Goal: Communication & Community: Share content

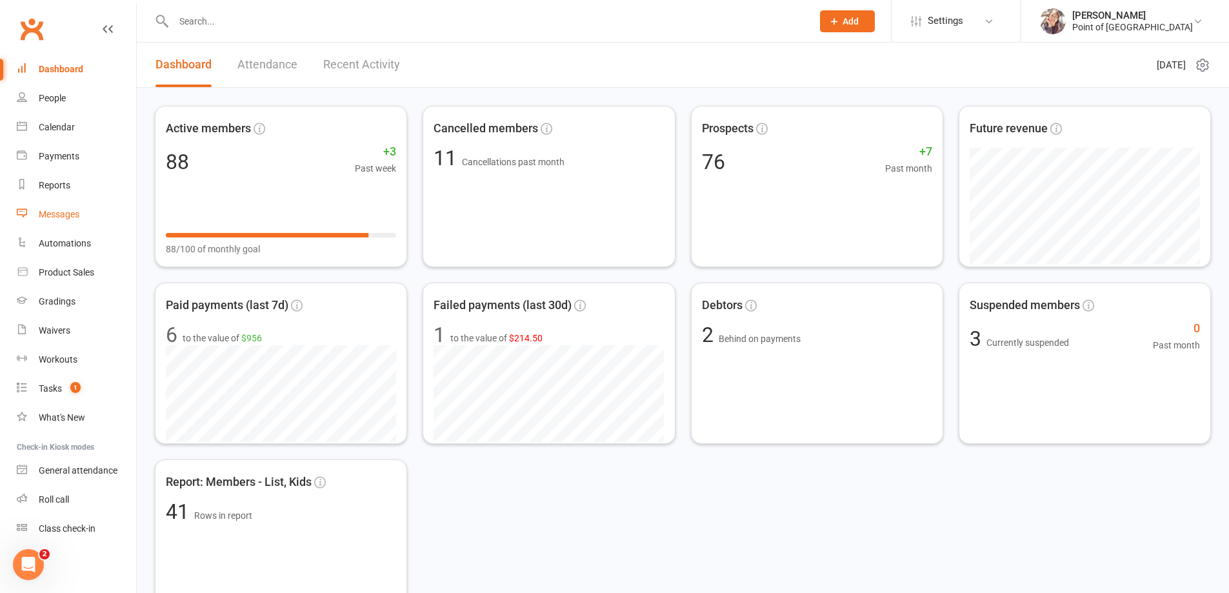
click at [66, 207] on link "Messages" at bounding box center [76, 214] width 119 height 29
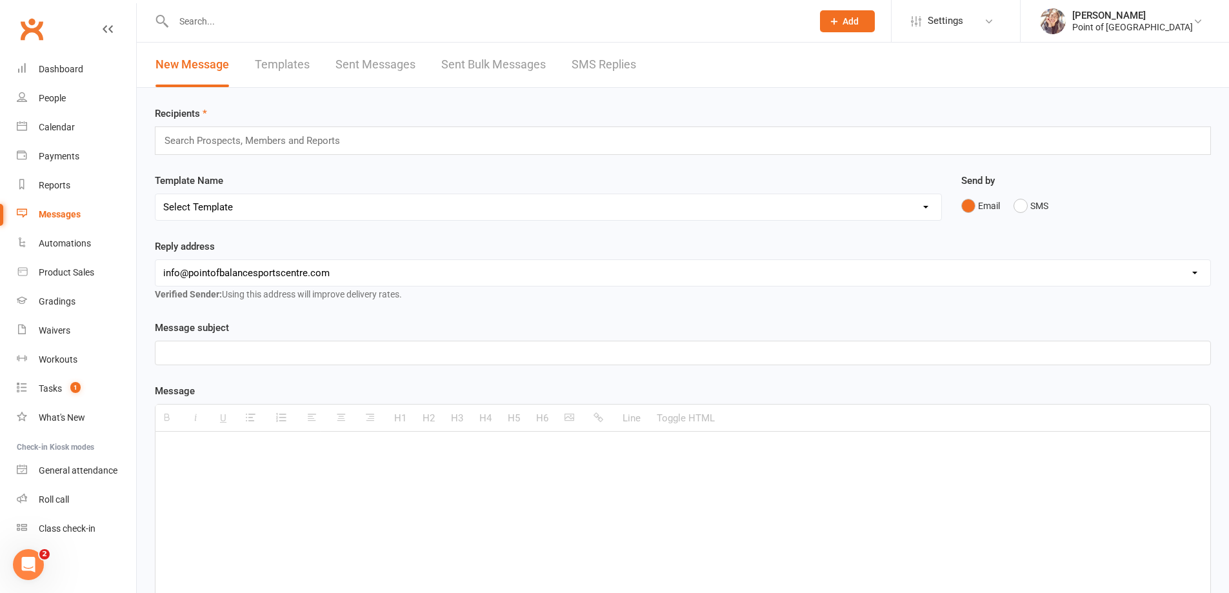
click at [597, 74] on link "SMS Replies" at bounding box center [604, 65] width 65 height 45
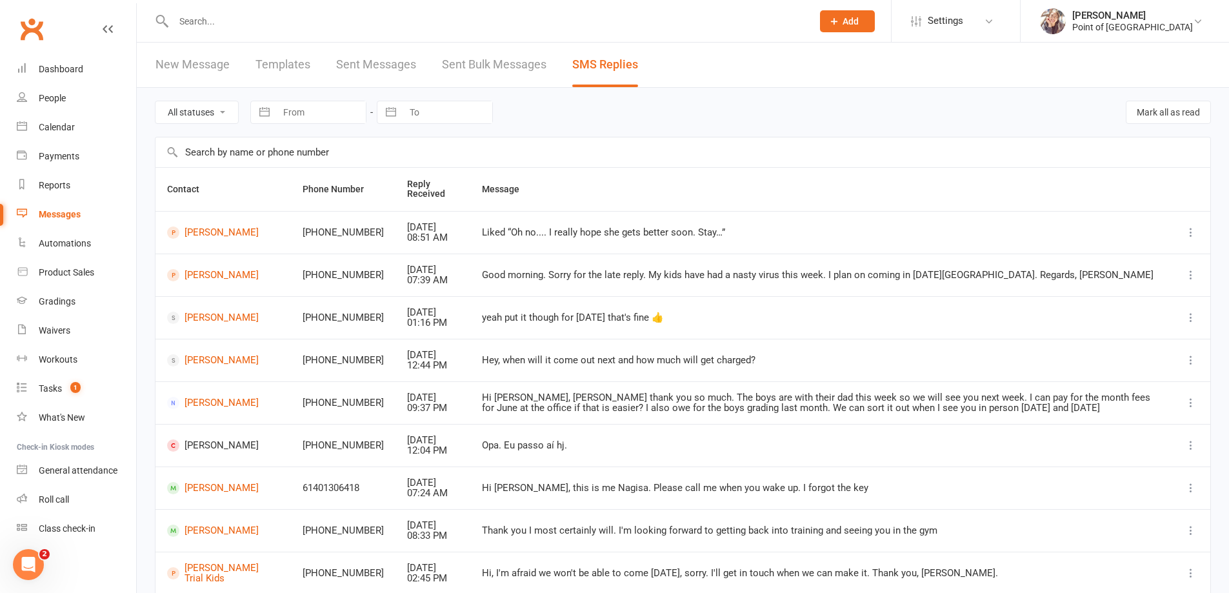
click at [245, 21] on input "text" at bounding box center [487, 21] width 634 height 18
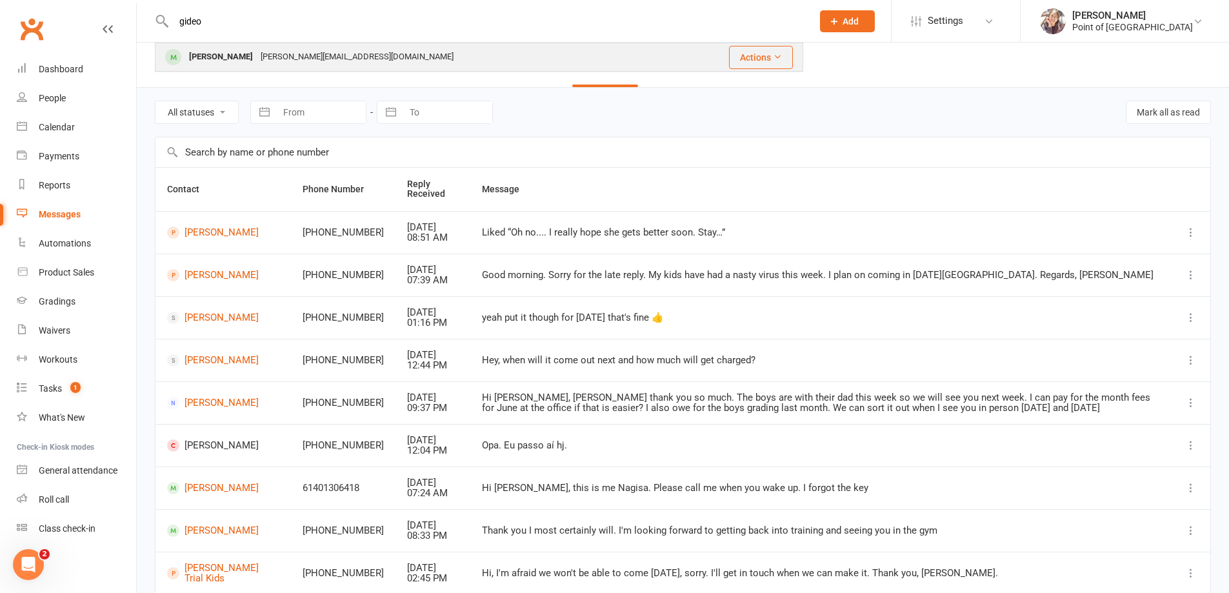
type input "gideo"
click at [257, 54] on div "shane@terraintraining.com.au" at bounding box center [357, 57] width 201 height 19
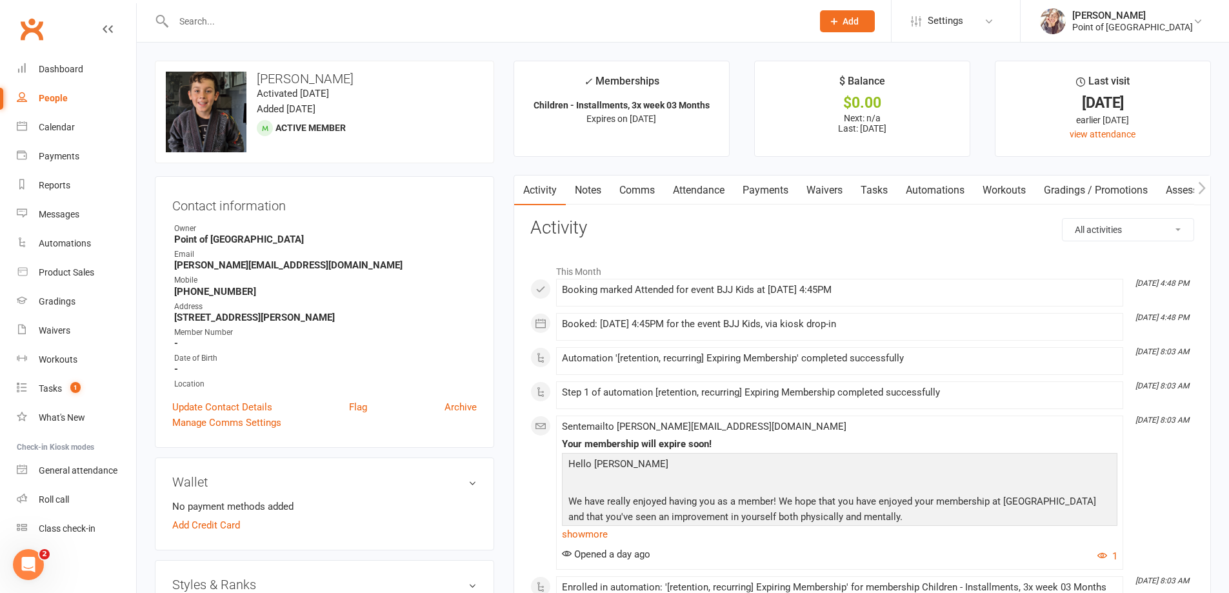
click at [789, 190] on link "Payments" at bounding box center [766, 191] width 64 height 30
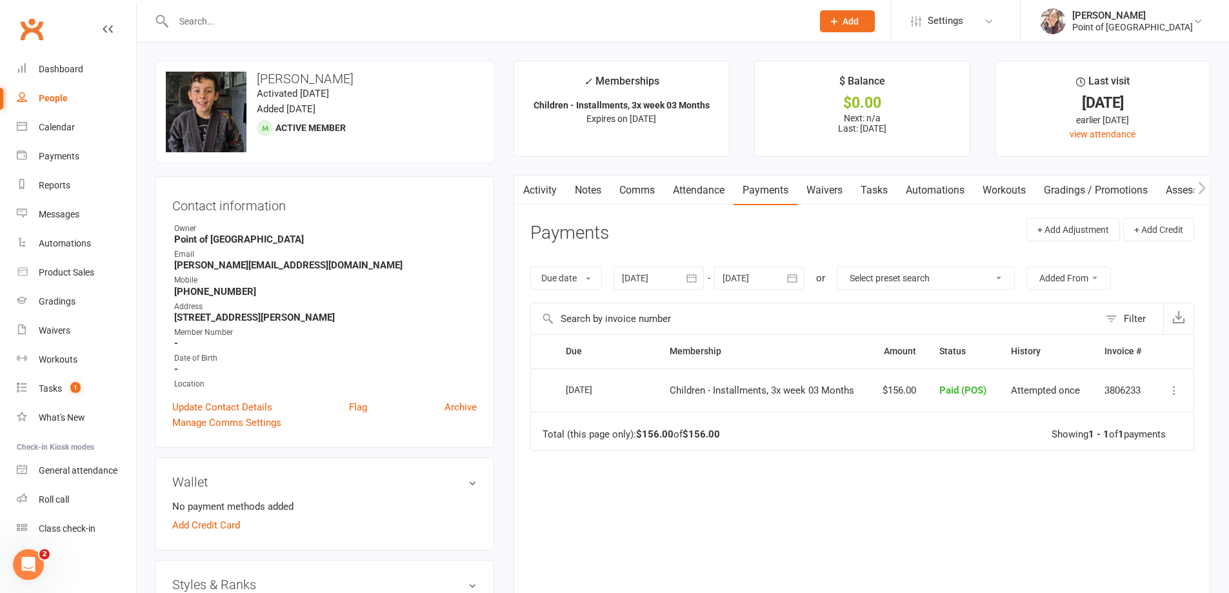
click at [665, 281] on div at bounding box center [659, 278] width 90 height 23
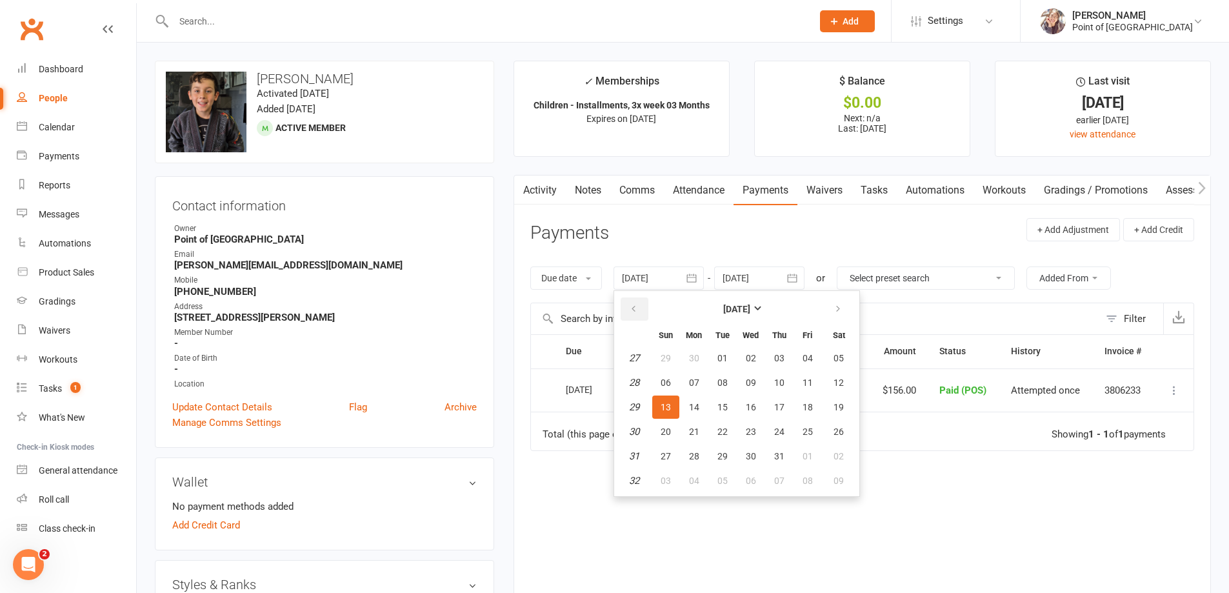
click at [631, 314] on button "button" at bounding box center [635, 309] width 28 height 23
click at [671, 384] on span "04" at bounding box center [666, 383] width 10 height 10
type input "04 May 2025"
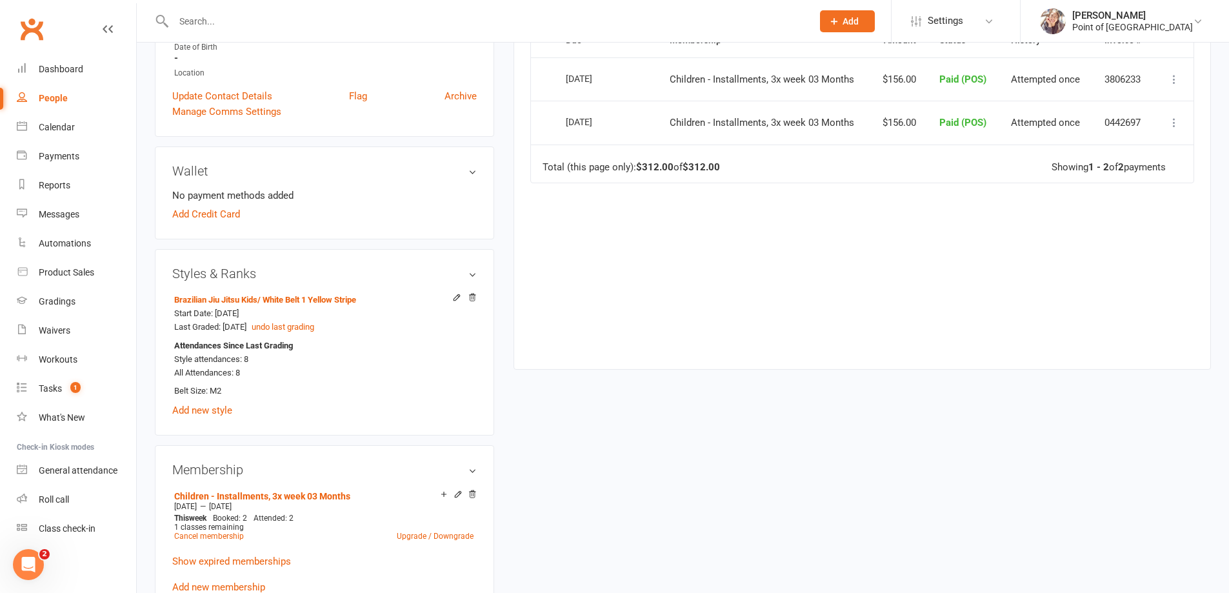
scroll to position [468, 0]
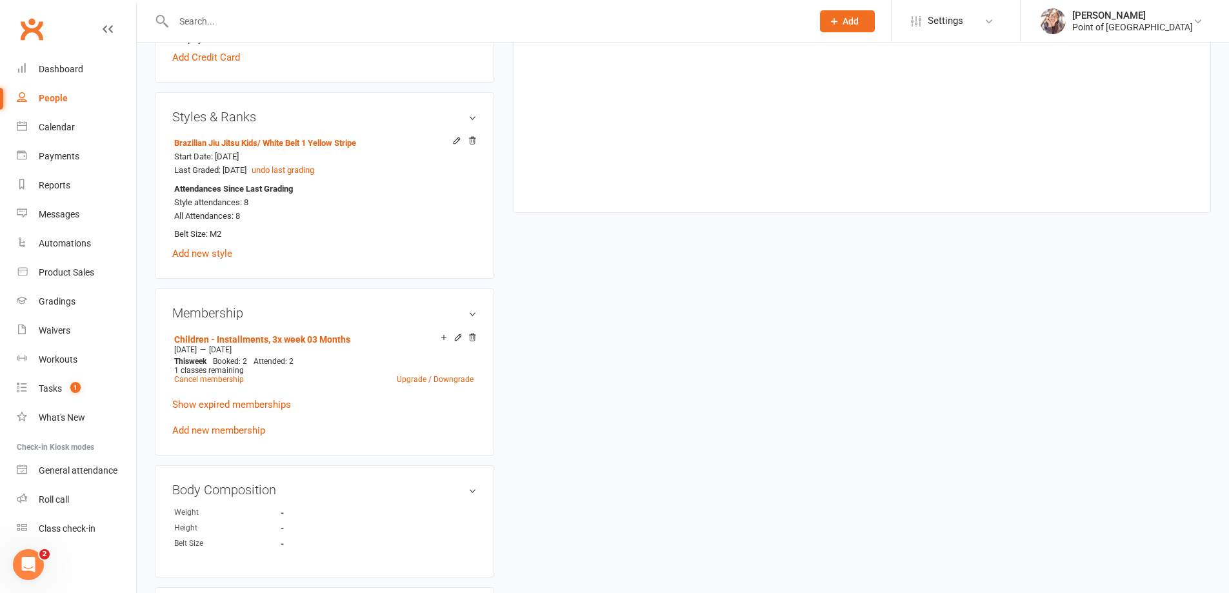
click at [61, 112] on link "People" at bounding box center [76, 98] width 119 height 29
select select "100"
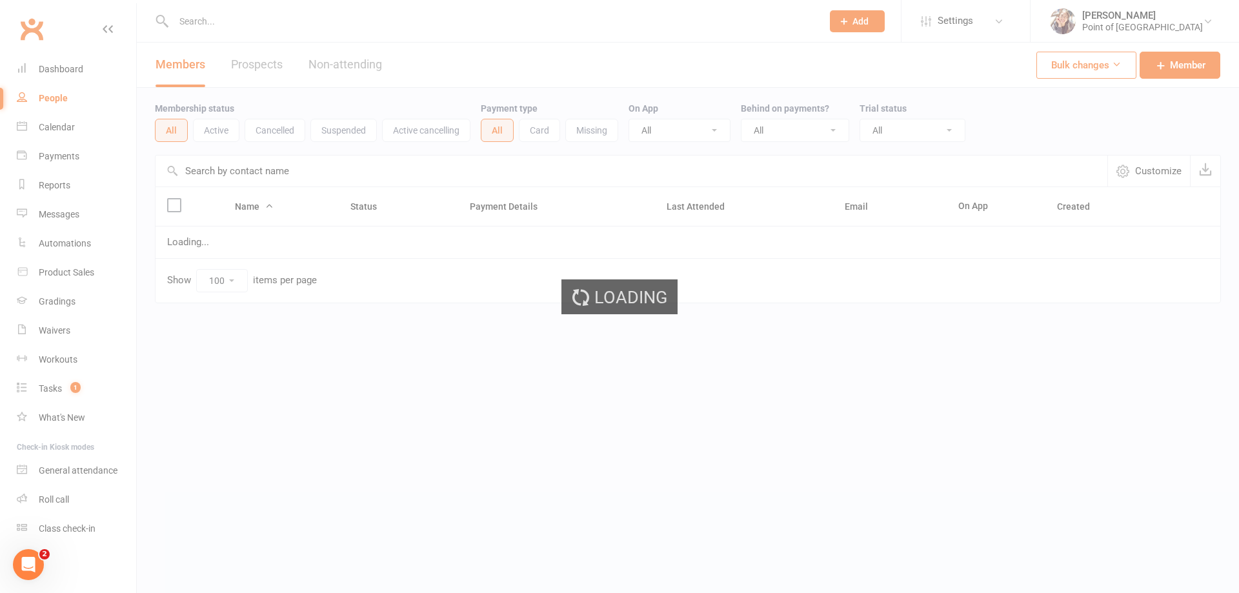
click at [56, 121] on div "Loading" at bounding box center [619, 296] width 1239 height 593
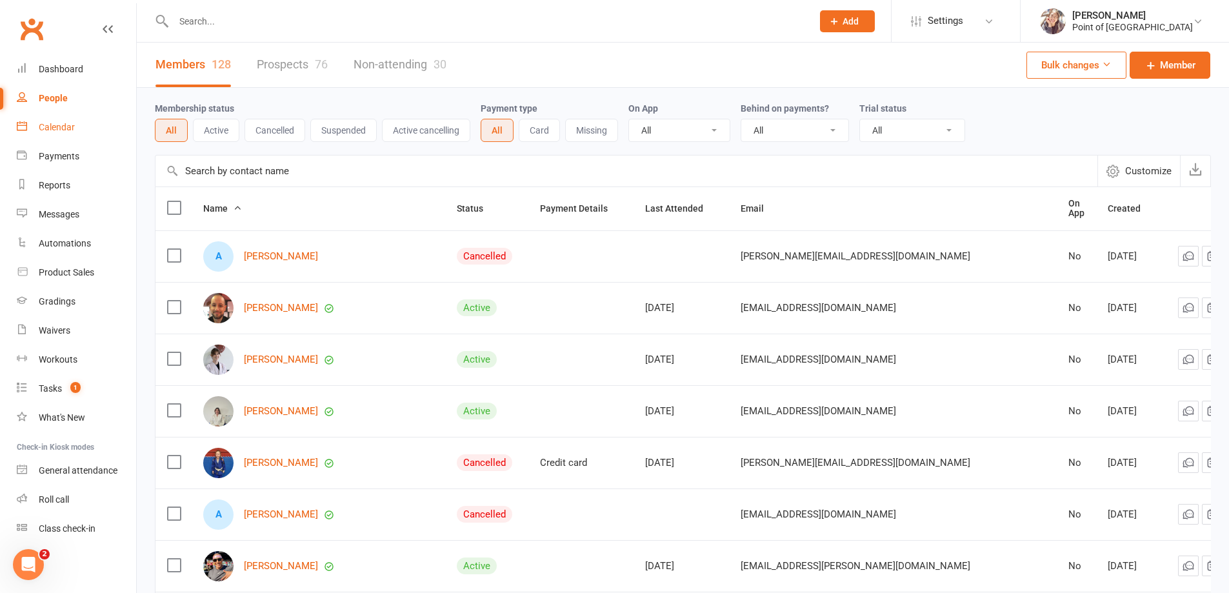
click at [56, 130] on div "Calendar" at bounding box center [57, 127] width 36 height 10
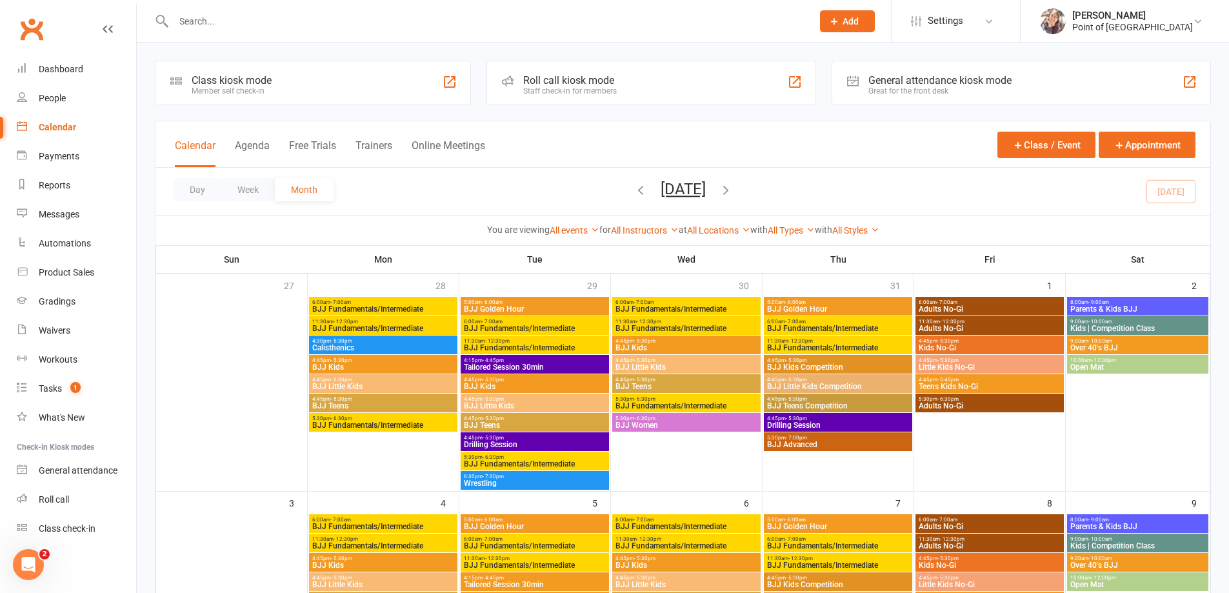
click at [282, 83] on div "Class kiosk mode Member self check-in" at bounding box center [313, 83] width 316 height 45
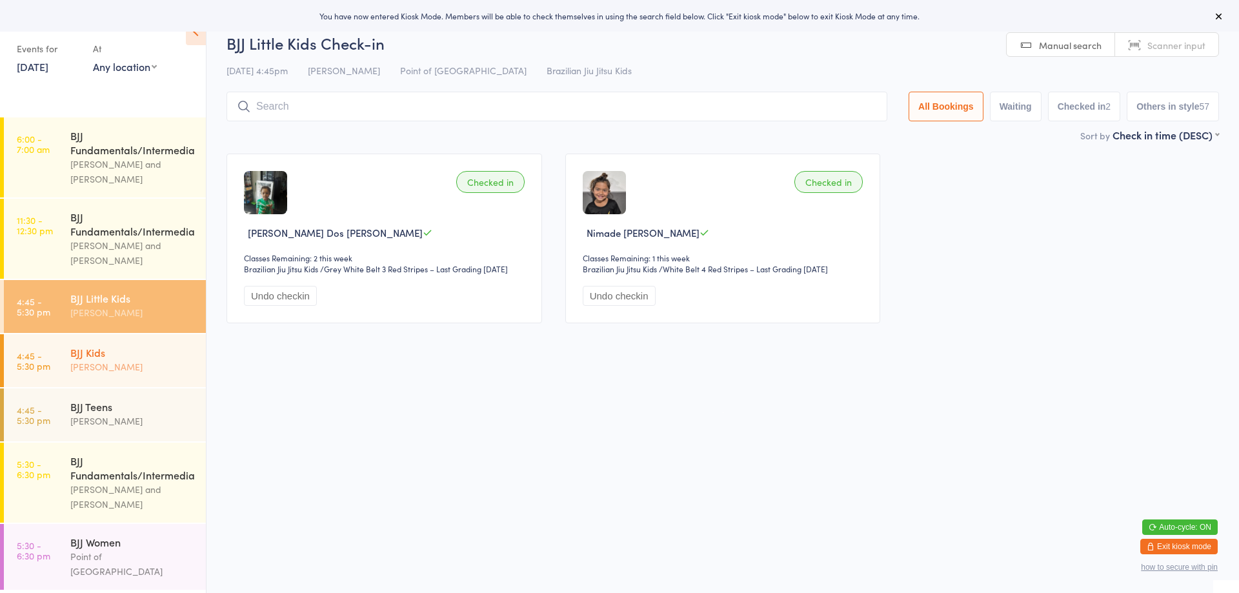
click at [128, 359] on div "Kaio Andrade" at bounding box center [132, 366] width 125 height 15
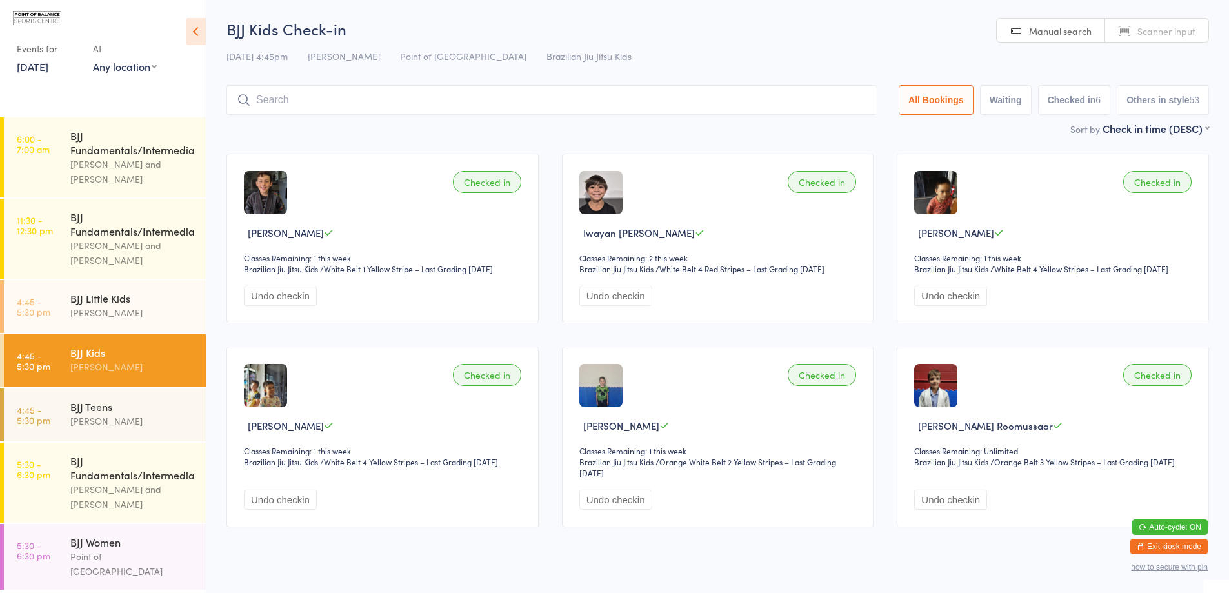
click at [1170, 549] on button "Exit kiosk mode" at bounding box center [1169, 546] width 77 height 15
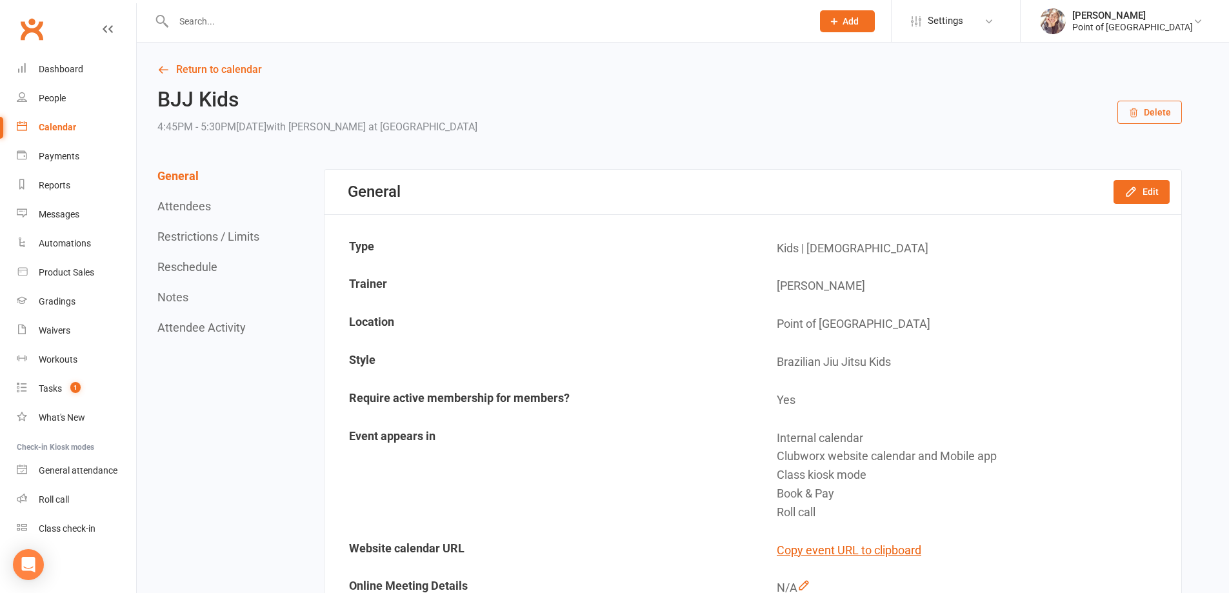
click at [194, 19] on input "text" at bounding box center [487, 21] width 634 height 18
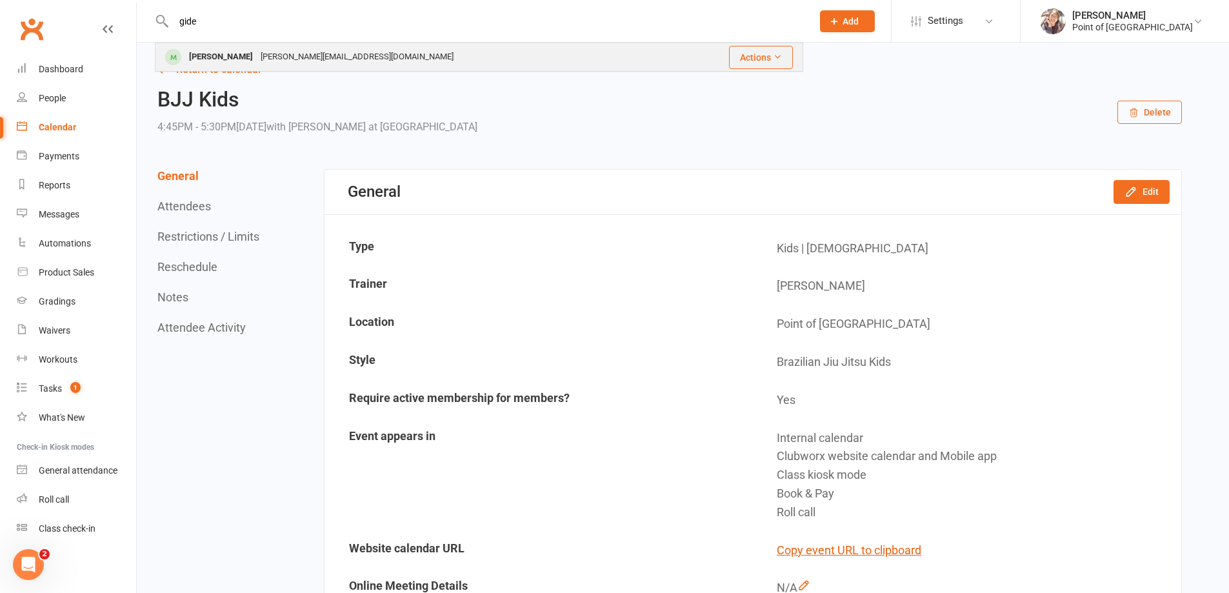
type input "gide"
click at [259, 58] on div "[PERSON_NAME][EMAIL_ADDRESS][DOMAIN_NAME]" at bounding box center [357, 57] width 201 height 19
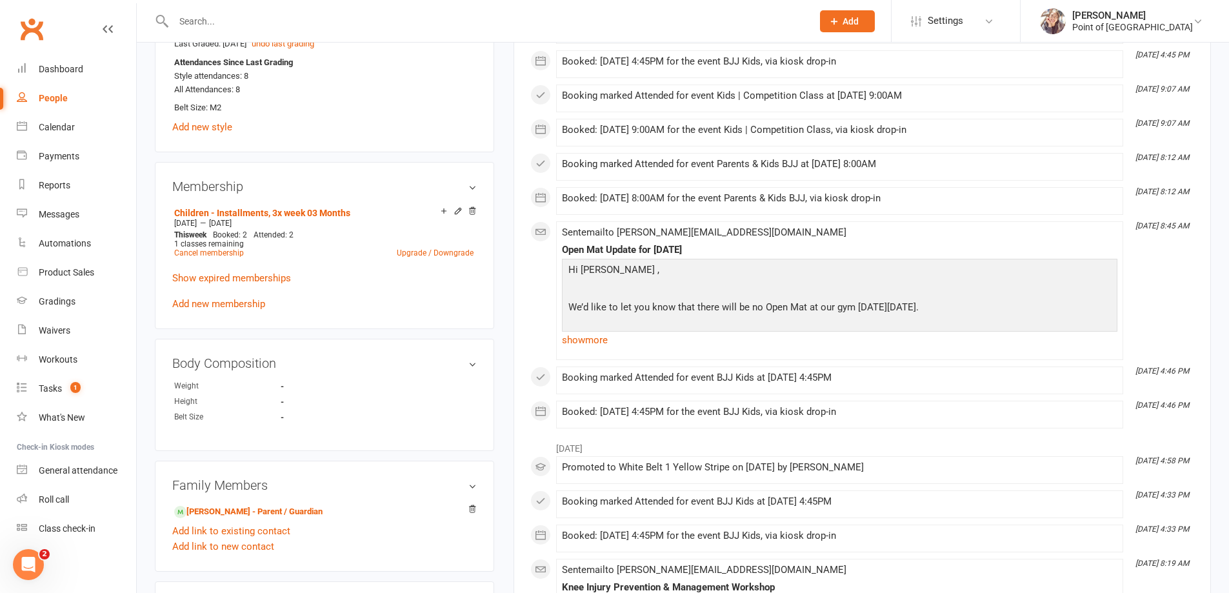
scroll to position [597, 0]
click at [213, 298] on link "Add new membership" at bounding box center [218, 302] width 93 height 12
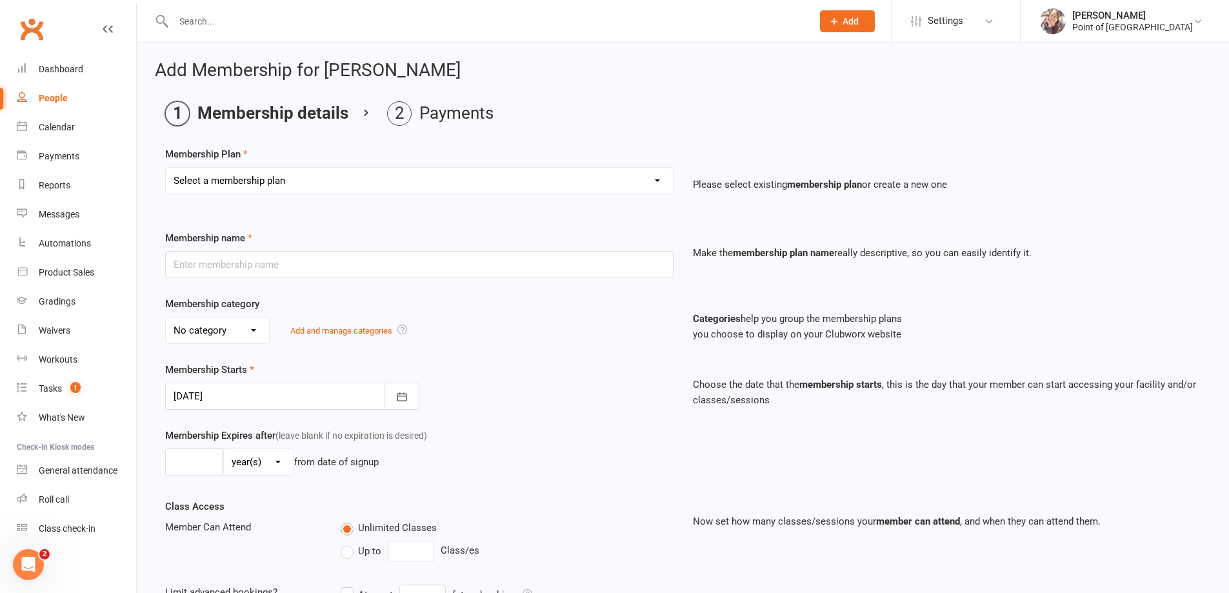
click at [274, 183] on select "Select a membership plan Create new Membership Plan Tailored | 30min Tailored |…" at bounding box center [419, 181] width 507 height 26
select select "23"
click at [166, 168] on select "Select a membership plan Create new Membership Plan Tailored | 30min Tailored |…" at bounding box center [419, 181] width 507 height 26
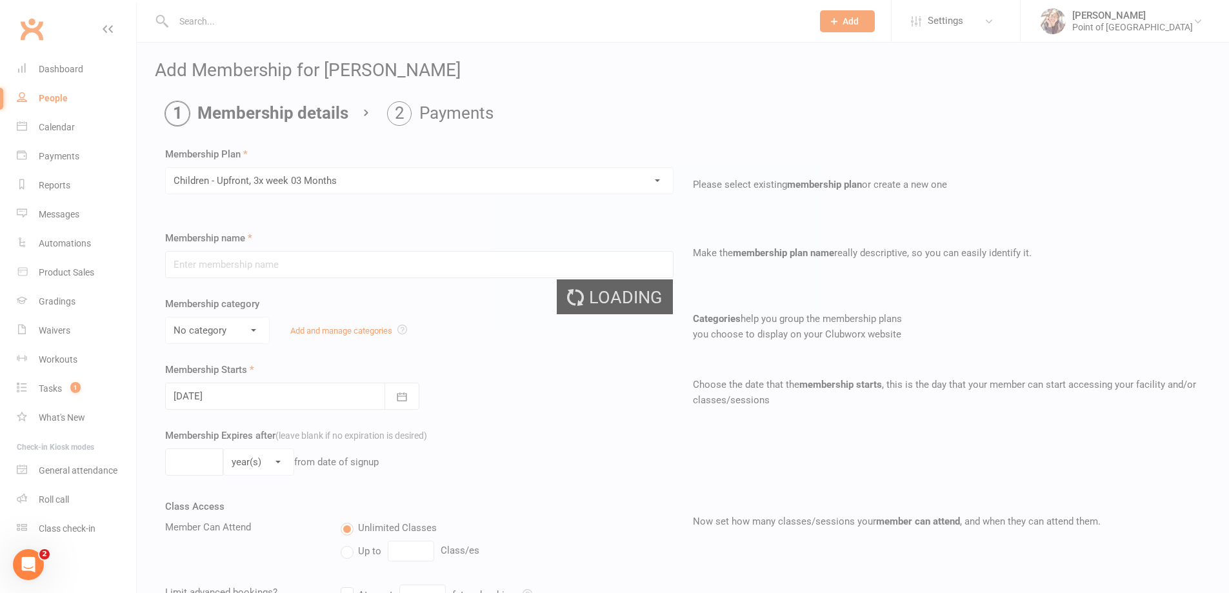
type input "Children - Upfront, 3x week 03 Months"
select select "0"
type input "3"
select select "2"
type input "3"
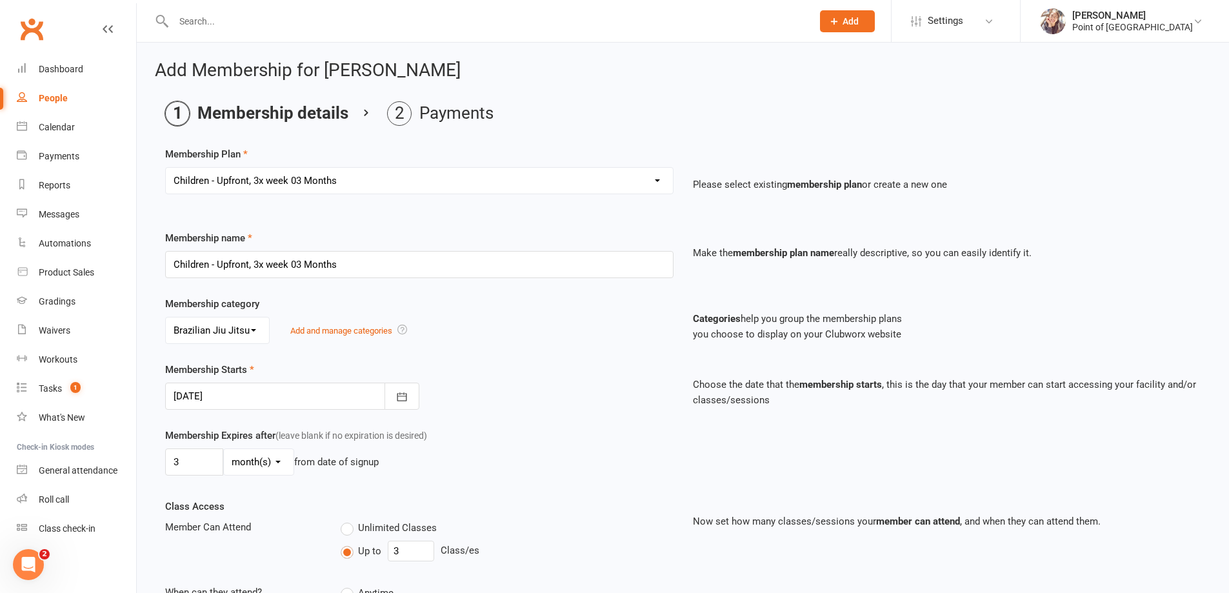
click at [247, 394] on div at bounding box center [292, 396] width 254 height 27
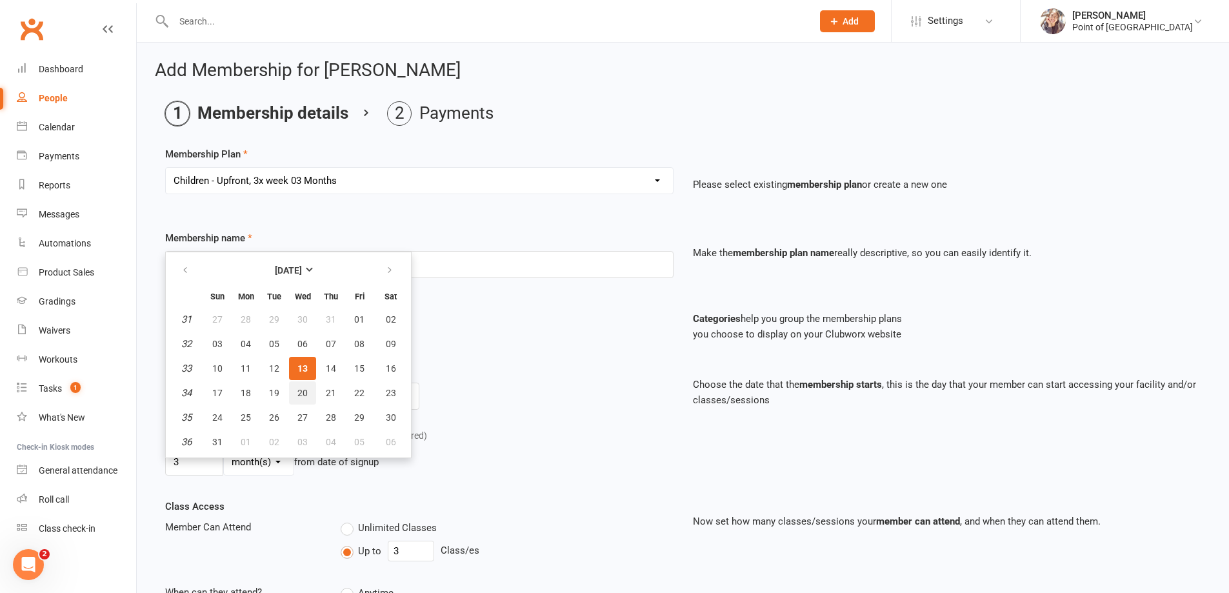
click at [299, 392] on span "20" at bounding box center [303, 393] width 10 height 10
type input "20 Aug 2025"
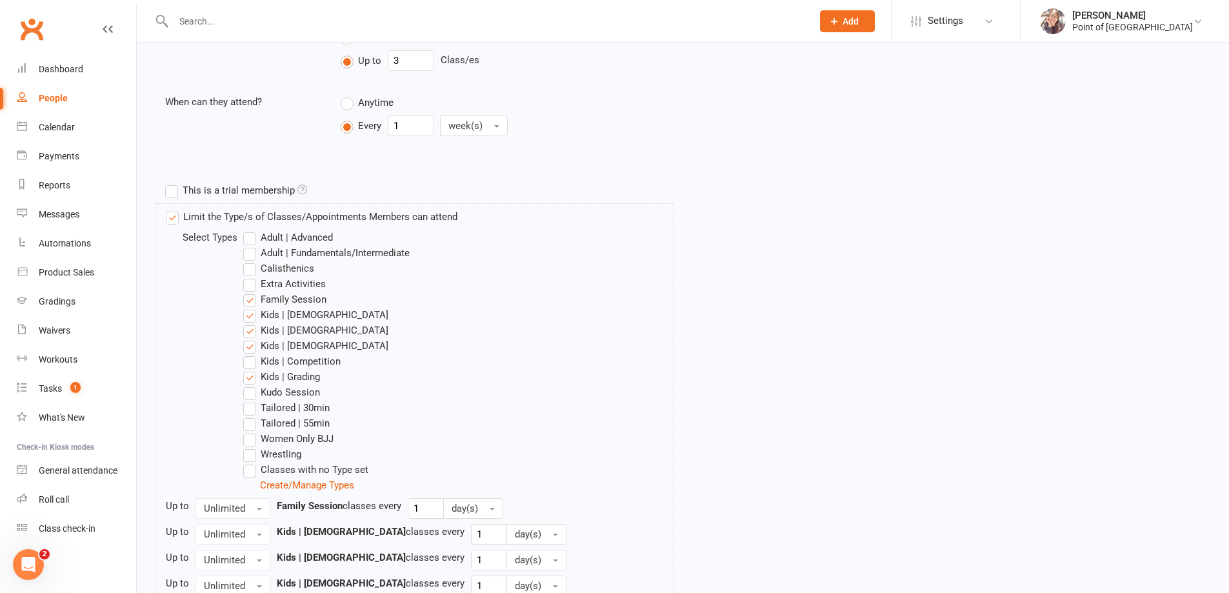
scroll to position [500, 0]
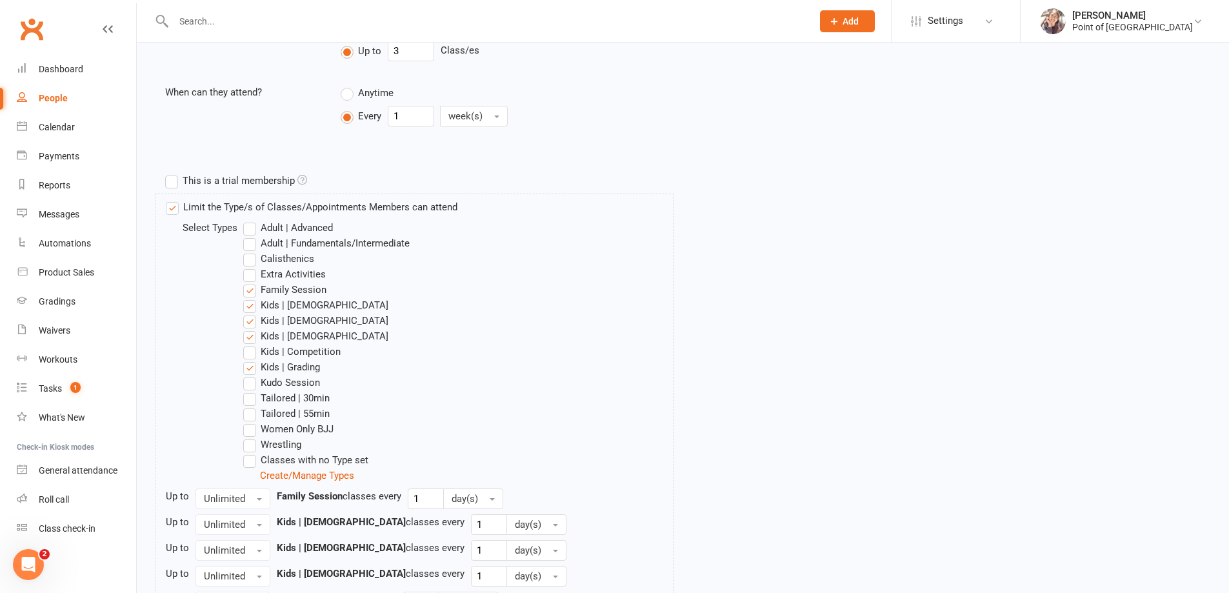
click at [253, 355] on label "Kids | Competition" at bounding box center [291, 351] width 97 height 15
click at [252, 344] on input "Kids | Competition" at bounding box center [247, 344] width 8 height 0
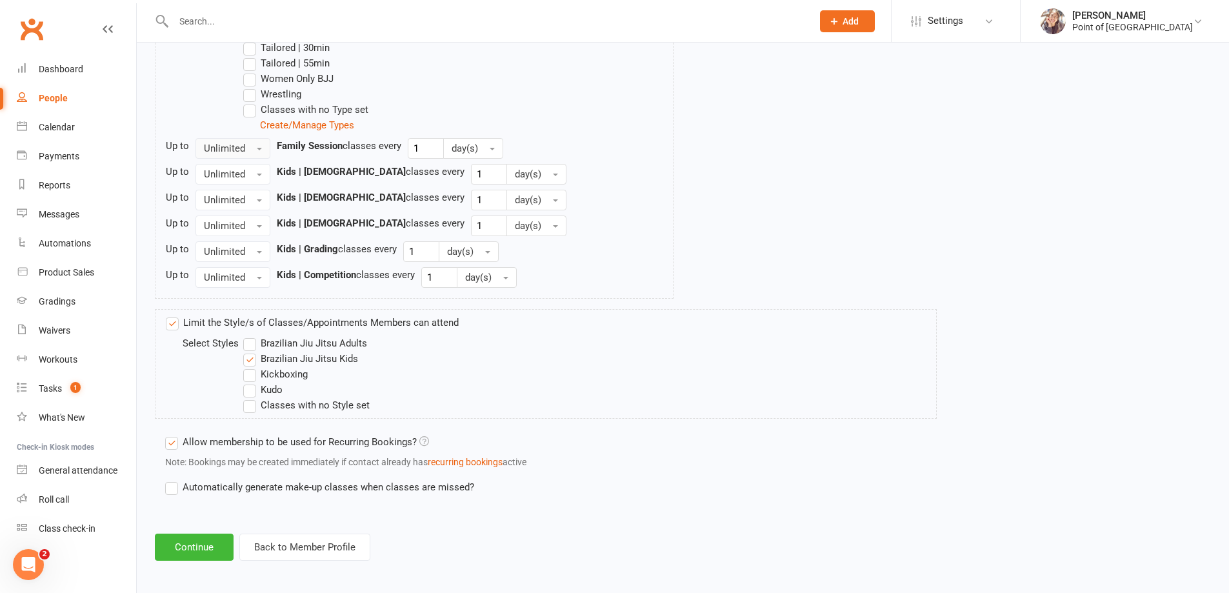
scroll to position [856, 0]
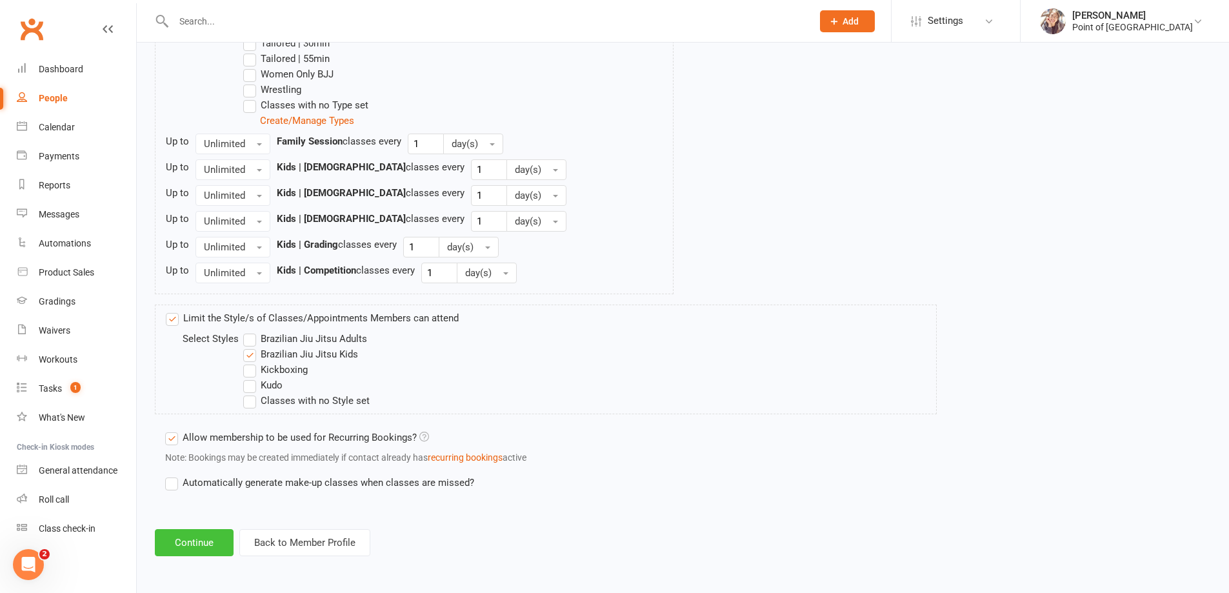
click at [190, 549] on button "Continue" at bounding box center [194, 542] width 79 height 27
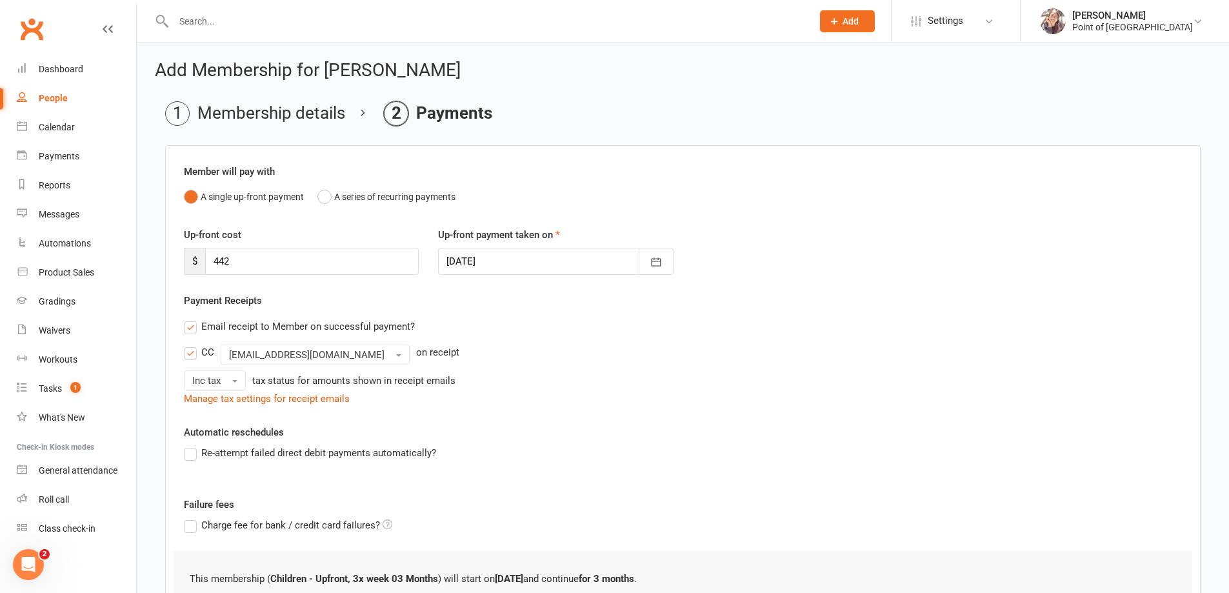
drag, startPoint x: 254, startPoint y: 126, endPoint x: 253, endPoint y: 119, distance: 7.1
click at [254, 125] on main "Membership details Payments Member will pay with A single up-front payment A se…" at bounding box center [683, 408] width 1056 height 614
click at [257, 114] on li "Membership details" at bounding box center [255, 113] width 180 height 25
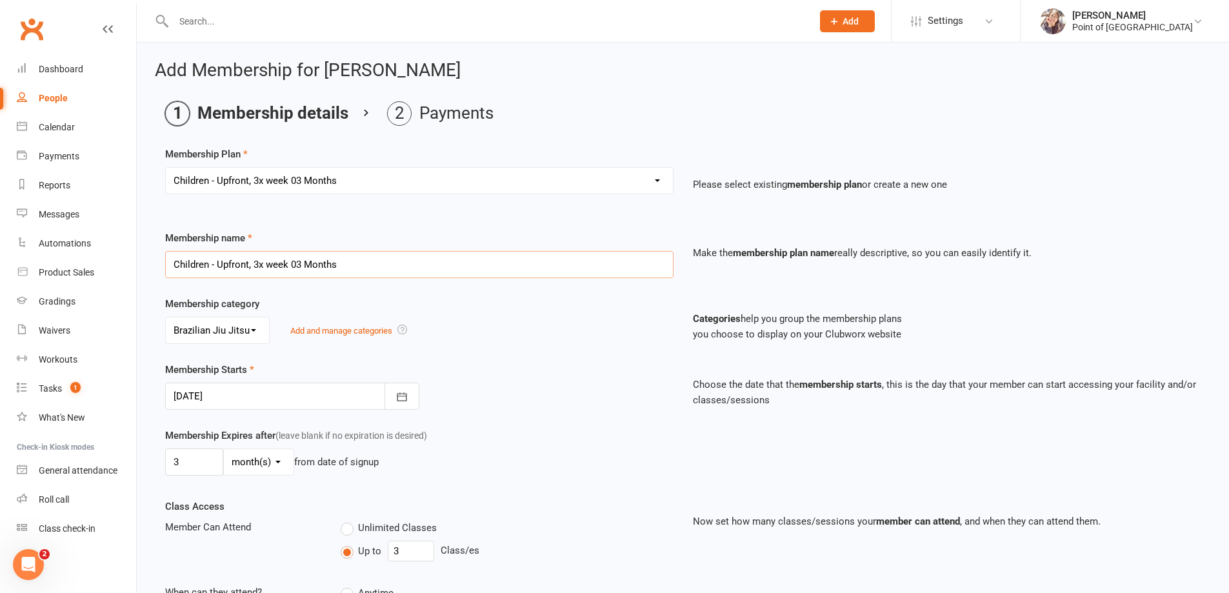
click at [254, 273] on input "Children - Upfront, 3x week 03 Months" at bounding box center [419, 264] width 509 height 27
click at [315, 171] on select "Select a membership plan Create new Membership Plan Tailored | 30min Tailored |…" at bounding box center [419, 181] width 507 height 26
select select "14"
click at [166, 168] on select "Select a membership plan Create new Membership Plan Tailored | 30min Tailored |…" at bounding box center [419, 181] width 507 height 26
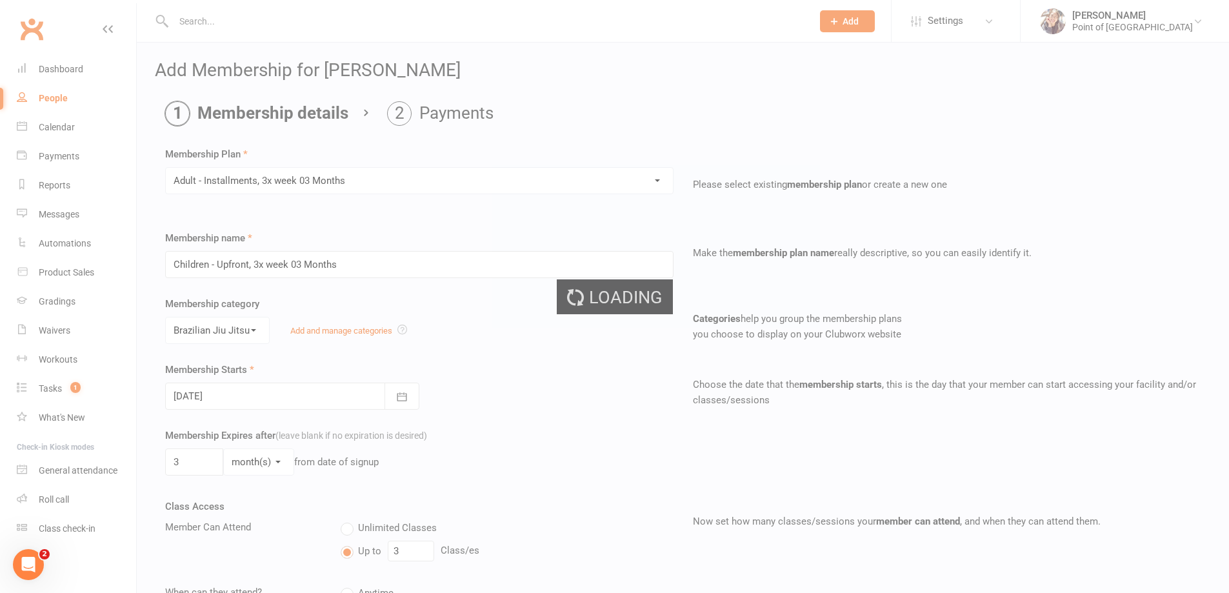
type input "Adult - Installments, 3x week 03 Months"
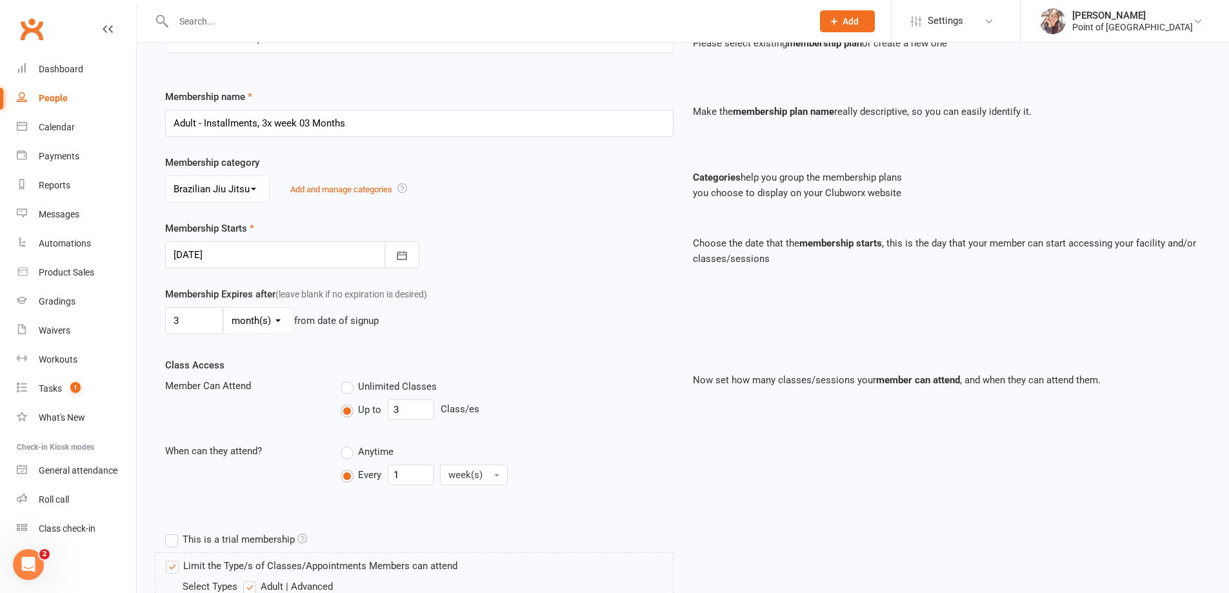
scroll to position [145, 0]
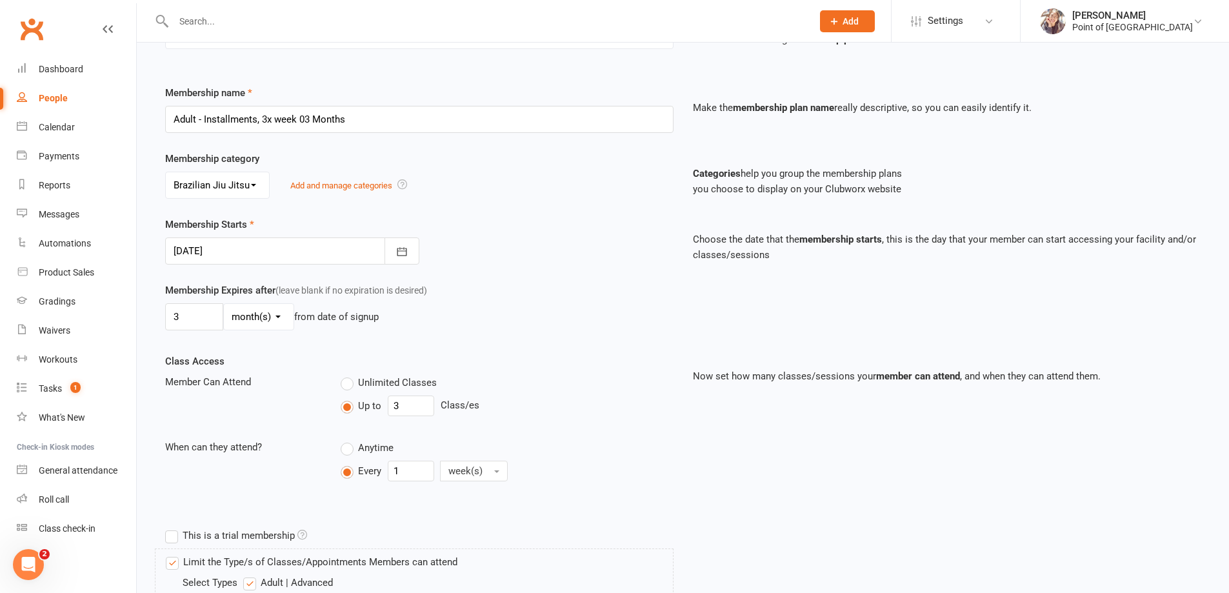
click at [216, 245] on div at bounding box center [292, 251] width 254 height 27
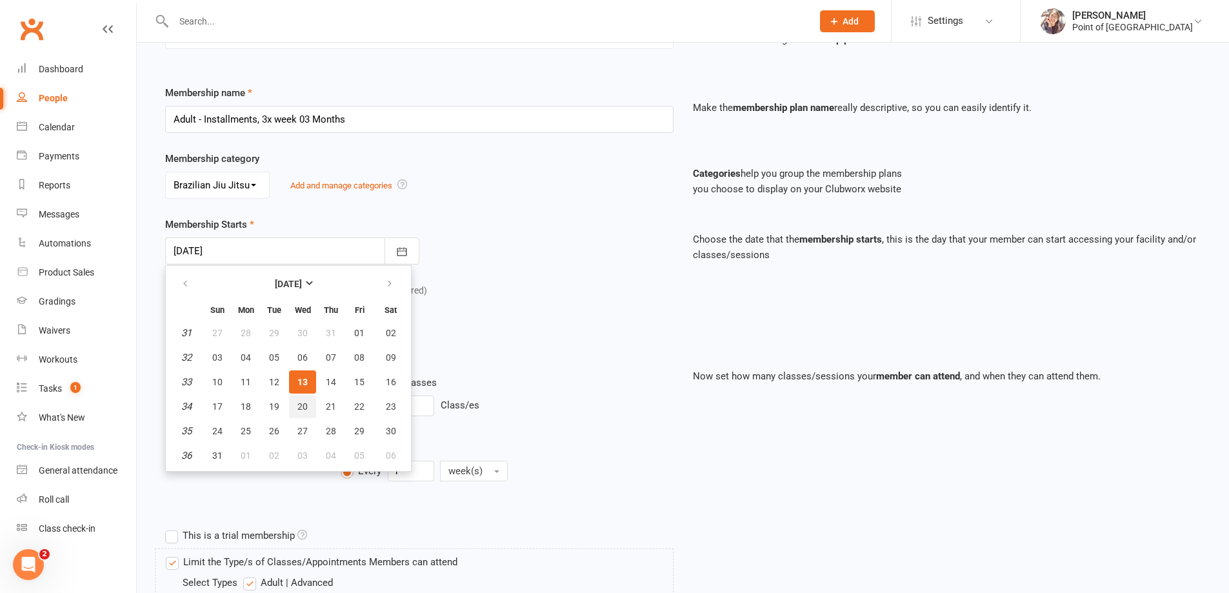
click at [313, 404] on button "20" at bounding box center [302, 406] width 27 height 23
type input "20 Aug 2025"
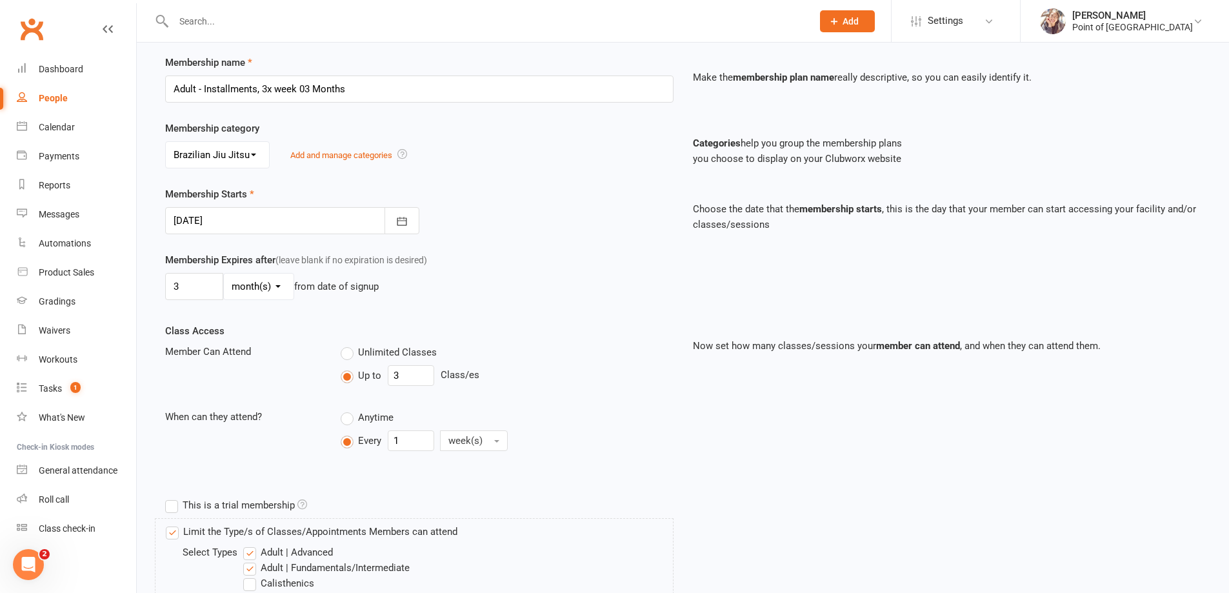
scroll to position [16, 0]
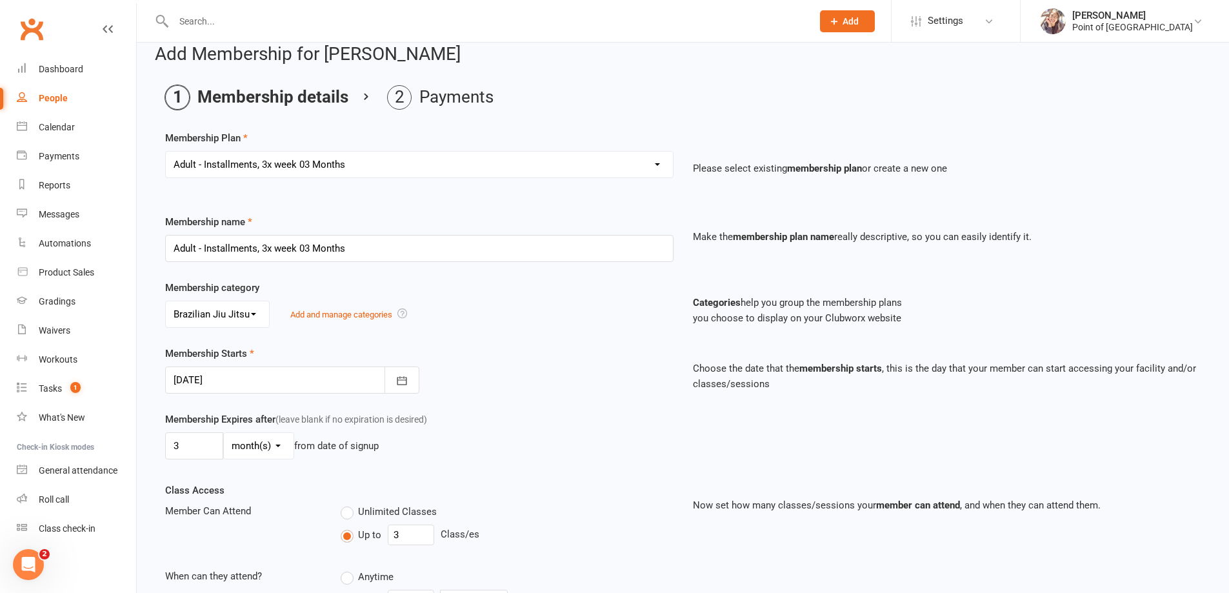
click at [252, 166] on select "Select a membership plan Create new Membership Plan Tailored | 30min Tailored |…" at bounding box center [419, 165] width 507 height 26
select select "31"
click at [166, 152] on select "Select a membership plan Create new Membership Plan Tailored | 30min Tailored |…" at bounding box center [419, 165] width 507 height 26
type input "Children - Installments, 3x week 03 Months"
click at [223, 392] on div at bounding box center [292, 380] width 254 height 27
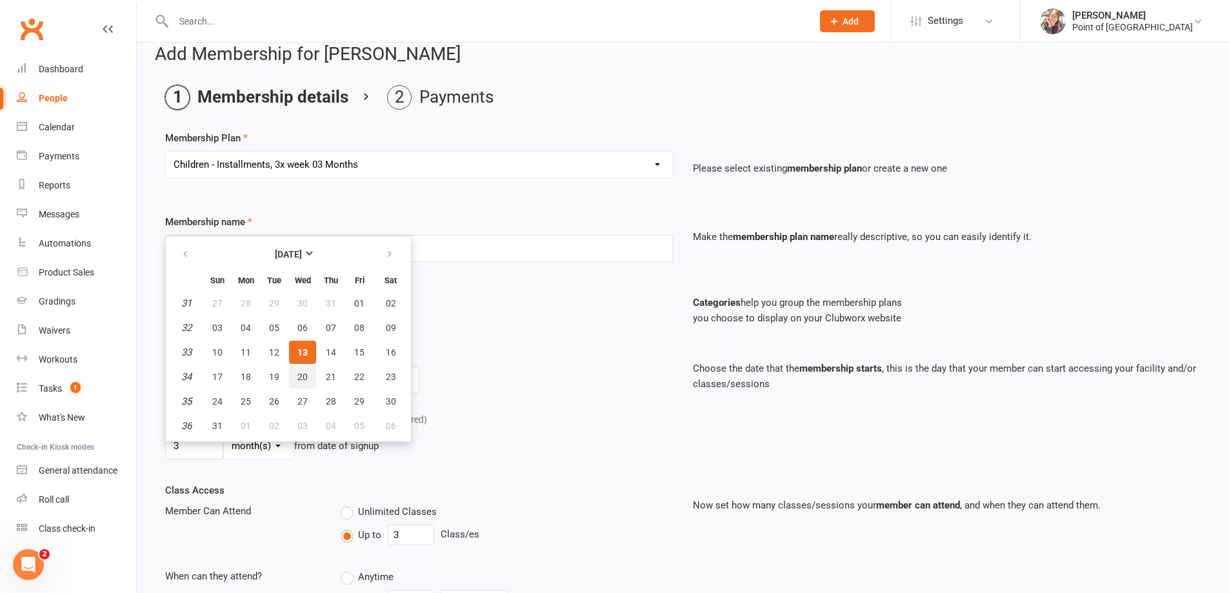
click at [291, 383] on button "20" at bounding box center [302, 376] width 27 height 23
type input "20 Aug 2025"
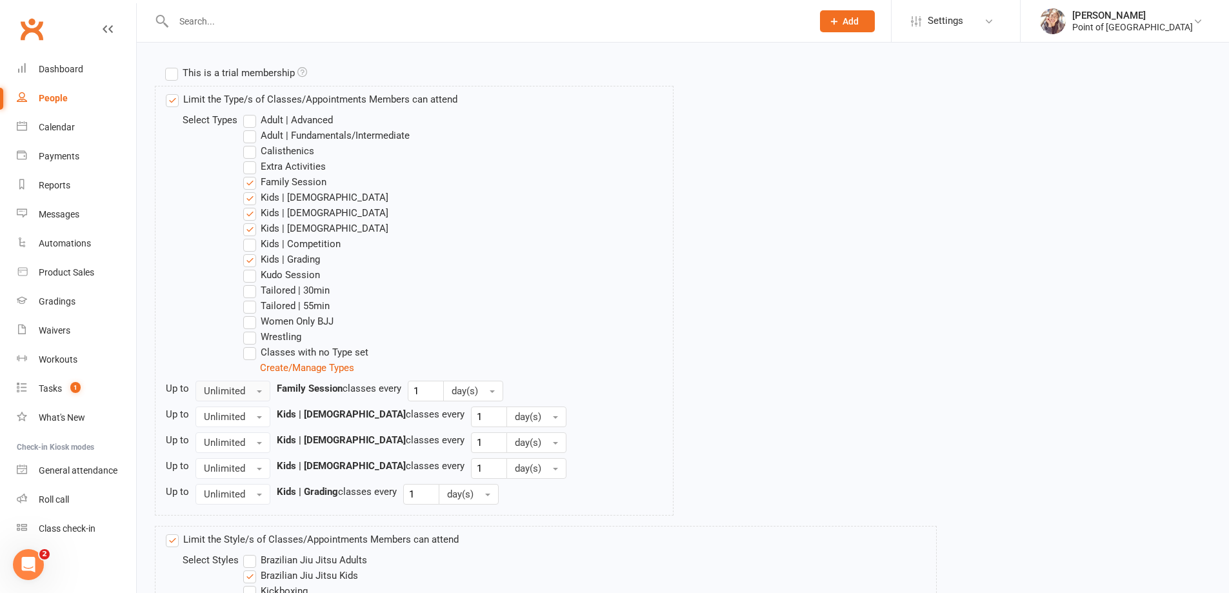
scroll to position [613, 0]
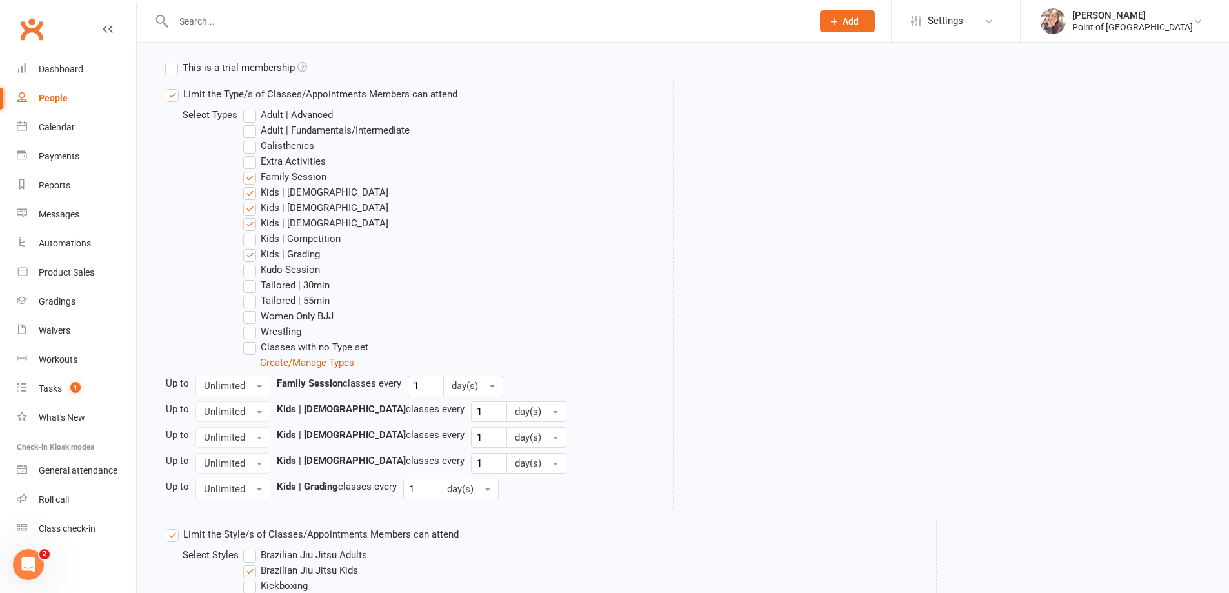
click at [245, 241] on label "Kids | Competition" at bounding box center [291, 238] width 97 height 15
click at [245, 231] on input "Kids | Competition" at bounding box center [247, 231] width 8 height 0
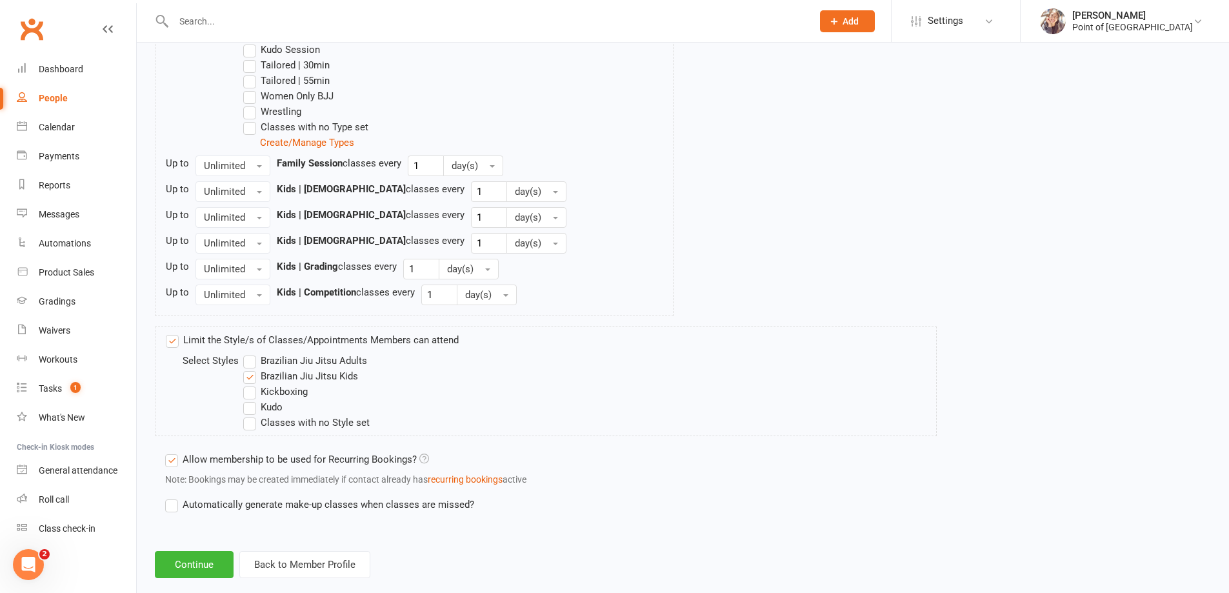
scroll to position [856, 0]
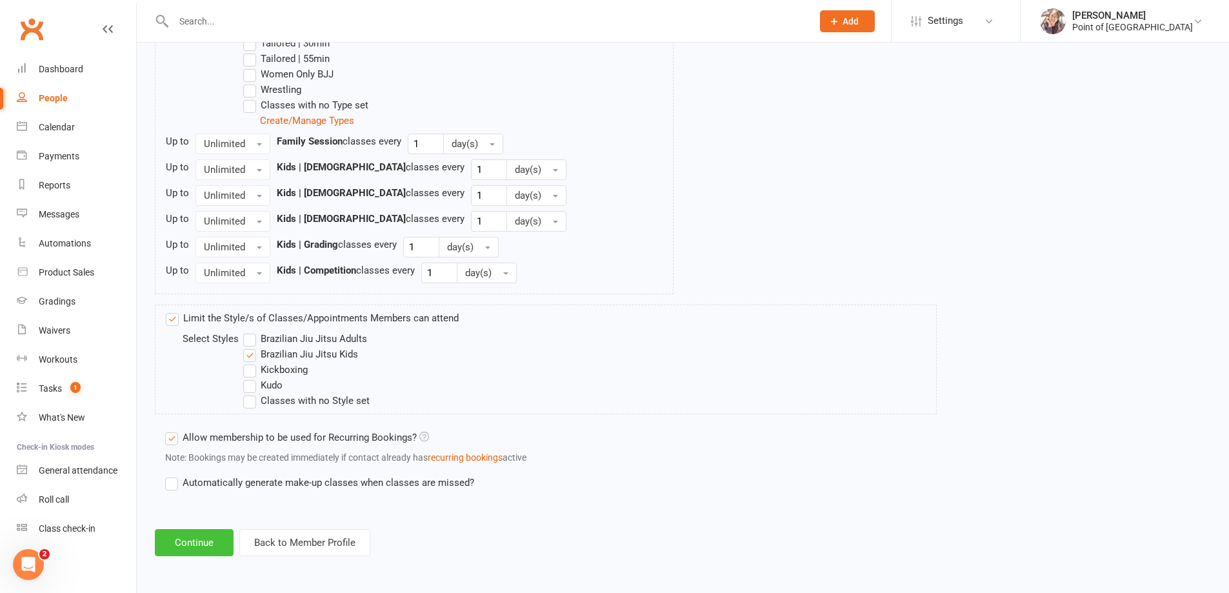
click at [190, 541] on button "Continue" at bounding box center [194, 542] width 79 height 27
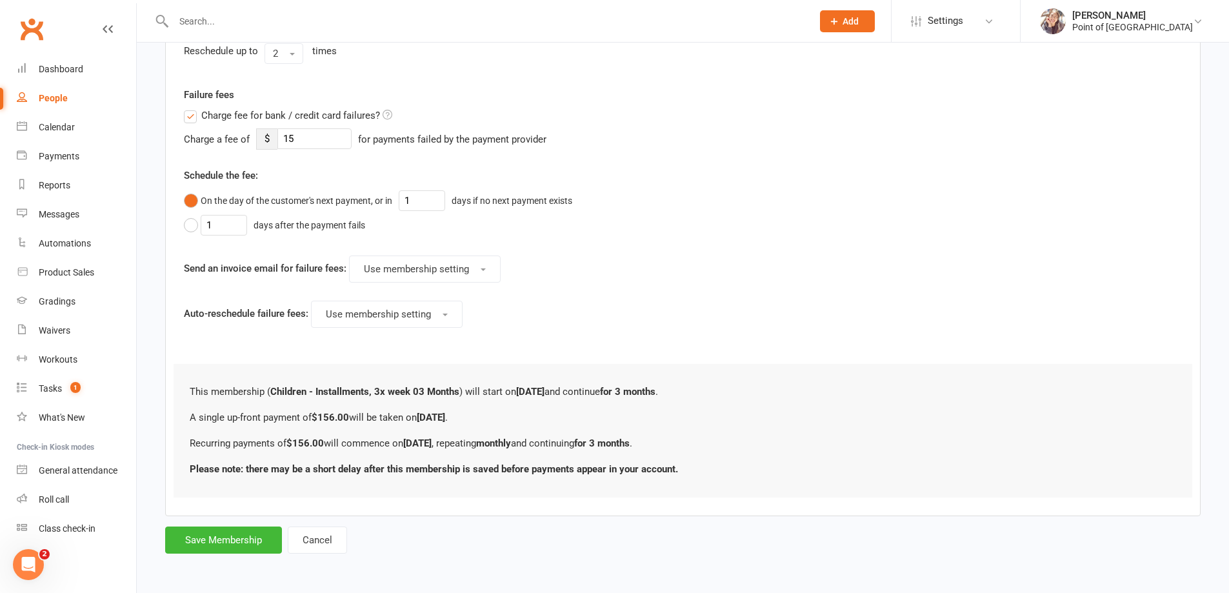
scroll to position [0, 0]
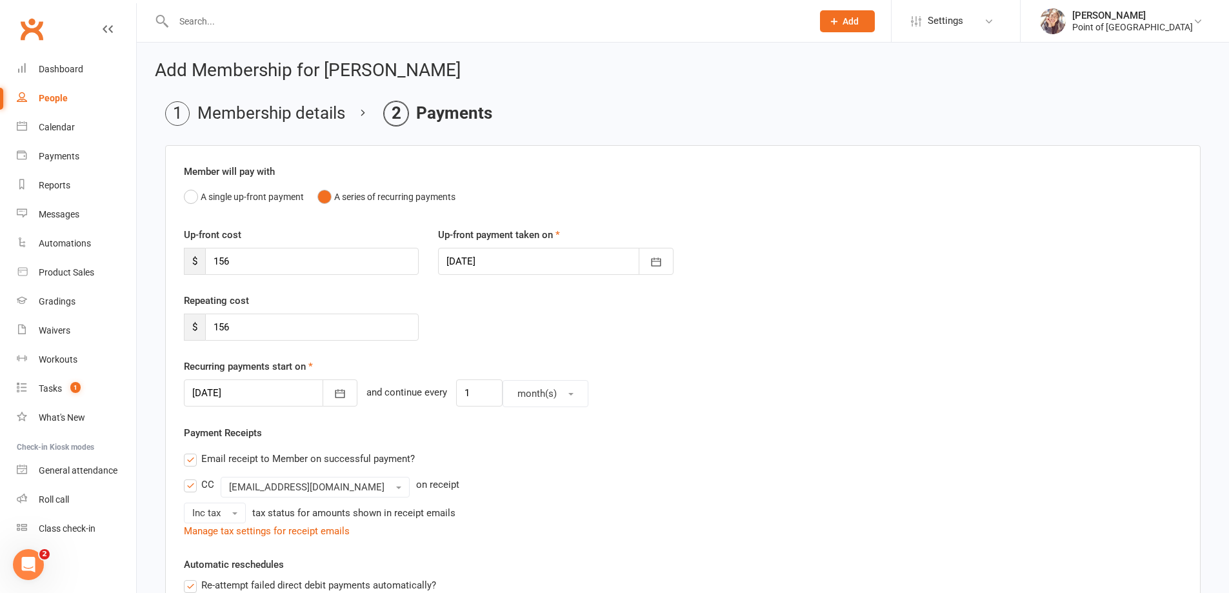
click at [528, 269] on div at bounding box center [555, 261] width 235 height 27
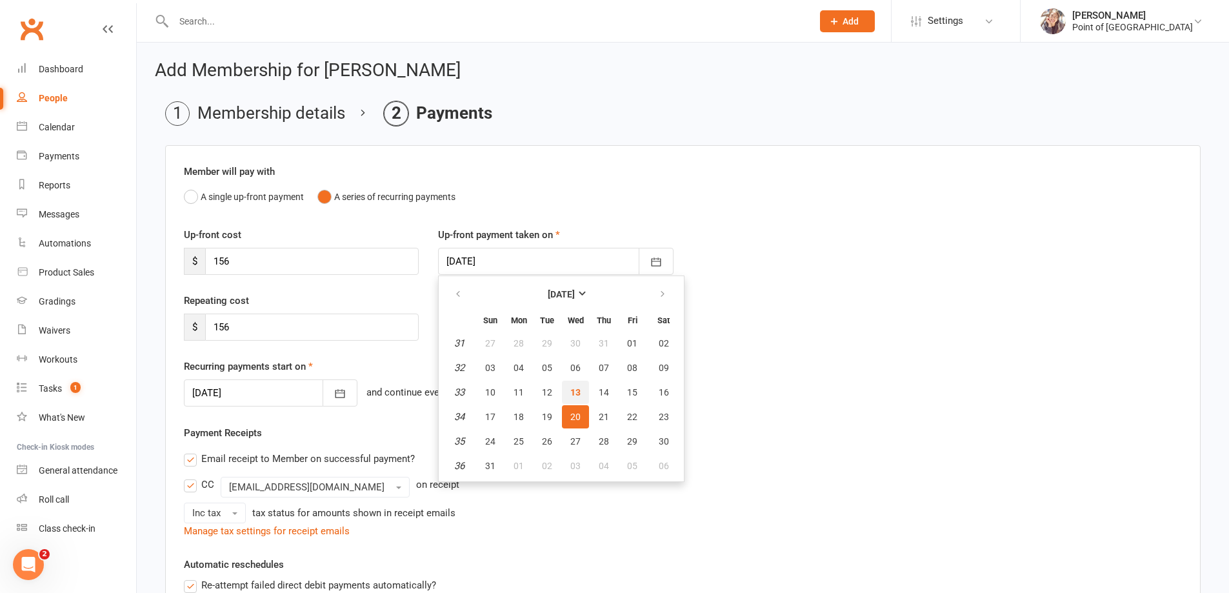
click at [576, 396] on span "13" at bounding box center [576, 392] width 10 height 10
type input "13 Aug 2025"
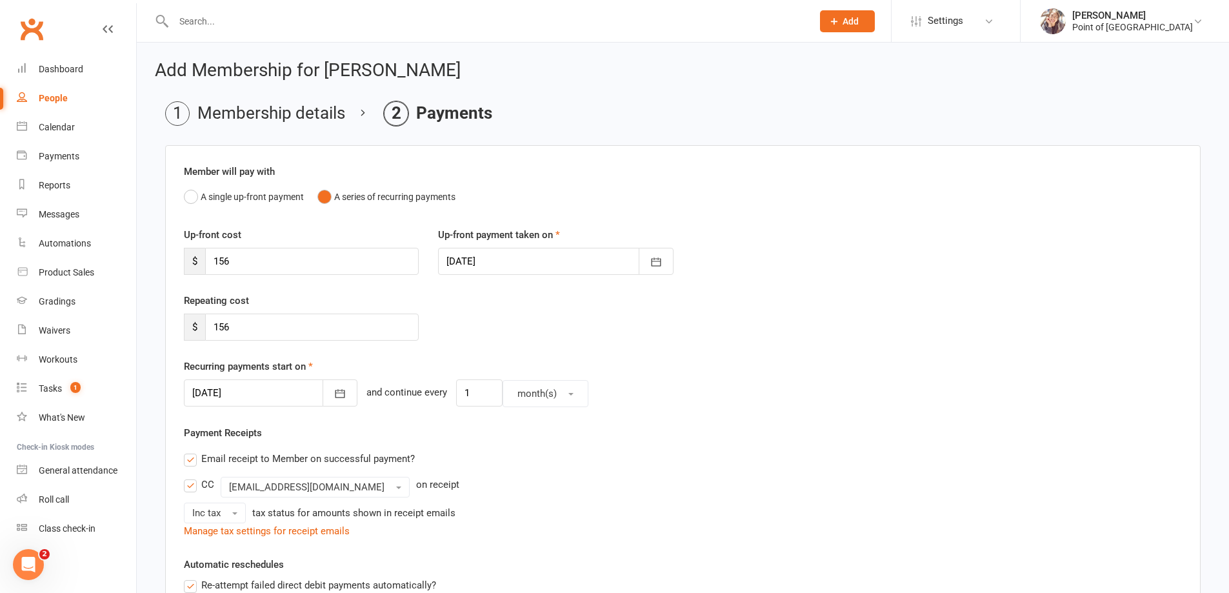
click at [285, 387] on div at bounding box center [271, 392] width 174 height 27
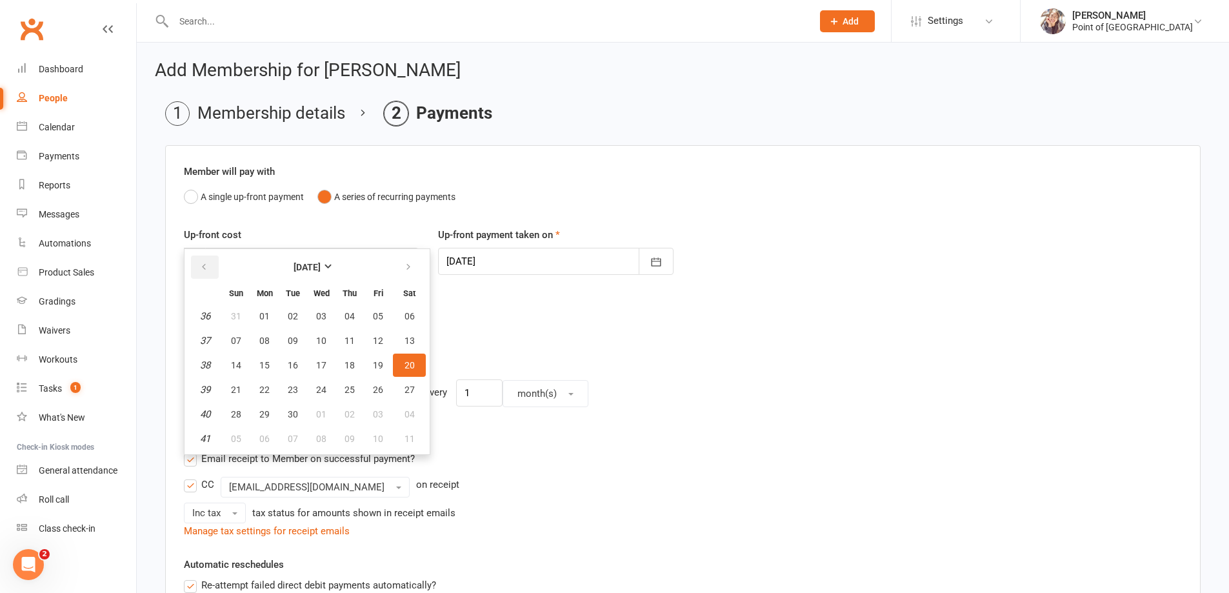
click at [202, 265] on icon "button" at bounding box center [203, 267] width 9 height 10
click at [409, 268] on icon "button" at bounding box center [408, 267] width 9 height 10
click at [410, 363] on span "20" at bounding box center [410, 365] width 10 height 10
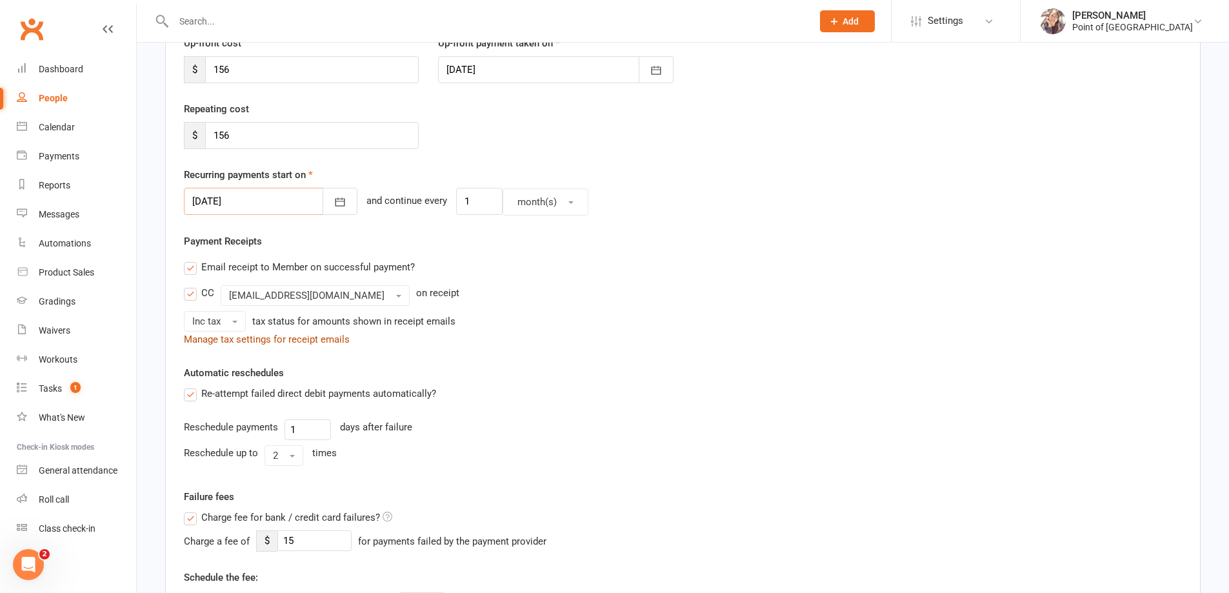
scroll to position [210, 0]
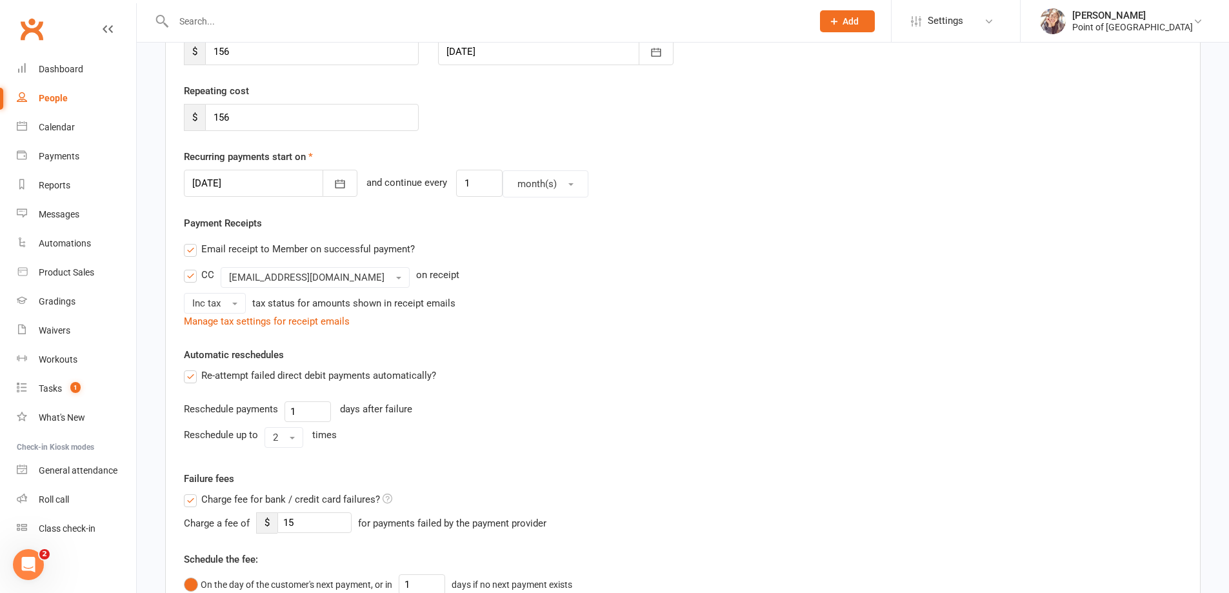
click at [188, 378] on label "Re-attempt failed direct debit payments automatically?" at bounding box center [310, 375] width 252 height 15
click at [188, 368] on input "Re-attempt failed direct debit payments automatically?" at bounding box center [188, 368] width 8 height 0
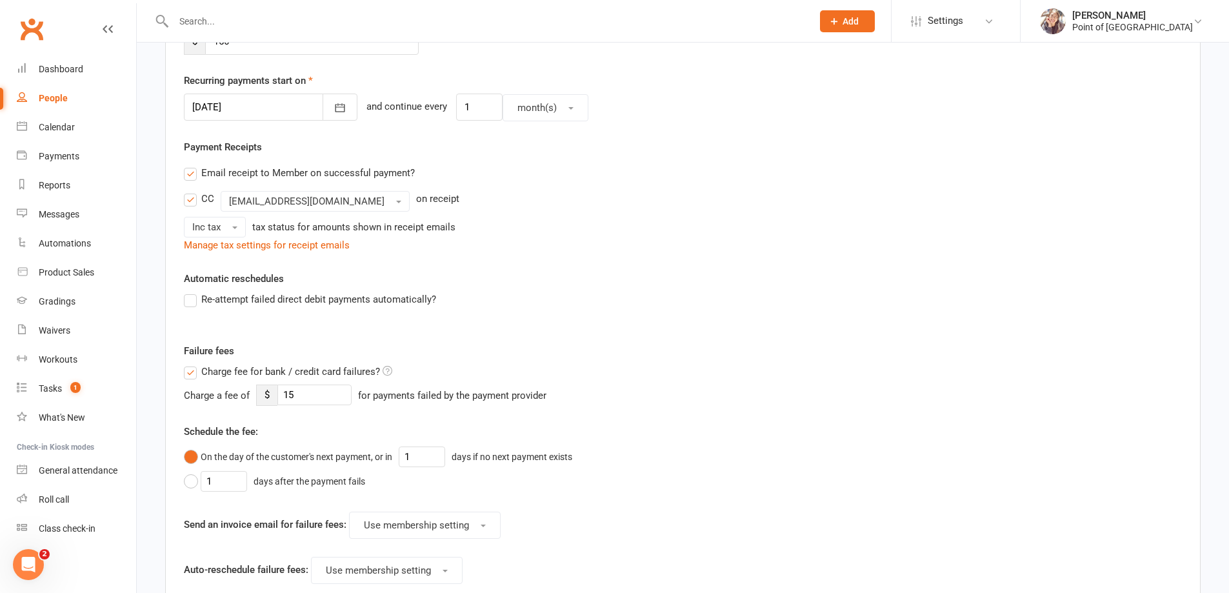
scroll to position [307, 0]
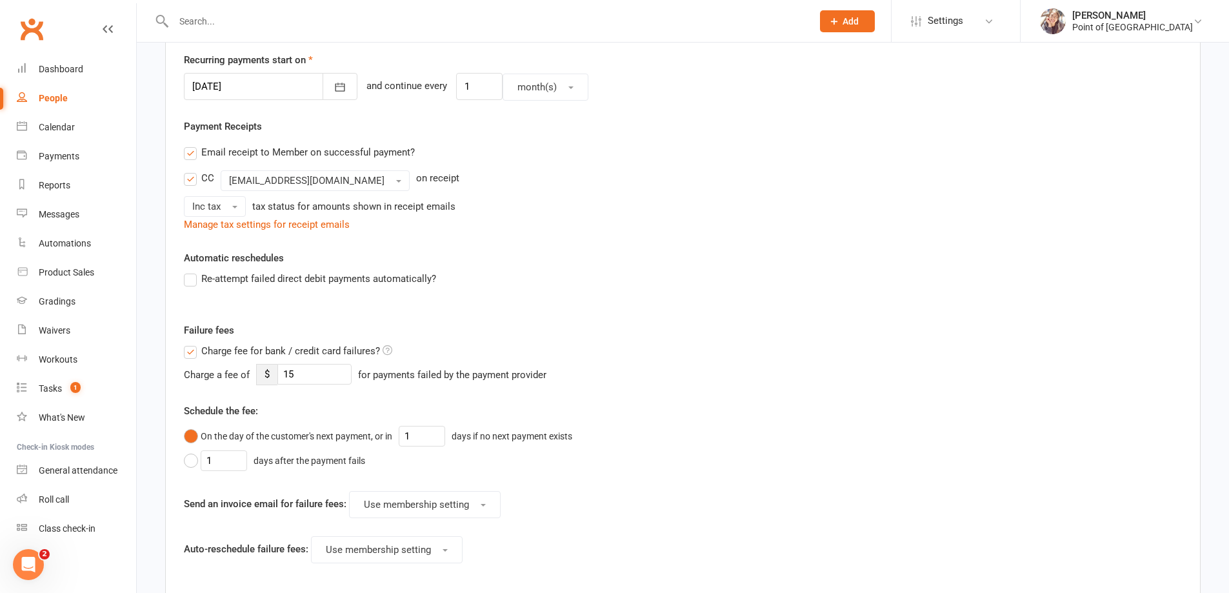
click at [192, 354] on label "Charge fee for bank / credit card failures?" at bounding box center [288, 350] width 208 height 15
click at [192, 343] on input "Charge fee for bank / credit card failures?" at bounding box center [288, 343] width 208 height 0
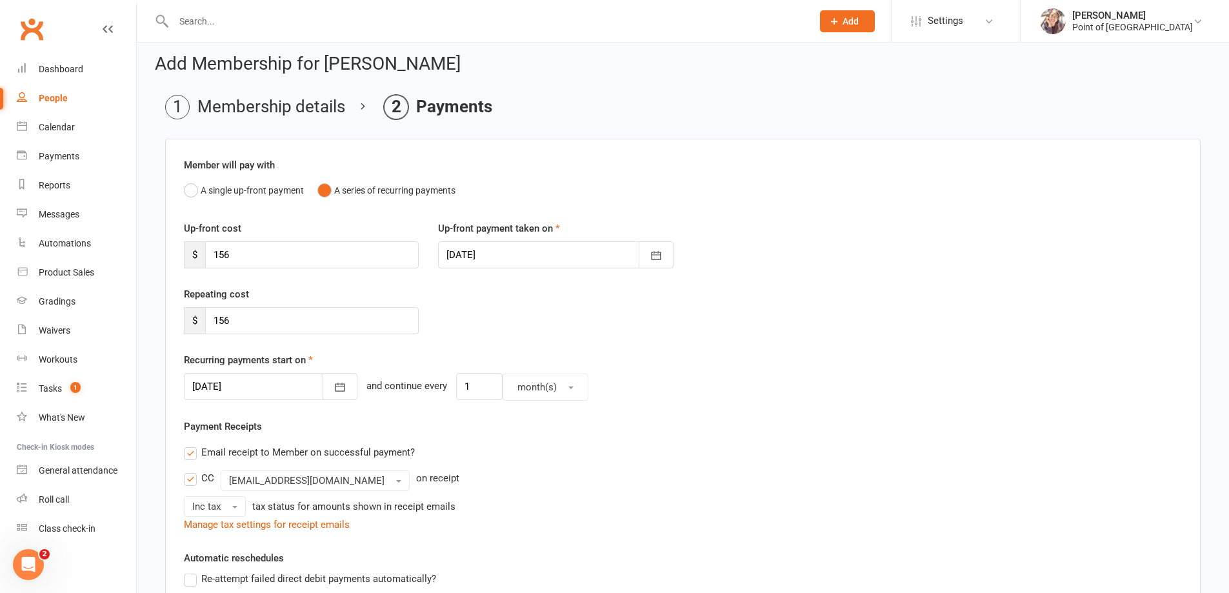
scroll to position [0, 0]
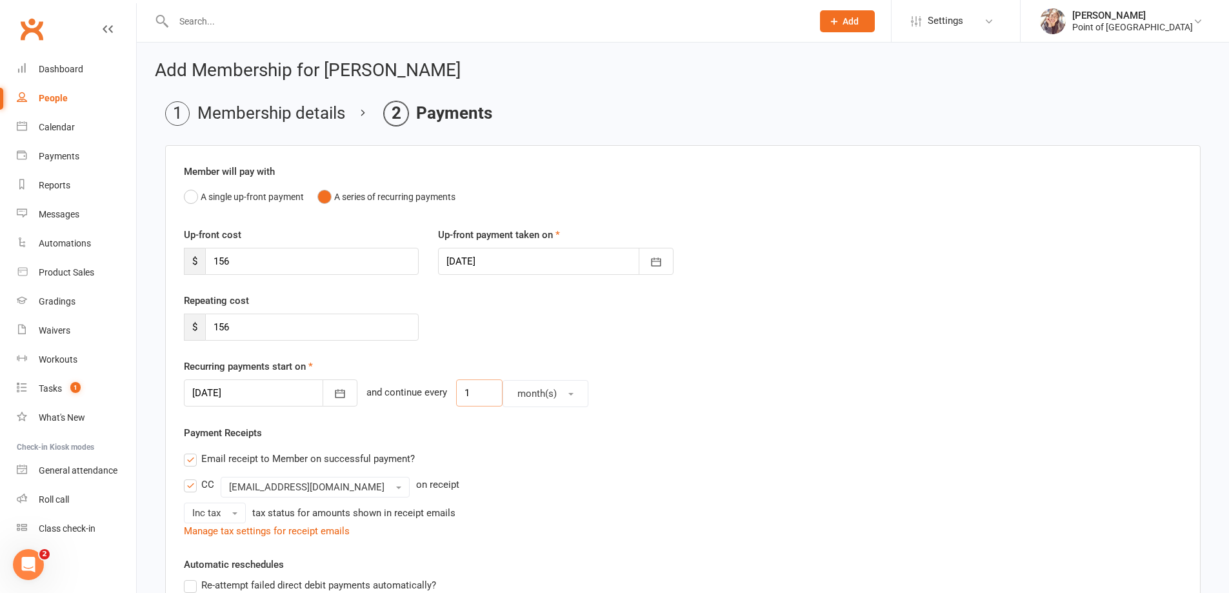
drag, startPoint x: 468, startPoint y: 389, endPoint x: 430, endPoint y: 390, distance: 38.1
click at [430, 390] on div "20 Sep 2025 September 2025 Sun Mon Tue Wed Thu Fri Sat 36 31 01 02 03 04 05 06 …" at bounding box center [683, 393] width 998 height 28
type input "2"
click at [319, 115] on li "Membership details" at bounding box center [255, 113] width 180 height 25
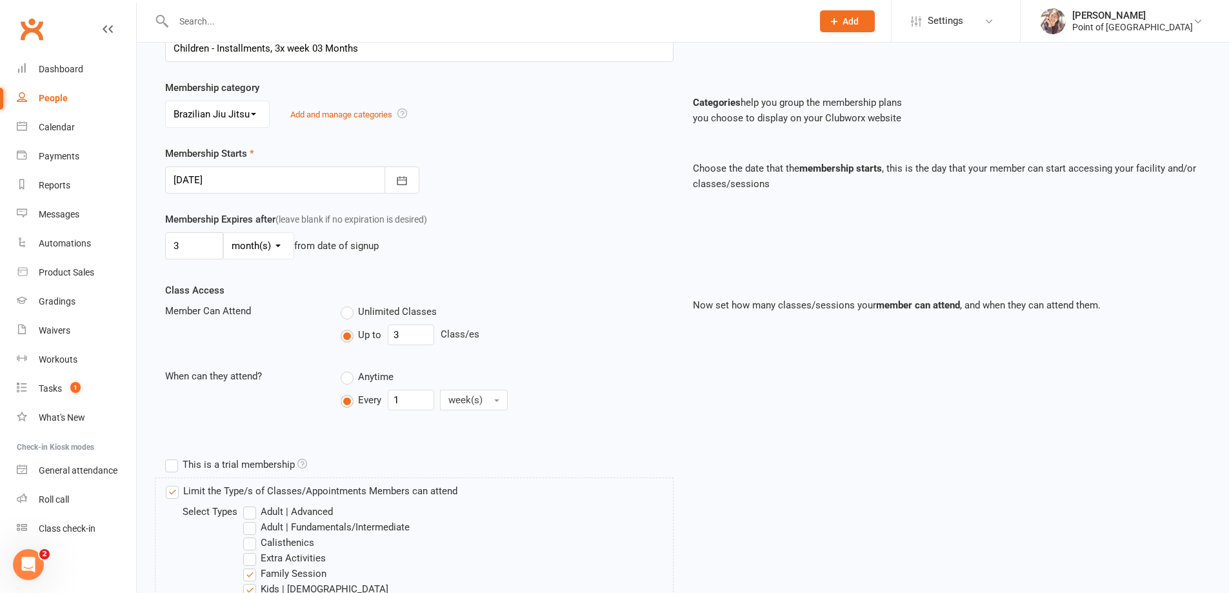
scroll to position [226, 0]
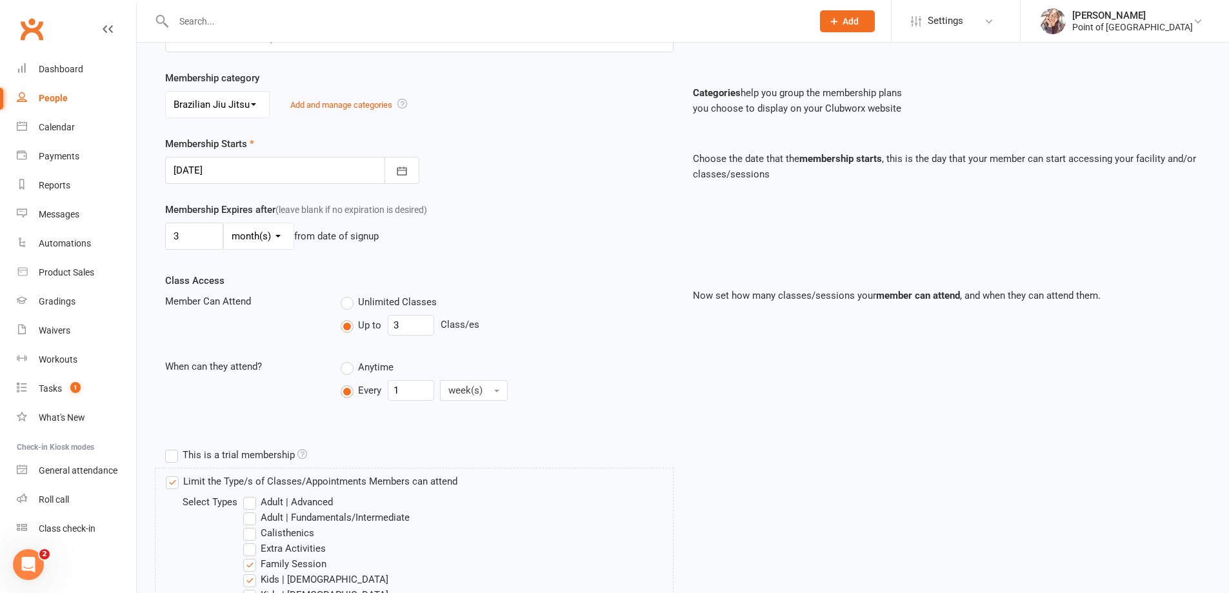
click at [172, 207] on label "Membership Expires after (leave blank if no expiration is desired)" at bounding box center [296, 209] width 262 height 15
drag, startPoint x: 185, startPoint y: 212, endPoint x: 271, endPoint y: 207, distance: 86.6
click at [271, 207] on label "Membership Expires after (leave blank if no expiration is desired)" at bounding box center [296, 209] width 262 height 15
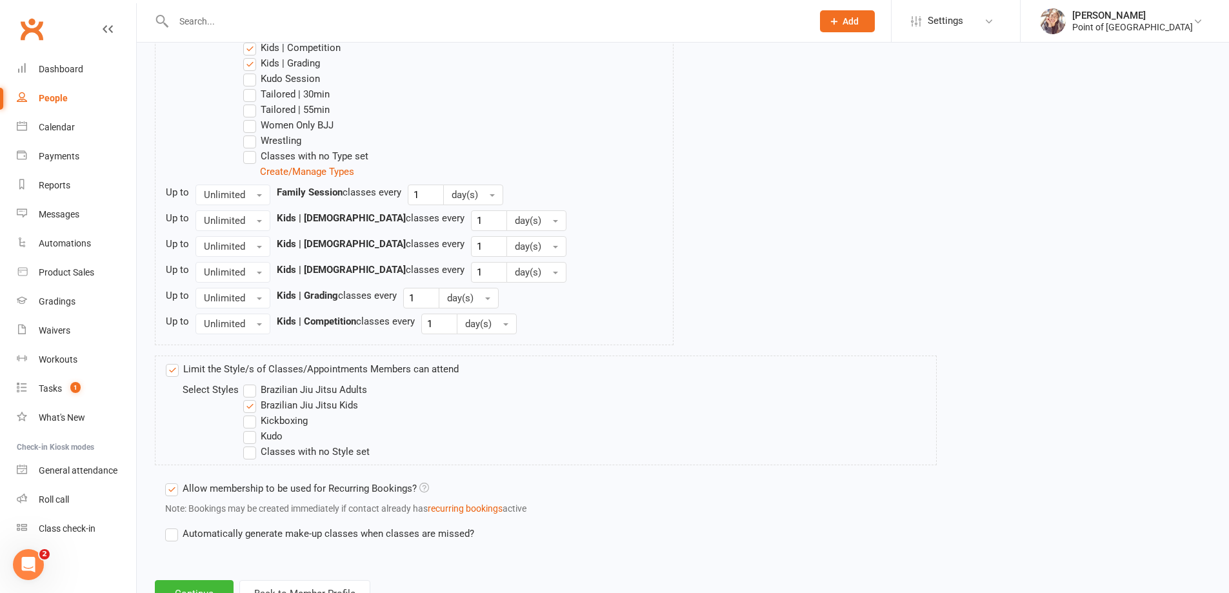
scroll to position [856, 0]
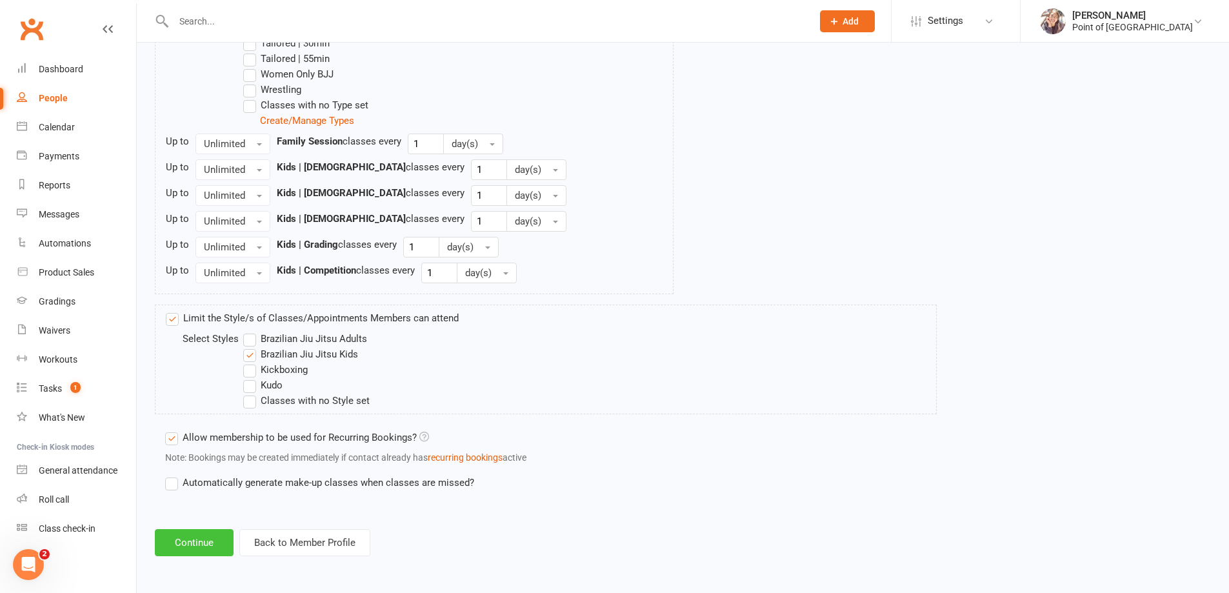
click at [192, 548] on button "Continue" at bounding box center [194, 542] width 79 height 27
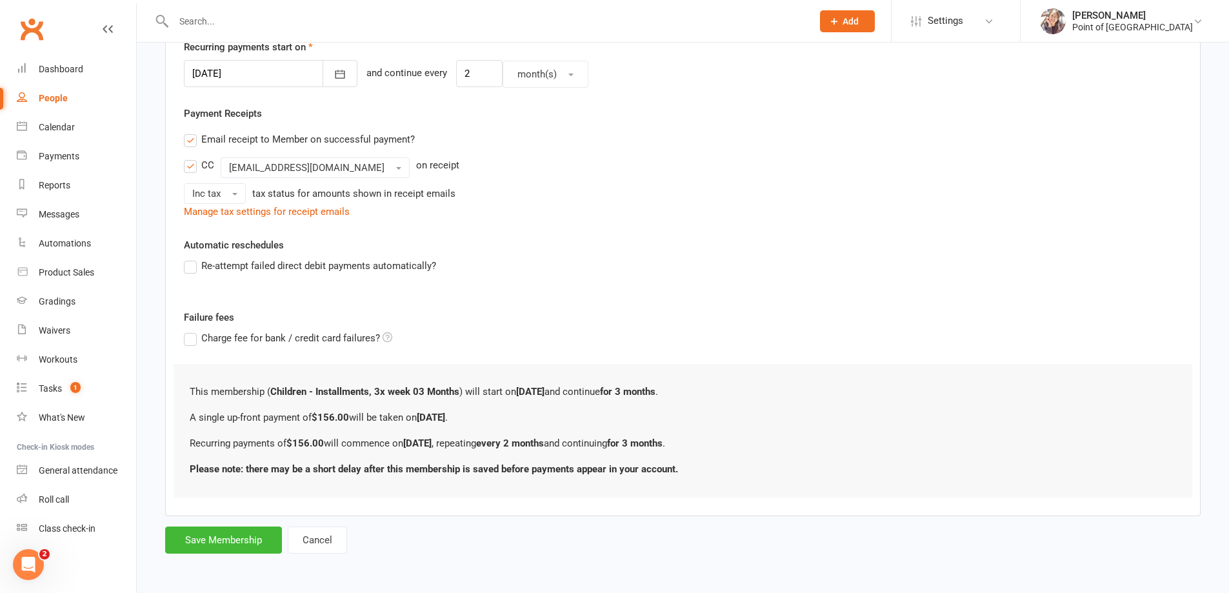
scroll to position [0, 0]
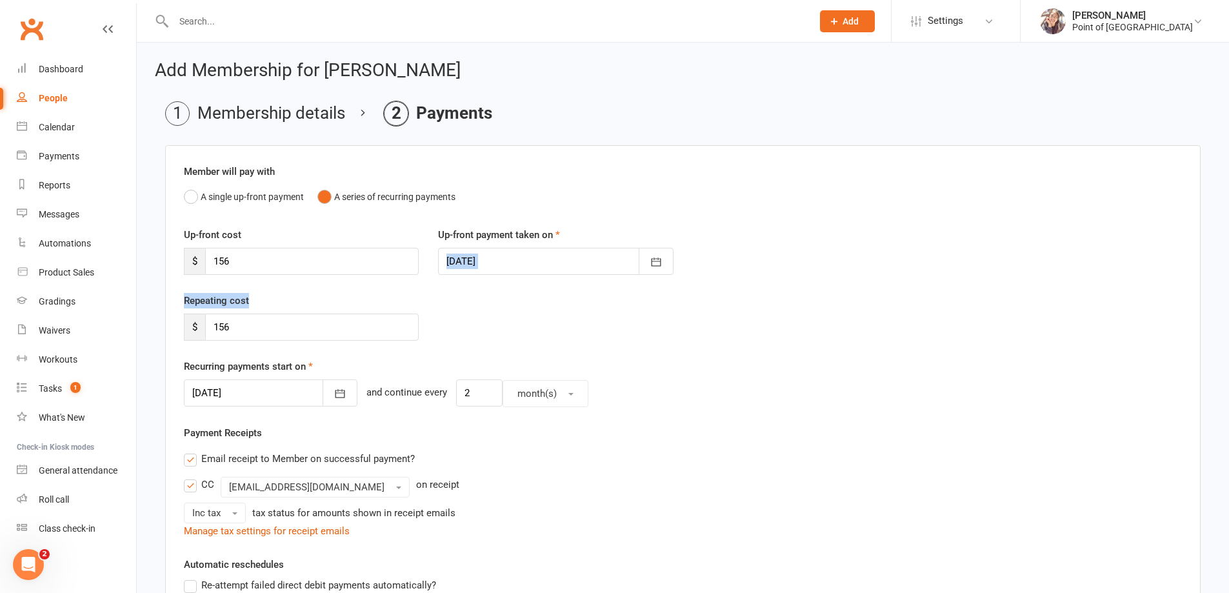
drag, startPoint x: 518, startPoint y: 282, endPoint x: 512, endPoint y: 301, distance: 20.4
click at [512, 301] on div "Member will pay with A single up-front payment A series of recurring payments U…" at bounding box center [683, 490] width 1036 height 691
click at [488, 280] on div "Up-front cost $ 156 Up-front payment taken on 13 Aug 2025 August 2025 Sun Mon T…" at bounding box center [683, 260] width 1018 height 66
drag, startPoint x: 233, startPoint y: 334, endPoint x: 198, endPoint y: 325, distance: 36.0
click at [198, 325] on div "$ 156" at bounding box center [301, 327] width 235 height 27
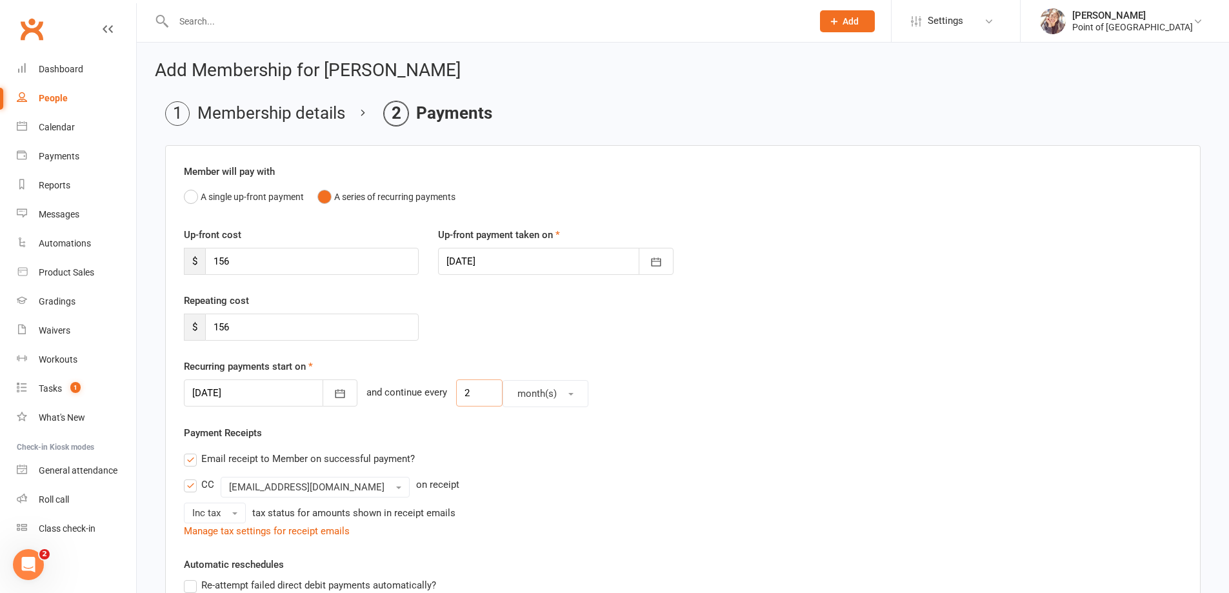
drag, startPoint x: 461, startPoint y: 398, endPoint x: 452, endPoint y: 398, distance: 9.7
click at [456, 398] on input "2" at bounding box center [479, 392] width 46 height 27
click at [456, 394] on input "2" at bounding box center [479, 392] width 46 height 27
type input "1"
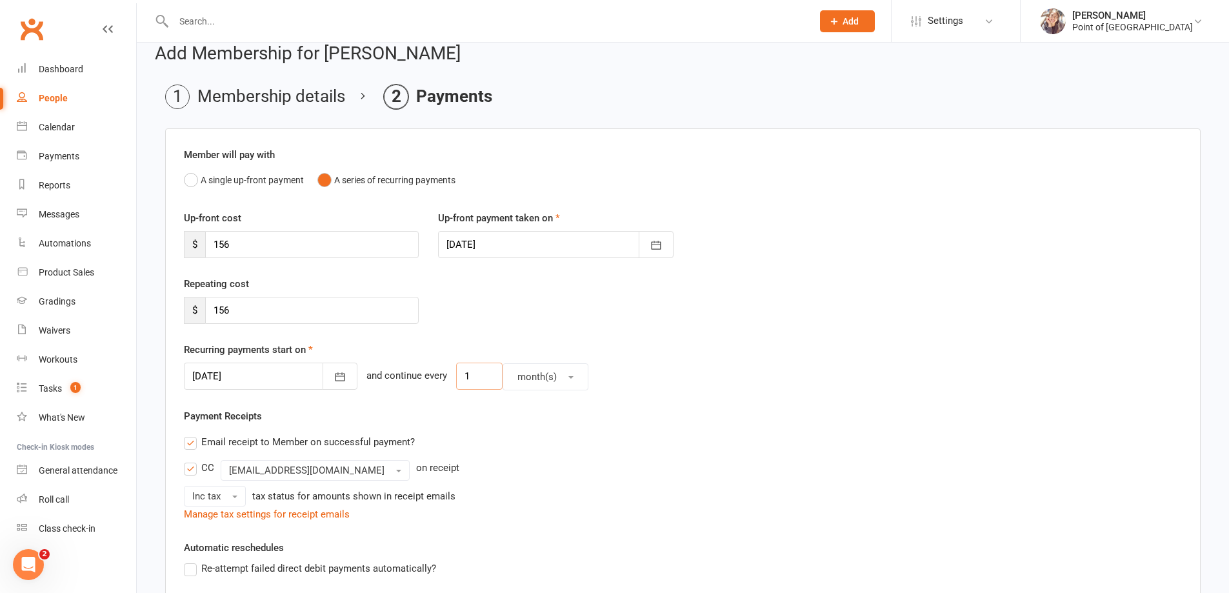
scroll to position [32, 0]
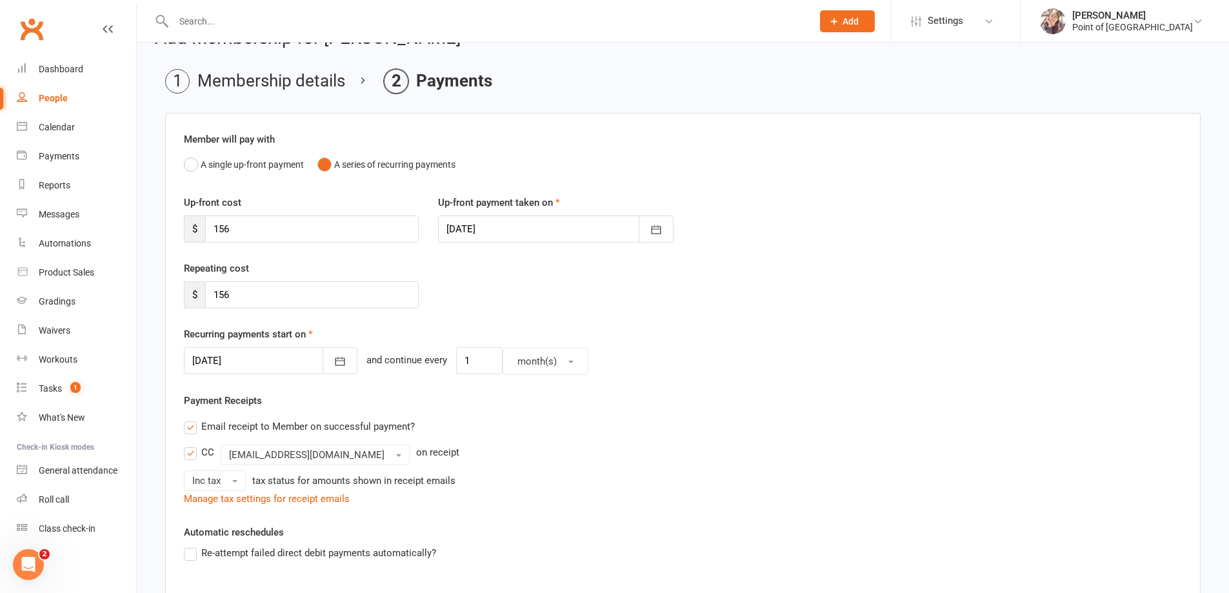
click at [816, 450] on div "CC info@pointofbalancesportscentre.com on receipt" at bounding box center [683, 455] width 998 height 21
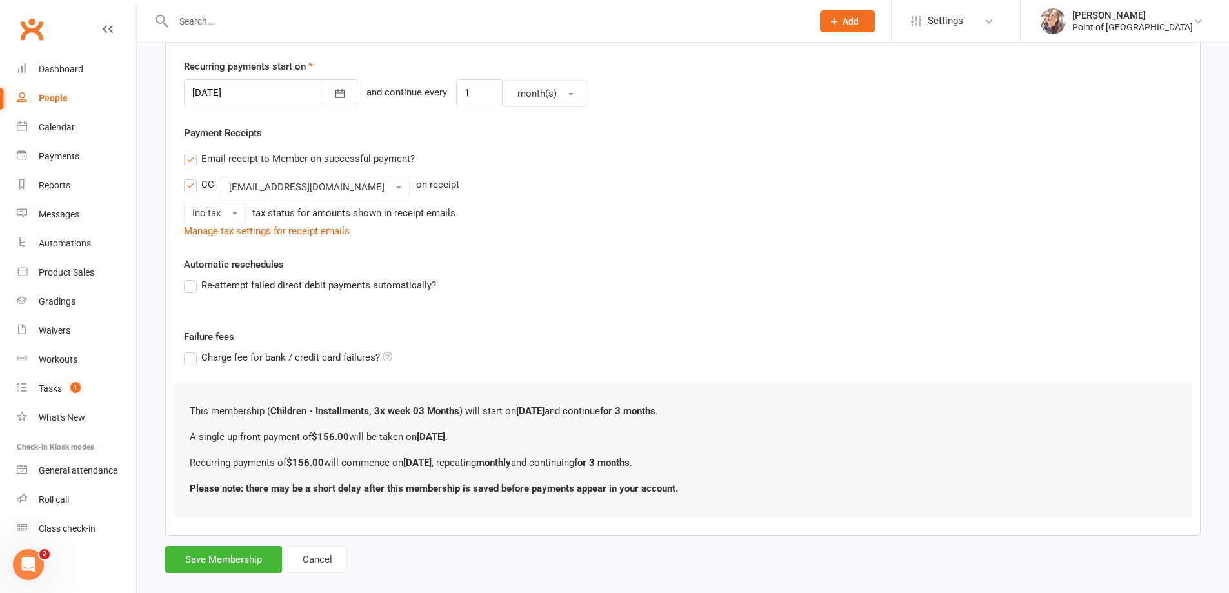
scroll to position [319, 0]
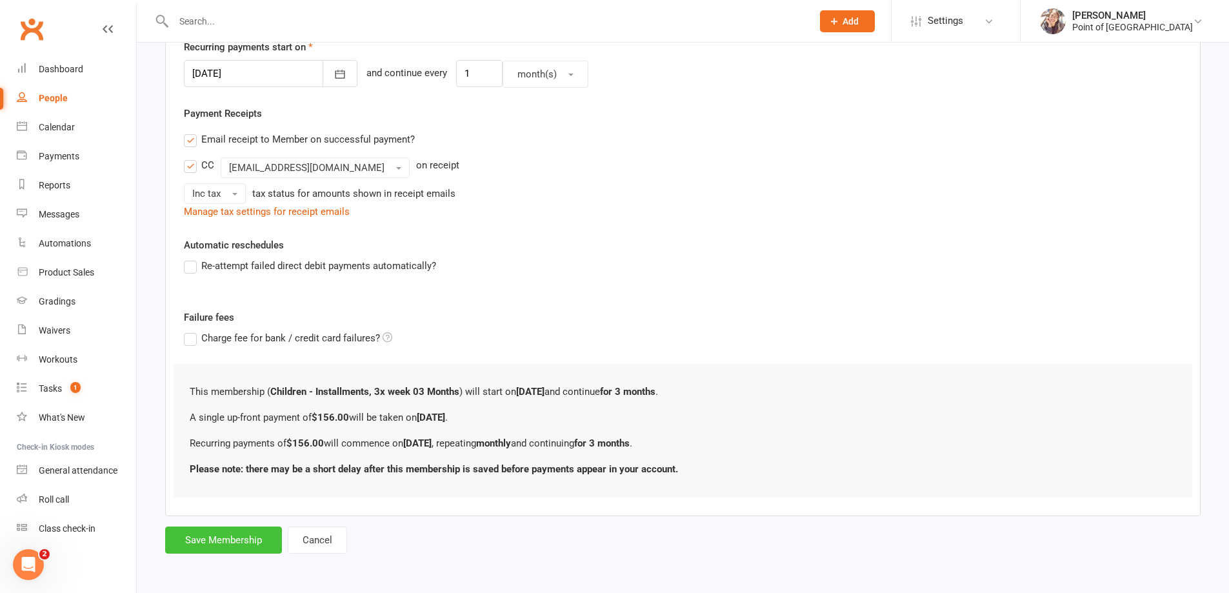
click at [221, 543] on button "Save Membership" at bounding box center [223, 540] width 117 height 27
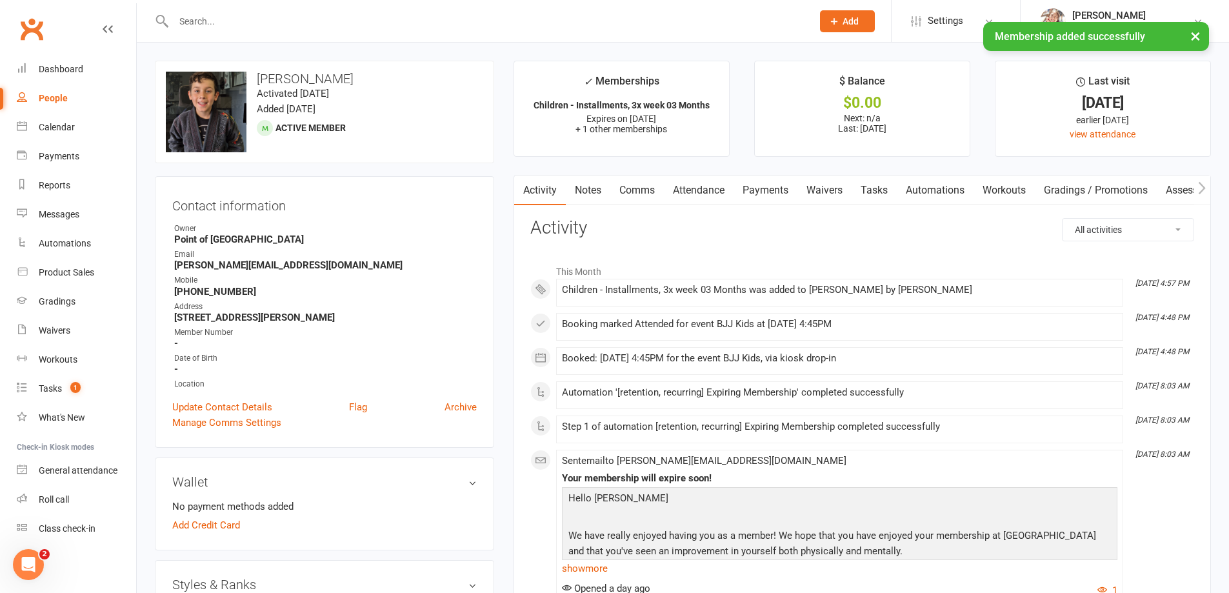
click at [751, 191] on link "Payments" at bounding box center [766, 191] width 64 height 30
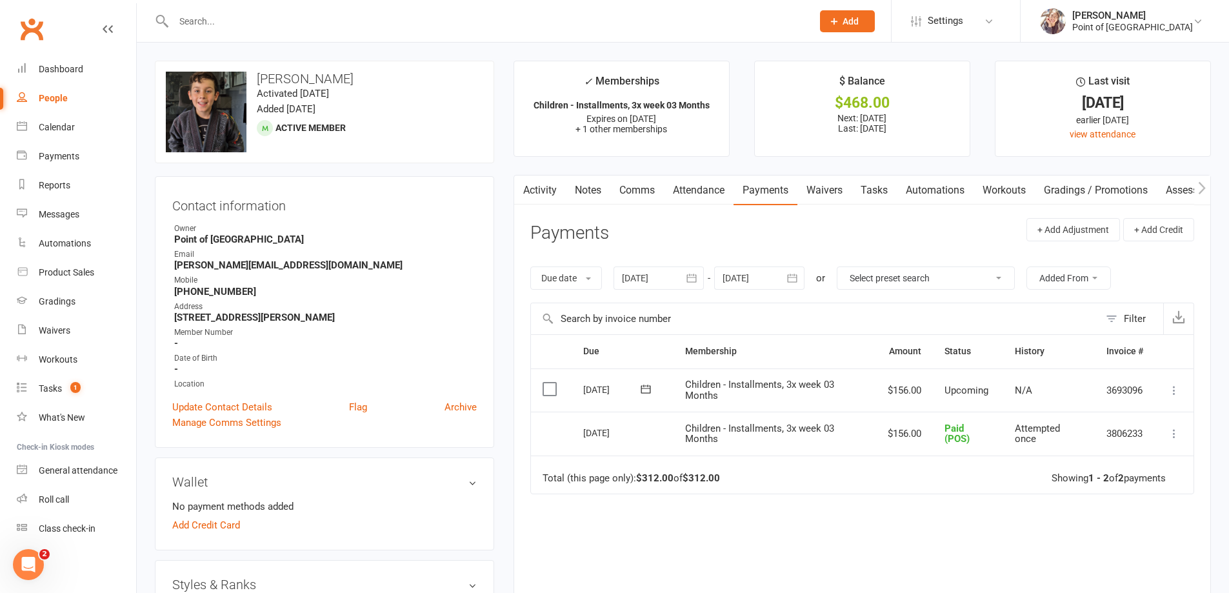
click at [749, 268] on div at bounding box center [759, 278] width 90 height 23
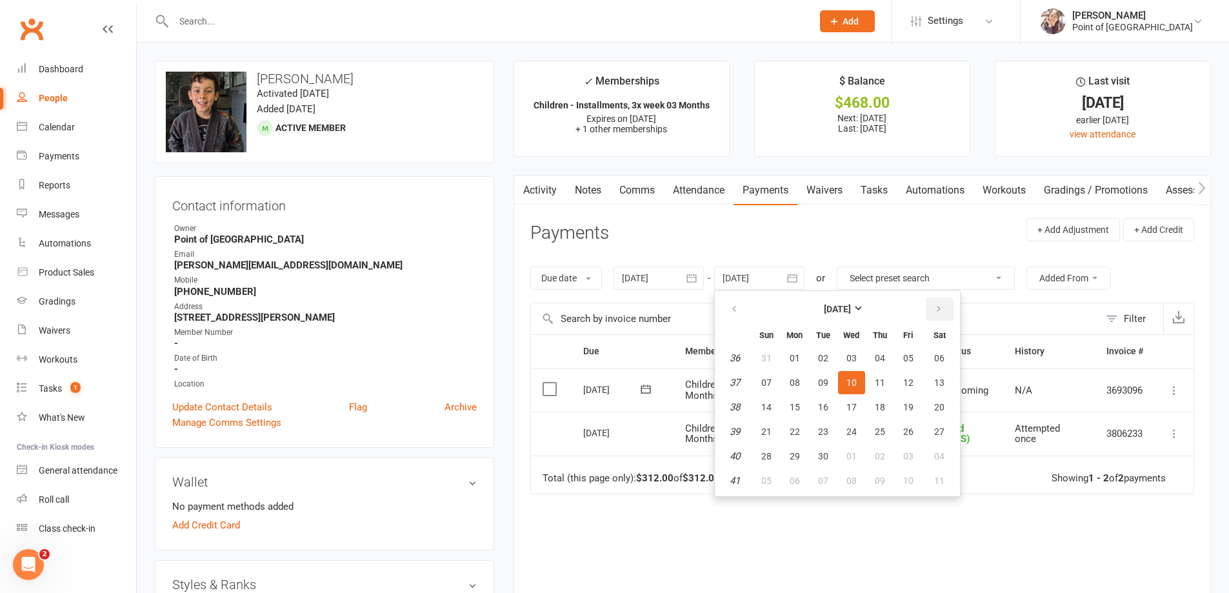
click at [936, 312] on icon "button" at bounding box center [939, 309] width 9 height 10
click at [933, 389] on button "13" at bounding box center [940, 382] width 33 height 23
type input "[DATE]"
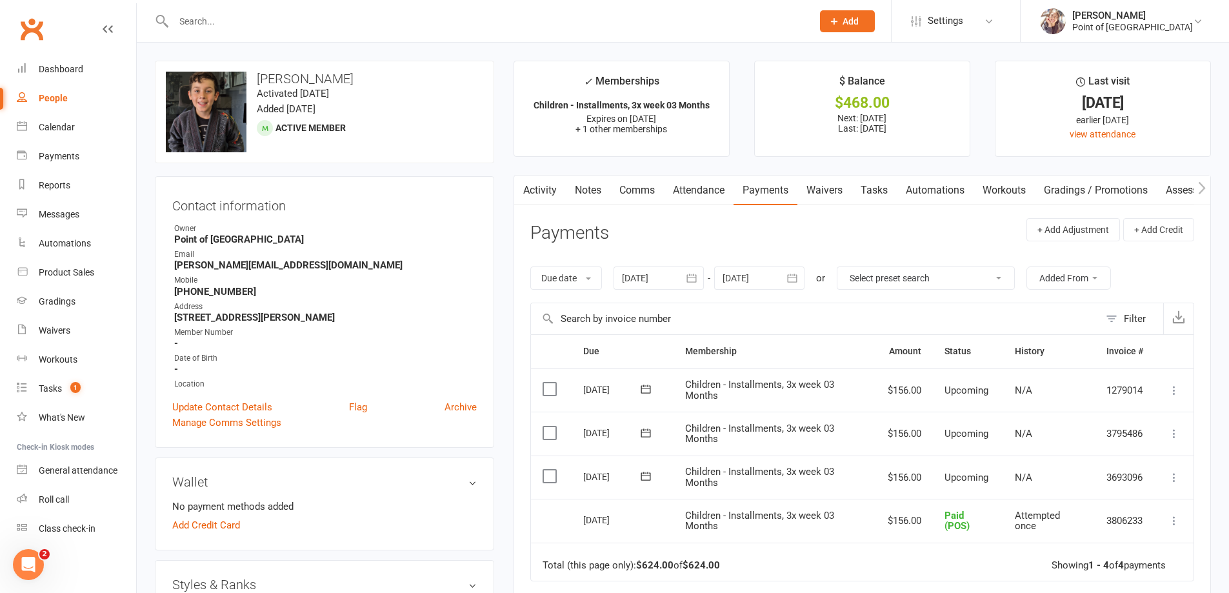
click at [1174, 480] on icon at bounding box center [1174, 477] width 13 height 13
click at [1135, 527] on link "Mark as Paid (POS)" at bounding box center [1118, 529] width 128 height 26
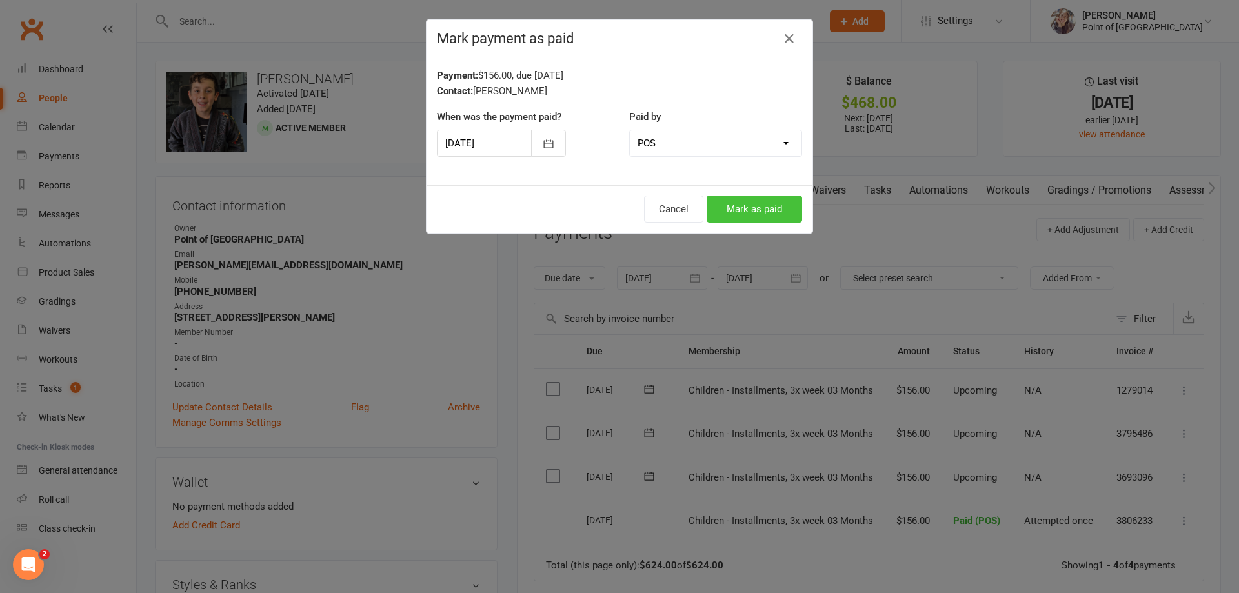
click at [768, 214] on button "Mark as paid" at bounding box center [755, 209] width 96 height 27
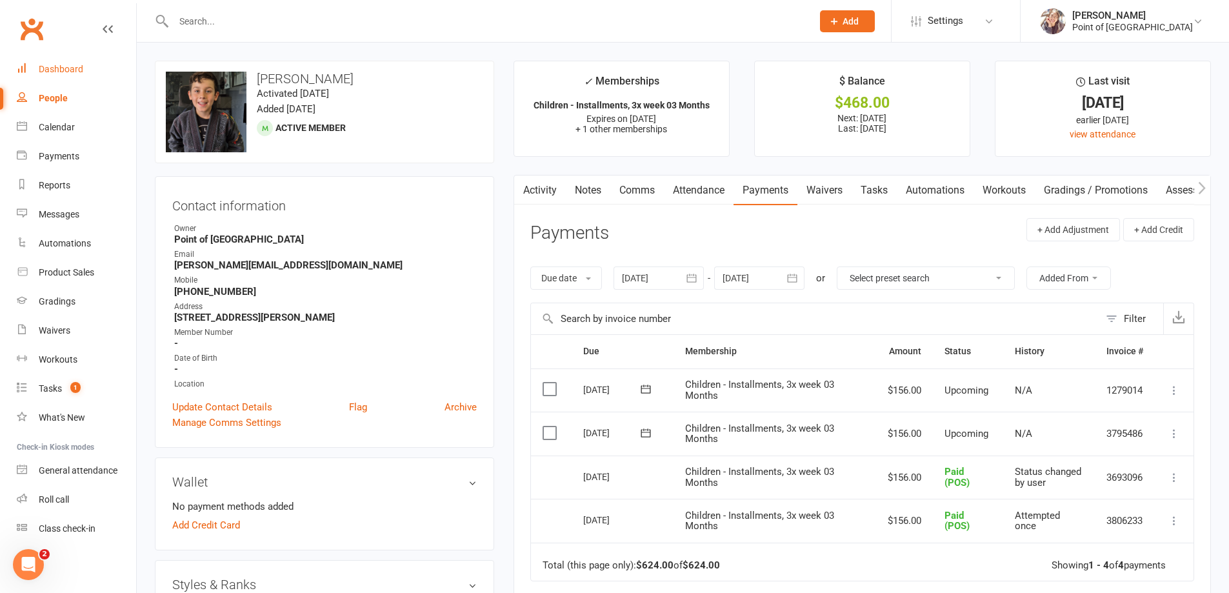
click at [65, 71] on div "Dashboard" at bounding box center [61, 69] width 45 height 10
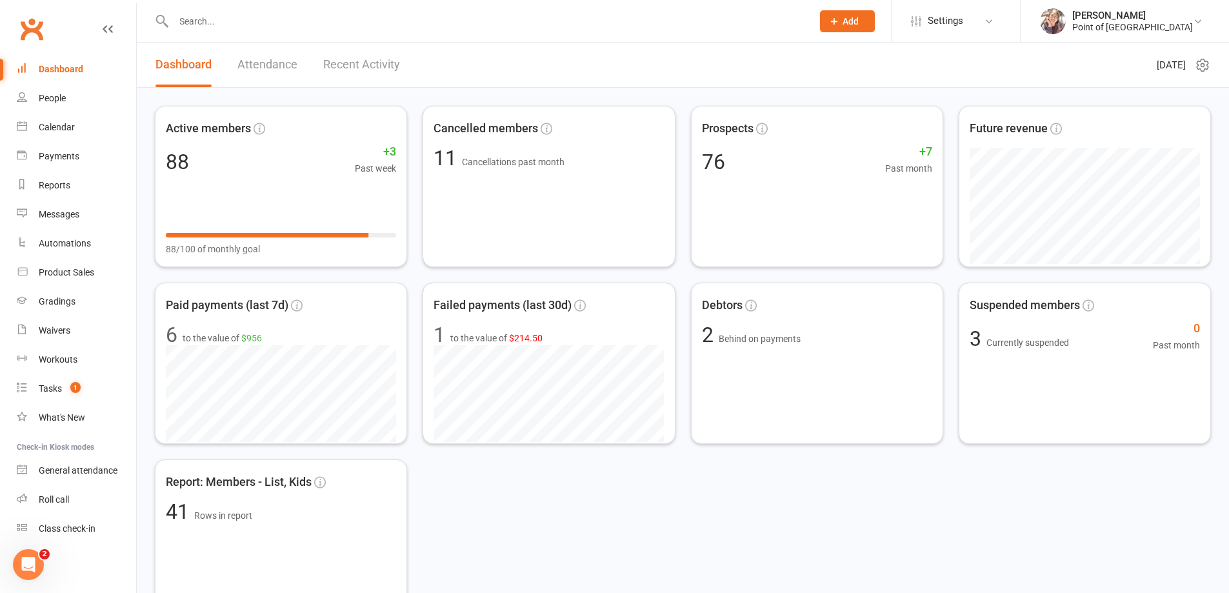
click at [194, 19] on input "text" at bounding box center [487, 21] width 634 height 18
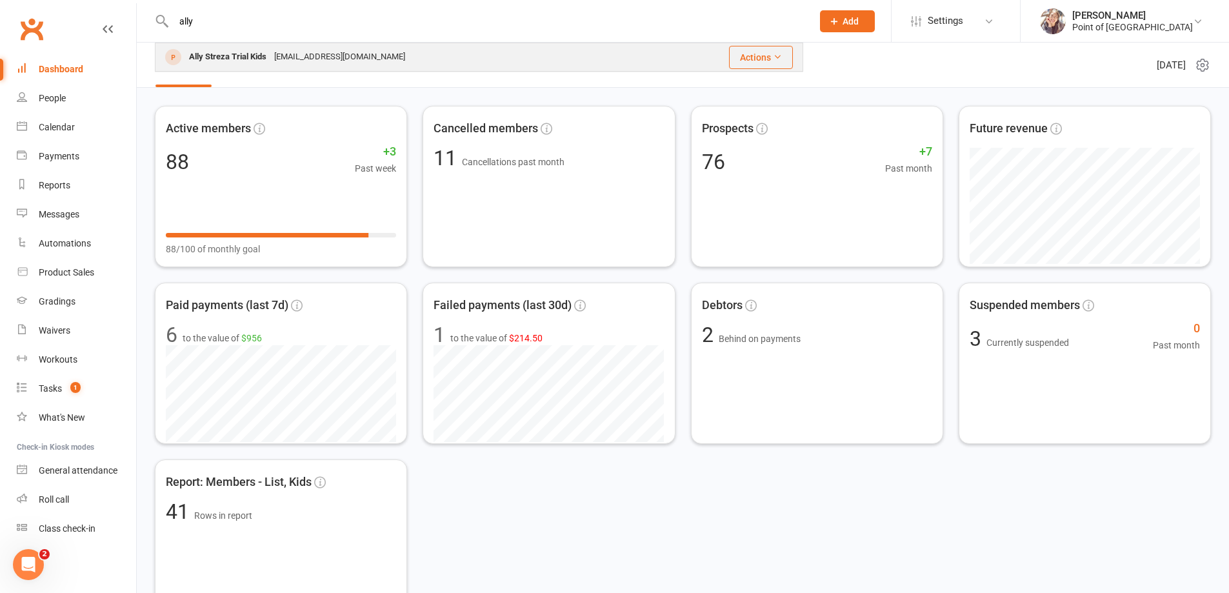
type input "ally"
click at [264, 56] on div "Ally Streza Trial Kids" at bounding box center [227, 57] width 85 height 19
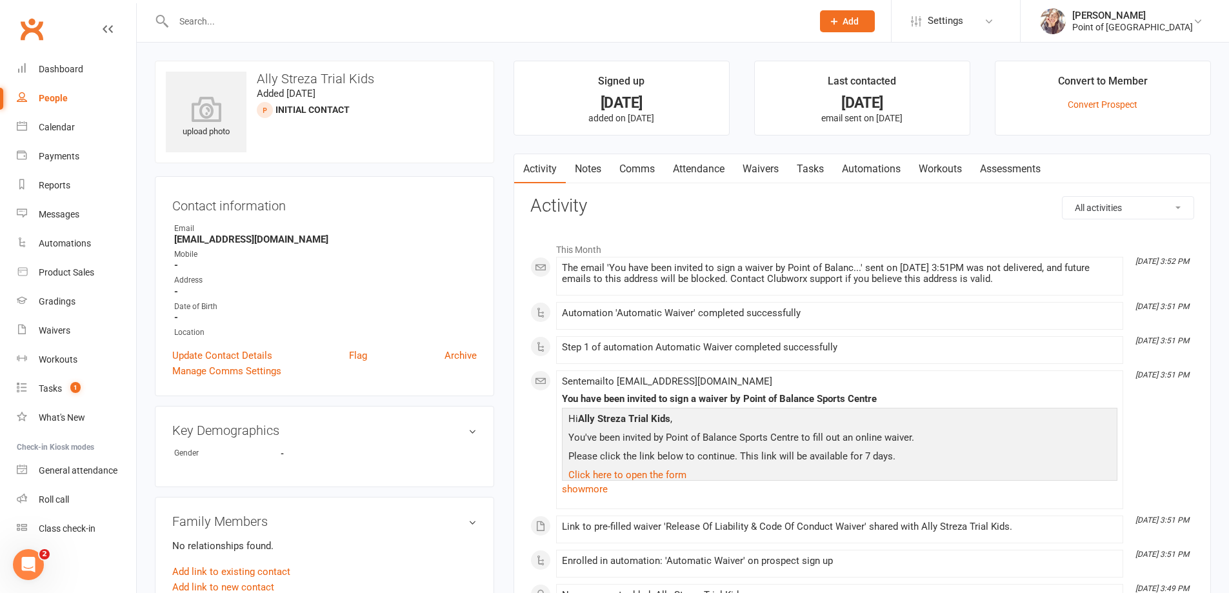
click at [783, 167] on link "Waivers" at bounding box center [761, 169] width 54 height 30
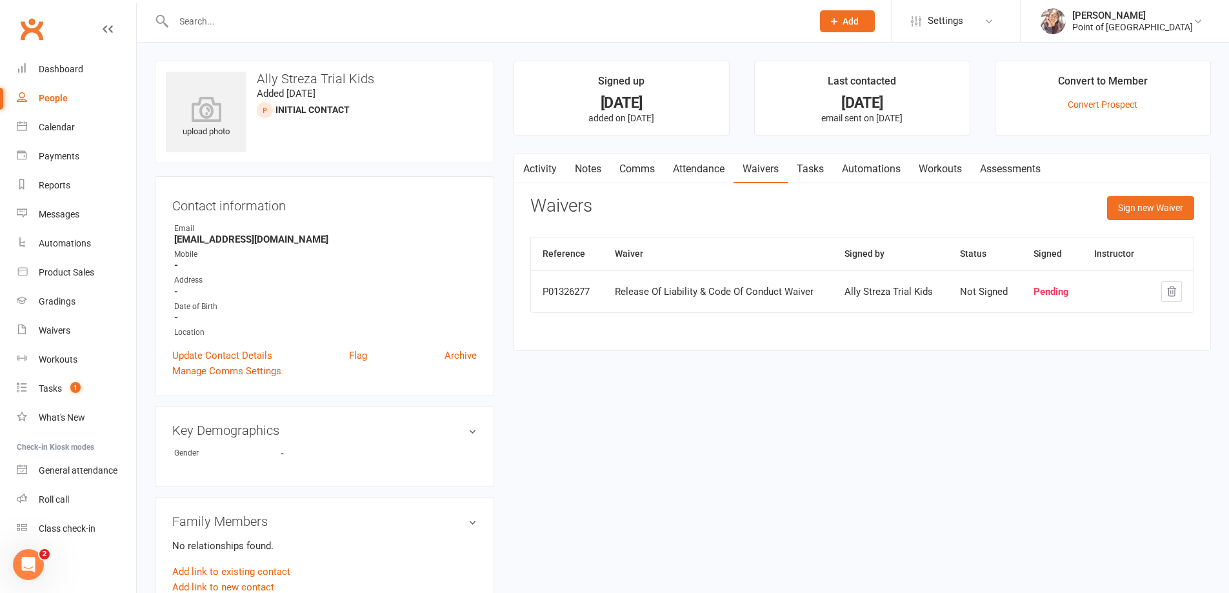
click at [540, 170] on link "Activity" at bounding box center [540, 169] width 52 height 30
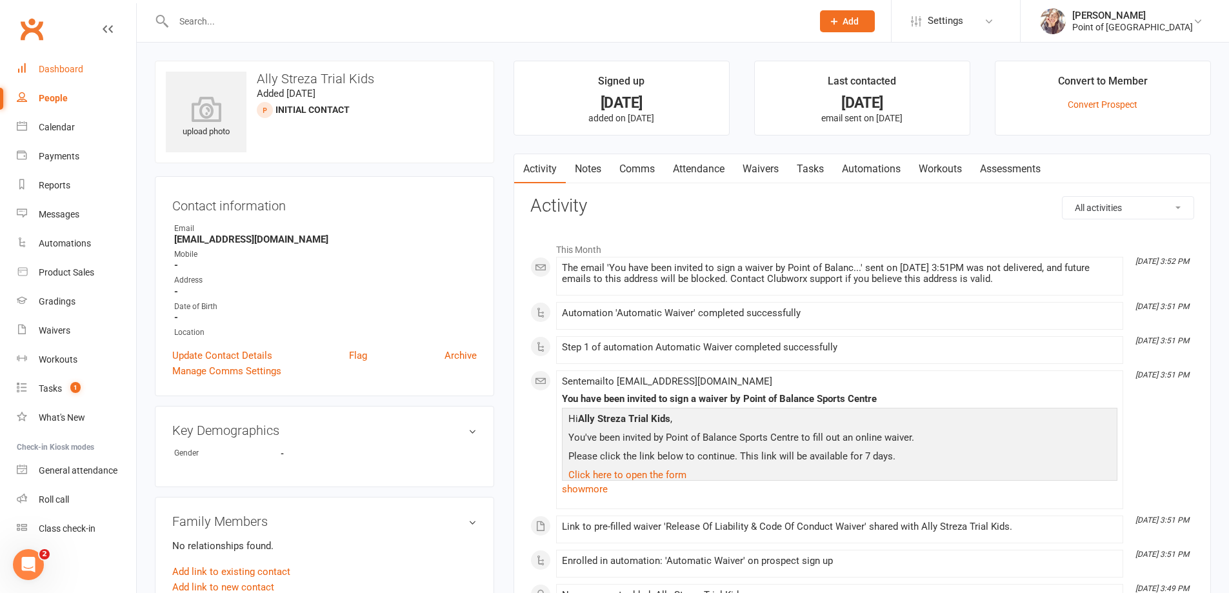
click at [81, 76] on link "Dashboard" at bounding box center [76, 69] width 119 height 29
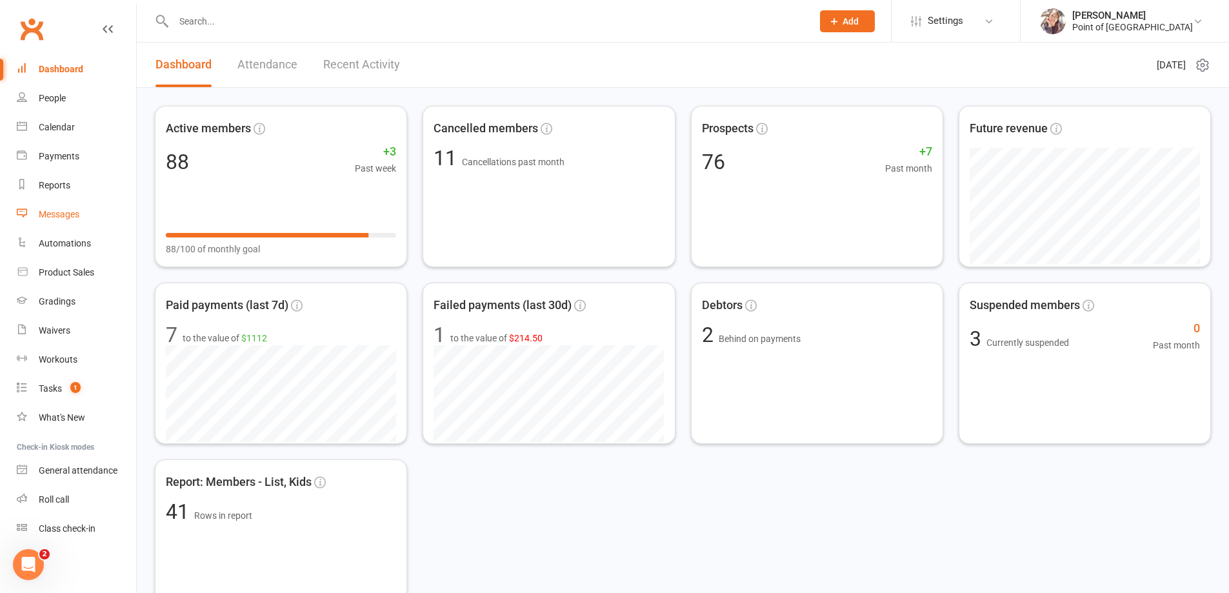
click at [69, 218] on div "Messages" at bounding box center [59, 214] width 41 height 10
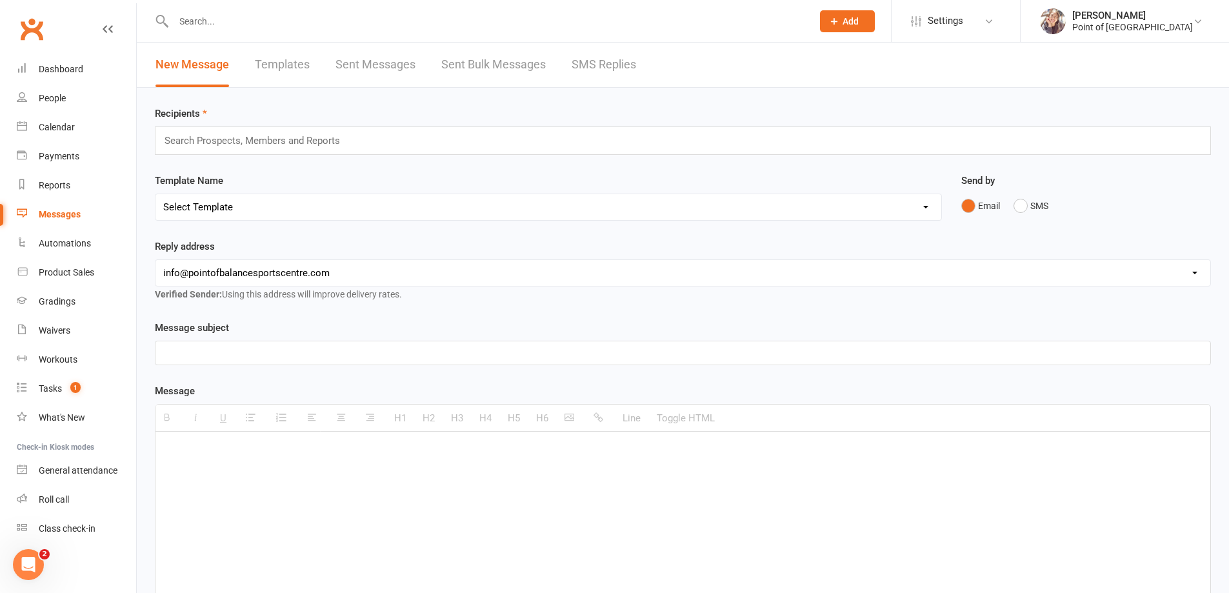
click at [241, 142] on input "text" at bounding box center [257, 140] width 189 height 17
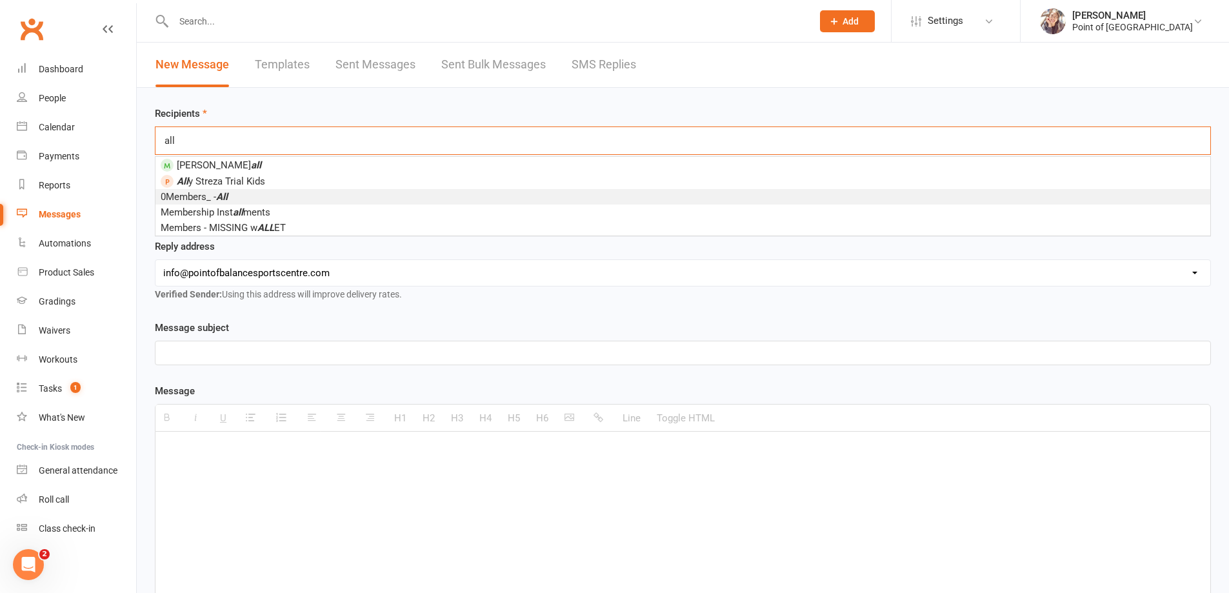
type input "all"
click at [250, 194] on li "0Members_ - All" at bounding box center [683, 196] width 1055 height 15
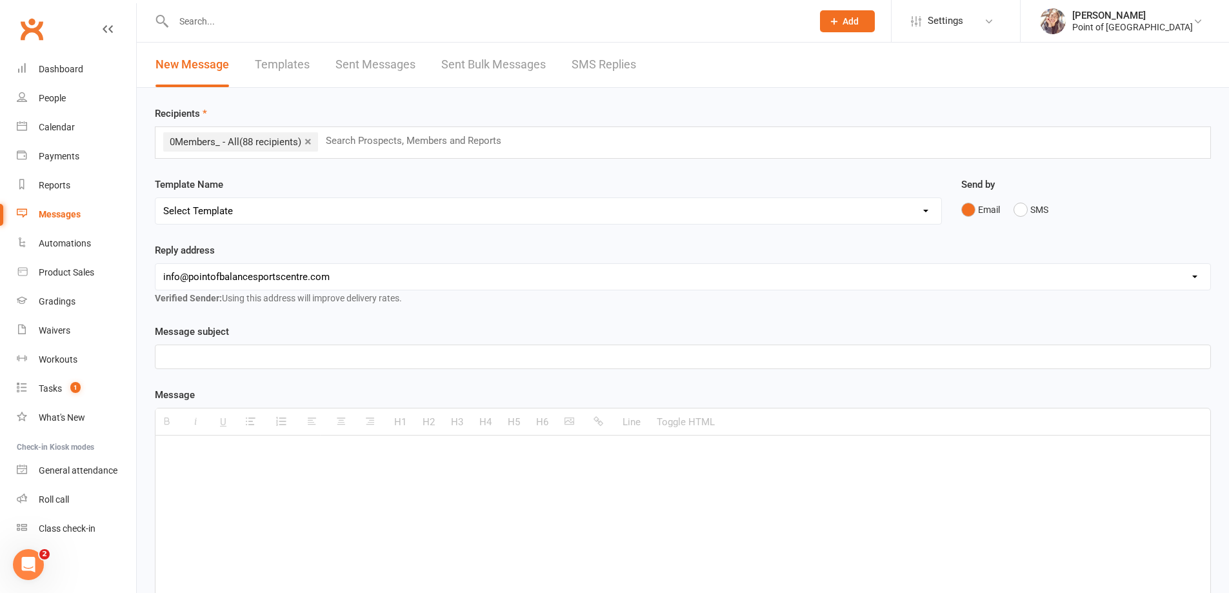
click at [257, 356] on p at bounding box center [683, 356] width 1040 height 15
paste div
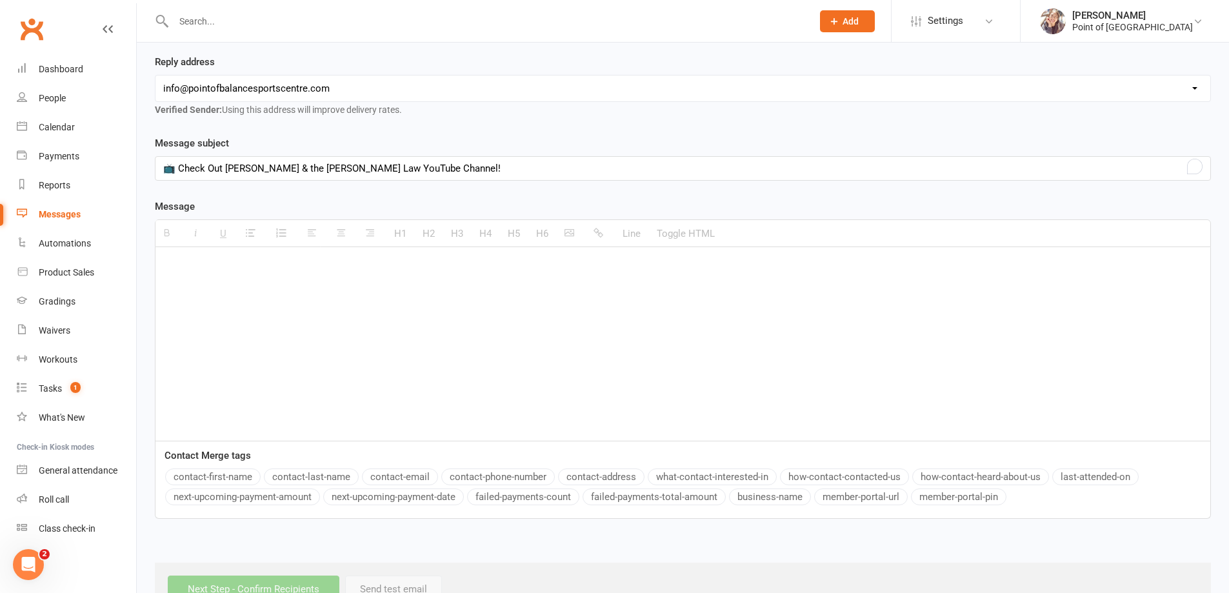
scroll to position [194, 0]
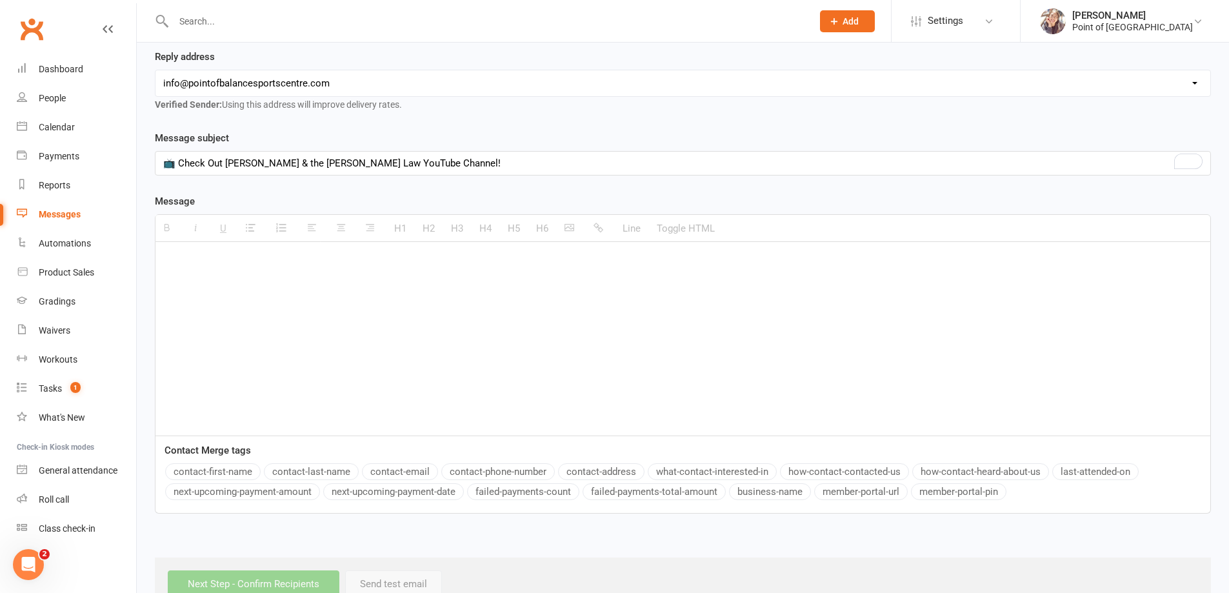
click at [250, 267] on p at bounding box center [683, 261] width 1040 height 15
paste div "To enrich screen reader interactions, please activate Accessibility in Grammarl…"
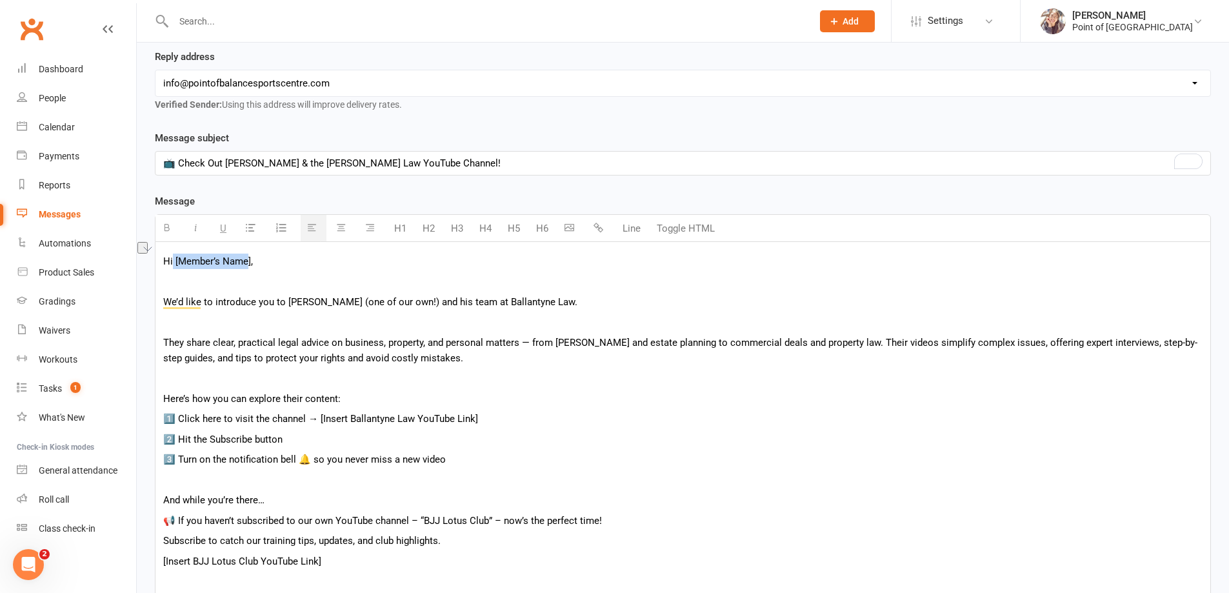
drag, startPoint x: 249, startPoint y: 260, endPoint x: 174, endPoint y: 262, distance: 75.5
click at [174, 262] on p "Hi [Member’s Name]," at bounding box center [683, 261] width 1040 height 15
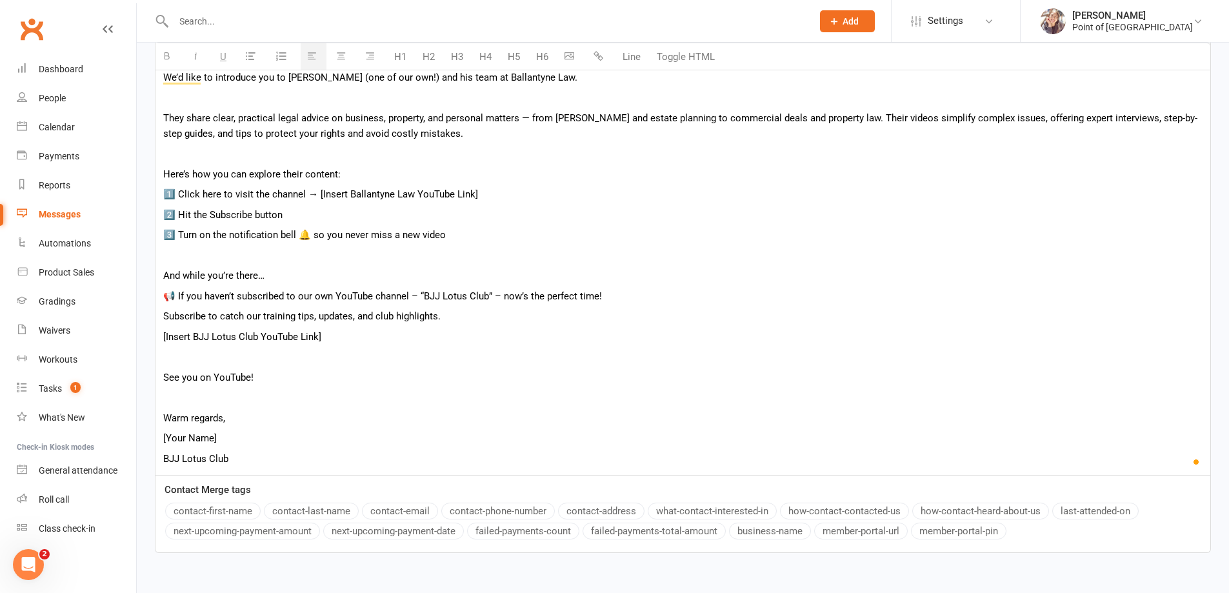
scroll to position [436, 0]
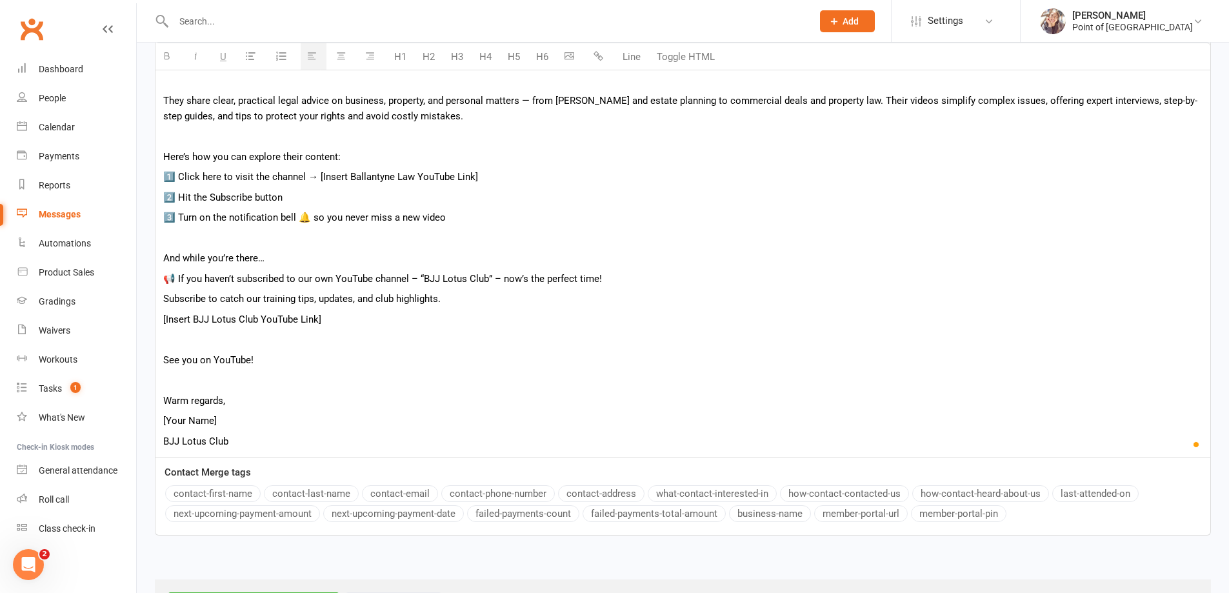
click at [221, 495] on button "contact-first-name" at bounding box center [213, 493] width 96 height 17
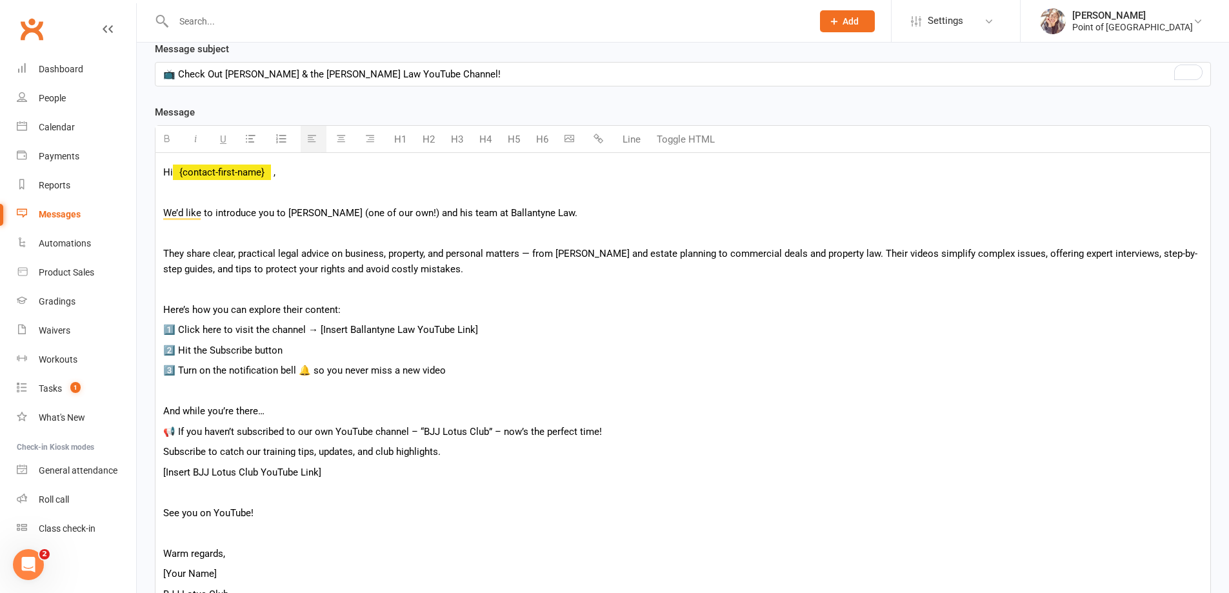
scroll to position [274, 0]
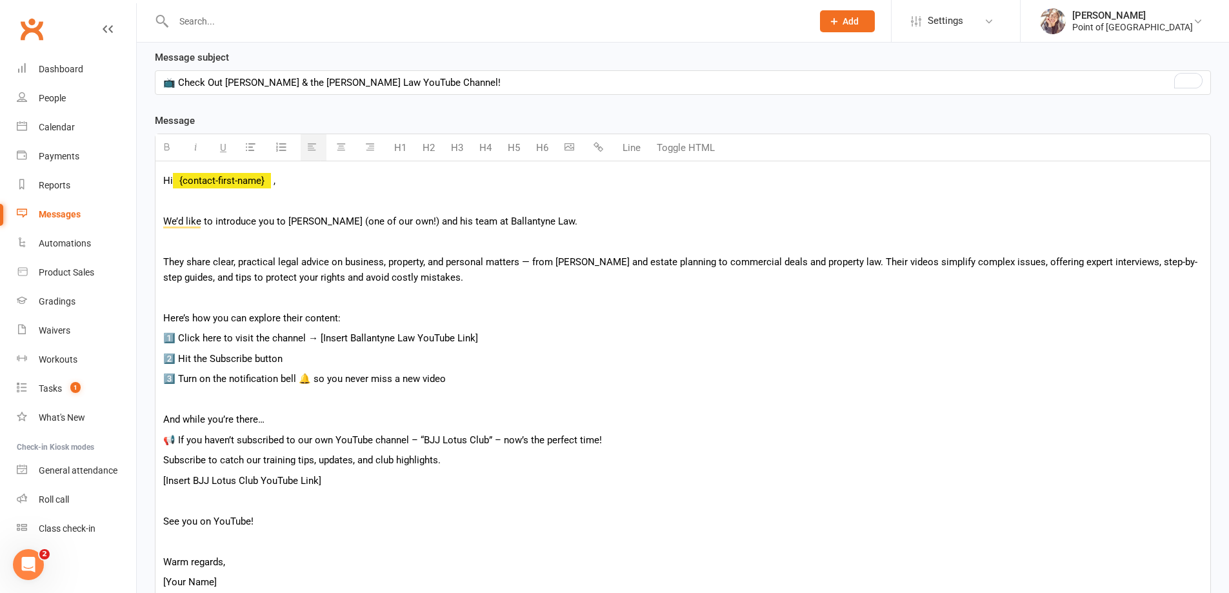
click at [316, 220] on p "We’d like to introduce you to James (one of our own!) and his team at Ballantyn…" at bounding box center [683, 221] width 1040 height 15
drag, startPoint x: 287, startPoint y: 222, endPoint x: 524, endPoint y: 230, distance: 237.6
click at [524, 230] on div "Hi {contact-first-name} , We’d like to introduce you to James (one of our own!)…" at bounding box center [683, 390] width 1055 height 458
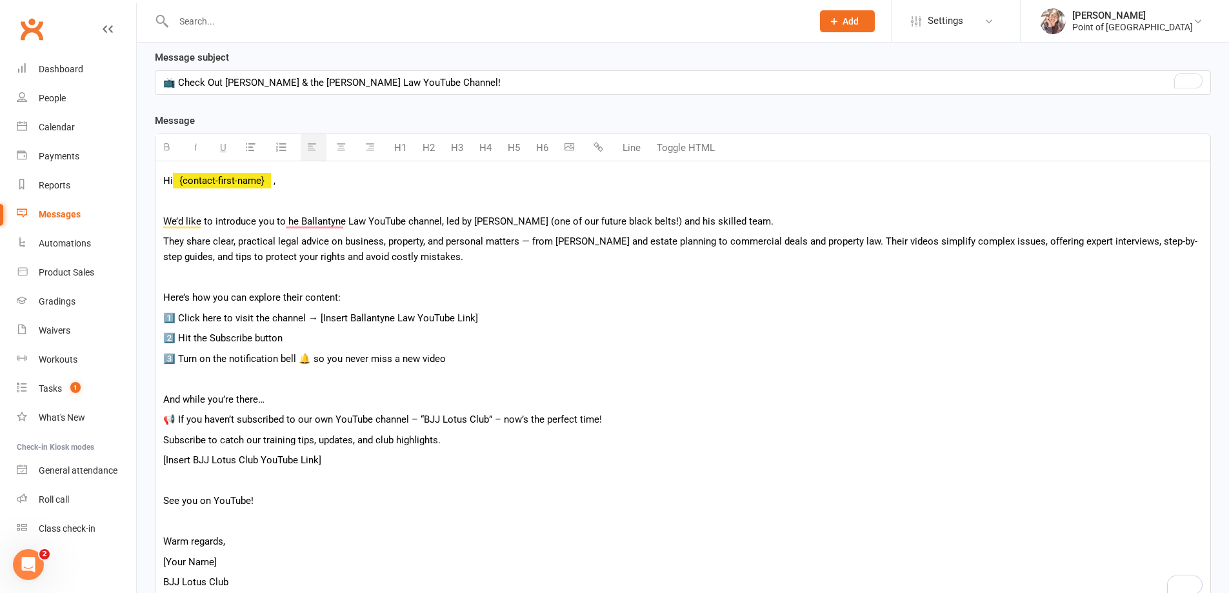
click at [285, 219] on p "We’d like to introduce you to he Ballantyne Law YouTube channel, led by James (…" at bounding box center [683, 221] width 1040 height 15
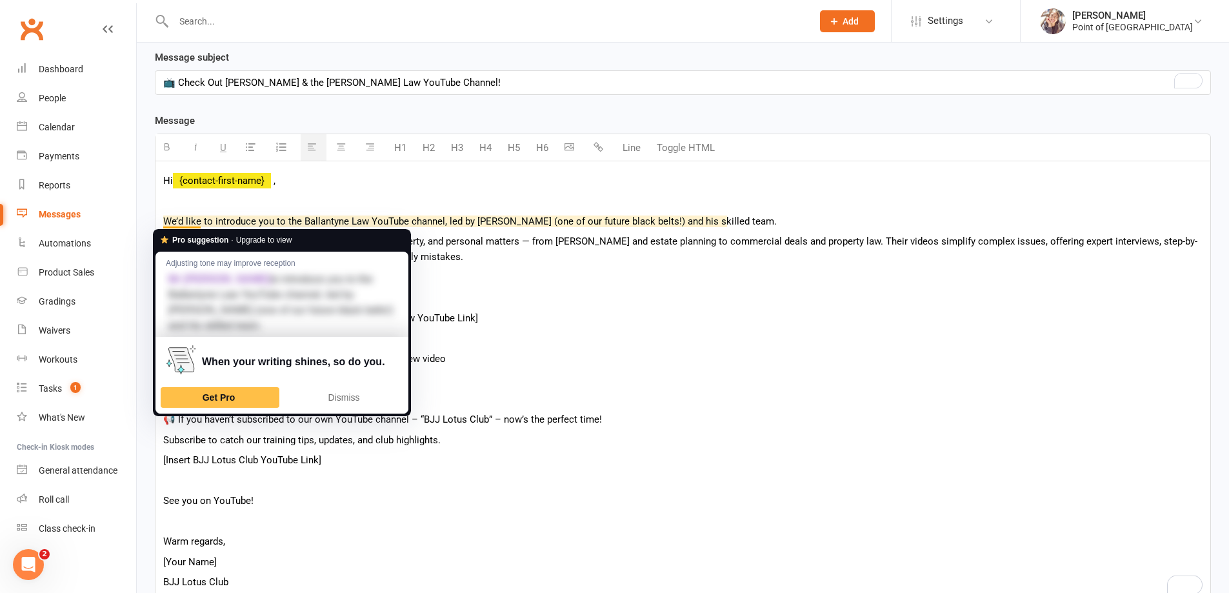
click at [457, 197] on p "To enrich screen reader interactions, please activate Accessibility in Grammarl…" at bounding box center [683, 200] width 1040 height 15
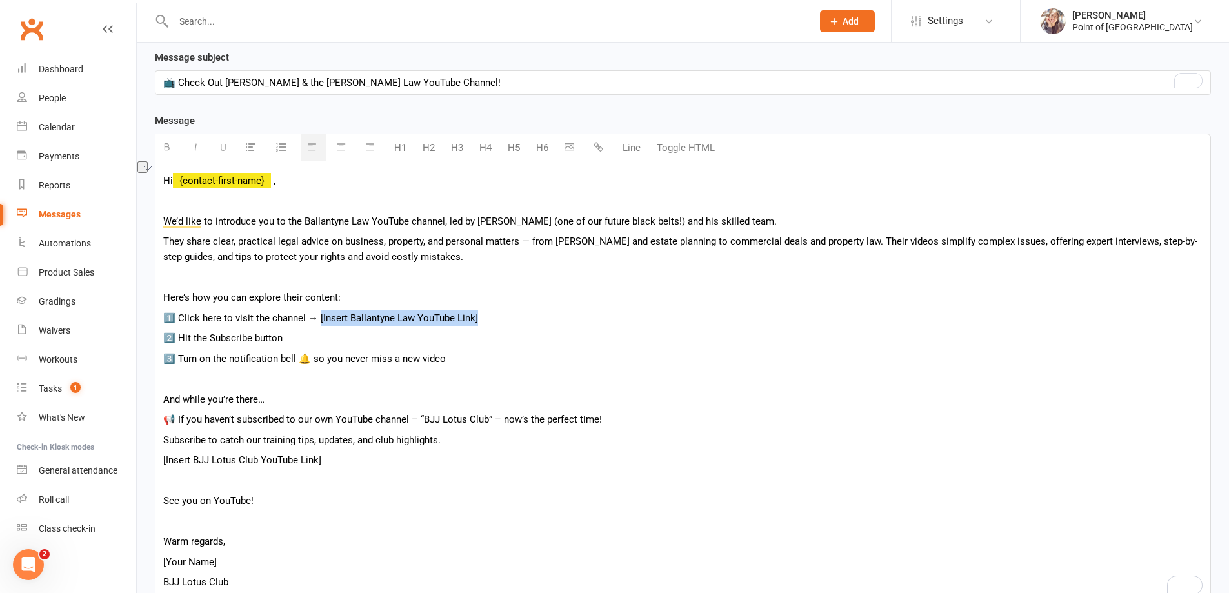
drag, startPoint x: 319, startPoint y: 318, endPoint x: 480, endPoint y: 322, distance: 160.8
click at [480, 322] on p "1️⃣ Click here to visit the channel → [Insert Ballantyne Law YouTube Link]" at bounding box center [683, 317] width 1040 height 15
click at [492, 327] on div "Hi {contact-first-name} , We’d like to introduce you to the Ballantyne Law YouT…" at bounding box center [683, 380] width 1055 height 438
click at [320, 318] on p "1️⃣ Click here to visit the channel → [Insert Ballantyne Law YouTube Link]" at bounding box center [683, 317] width 1040 height 15
drag, startPoint x: 598, startPoint y: 148, endPoint x: 677, endPoint y: 79, distance: 105.6
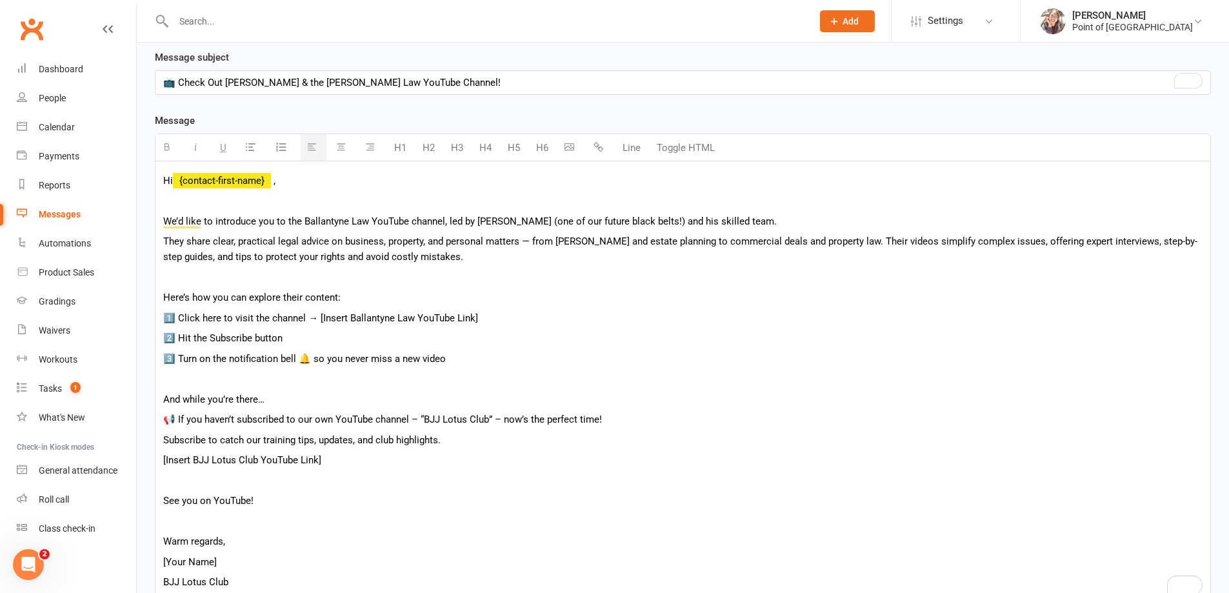
click at [598, 148] on icon "button" at bounding box center [599, 147] width 10 height 10
click at [625, 345] on p "2️⃣ Hit the Subscribe button" at bounding box center [683, 337] width 1040 height 15
click at [384, 318] on link "[URL][DOMAIN_NAME]" at bounding box center [366, 318] width 97 height 12
click at [393, 317] on link "[URL][DOMAIN_NAME]" at bounding box center [366, 318] width 97 height 12
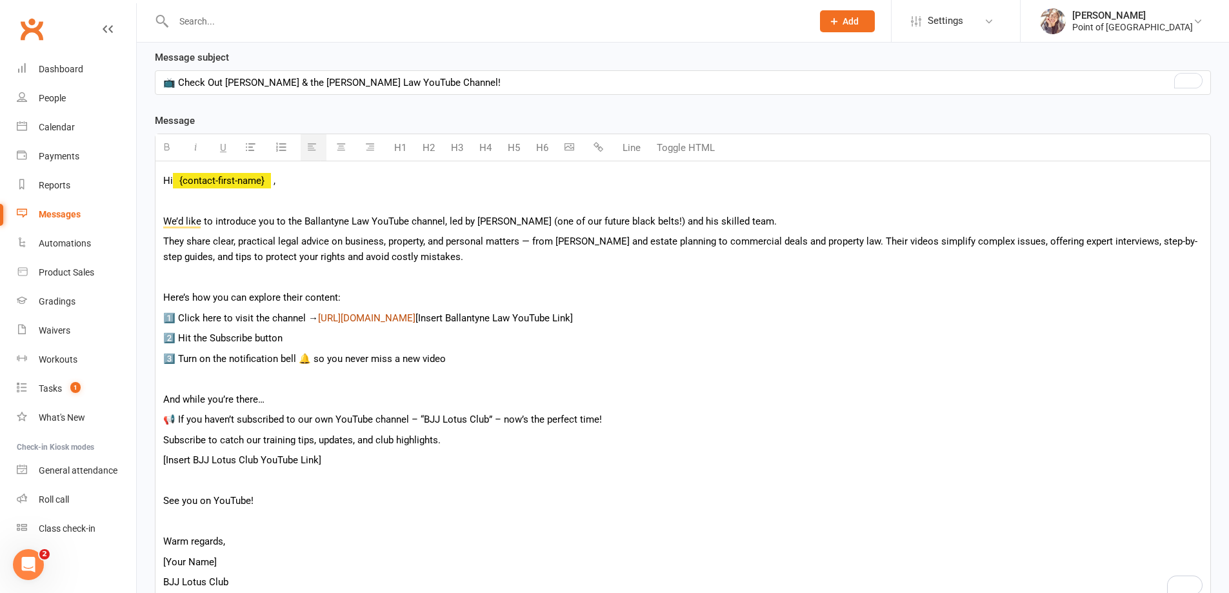
click at [416, 319] on link "[URL][DOMAIN_NAME]" at bounding box center [366, 318] width 97 height 12
click at [383, 319] on link "[URL][DOMAIN_NAME]" at bounding box center [366, 318] width 97 height 12
click at [633, 143] on button "Line" at bounding box center [631, 148] width 31 height 26
click at [687, 147] on button "Toggle HTML" at bounding box center [686, 148] width 71 height 26
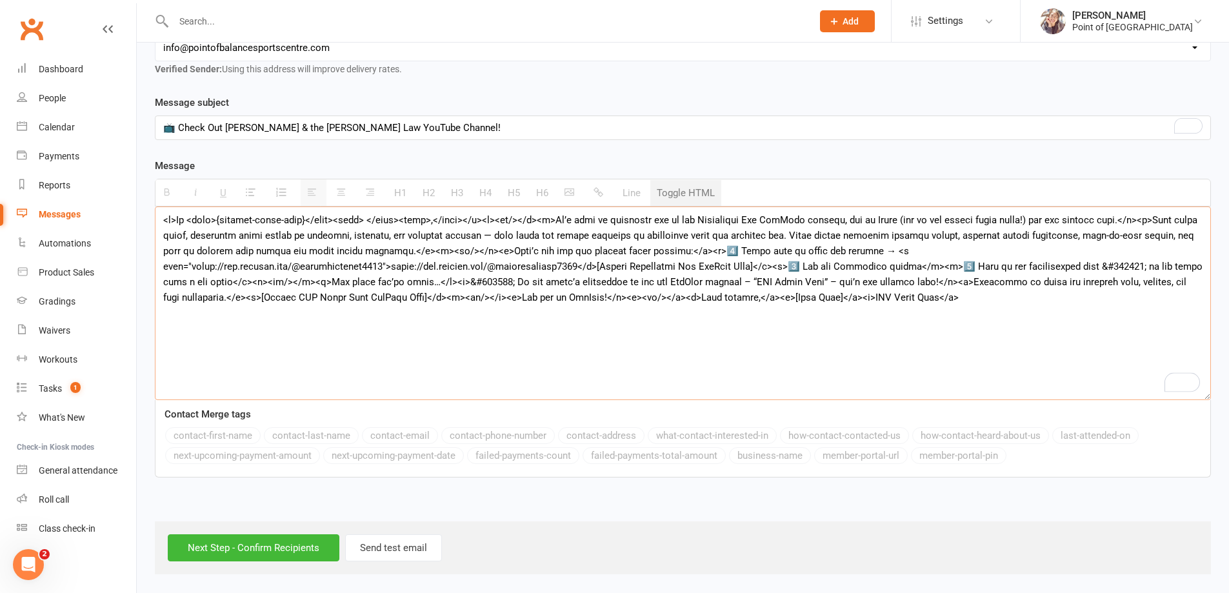
click at [680, 196] on button "Toggle HTML" at bounding box center [686, 193] width 71 height 26
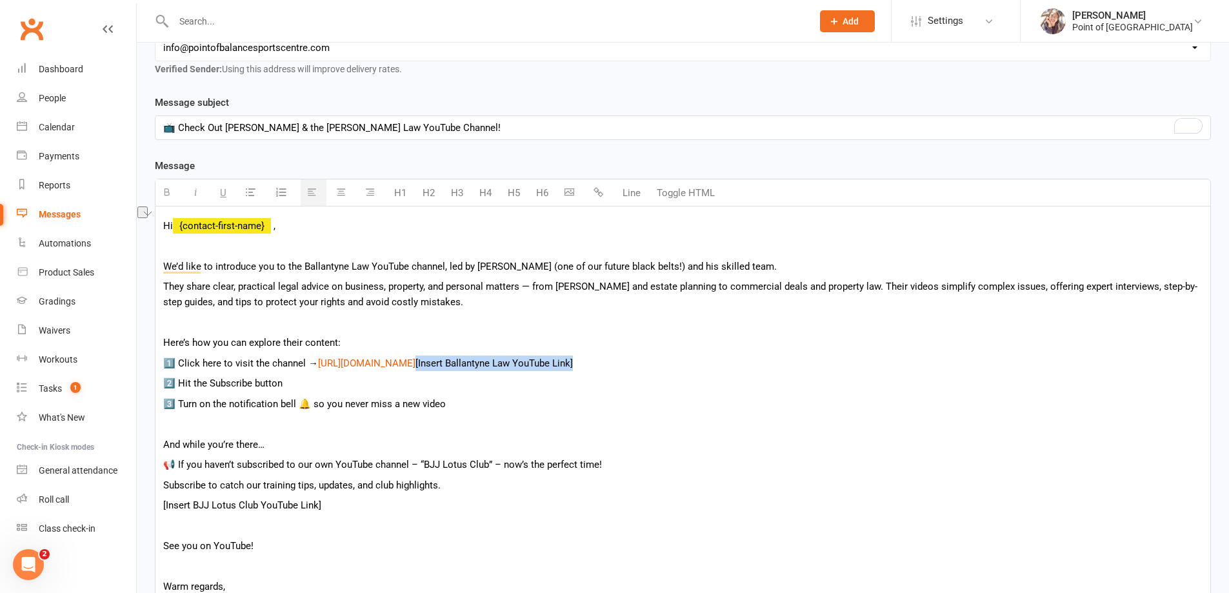
drag, startPoint x: 694, startPoint y: 361, endPoint x: 524, endPoint y: 368, distance: 170.5
click at [523, 369] on p "1️⃣ Click here to visit the channel → https://www.youtube.com/@ballantynelaw640…" at bounding box center [683, 363] width 1040 height 15
click at [383, 365] on link "[URL][DOMAIN_NAME]" at bounding box center [366, 364] width 97 height 12
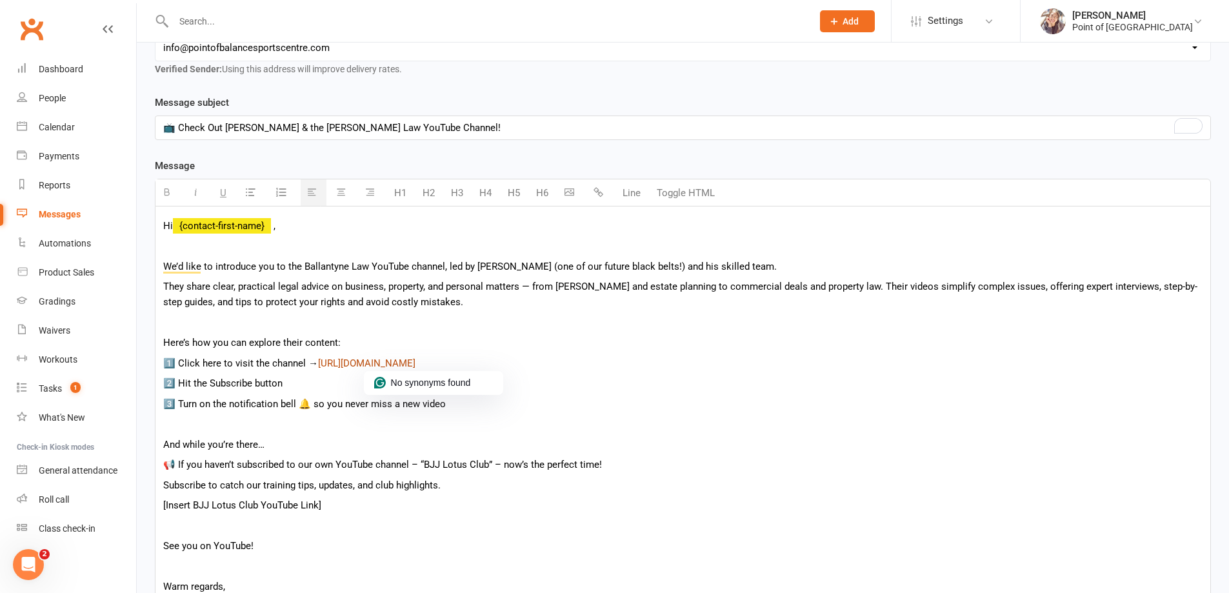
click at [416, 369] on link "[URL][DOMAIN_NAME]" at bounding box center [366, 364] width 97 height 12
click at [408, 369] on link "[URL][DOMAIN_NAME]" at bounding box center [366, 364] width 97 height 12
click at [355, 362] on link "[URL][DOMAIN_NAME]" at bounding box center [366, 364] width 97 height 12
click at [334, 363] on link "[URL][DOMAIN_NAME]" at bounding box center [366, 364] width 97 height 12
click at [394, 386] on p "2️⃣ Hit the Subscribe button" at bounding box center [683, 383] width 1040 height 15
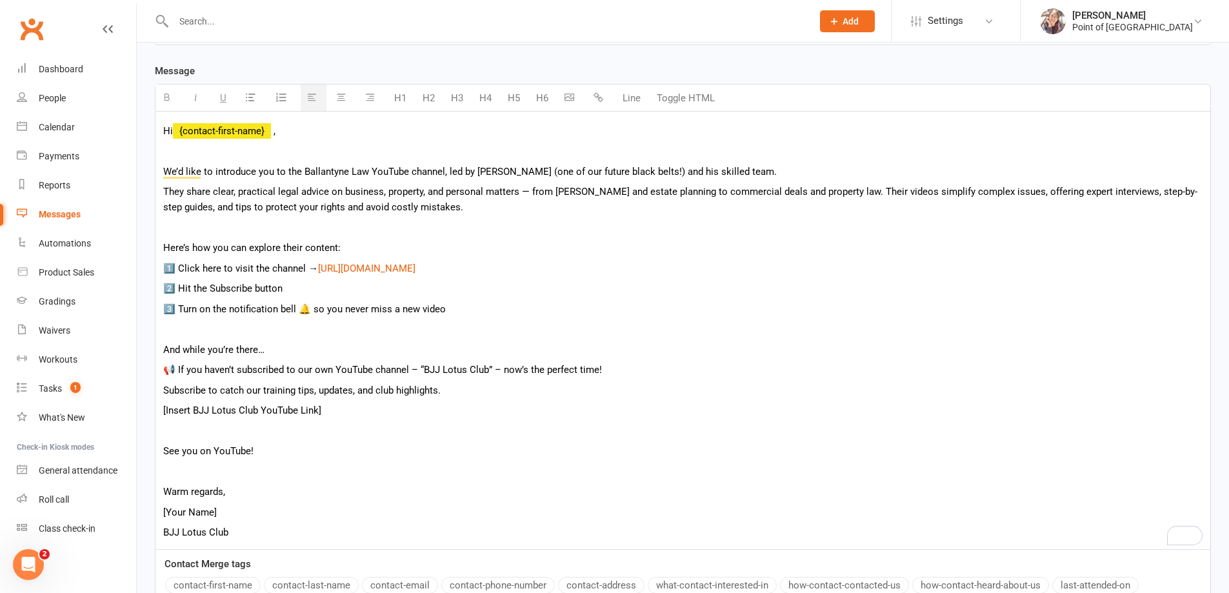
scroll to position [326, 0]
drag, startPoint x: 332, startPoint y: 409, endPoint x: 149, endPoint y: 407, distance: 182.6
click at [149, 407] on div "Template Name Send by Email SMS Message subject 📺 Check Out James & the Ballant…" at bounding box center [683, 320] width 1076 height 645
click at [592, 96] on button "button" at bounding box center [600, 96] width 26 height 26
click at [327, 449] on p "See you on YouTube!" at bounding box center [683, 448] width 1040 height 15
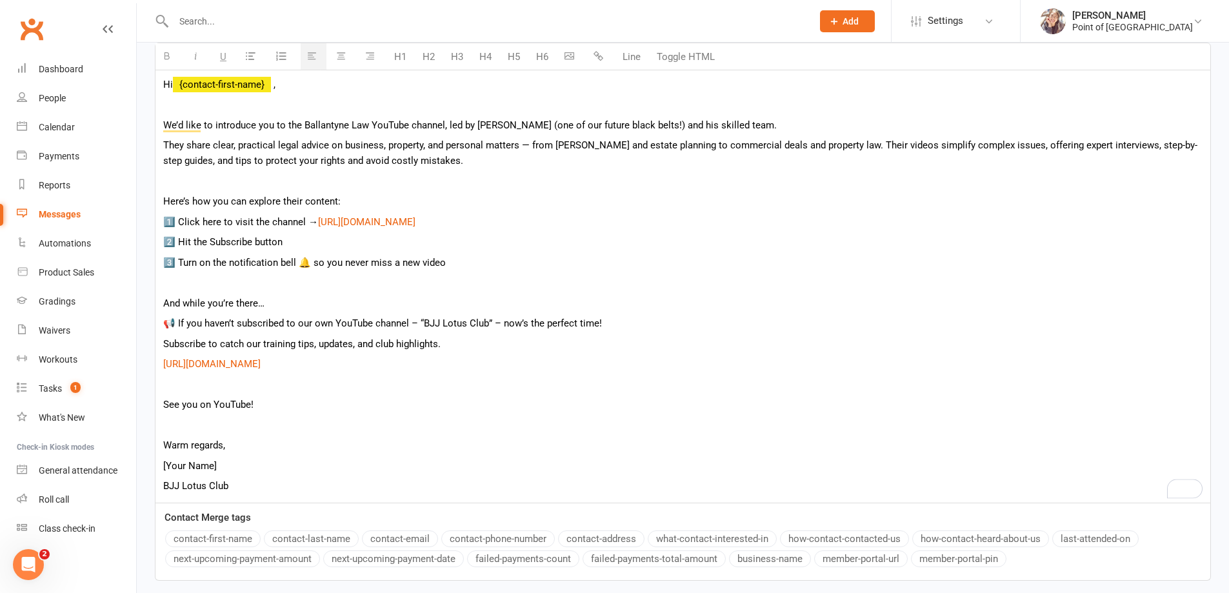
scroll to position [374, 0]
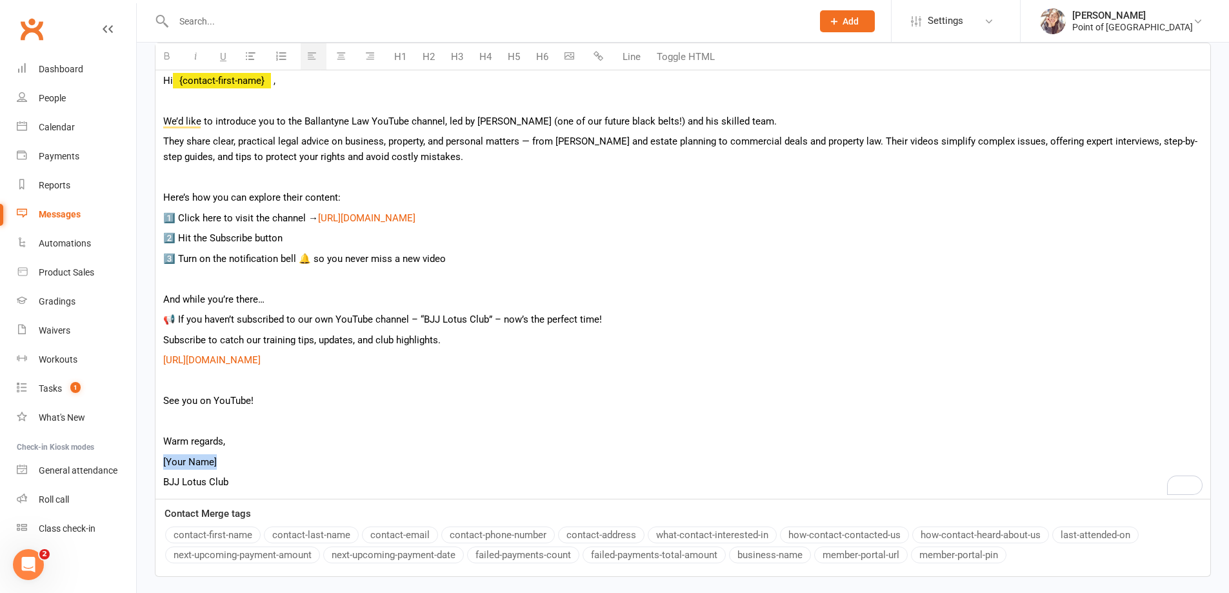
drag, startPoint x: 221, startPoint y: 462, endPoint x: 145, endPoint y: 456, distance: 76.4
click at [145, 456] on div "Template Name Send by Email SMS Message subject 📺 Check Out James & the Ballant…" at bounding box center [683, 272] width 1076 height 645
click at [378, 434] on p "Warm regards," at bounding box center [683, 441] width 1040 height 15
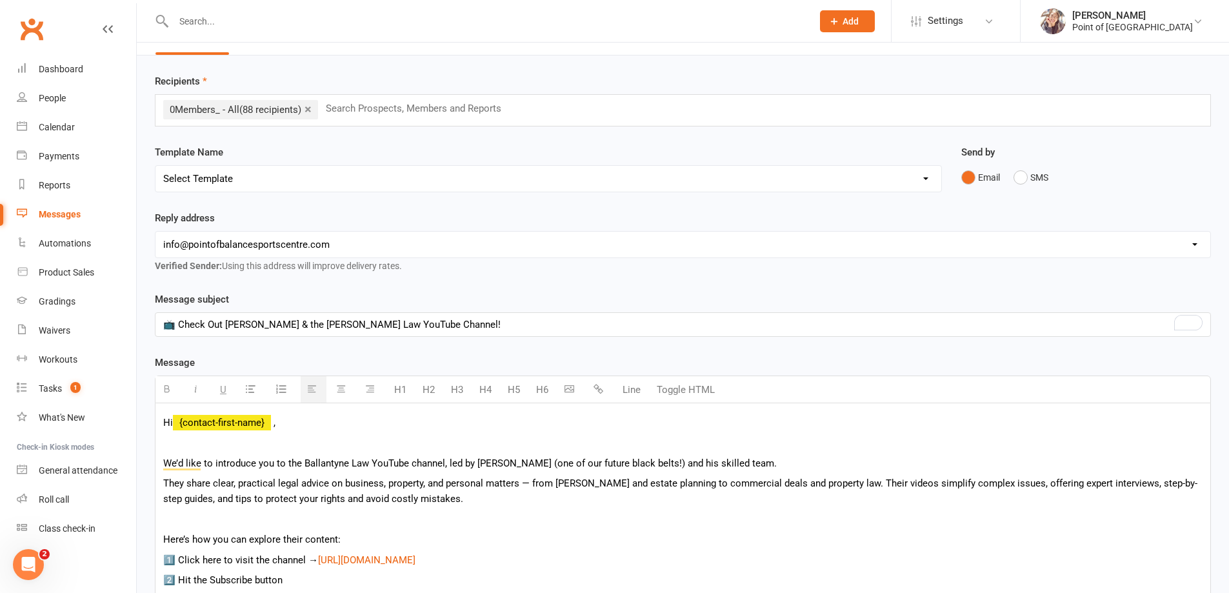
scroll to position [0, 0]
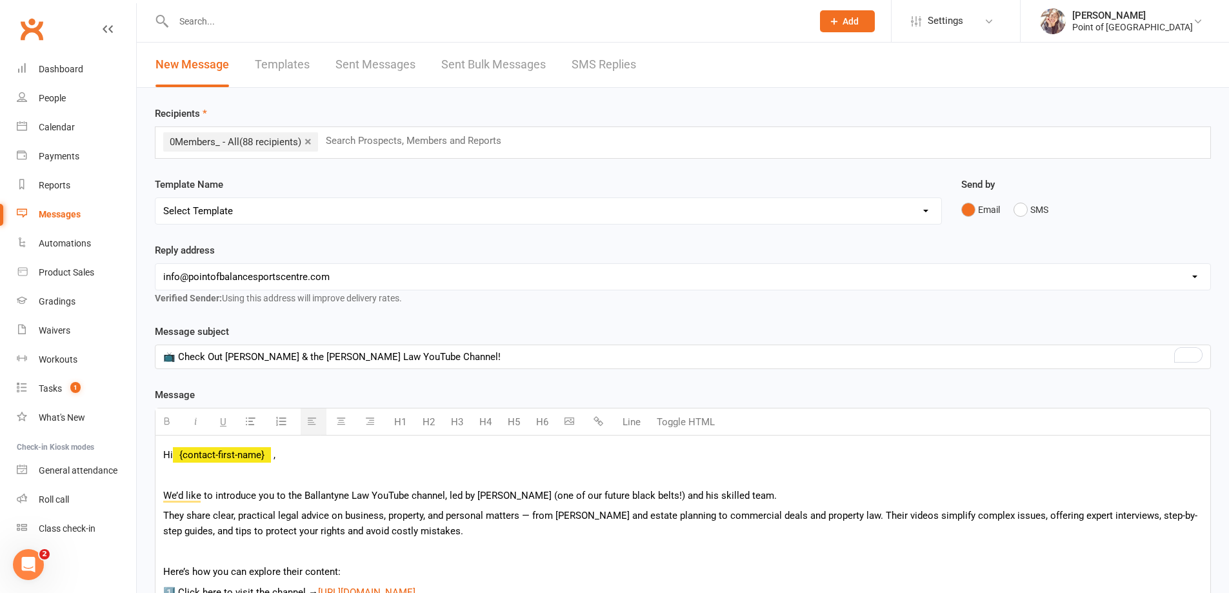
click at [311, 143] on link "×" at bounding box center [308, 141] width 7 height 21
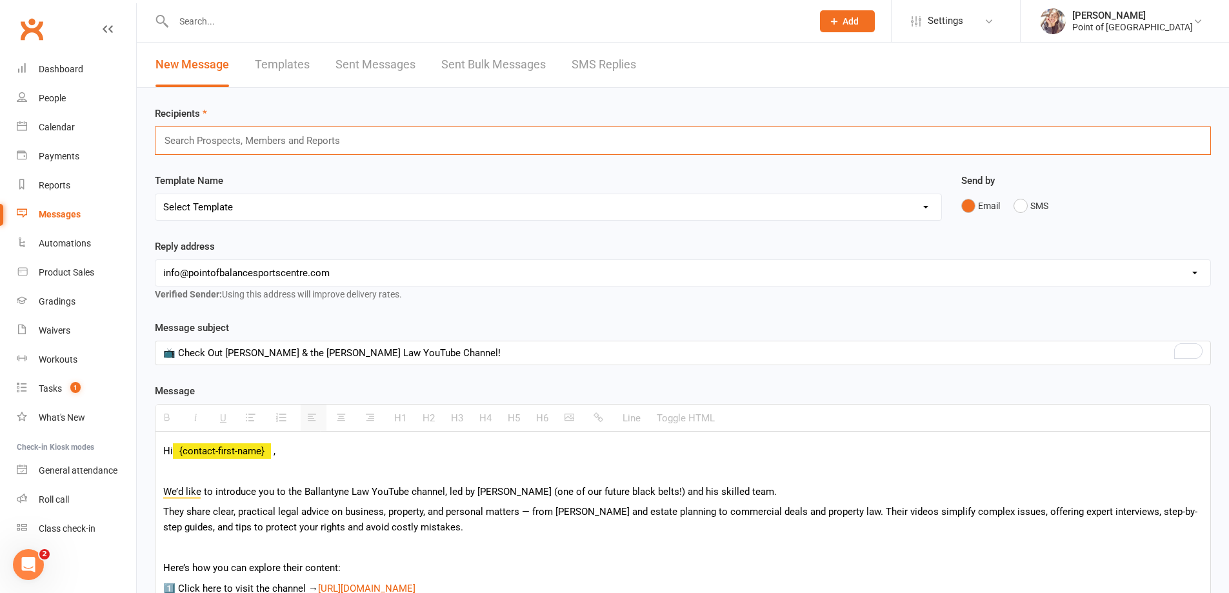
click at [311, 142] on input "text" at bounding box center [257, 140] width 189 height 17
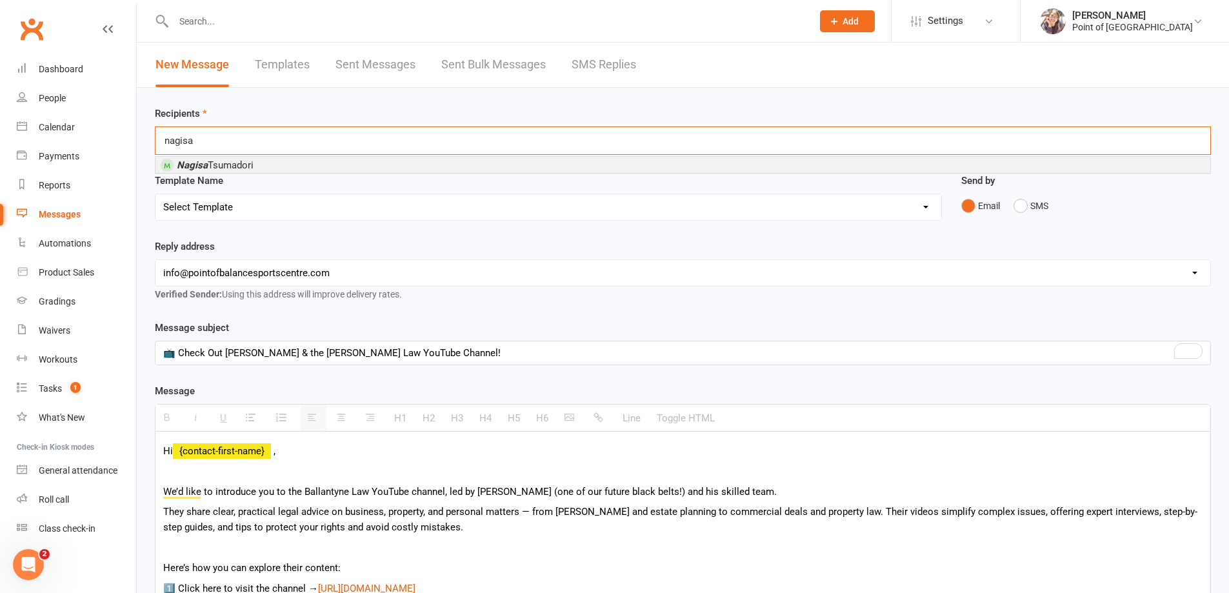
type input "nagisa"
click at [273, 163] on li "Nagisa Tsumadori" at bounding box center [683, 165] width 1055 height 16
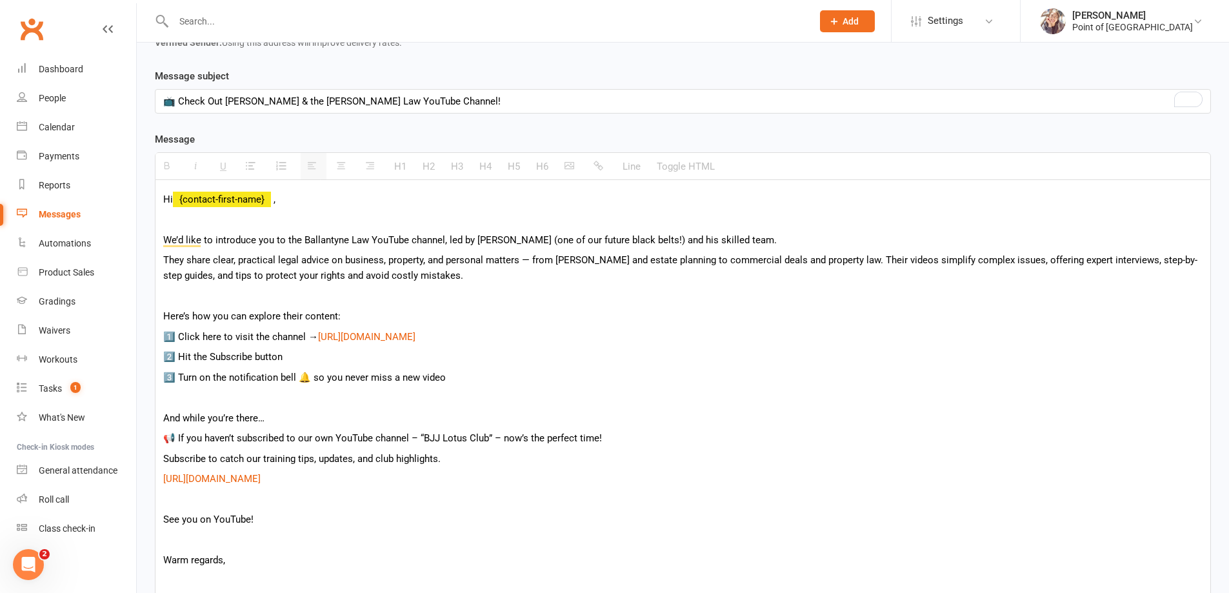
scroll to position [258, 0]
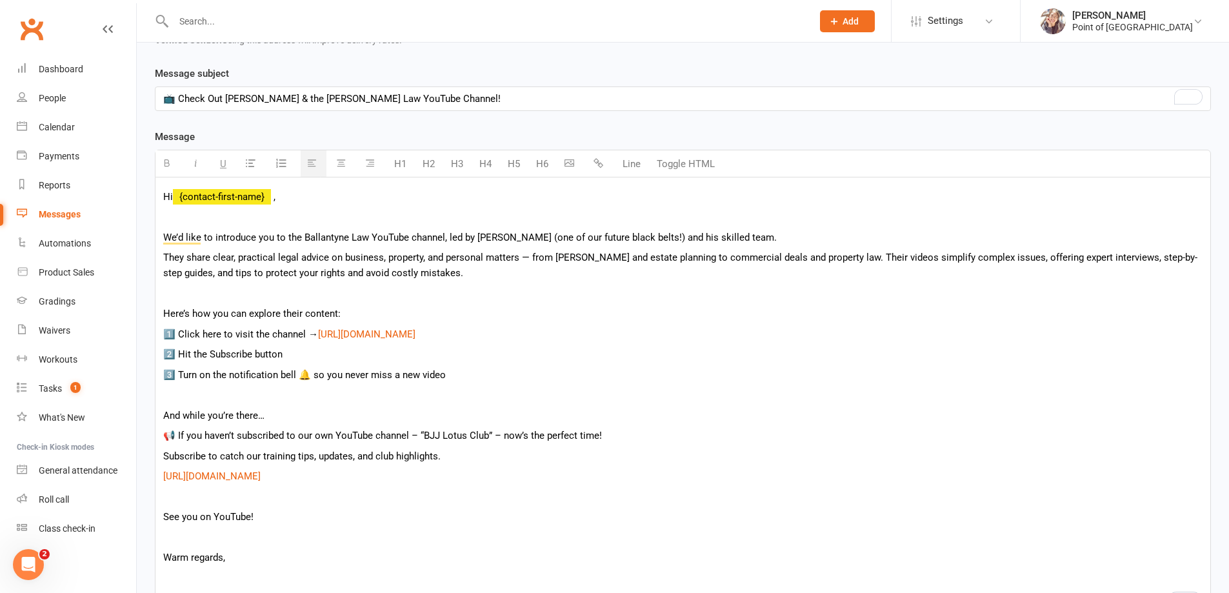
click at [430, 322] on div "Hi {contact-first-name} , We’d like to introduce you to the Ballantyne Law YouT…" at bounding box center [683, 396] width 1055 height 438
click at [414, 344] on div "Hi {contact-first-name} , We’d like to introduce you to the Ballantyne Law YouT…" at bounding box center [683, 396] width 1055 height 438
click at [416, 333] on link "[URL][DOMAIN_NAME]" at bounding box center [366, 335] width 97 height 12
click at [391, 330] on link "[URL][DOMAIN_NAME]" at bounding box center [366, 335] width 97 height 12
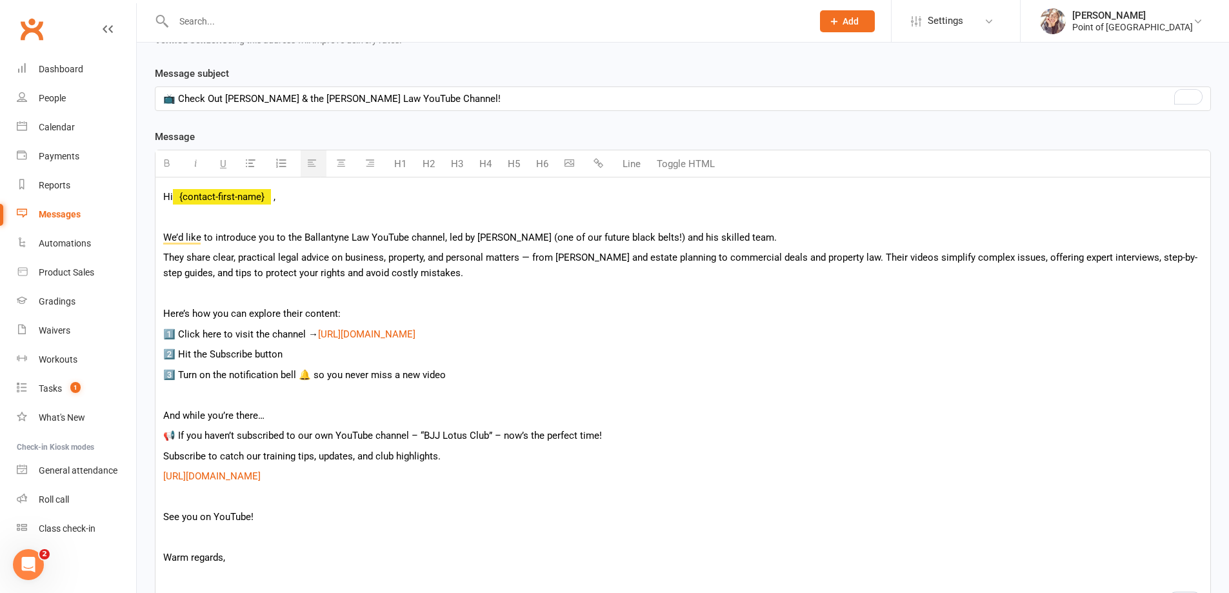
drag, startPoint x: 391, startPoint y: 330, endPoint x: 372, endPoint y: 349, distance: 26.0
click at [372, 349] on p "2️⃣ Hit the Subscribe button" at bounding box center [683, 354] width 1040 height 15
click at [377, 336] on link "[URL][DOMAIN_NAME]" at bounding box center [366, 335] width 97 height 12
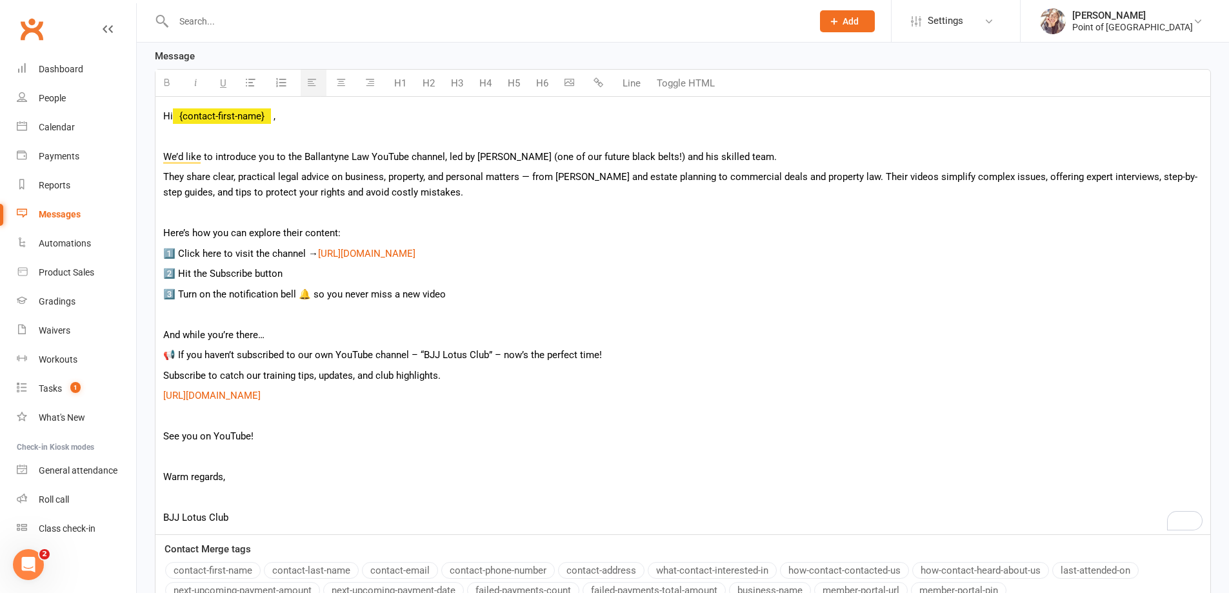
scroll to position [474, 0]
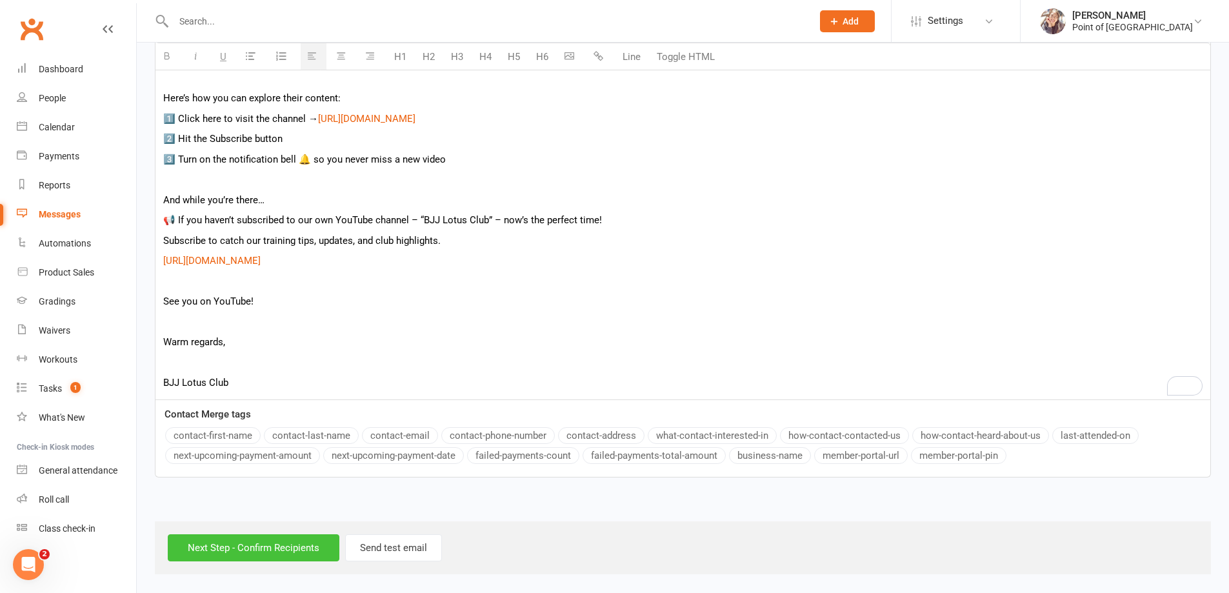
click at [252, 556] on input "Next Step - Confirm Recipients" at bounding box center [254, 547] width 172 height 27
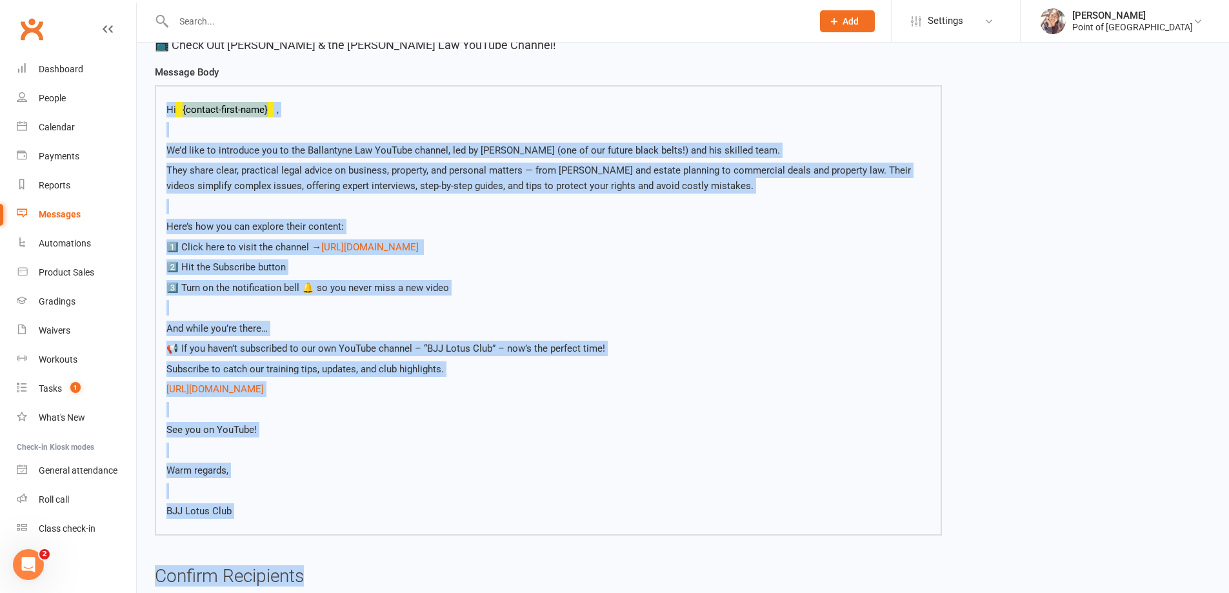
scroll to position [224, 0]
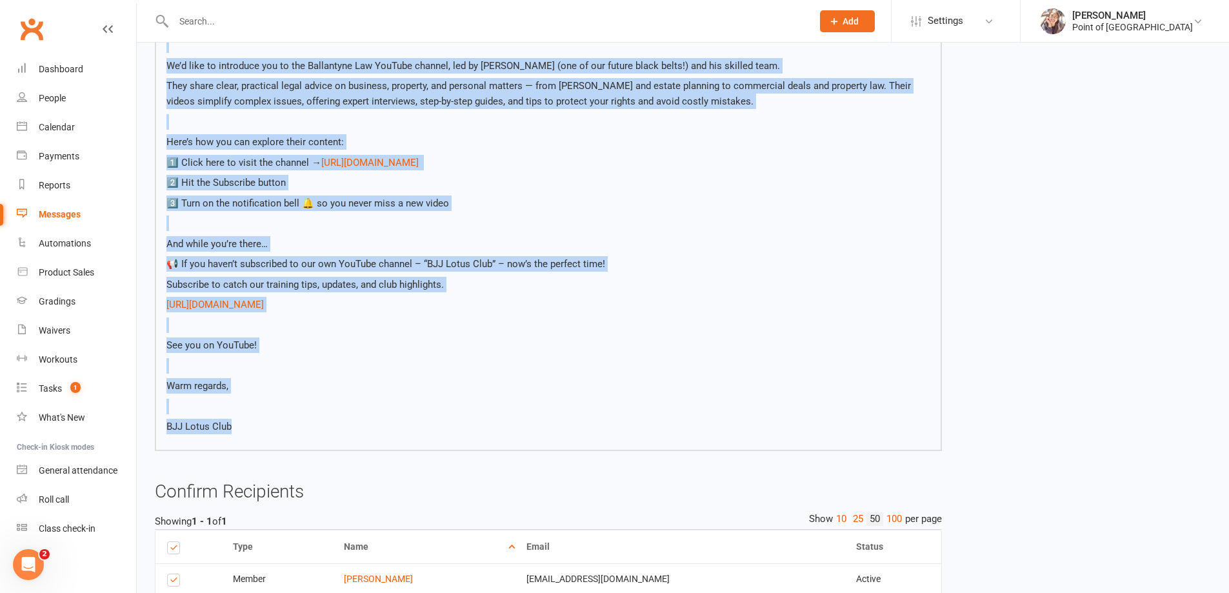
drag, startPoint x: 167, startPoint y: 248, endPoint x: 388, endPoint y: 432, distance: 287.3
click at [388, 432] on div "Hi {contact-first-name} , We’d like to introduce you to the Ballantyne Law YouT…" at bounding box center [549, 226] width 764 height 418
copy div "Hi {contact-first-name} , We’d like to introduce you to the Ballantyne Law YouT…"
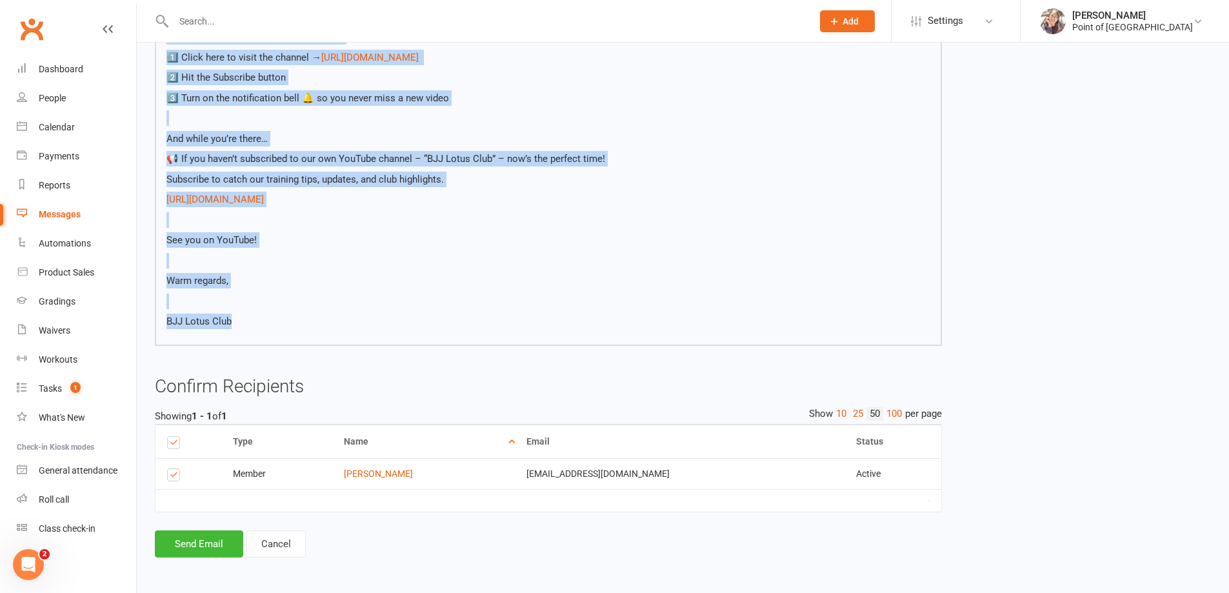
scroll to position [330, 0]
click at [205, 536] on button "Send Email" at bounding box center [199, 542] width 88 height 27
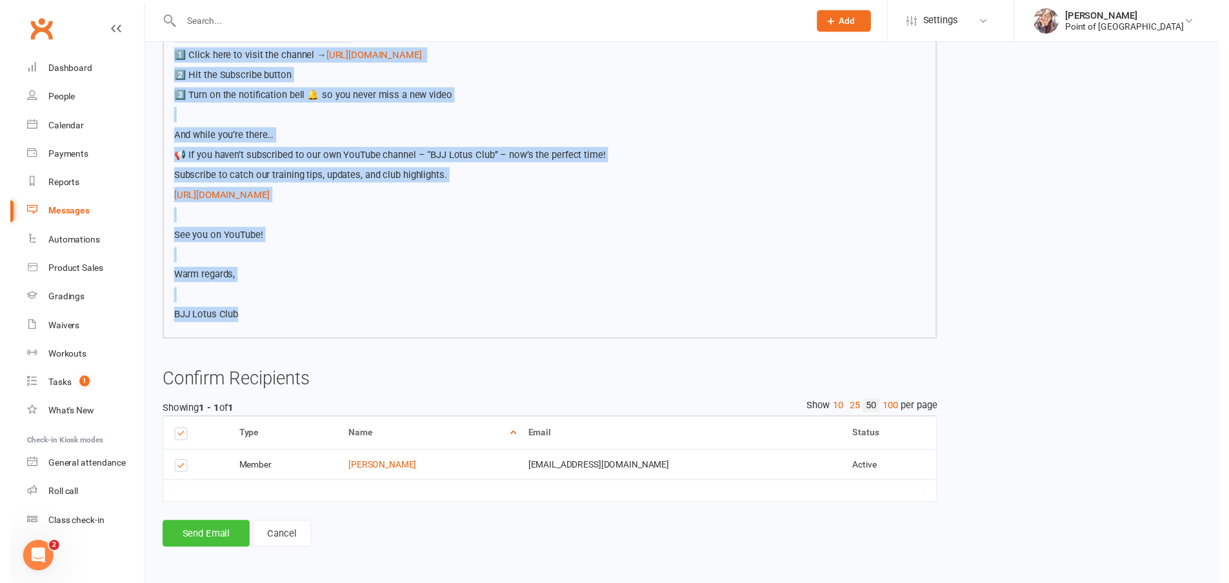
scroll to position [325, 0]
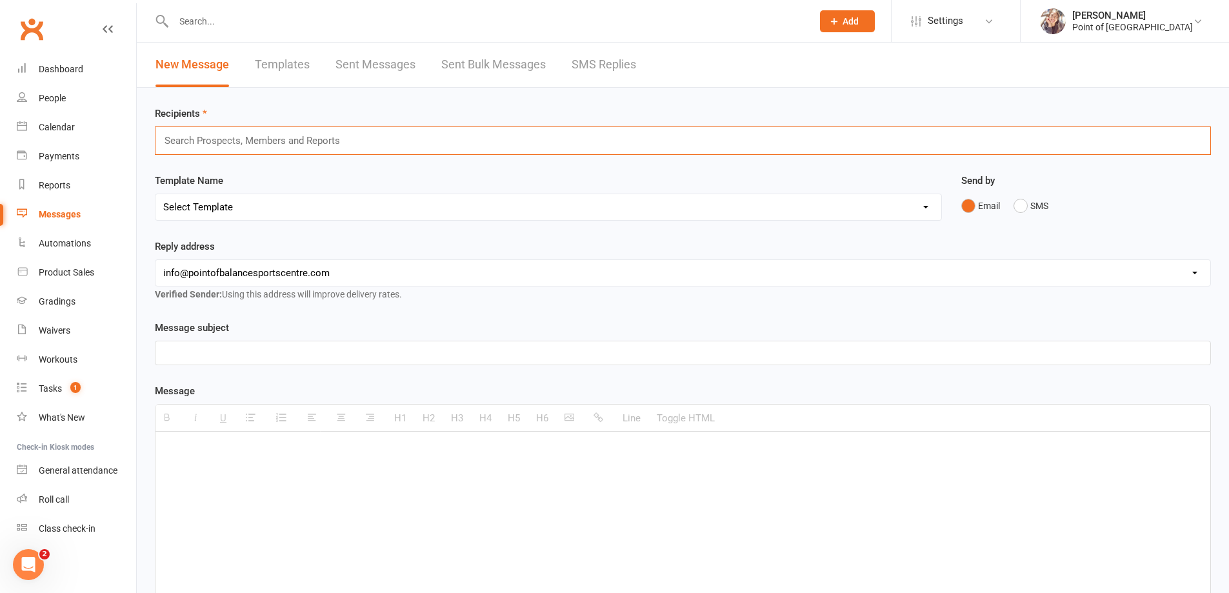
click at [245, 147] on input "text" at bounding box center [257, 140] width 189 height 17
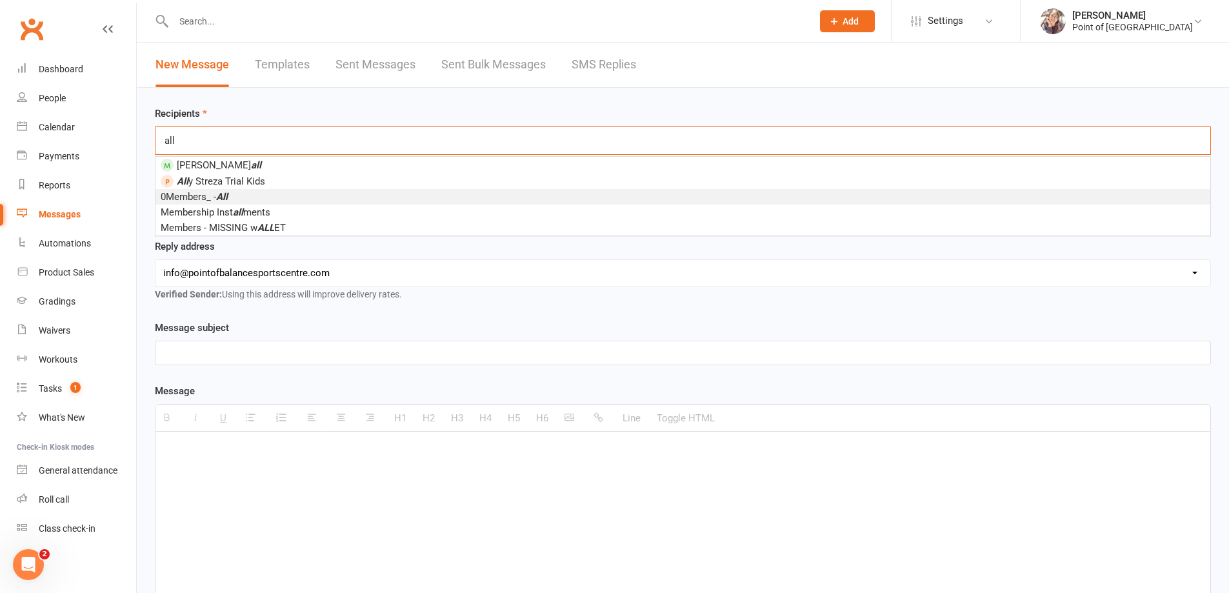
type input "all"
click at [262, 198] on li "0Members_ - All" at bounding box center [683, 196] width 1055 height 15
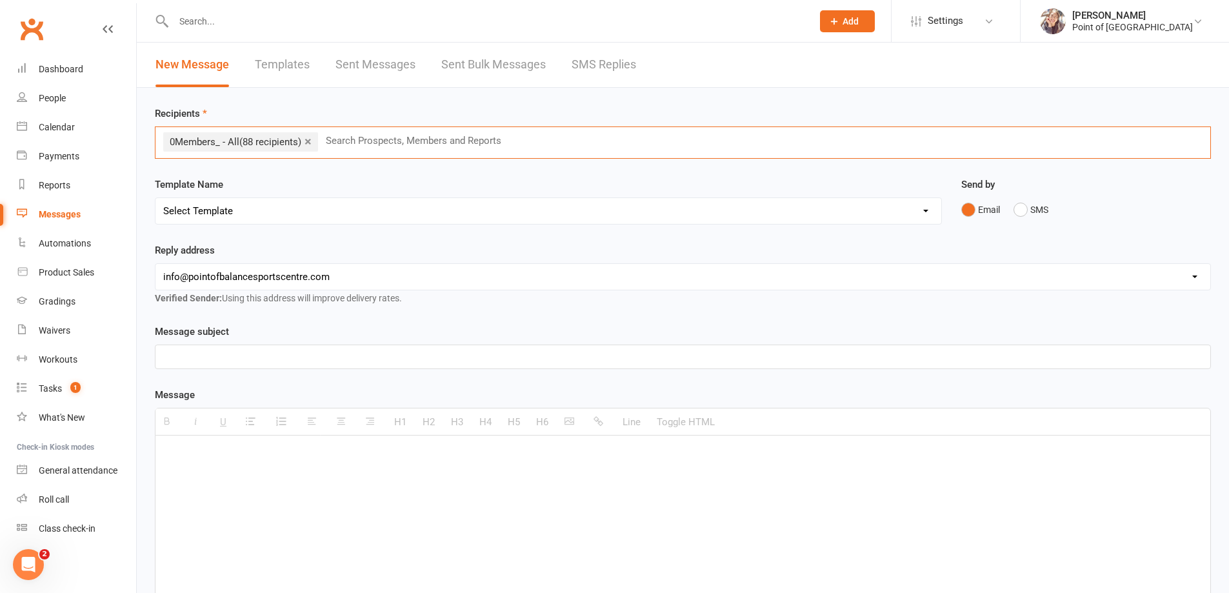
click at [227, 466] on div at bounding box center [683, 533] width 1055 height 194
paste div "To enrich screen reader interactions, please activate Accessibility in Grammarl…"
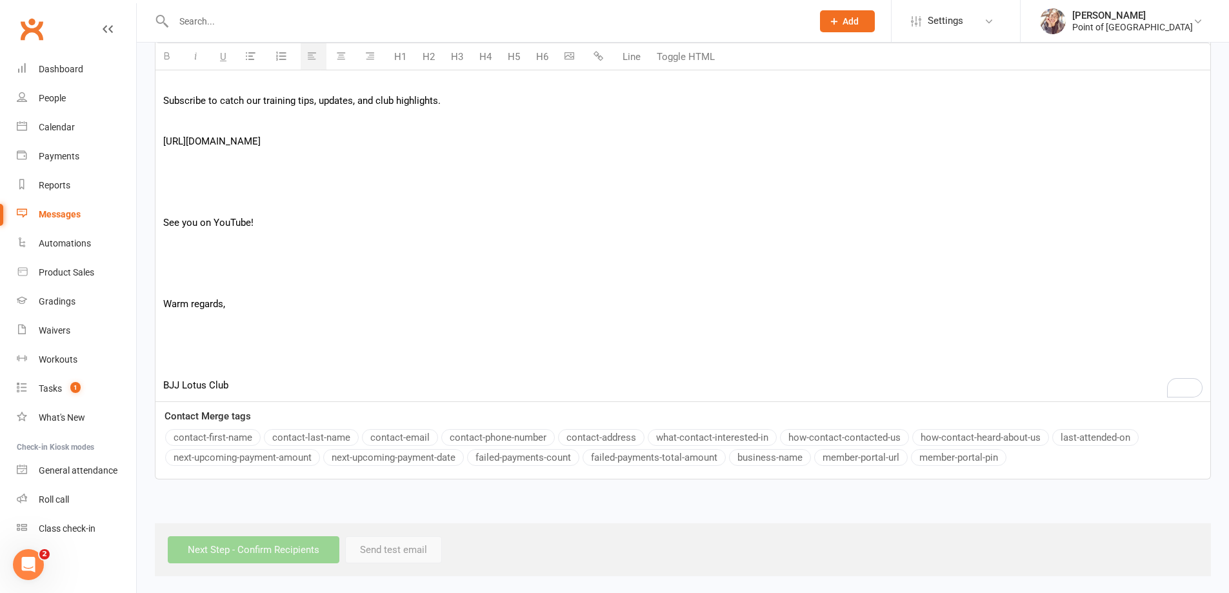
scroll to position [844, 0]
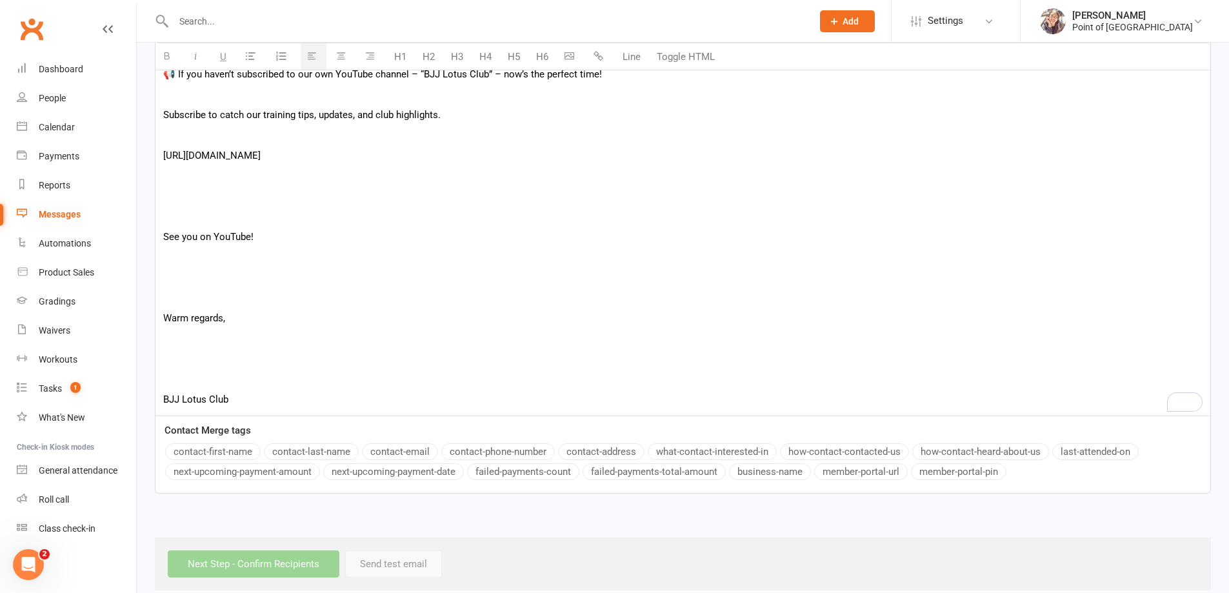
click at [246, 358] on p "To enrich screen reader interactions, please activate Accessibility in Grammarl…" at bounding box center [683, 358] width 1040 height 15
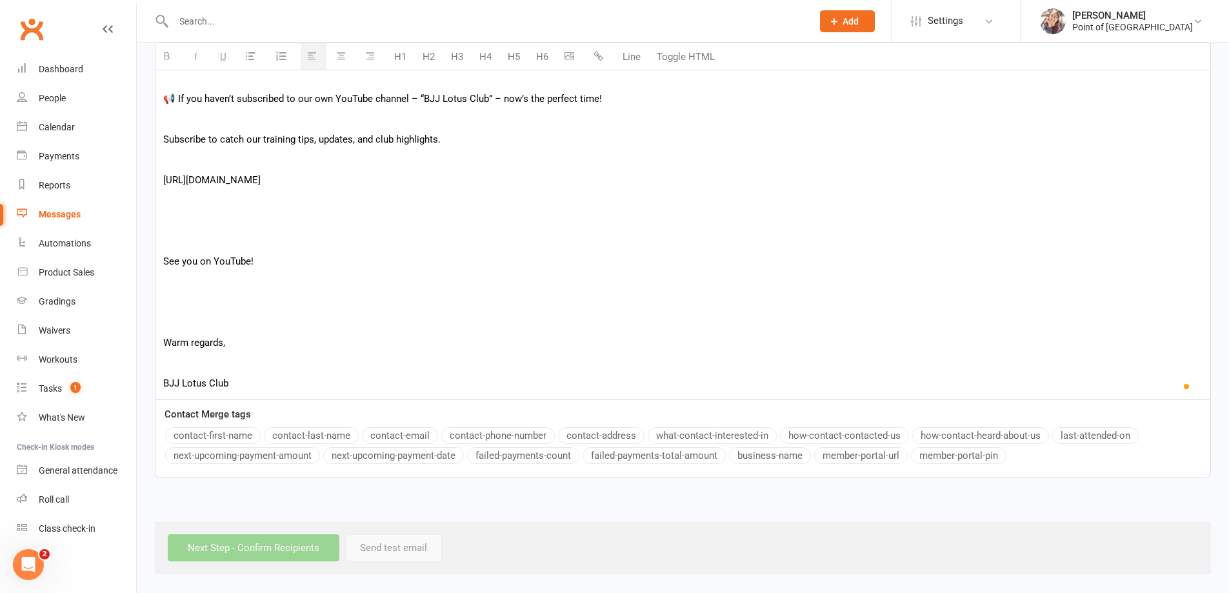
click at [248, 300] on p "To enrich screen reader interactions, please activate Accessibility in Grammarl…" at bounding box center [683, 301] width 1040 height 15
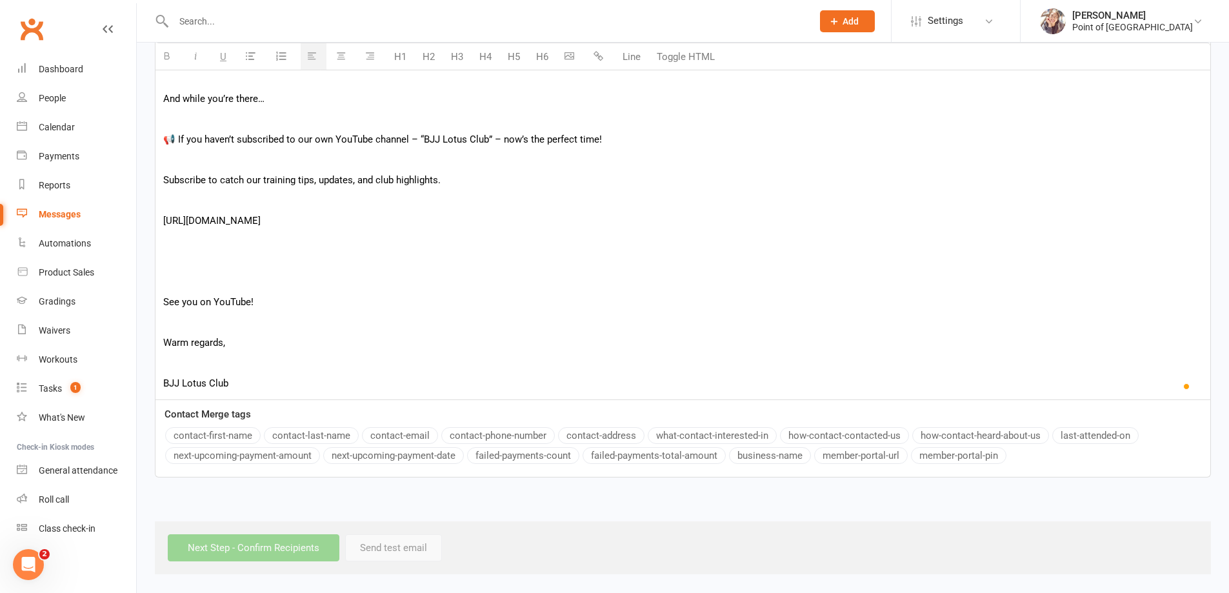
click at [262, 254] on p "To enrich screen reader interactions, please activate Accessibility in Grammarl…" at bounding box center [683, 261] width 1040 height 15
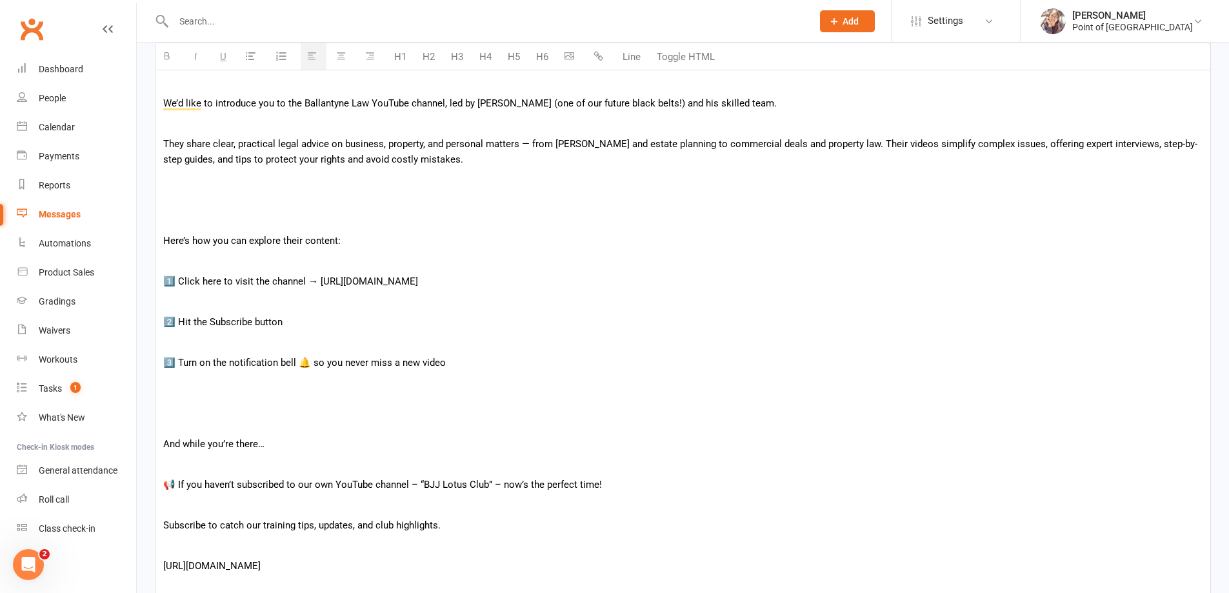
scroll to position [431, 0]
click at [231, 210] on div "Hi {contact-first-name} , We’d like to introduce you to the Ballantyne Law YouT…" at bounding box center [683, 356] width 1055 height 702
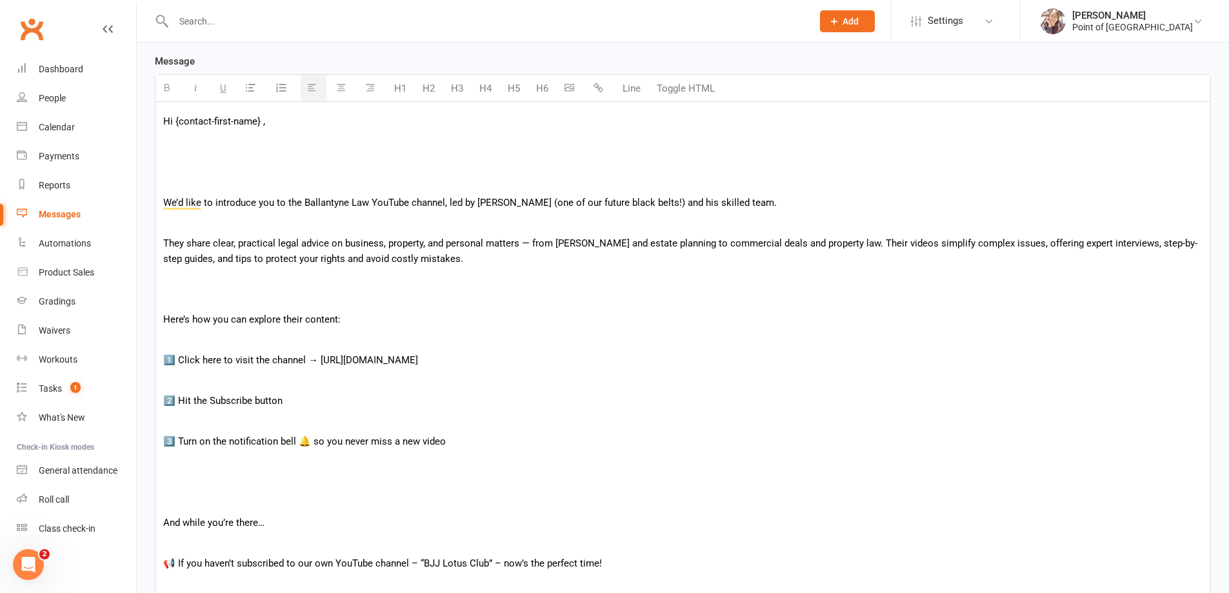
scroll to position [334, 0]
click at [188, 162] on p "To enrich screen reader interactions, please activate Accessibility in Grammarl…" at bounding box center [683, 161] width 1040 height 15
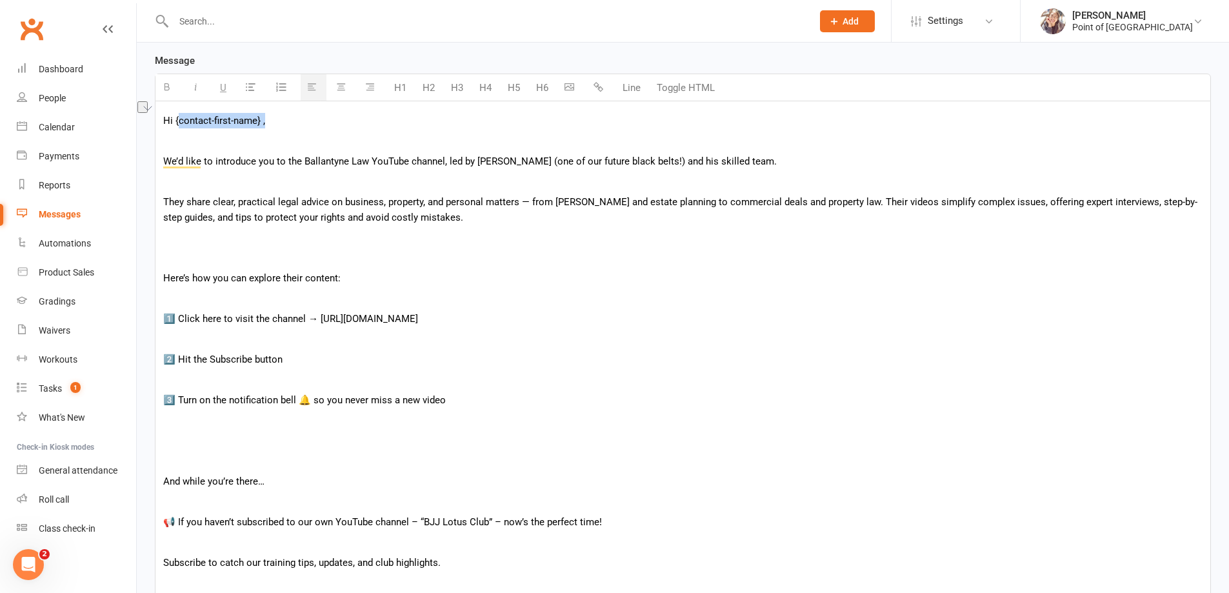
drag, startPoint x: 268, startPoint y: 119, endPoint x: 177, endPoint y: 120, distance: 91.0
click at [177, 120] on p "Hi {contact-first-name} ," at bounding box center [683, 120] width 1040 height 15
click at [174, 120] on p "Hi {contact-first-name} ," at bounding box center [683, 120] width 1040 height 15
drag, startPoint x: 255, startPoint y: 125, endPoint x: 174, endPoint y: 123, distance: 81.3
click at [174, 123] on p "Hi{contact-first-name} ," at bounding box center [683, 120] width 1040 height 15
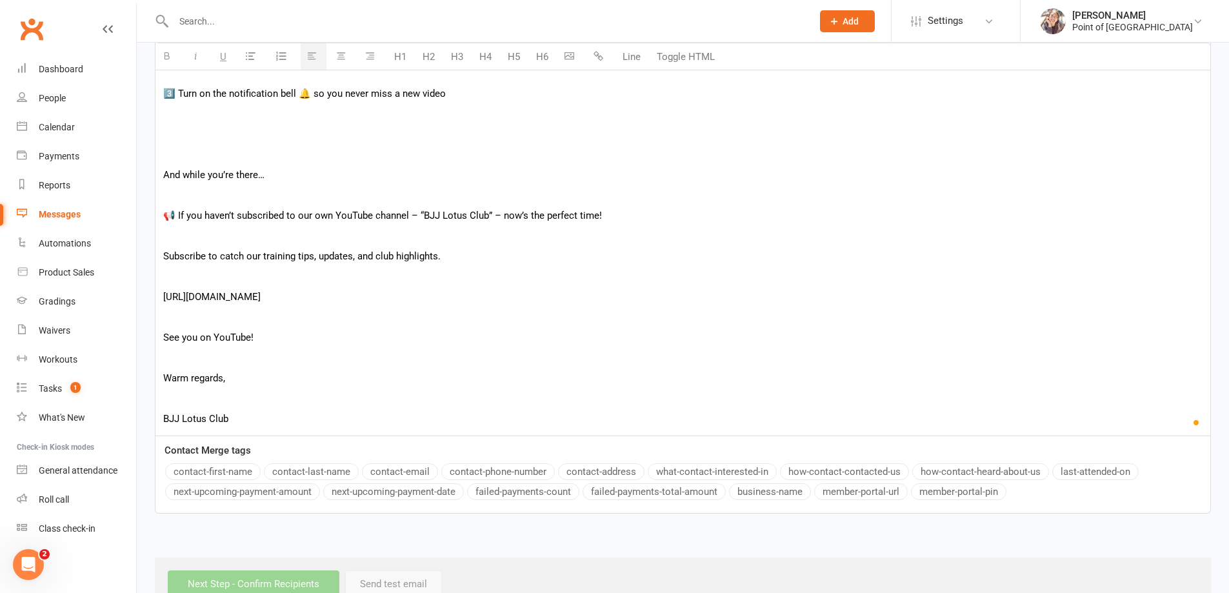
click at [223, 477] on button "contact-first-name" at bounding box center [213, 471] width 96 height 17
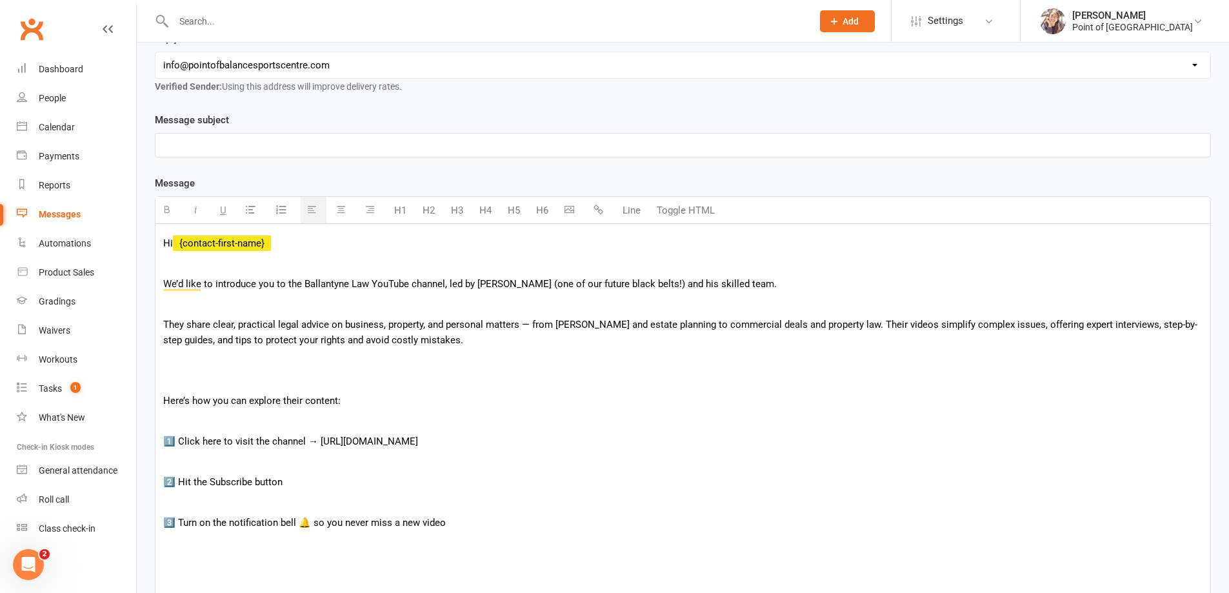
scroll to position [205, 0]
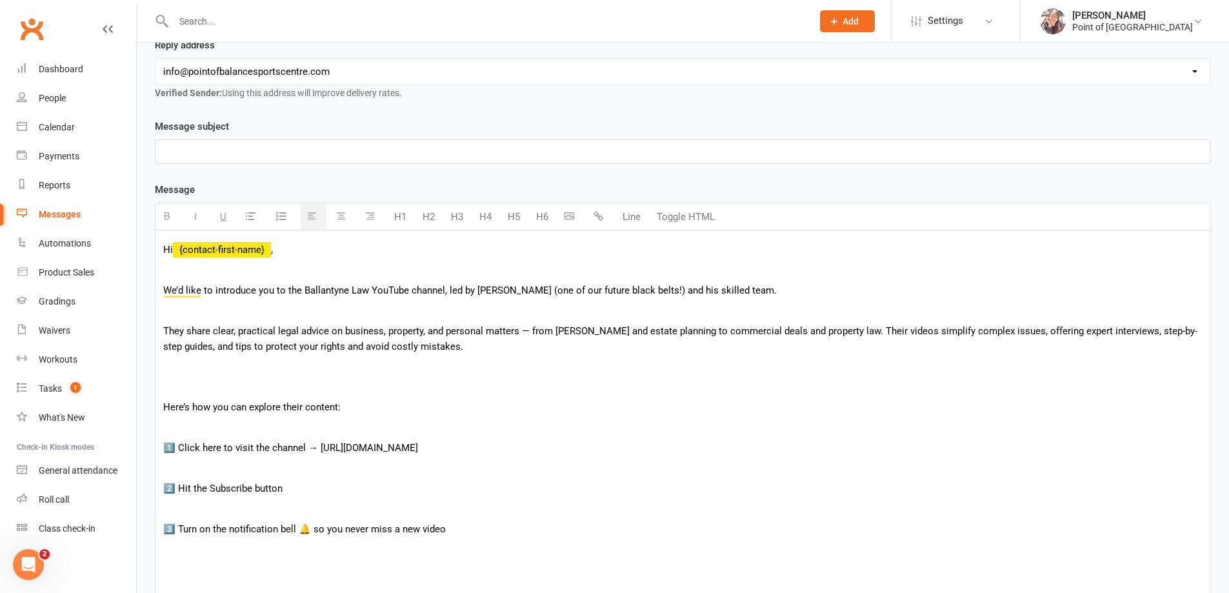
click at [269, 377] on div "Hi {contact-first-name} , We’d like to introduce you to the Ballantyne Law YouT…" at bounding box center [683, 550] width 1055 height 641
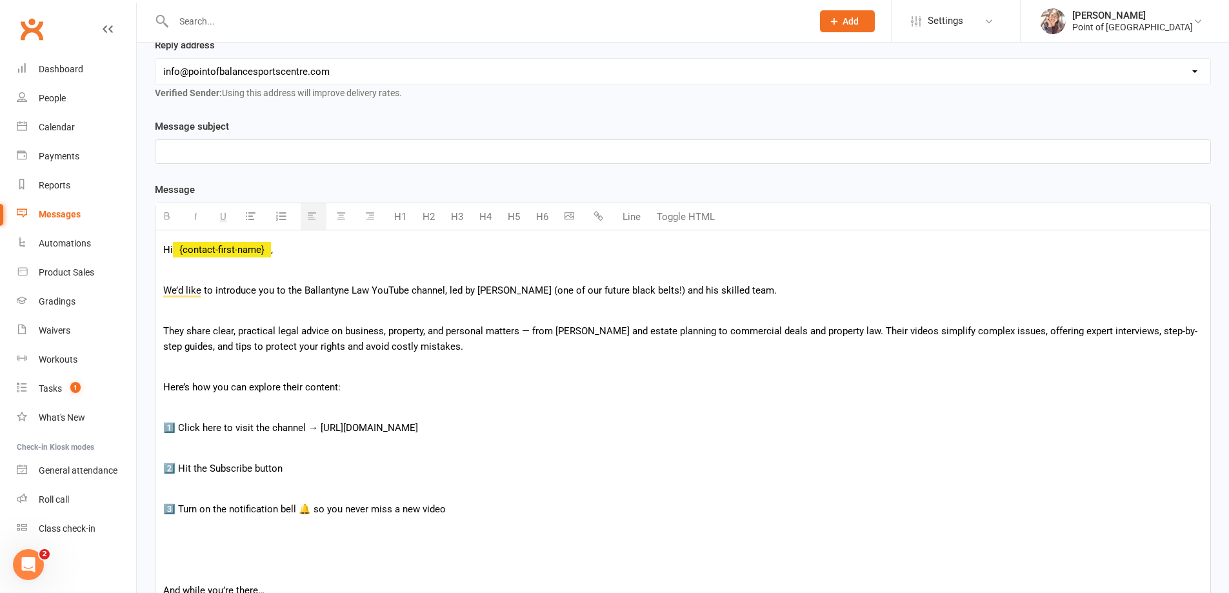
click at [228, 413] on p "To enrich screen reader interactions, please activate Accessibility in Grammarl…" at bounding box center [683, 406] width 1040 height 15
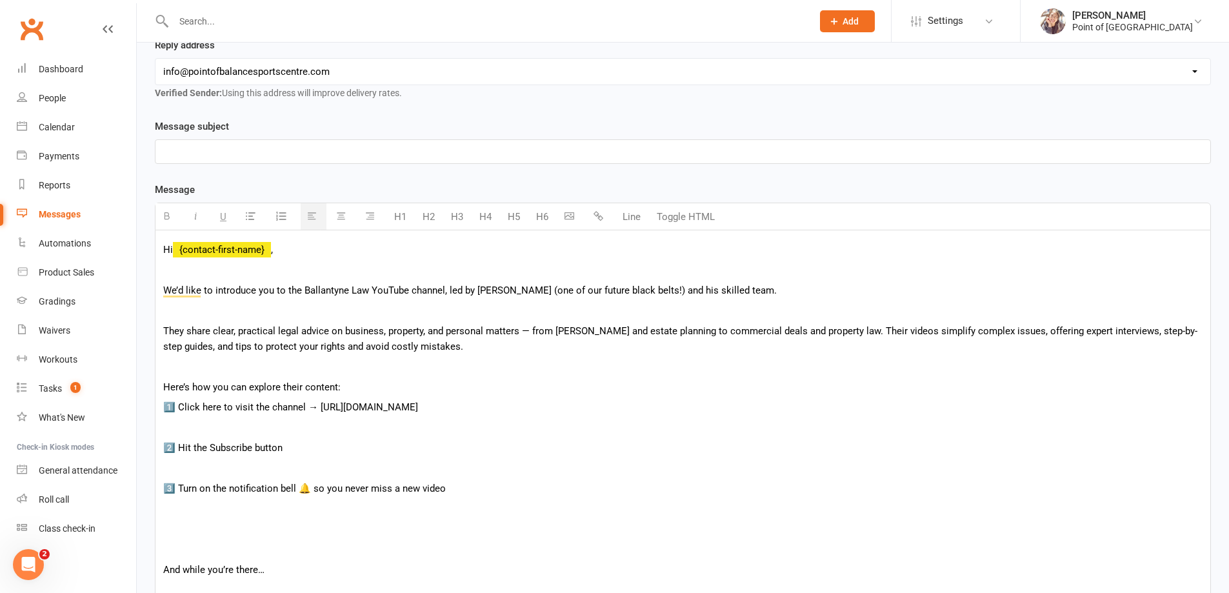
click at [217, 430] on p "To enrich screen reader interactions, please activate Accessibility in Grammarl…" at bounding box center [683, 427] width 1040 height 15
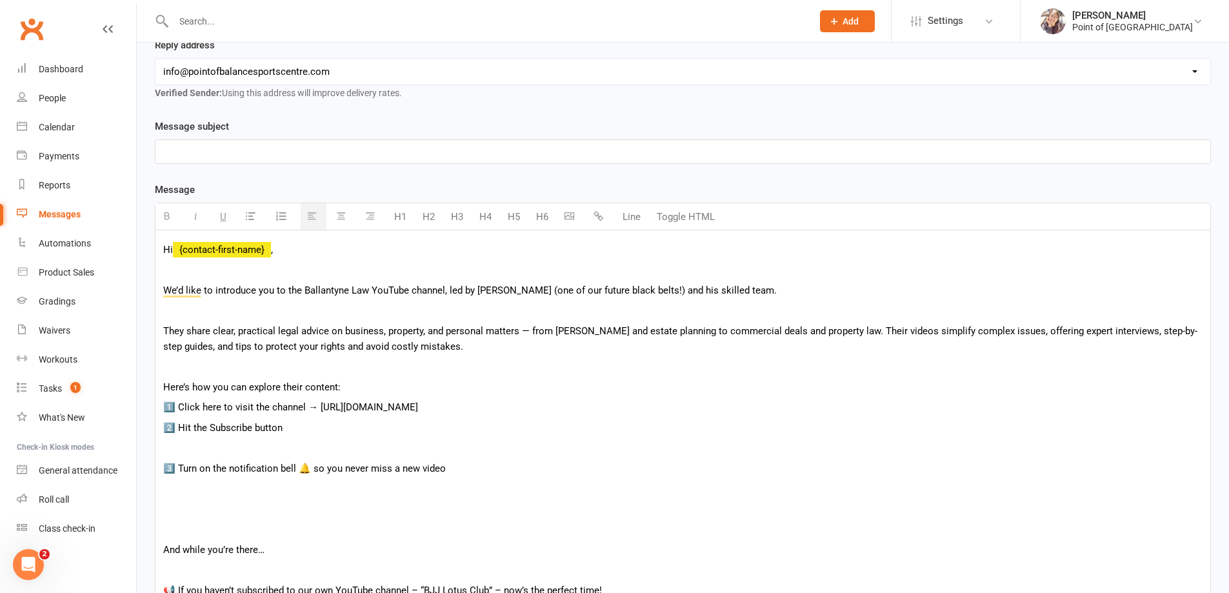
click at [216, 443] on p "To enrich screen reader interactions, please activate Accessibility in Grammarl…" at bounding box center [683, 447] width 1040 height 15
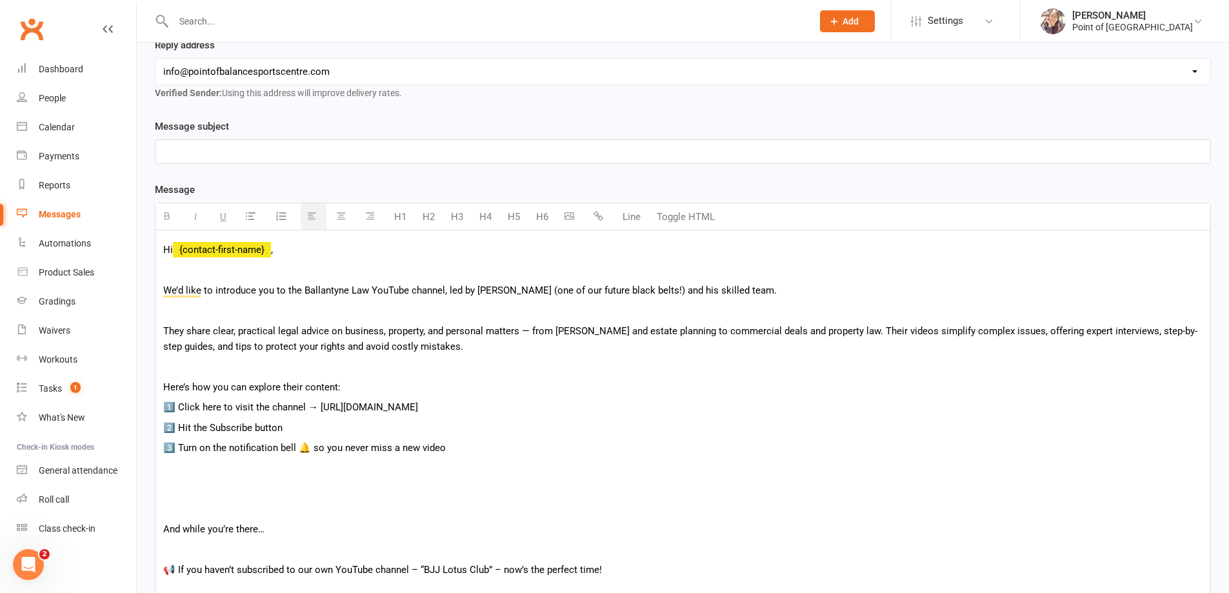
drag, startPoint x: 318, startPoint y: 407, endPoint x: 527, endPoint y: 405, distance: 208.5
click at [527, 405] on p "1️⃣ Click here to visit the channel → [URL][DOMAIN_NAME]" at bounding box center [683, 406] width 1040 height 15
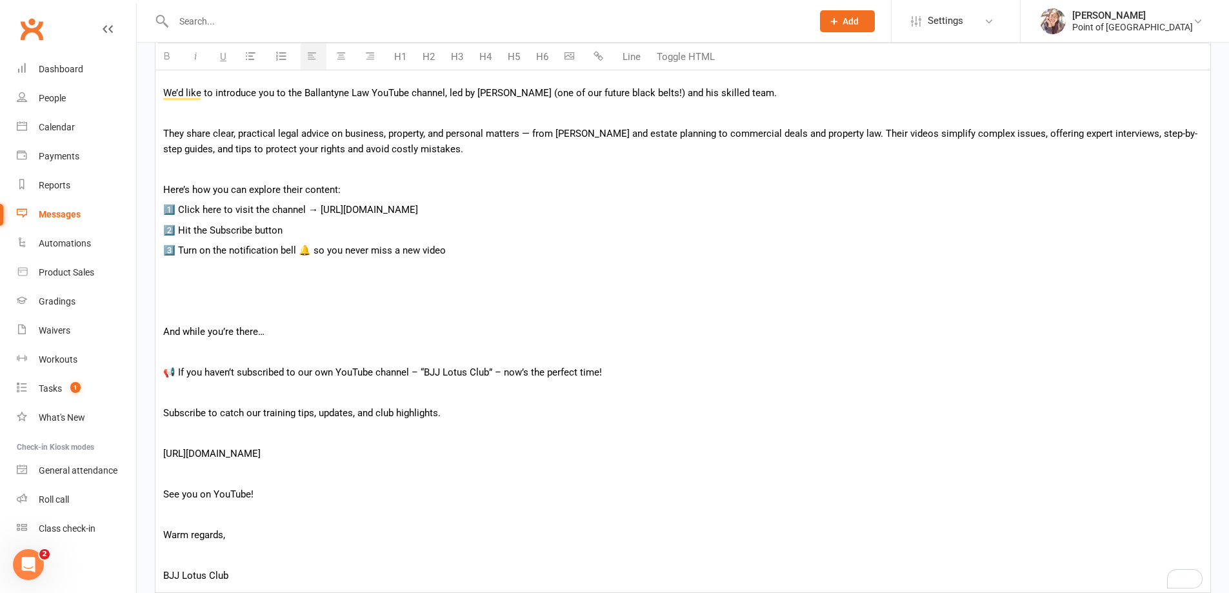
scroll to position [431, 0]
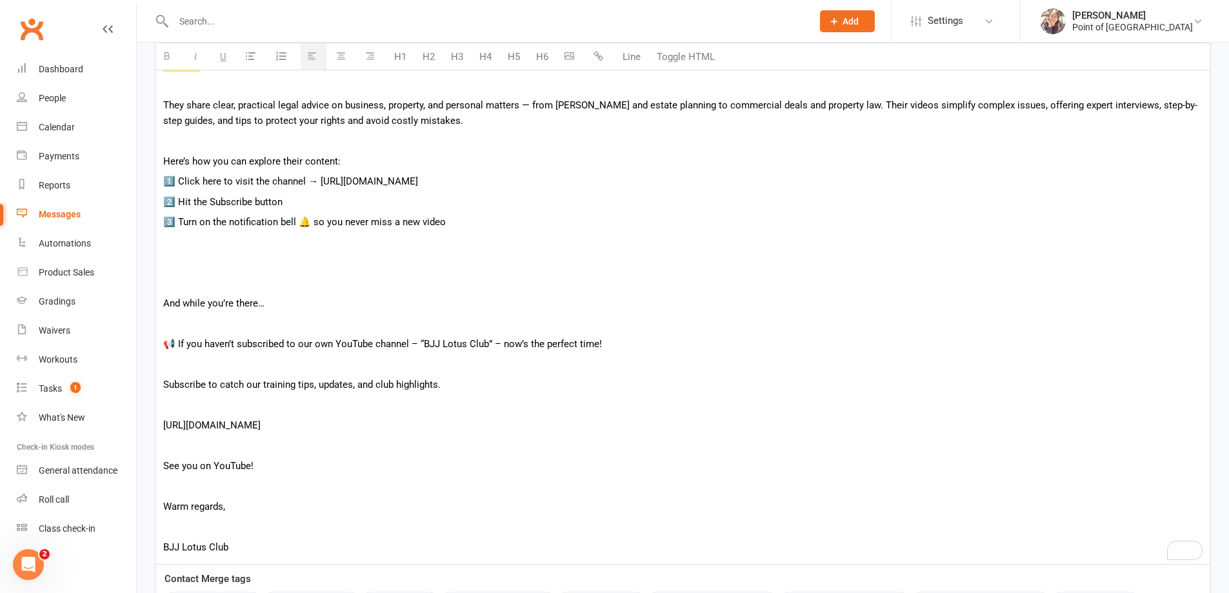
click at [207, 284] on p "To enrich screen reader interactions, please activate Accessibility in Grammarl…" at bounding box center [683, 283] width 1040 height 15
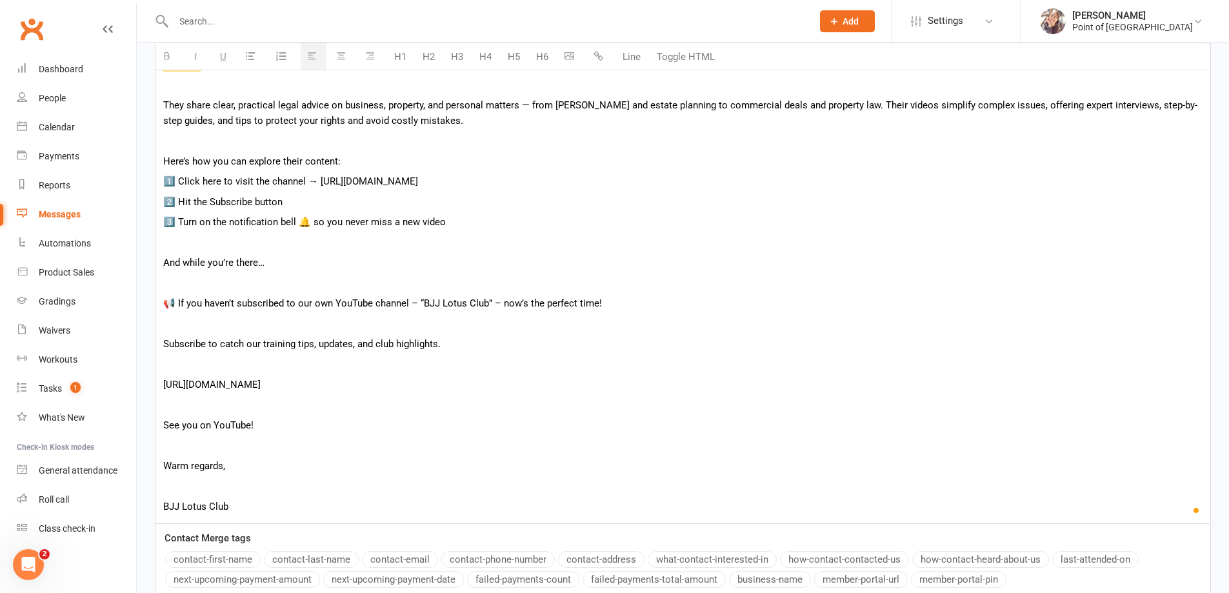
click at [207, 283] on p "To enrich screen reader interactions, please activate Accessibility in Grammarl…" at bounding box center [683, 283] width 1040 height 15
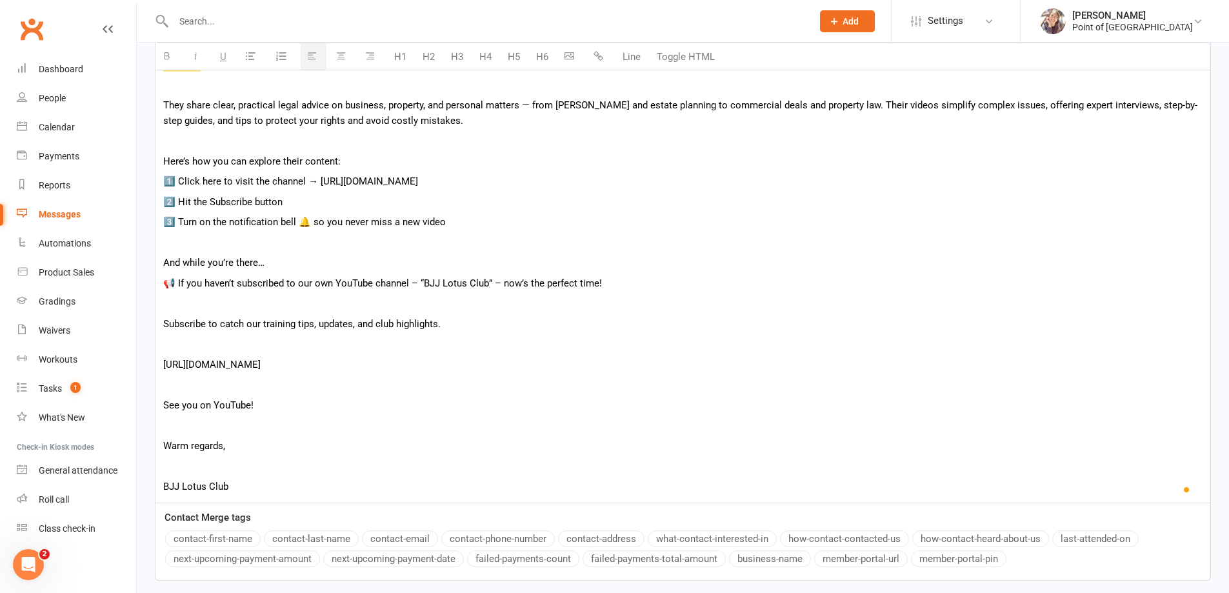
click at [193, 312] on div "Hi {contact-first-name} , We’d like to introduce you to the Ballantyne Law YouT…" at bounding box center [683, 254] width 1055 height 498
click at [205, 308] on p "To enrich screen reader interactions, please activate Accessibility in Grammarl…" at bounding box center [683, 303] width 1040 height 15
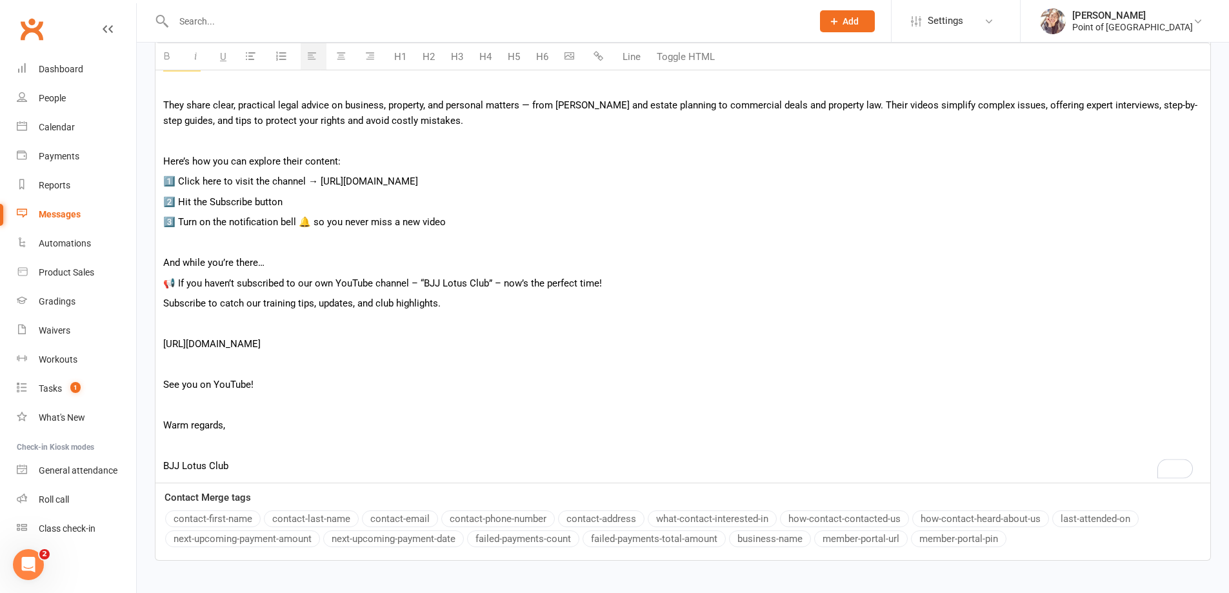
click at [207, 329] on p "To enrich screen reader interactions, please activate Accessibility in Grammarl…" at bounding box center [683, 323] width 1040 height 15
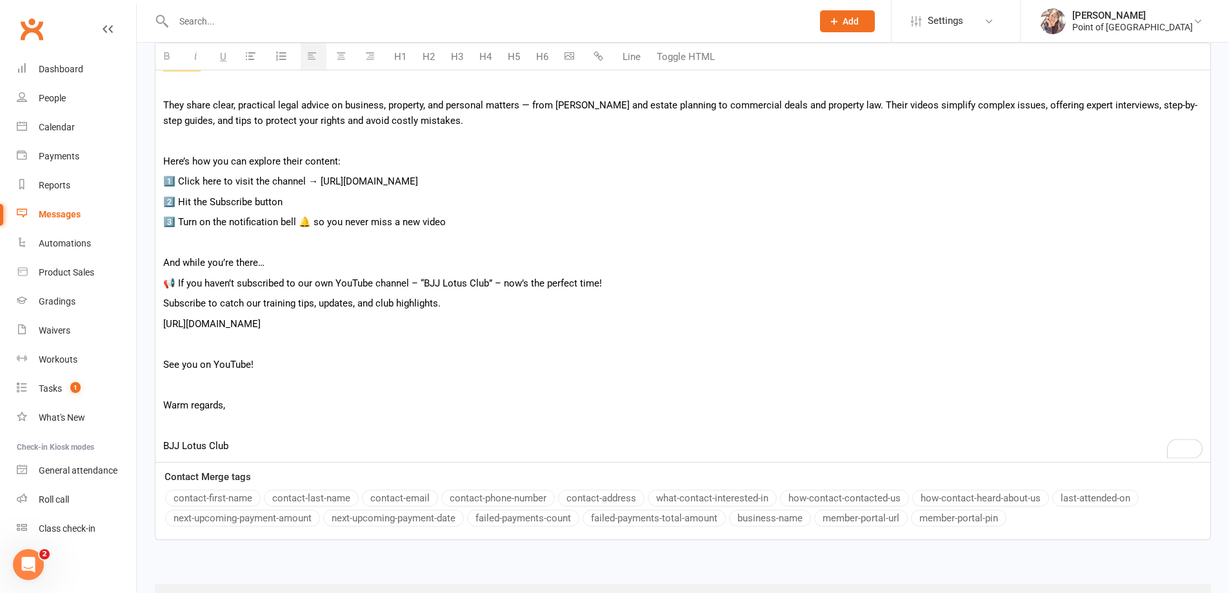
drag, startPoint x: 339, startPoint y: 325, endPoint x: 162, endPoint y: 328, distance: 177.5
click at [162, 328] on div "Hi {contact-first-name} , We’d like to introduce you to the Ballantyne Law YouT…" at bounding box center [683, 234] width 1055 height 458
click at [607, 50] on button "button" at bounding box center [600, 57] width 26 height 26
click at [413, 329] on p "[URL][DOMAIN_NAME]" at bounding box center [683, 323] width 1040 height 15
drag, startPoint x: 532, startPoint y: 177, endPoint x: 316, endPoint y: 179, distance: 216.2
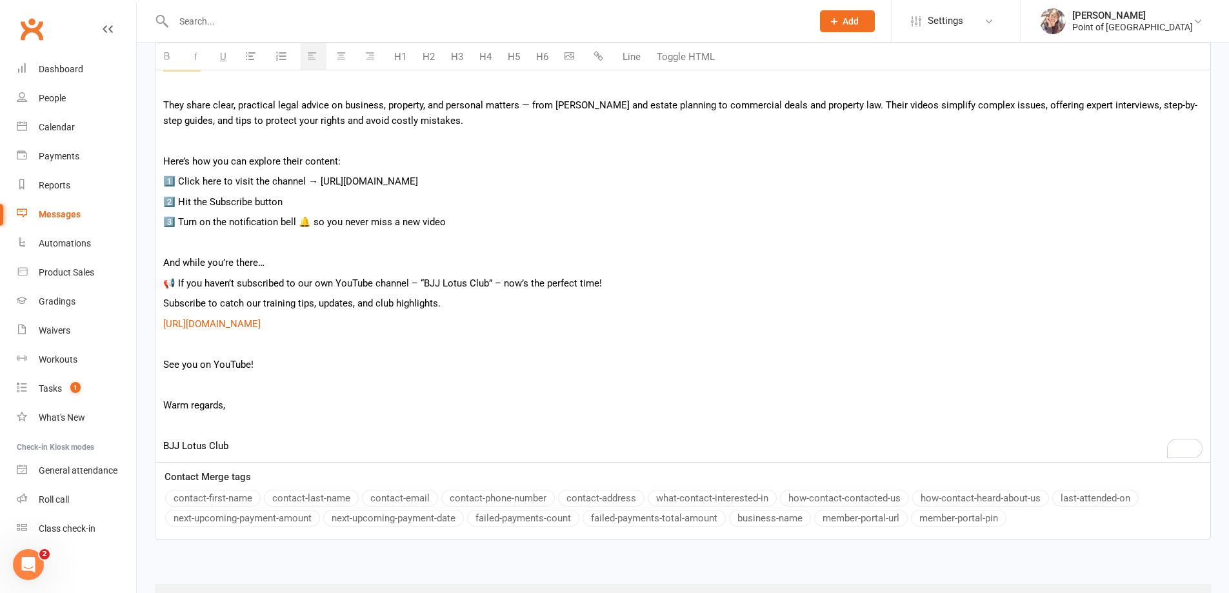
click at [318, 180] on p "1️⃣ Click here to visit the channel → https://www.youtube.com/@ballantynelaw6404" at bounding box center [683, 181] width 1040 height 15
click at [599, 55] on icon "button" at bounding box center [599, 56] width 10 height 10
click at [641, 212] on div "Hi {contact-first-name} , We’d like to introduce you to the Ballantyne Law YouT…" at bounding box center [683, 234] width 1055 height 458
click at [315, 177] on p "1️⃣ Click here to visit the channel → https://www.youtube.com/@ballantynelaw6404" at bounding box center [683, 181] width 1040 height 15
click at [492, 193] on div "Hi {contact-first-name} , We’d like to introduce you to the Ballantyne Law YouT…" at bounding box center [683, 234] width 1055 height 458
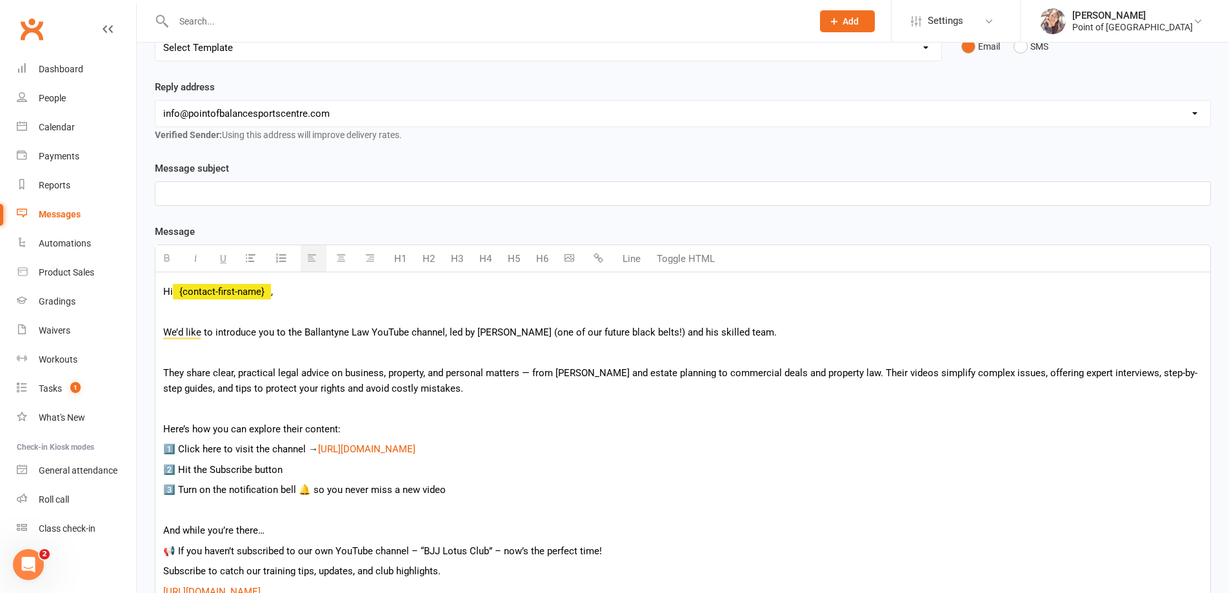
scroll to position [60, 0]
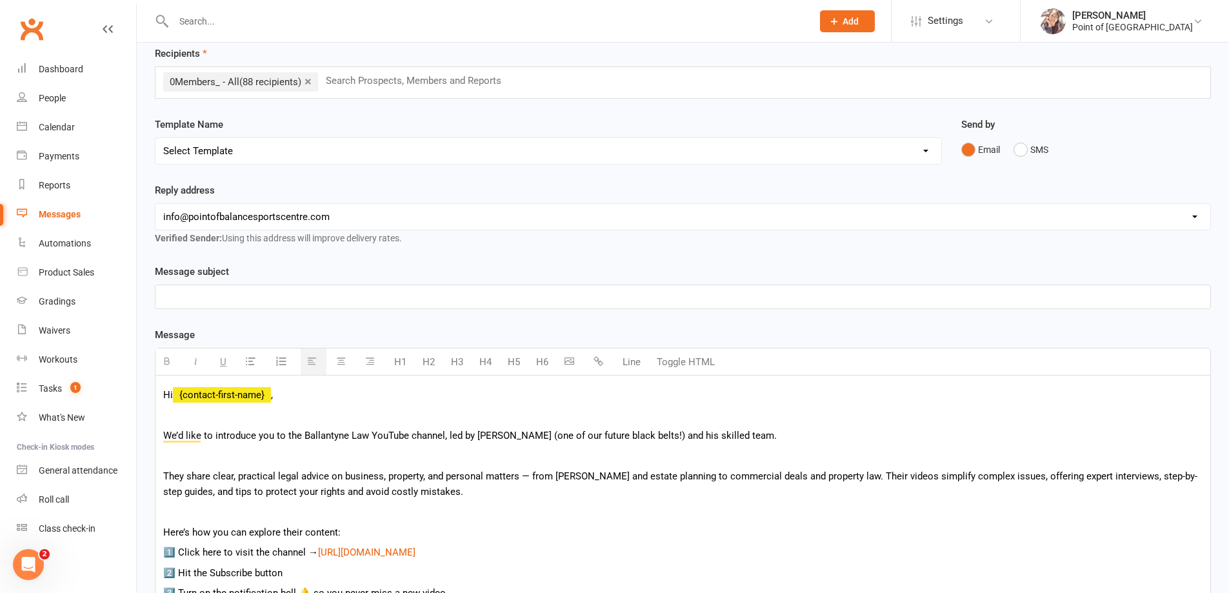
click at [233, 300] on p at bounding box center [683, 296] width 1040 height 15
paste div "To enrich screen reader interactions, please activate Accessibility in Grammarl…"
drag, startPoint x: 267, startPoint y: 296, endPoint x: 226, endPoint y: 294, distance: 40.7
click at [226, 295] on p "📺 Check Out [PERSON_NAME] & the [PERSON_NAME] Law YouTube Channel!" at bounding box center [683, 296] width 1040 height 15
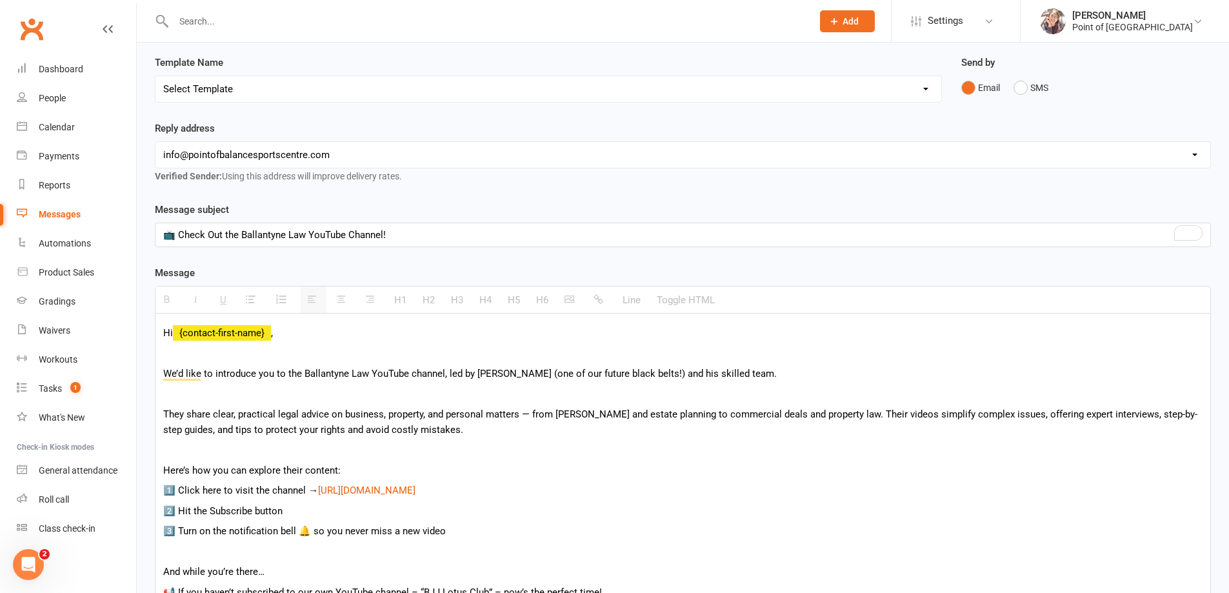
scroll to position [141, 0]
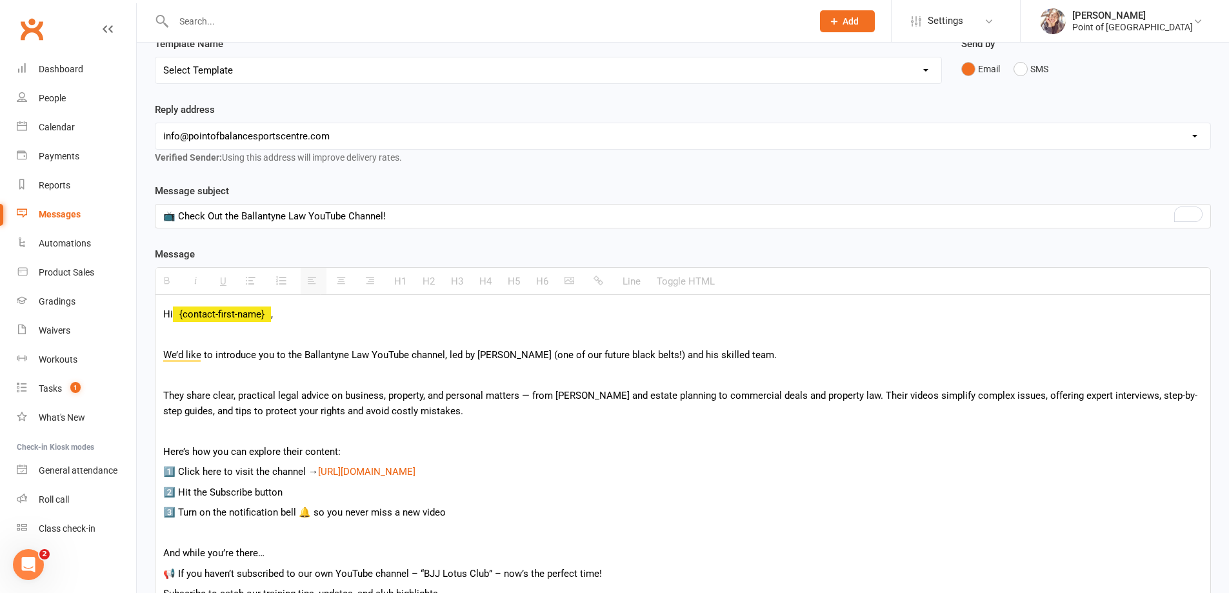
click at [505, 355] on p "We’d like to introduce you to the Ballantyne Law YouTube channel, led by [PERSO…" at bounding box center [683, 354] width 1040 height 15
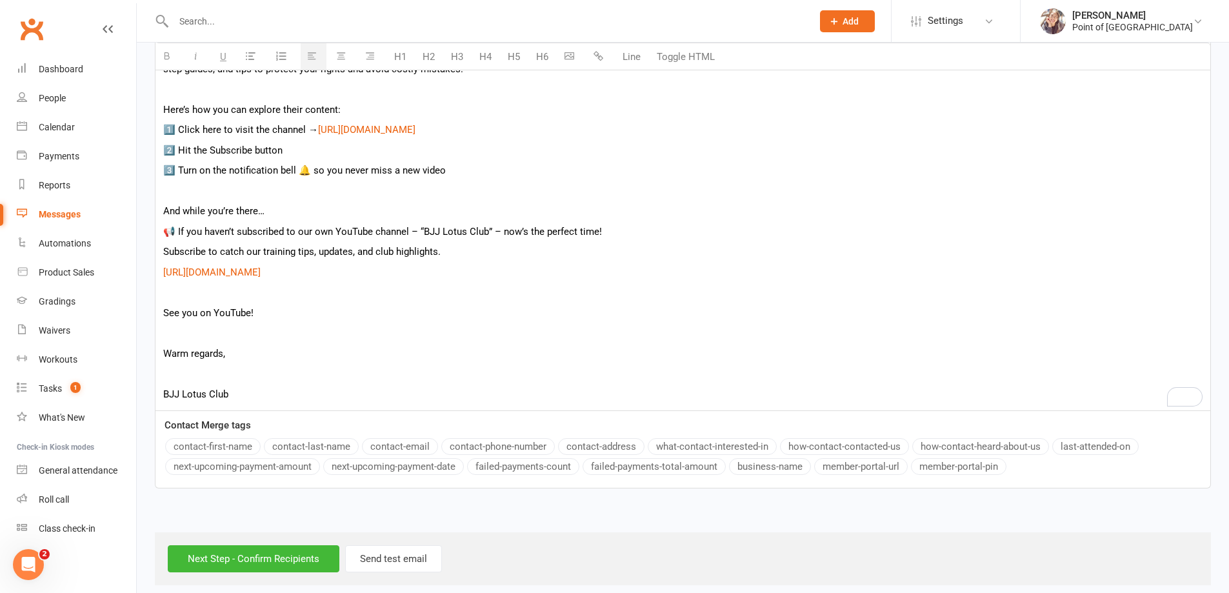
scroll to position [494, 0]
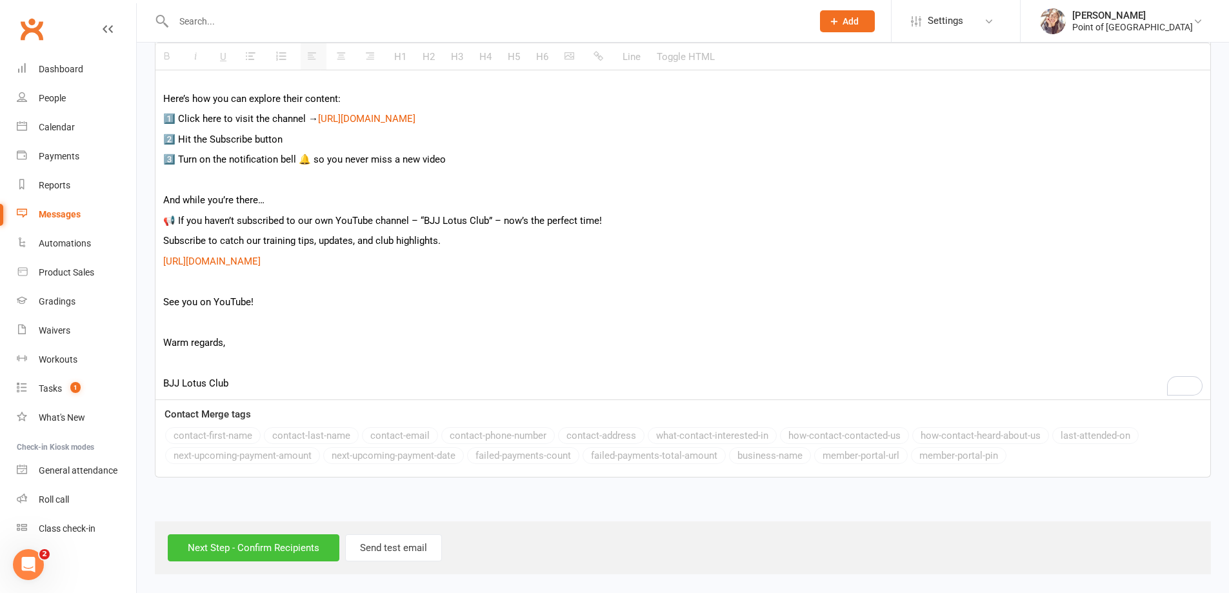
click at [251, 552] on input "Next Step - Confirm Recipients" at bounding box center [254, 547] width 172 height 27
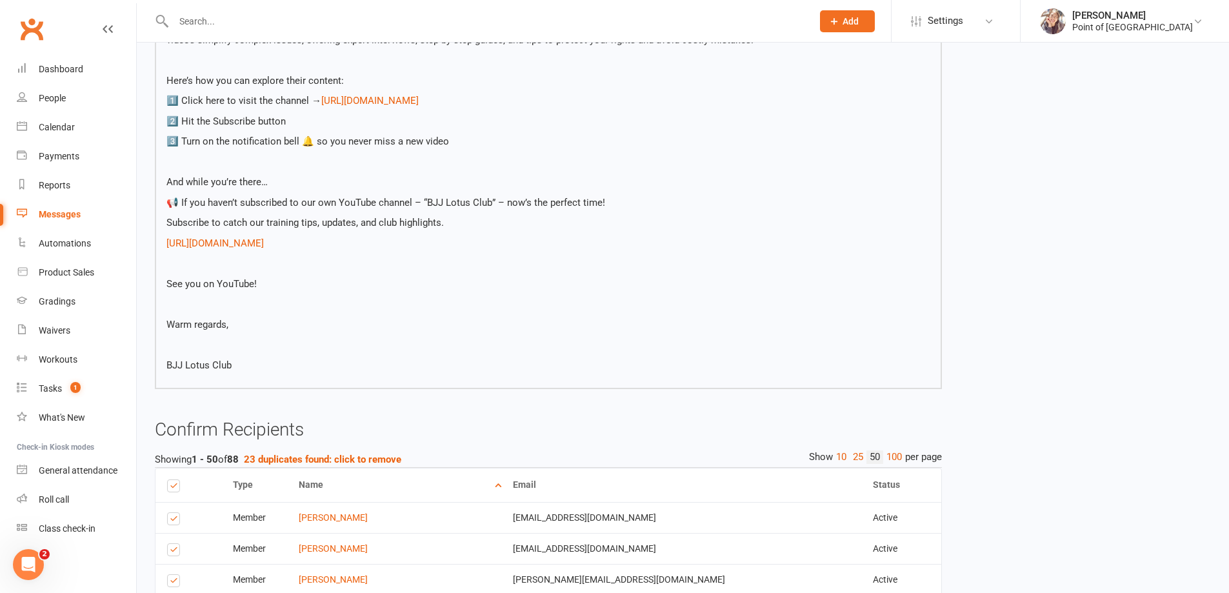
scroll to position [323, 0]
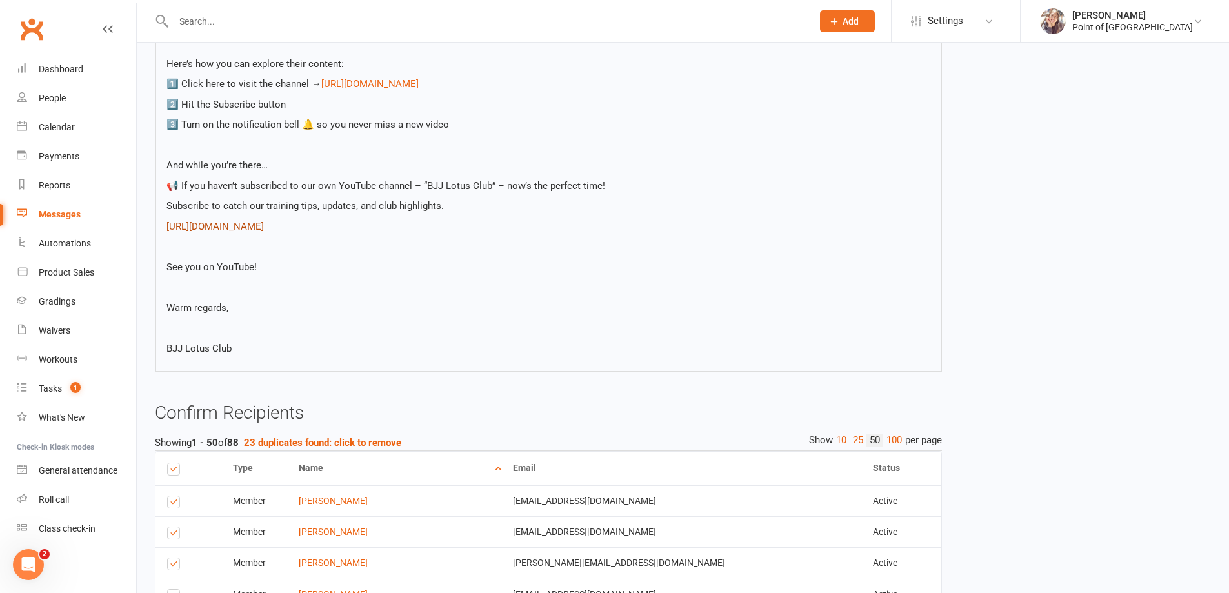
click at [264, 229] on link "[URL][DOMAIN_NAME]" at bounding box center [215, 227] width 97 height 12
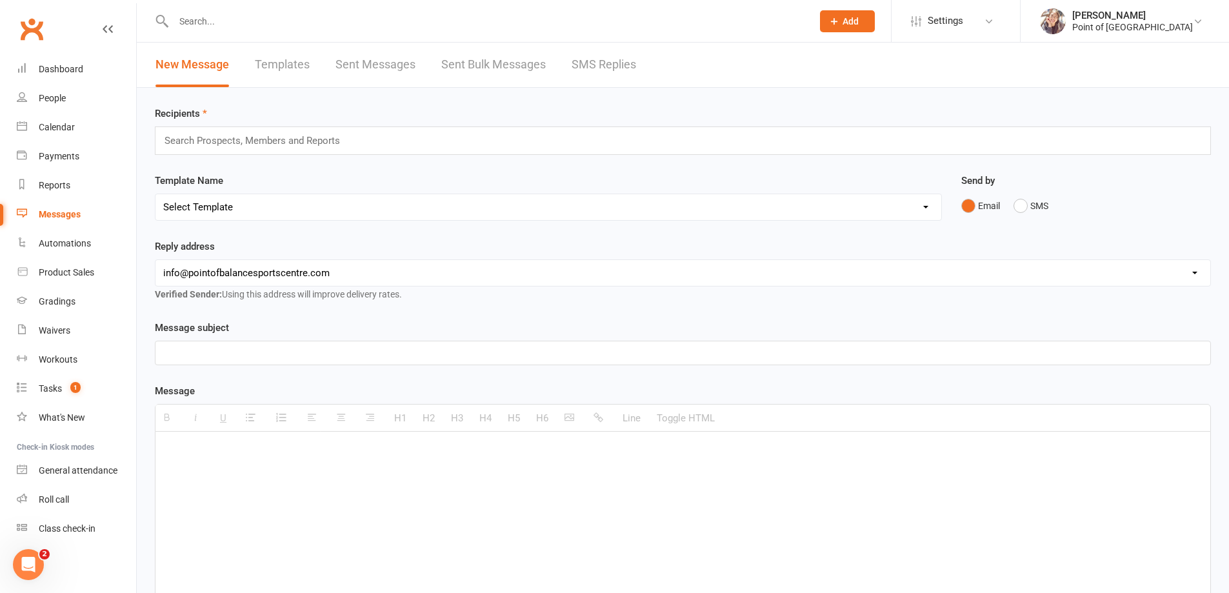
click at [330, 139] on input "text" at bounding box center [257, 140] width 189 height 17
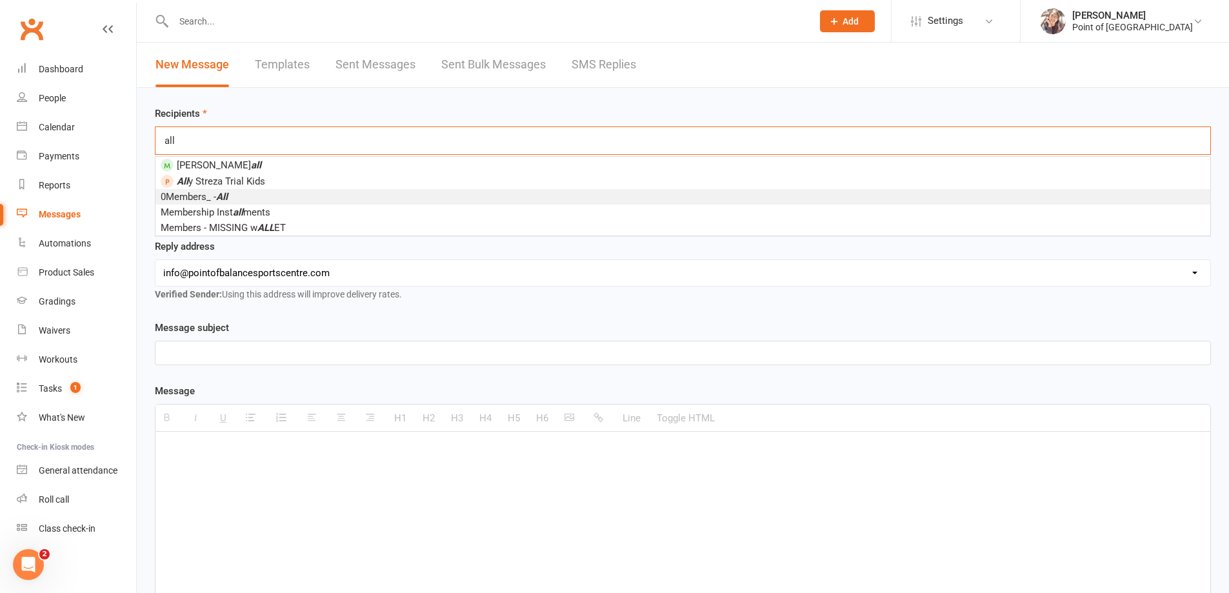
type input "all"
click at [256, 196] on li "0Members_ - All" at bounding box center [683, 196] width 1055 height 15
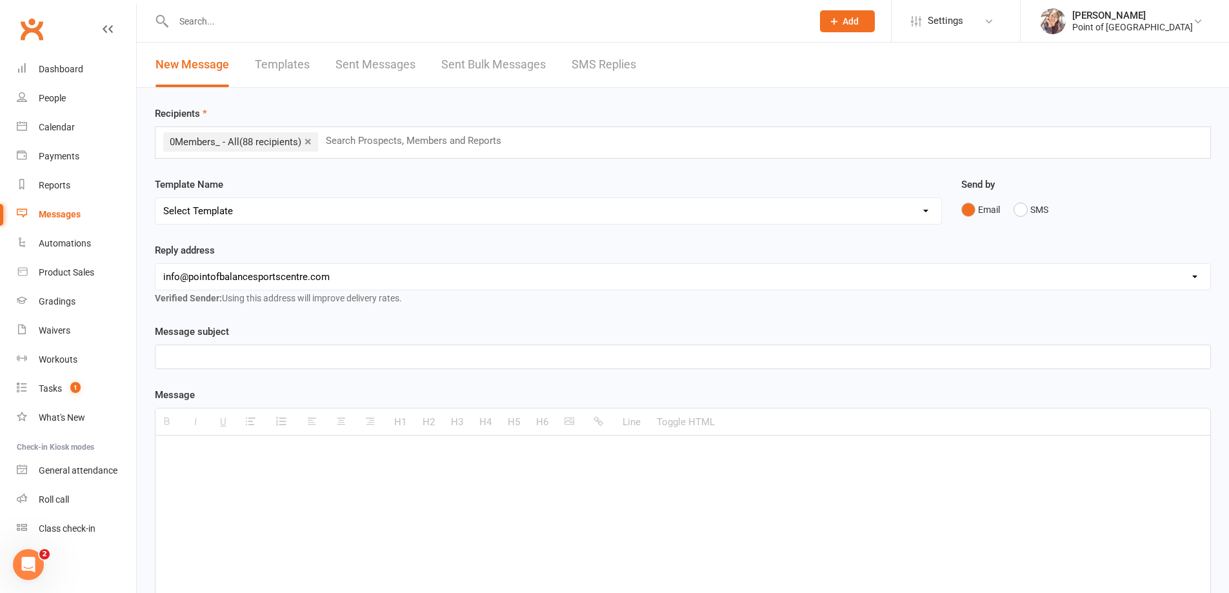
click at [272, 362] on p at bounding box center [683, 356] width 1040 height 15
paste div "To enrich screen reader interactions, please activate Accessibility in Grammarl…"
drag, startPoint x: 226, startPoint y: 356, endPoint x: 263, endPoint y: 355, distance: 36.8
click at [263, 355] on p "📺 Check Out [PERSON_NAME] & the [PERSON_NAME] Law YouTube Channel!" at bounding box center [683, 356] width 1040 height 15
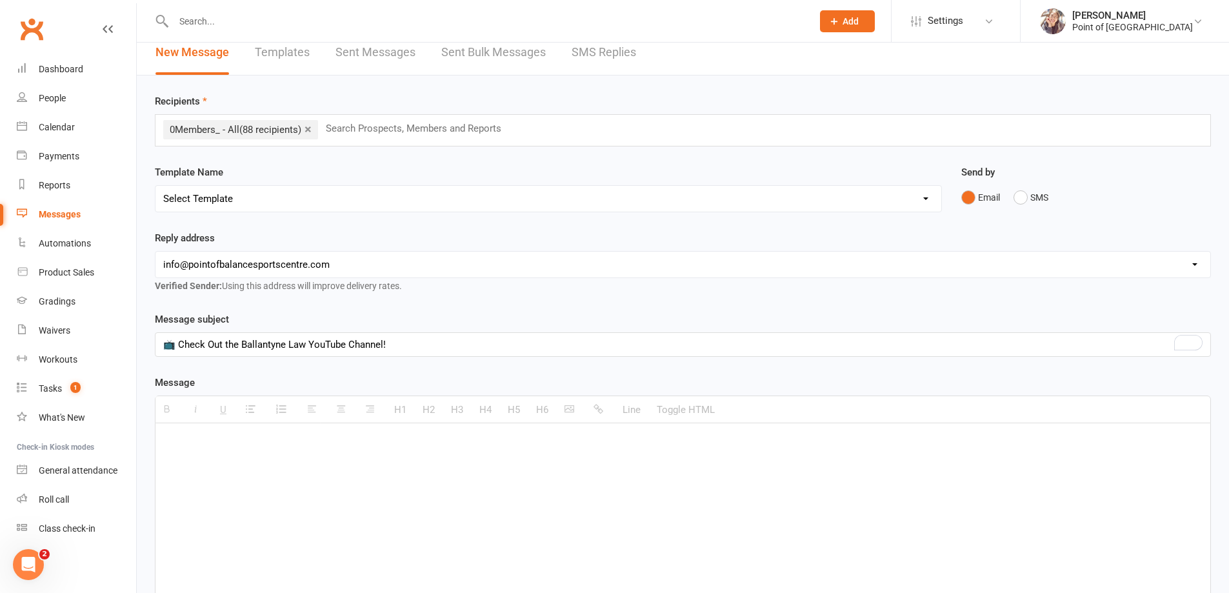
scroll to position [16, 0]
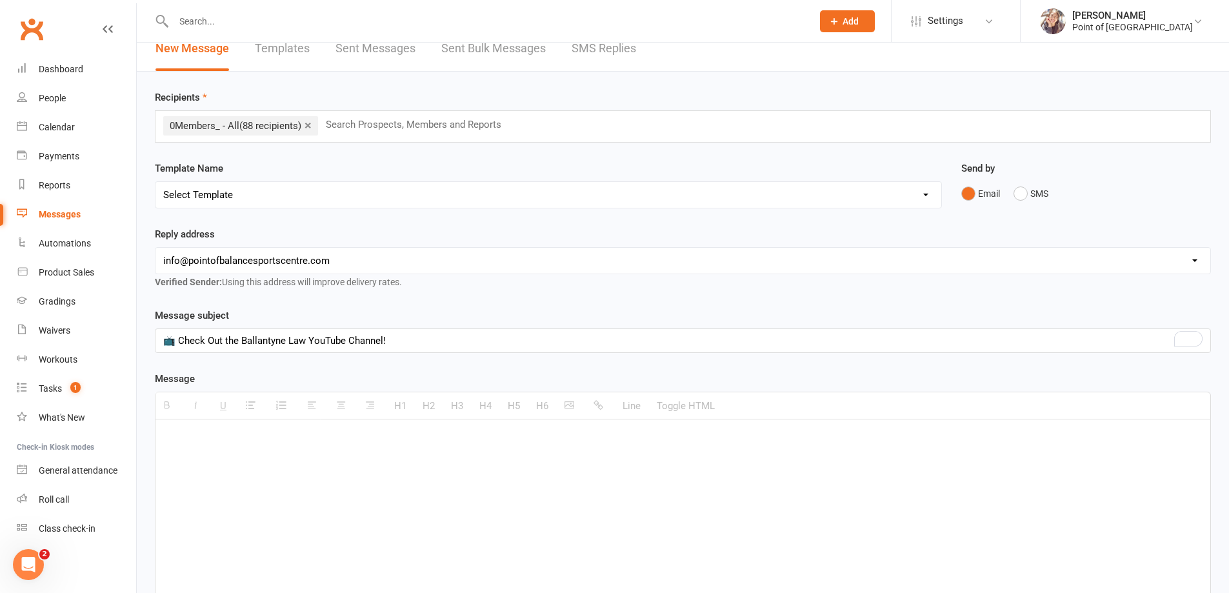
click at [225, 449] on div at bounding box center [683, 516] width 1055 height 194
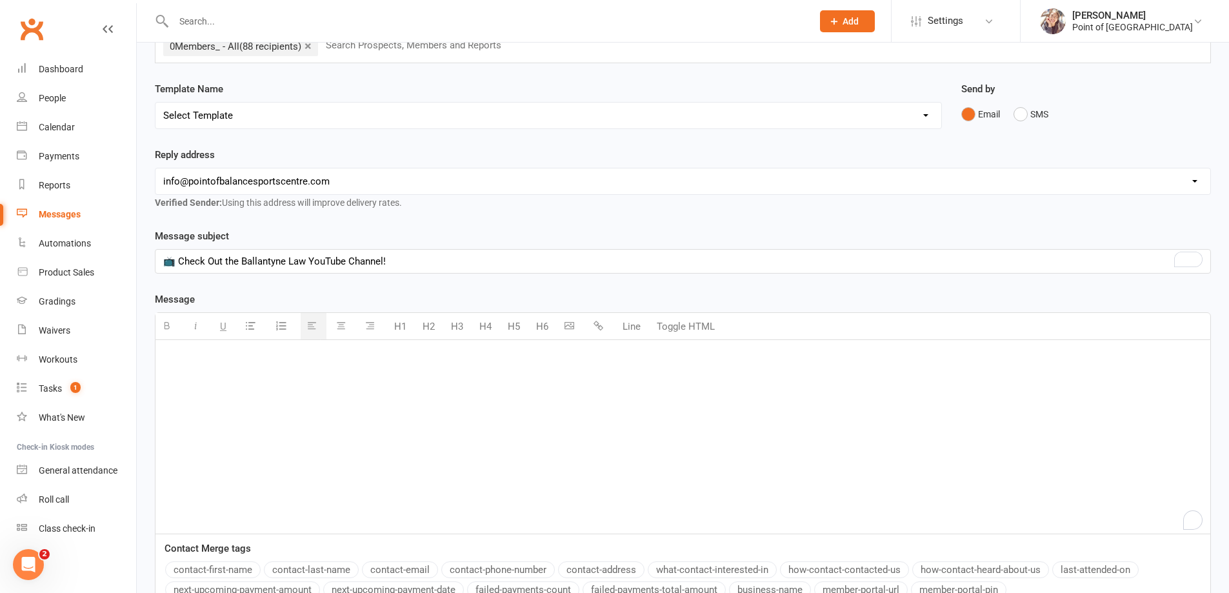
scroll to position [97, 0]
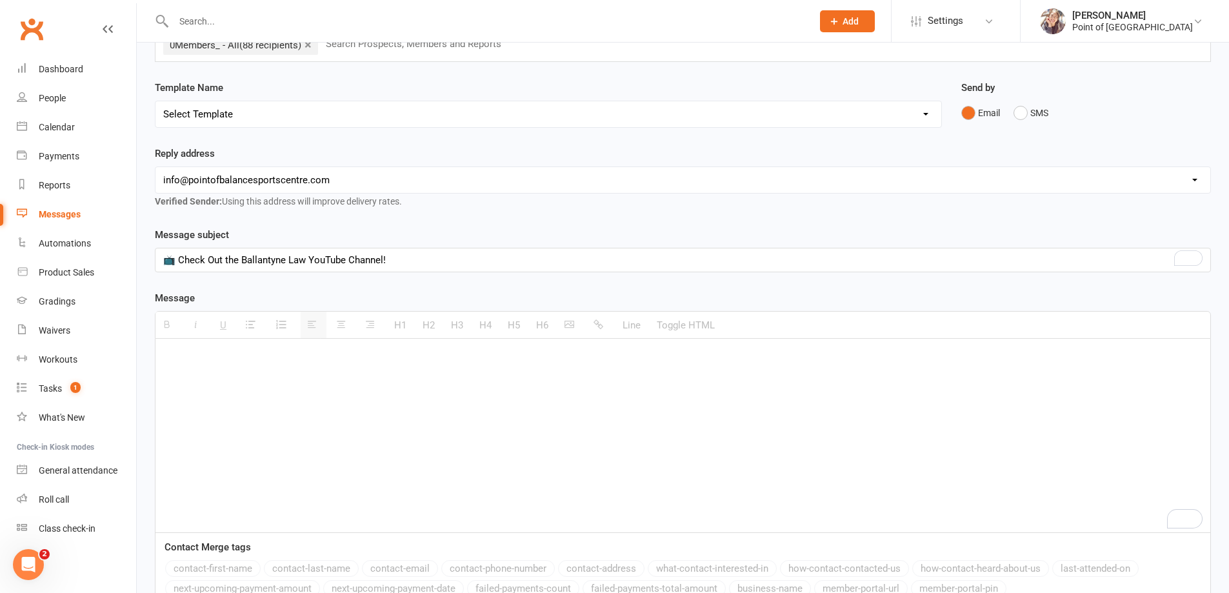
click at [296, 371] on div "To enrich screen reader interactions, please activate Accessibility in Grammarl…" at bounding box center [683, 436] width 1055 height 194
paste div "To enrich screen reader interactions, please activate Accessibility in Grammarl…"
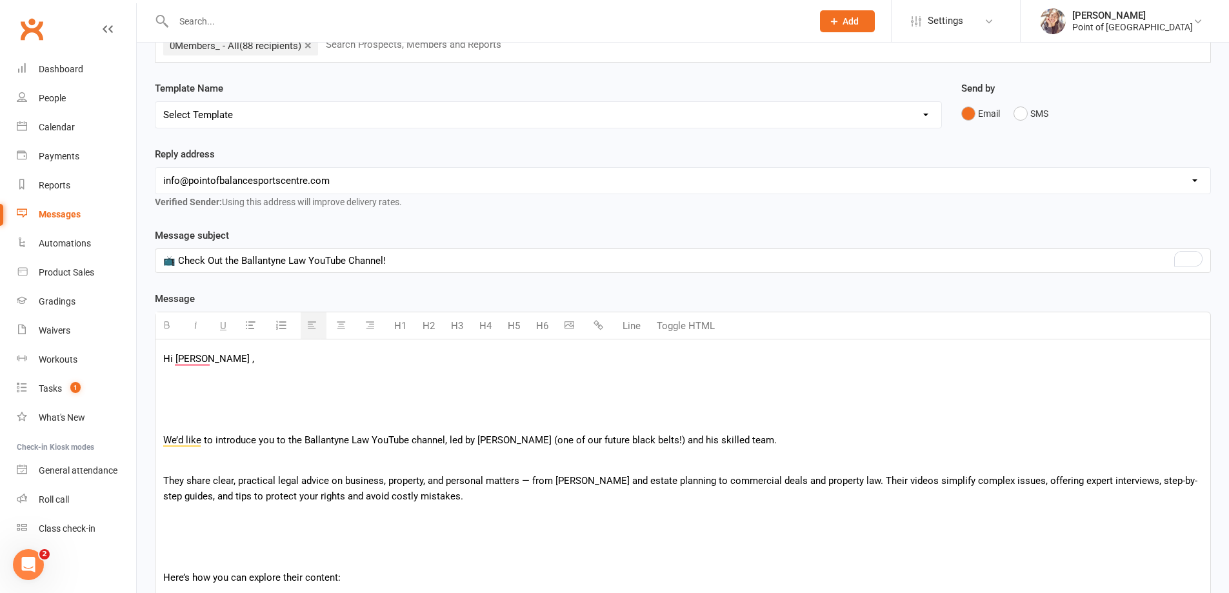
scroll to position [129, 0]
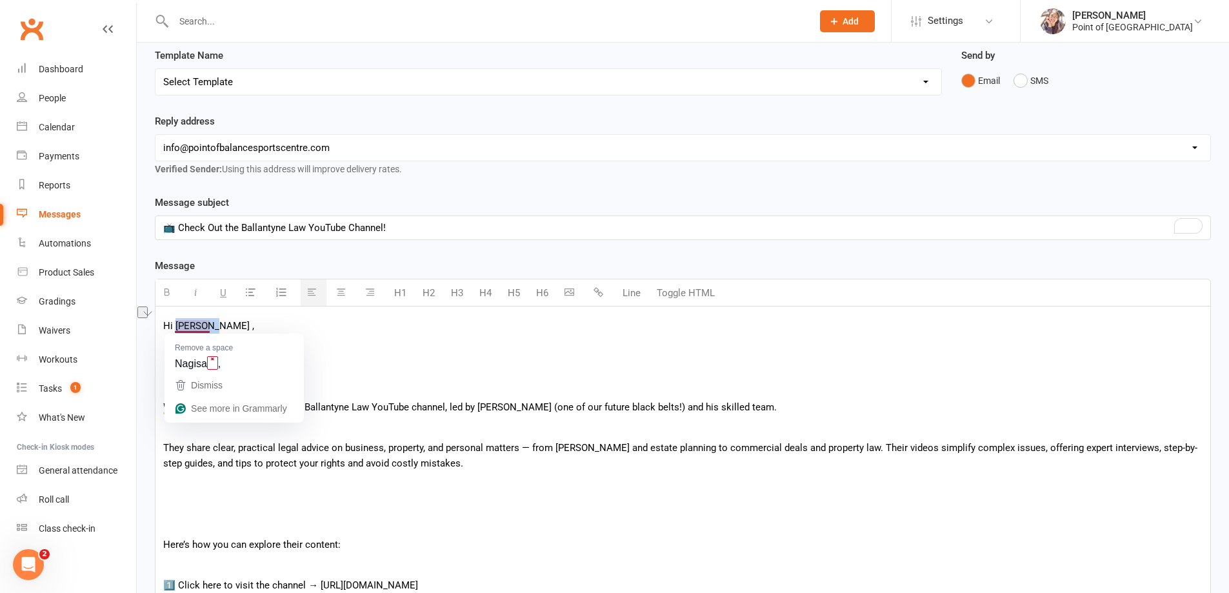
drag, startPoint x: 216, startPoint y: 330, endPoint x: 176, endPoint y: 324, distance: 39.9
click at [176, 324] on p "Hi [PERSON_NAME] ," at bounding box center [683, 325] width 1040 height 15
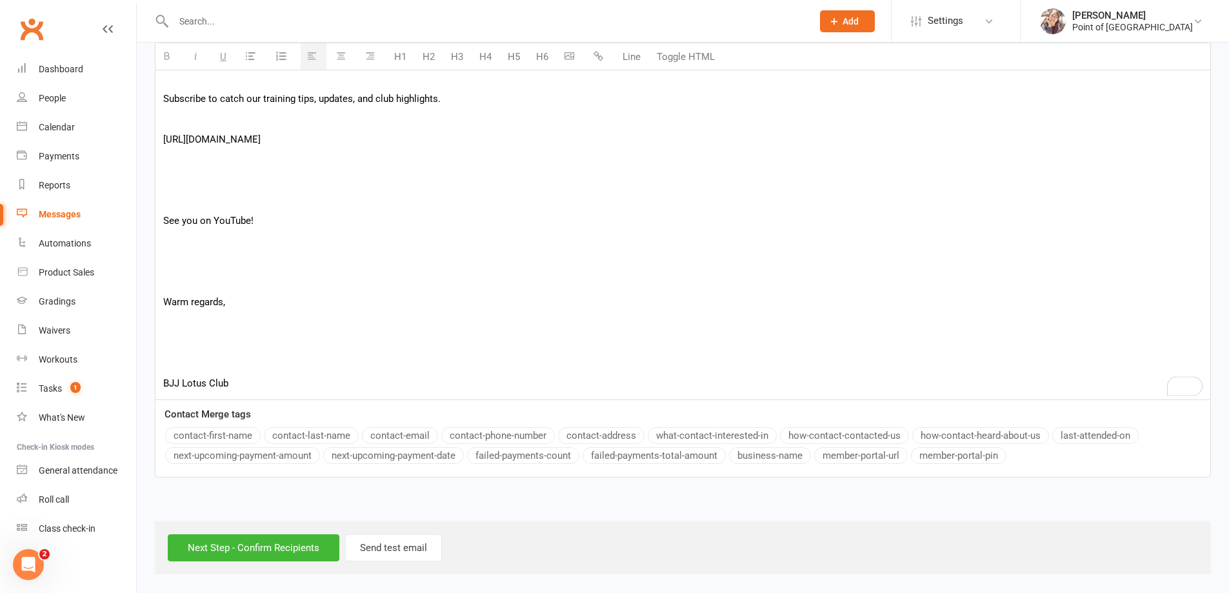
scroll to position [860, 0]
click at [216, 439] on button "contact-first-name" at bounding box center [213, 435] width 96 height 17
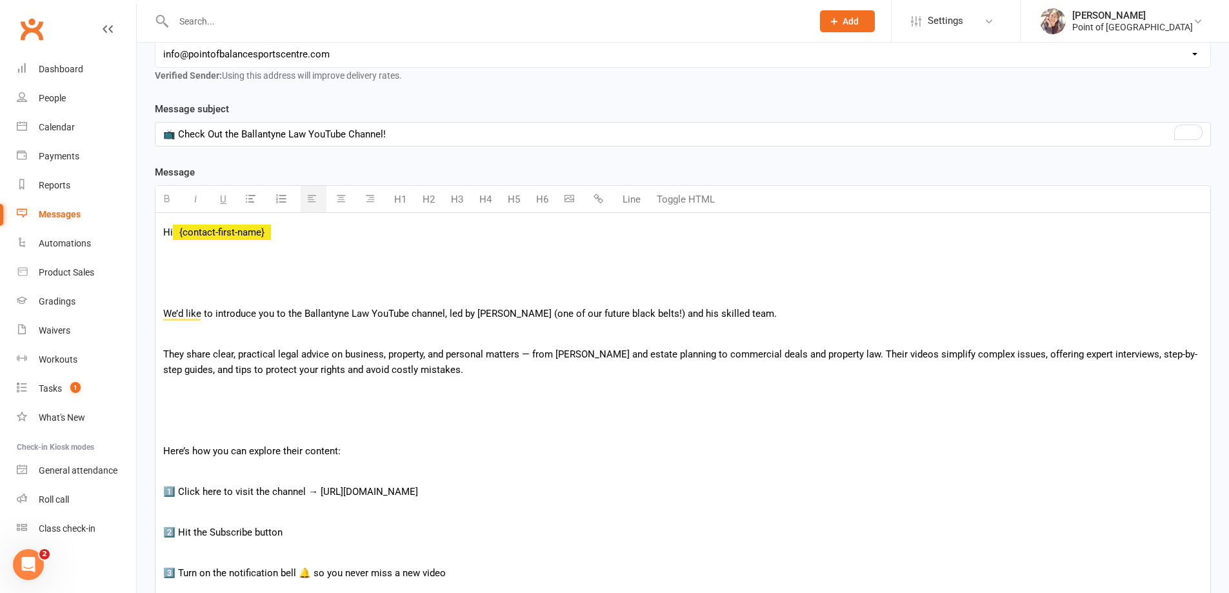
scroll to position [214, 0]
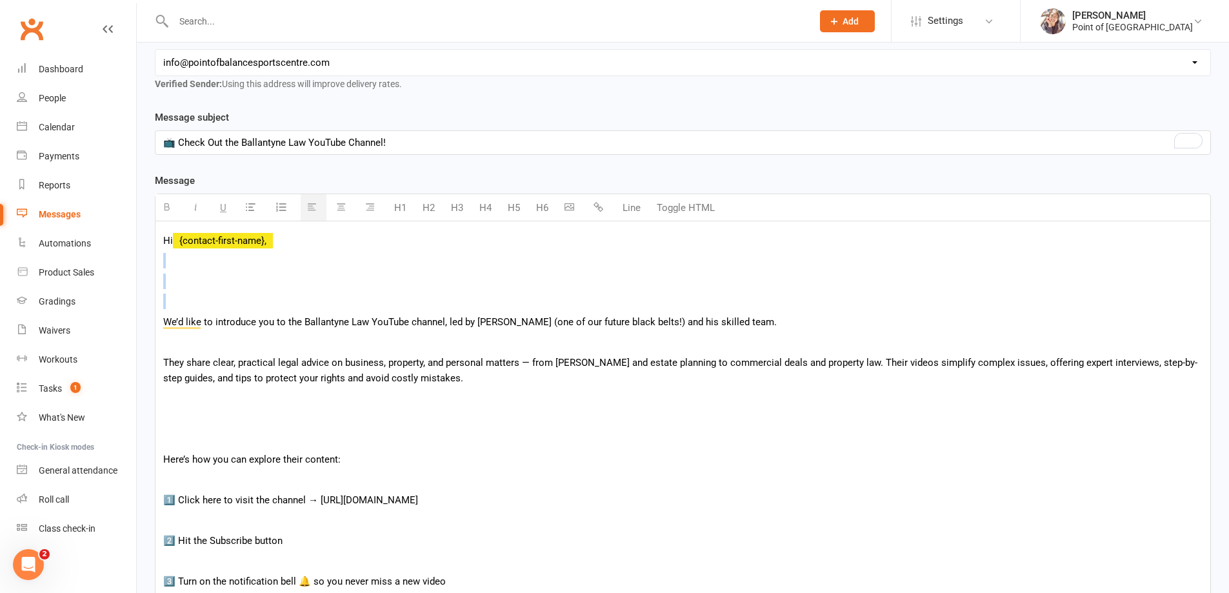
drag, startPoint x: 200, startPoint y: 296, endPoint x: 195, endPoint y: 261, distance: 35.2
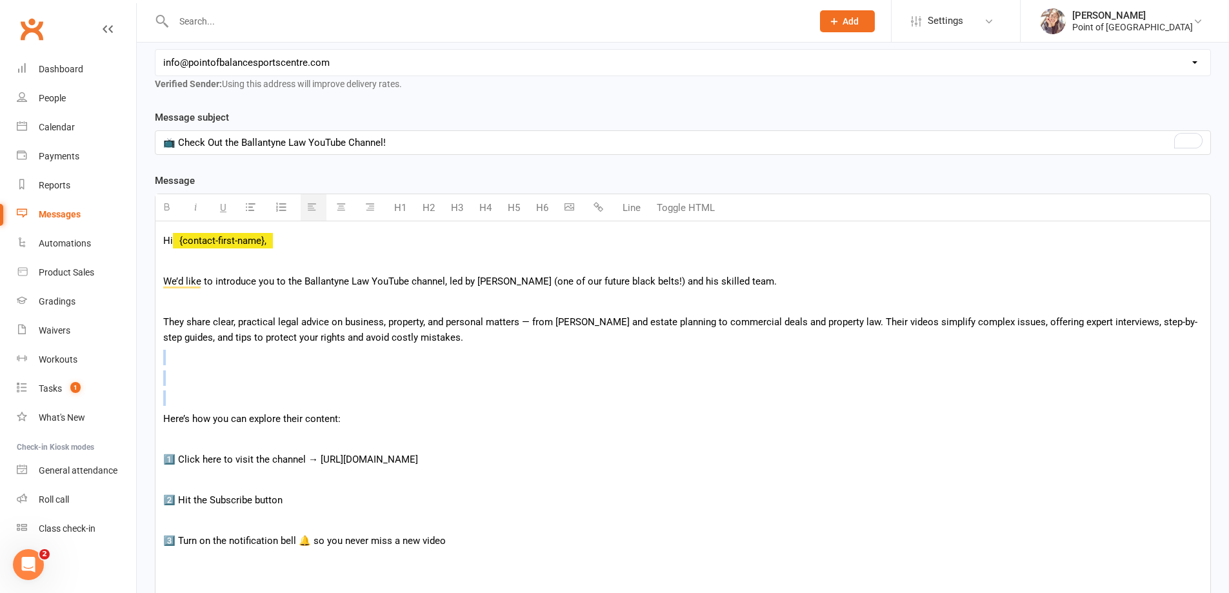
drag, startPoint x: 195, startPoint y: 365, endPoint x: 197, endPoint y: 394, distance: 28.5
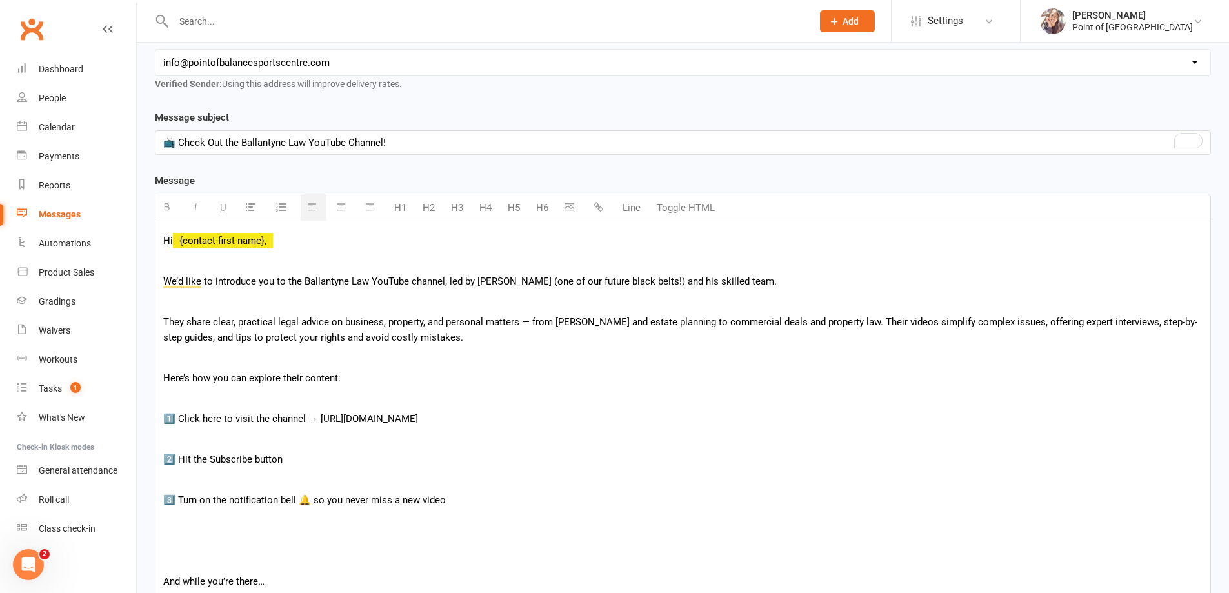
click at [192, 402] on p "To enrich screen reader interactions, please activate Accessibility in Grammarl…" at bounding box center [683, 397] width 1040 height 15
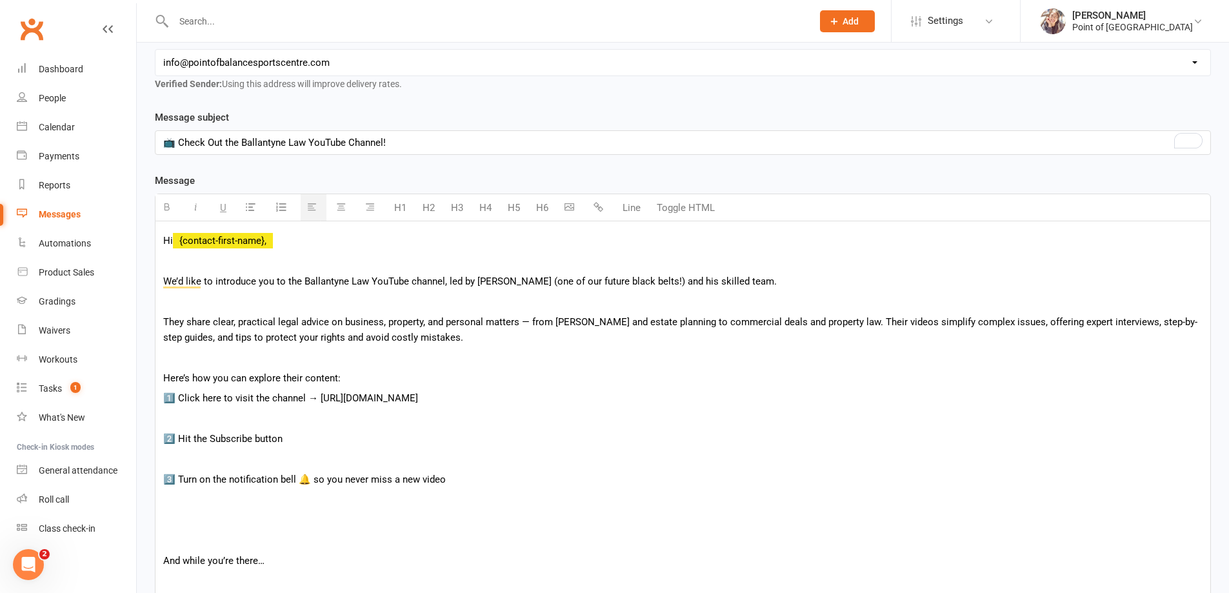
click at [198, 423] on p "To enrich screen reader interactions, please activate Accessibility in Grammarl…" at bounding box center [683, 418] width 1040 height 15
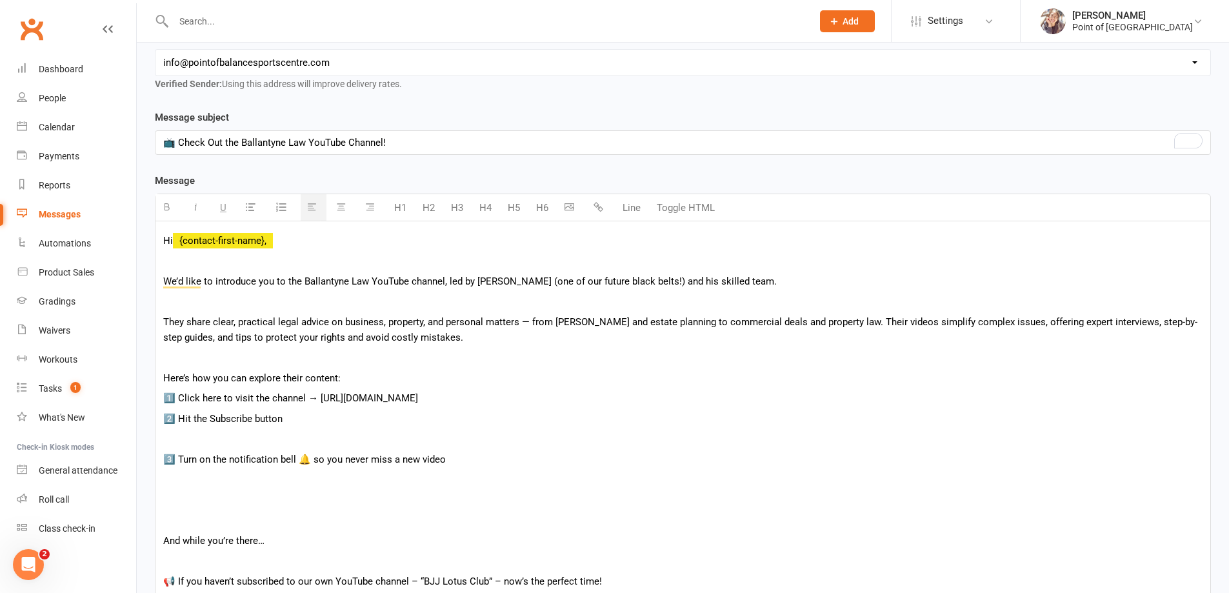
drag, startPoint x: 198, startPoint y: 458, endPoint x: 199, endPoint y: 451, distance: 7.1
click at [198, 456] on p "3️⃣ Turn on the notification bell 🔔 so you never miss a new video" at bounding box center [683, 459] width 1040 height 15
click at [199, 441] on p "To enrich screen reader interactions, please activate Accessibility in Grammarl…" at bounding box center [683, 438] width 1040 height 15
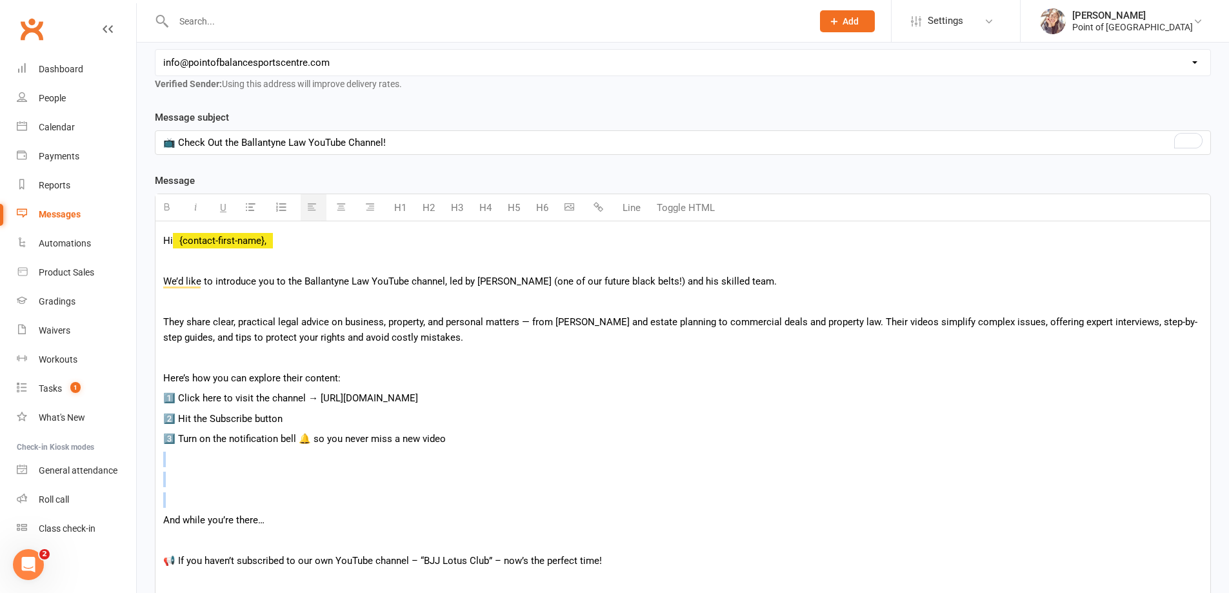
drag, startPoint x: 198, startPoint y: 460, endPoint x: 202, endPoint y: 502, distance: 42.8
click at [202, 502] on div "Hi {contact-first-name}, We’d like to introduce you to the Ballantyne Law YouTu…" at bounding box center [683, 562] width 1055 height 682
click at [202, 498] on p "To enrich screen reader interactions, please activate Accessibility in Grammarl…" at bounding box center [683, 499] width 1040 height 15
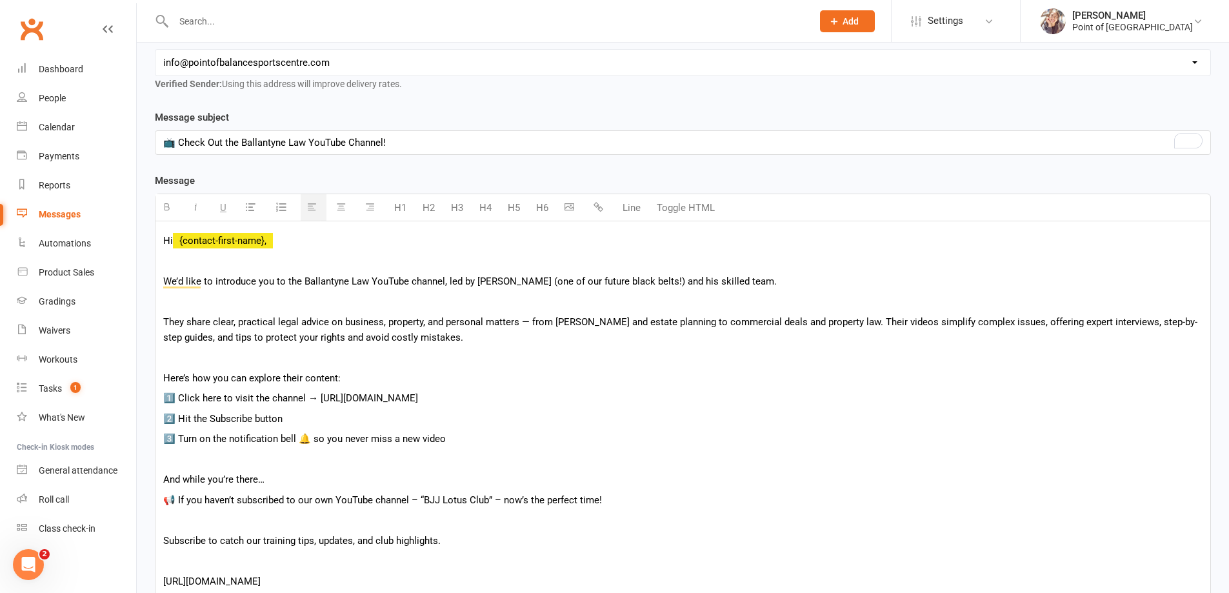
click at [195, 523] on p "To enrich screen reader interactions, please activate Accessibility in Grammarl…" at bounding box center [683, 519] width 1040 height 15
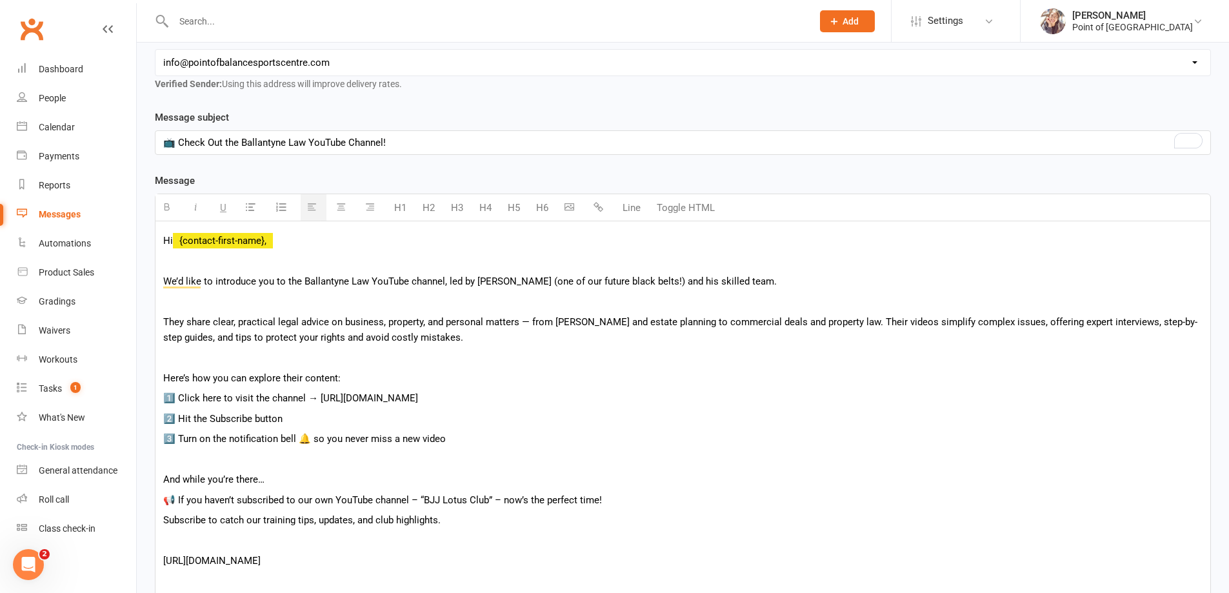
click at [186, 537] on p "To enrich screen reader interactions, please activate Accessibility in Grammarl…" at bounding box center [683, 540] width 1040 height 15
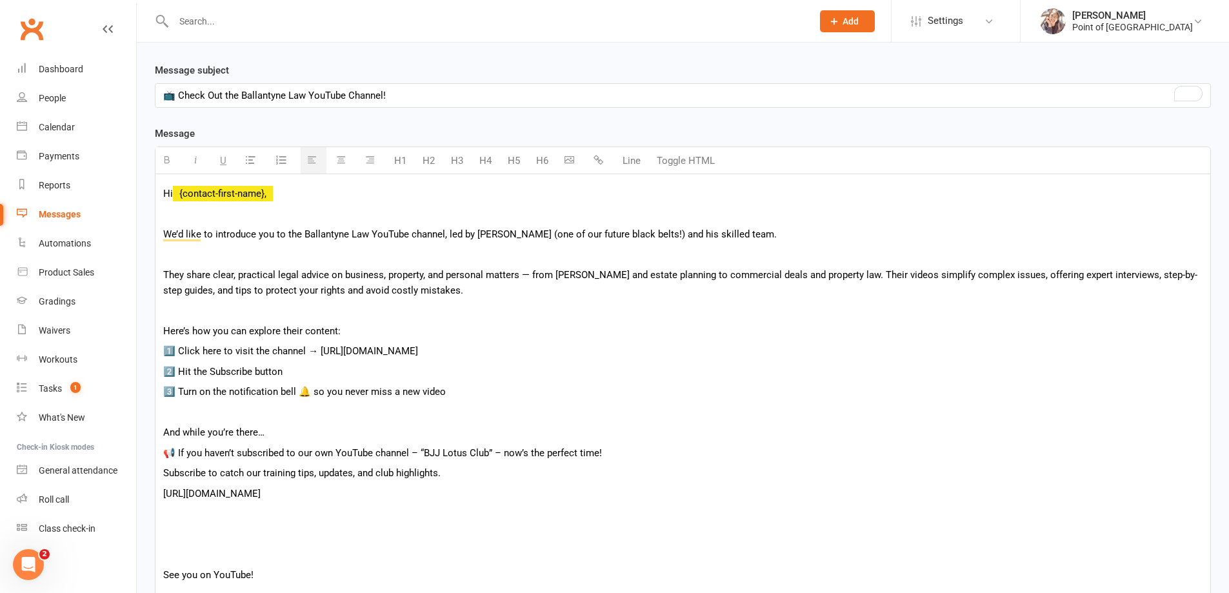
scroll to position [376, 0]
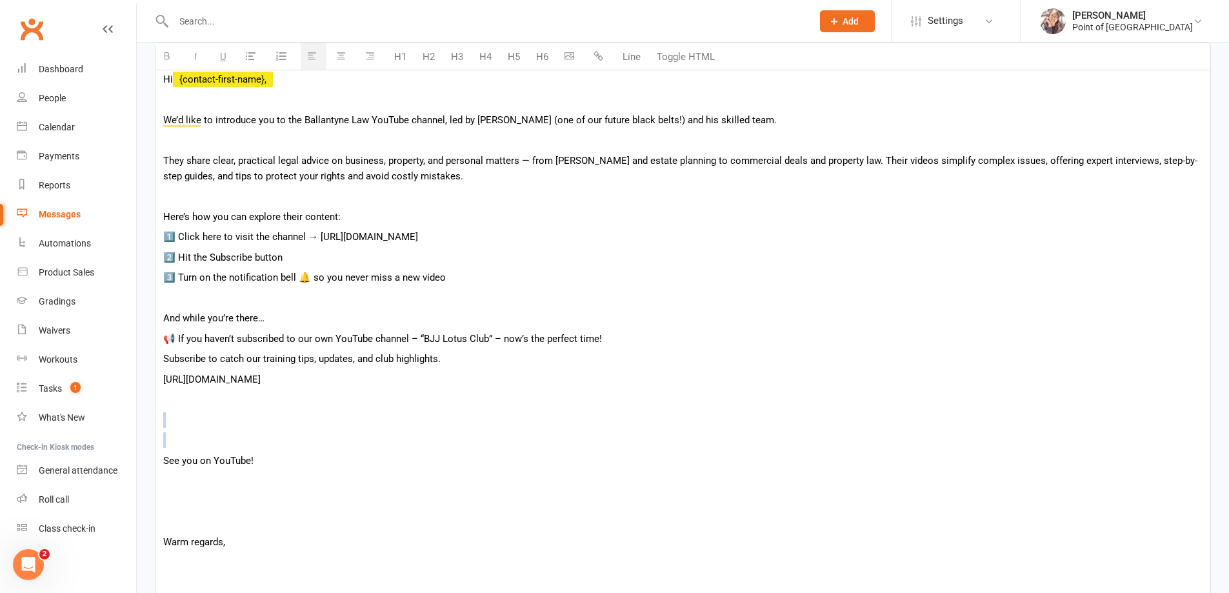
drag, startPoint x: 188, startPoint y: 416, endPoint x: 192, endPoint y: 432, distance: 17.2
click at [192, 432] on div "Hi {contact-first-name}, We’d like to introduce you to the Ballantyne Law YouTu…" at bounding box center [683, 350] width 1055 height 580
click at [185, 445] on p "To enrich screen reader interactions, please activate Accessibility in Grammarl…" at bounding box center [683, 439] width 1040 height 15
click at [219, 449] on div "Hi {contact-first-name}, We’d like to introduce you to the Ballantyne Law YouTu…" at bounding box center [683, 319] width 1055 height 519
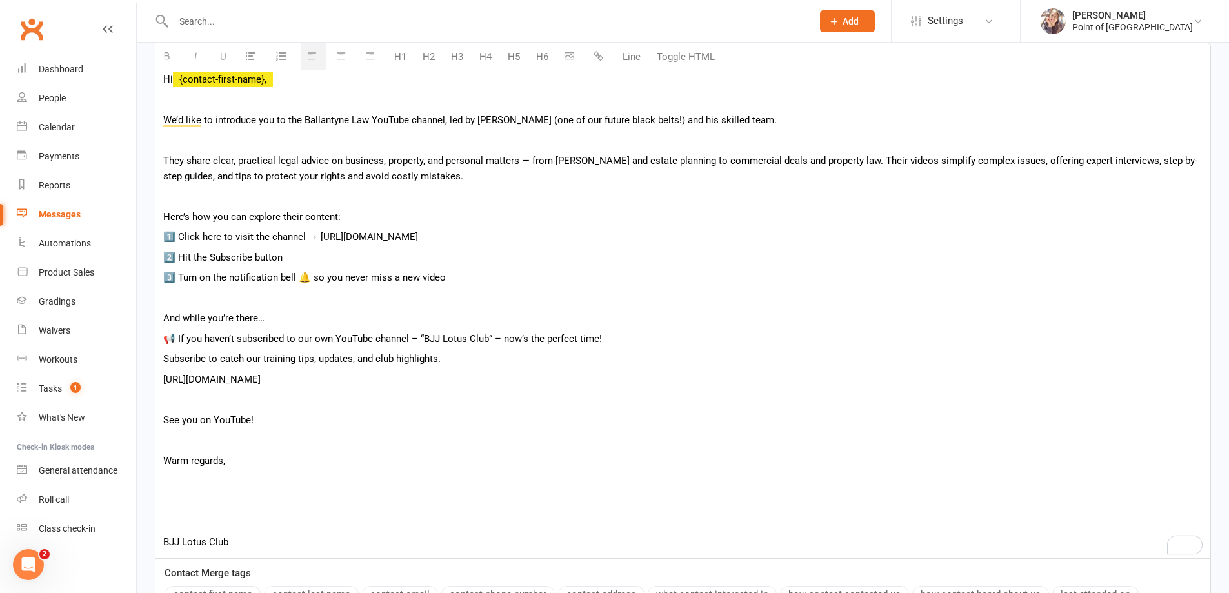
click at [207, 508] on p "To enrich screen reader interactions, please activate Accessibility in Grammarl…" at bounding box center [683, 501] width 1040 height 15
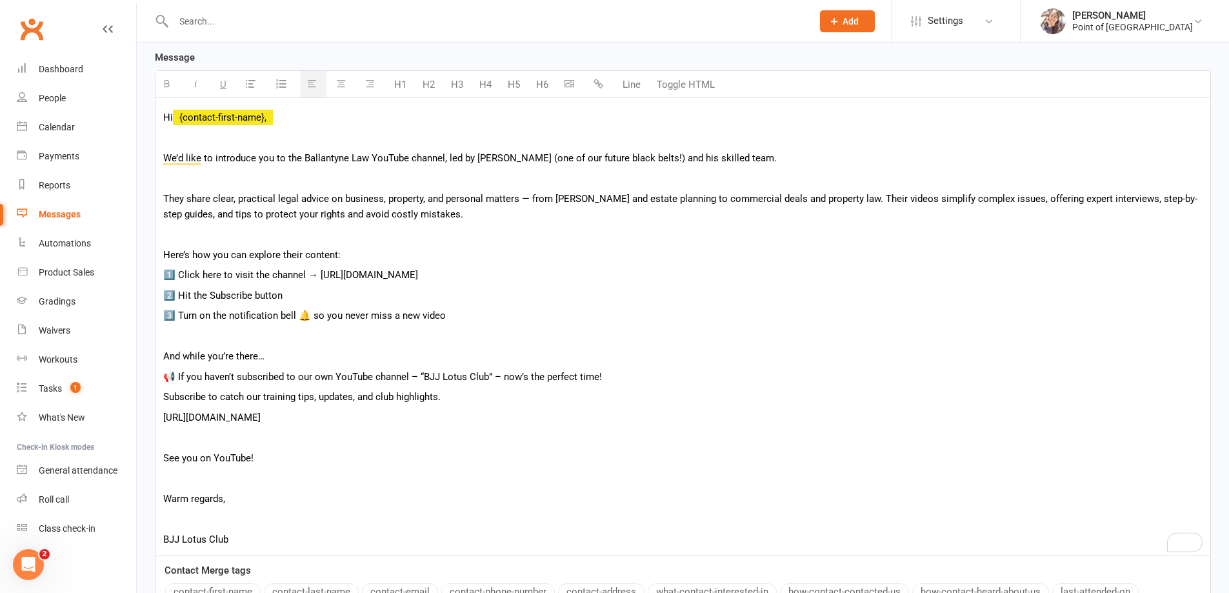
scroll to position [327, 0]
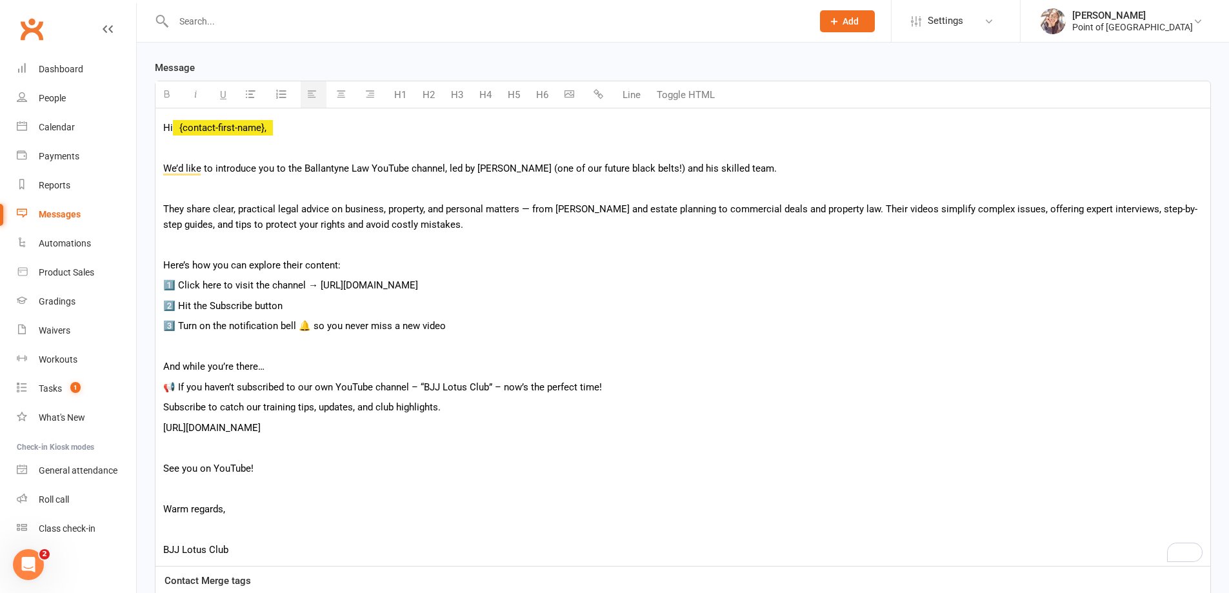
drag, startPoint x: 531, startPoint y: 288, endPoint x: 318, endPoint y: 290, distance: 213.0
click at [318, 290] on p "1️⃣ Click here to visit the channel → [URL][DOMAIN_NAME]" at bounding box center [683, 285] width 1040 height 15
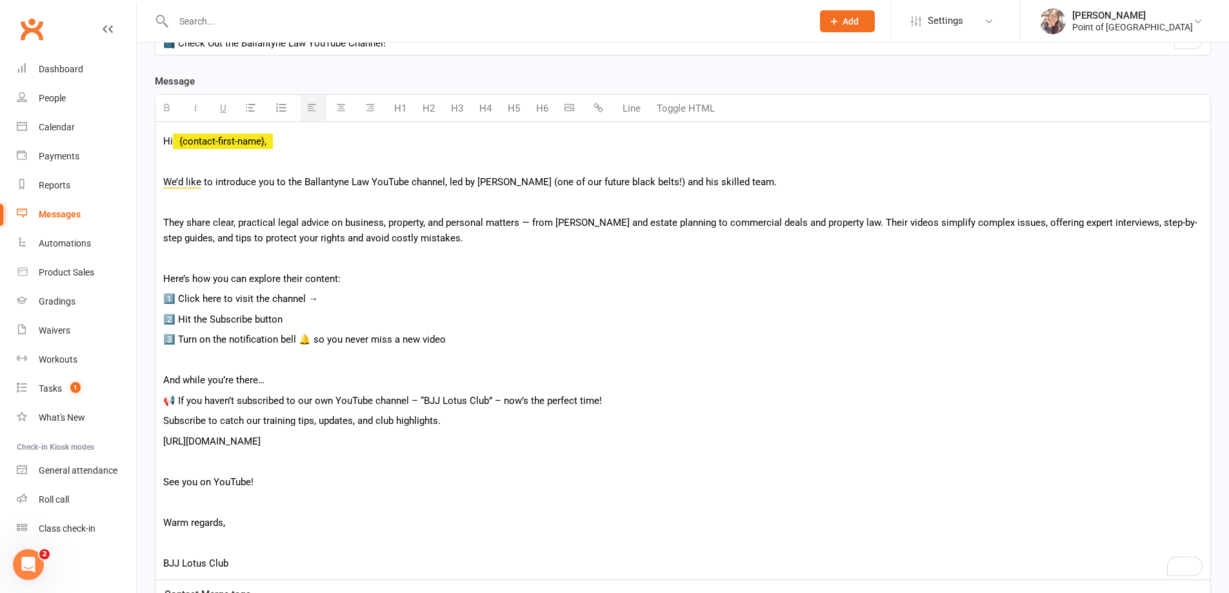
scroll to position [311, 0]
click at [601, 107] on icon "button" at bounding box center [599, 110] width 10 height 10
click at [491, 368] on p "To enrich screen reader interactions, please activate Accessibility in Grammarl…" at bounding box center [683, 362] width 1040 height 15
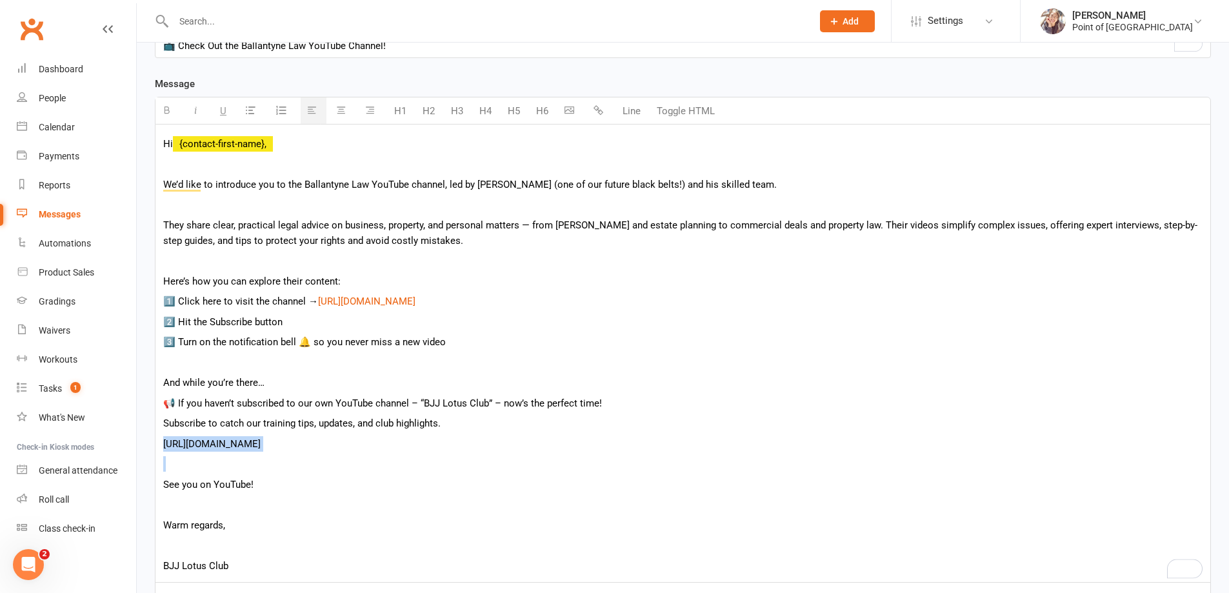
drag, startPoint x: 345, startPoint y: 452, endPoint x: 163, endPoint y: 443, distance: 182.9
click at [163, 443] on div "Hi {contact-first-name}, We’d like to introduce you to the Ballantyne Law YouTu…" at bounding box center [683, 354] width 1055 height 458
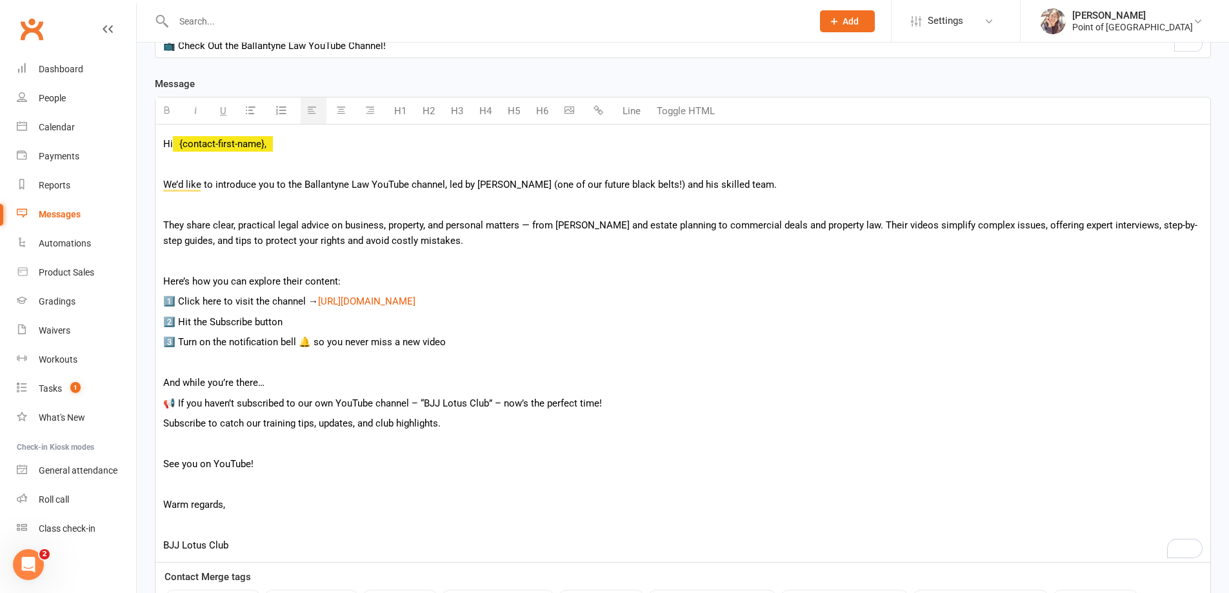
drag, startPoint x: 601, startPoint y: 110, endPoint x: 672, endPoint y: 75, distance: 78.5
click at [601, 109] on icon "button" at bounding box center [599, 110] width 10 height 10
click at [341, 452] on div "Hi {contact-first-name}, We’d like to introduce you to the Ballantyne Law YouTu…" at bounding box center [683, 344] width 1055 height 438
click at [349, 447] on p "[URL][DOMAIN_NAME]" at bounding box center [683, 443] width 1040 height 15
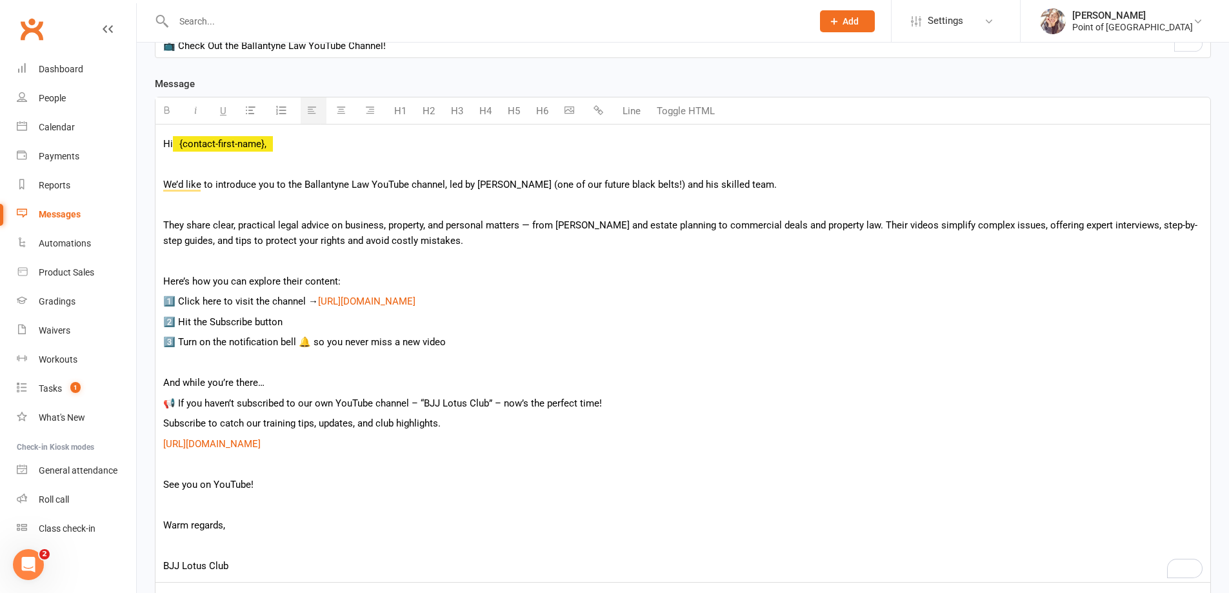
click at [505, 187] on p "We’d like to introduce you to the Ballantyne Law YouTube channel, led by [PERSO…" at bounding box center [683, 184] width 1040 height 15
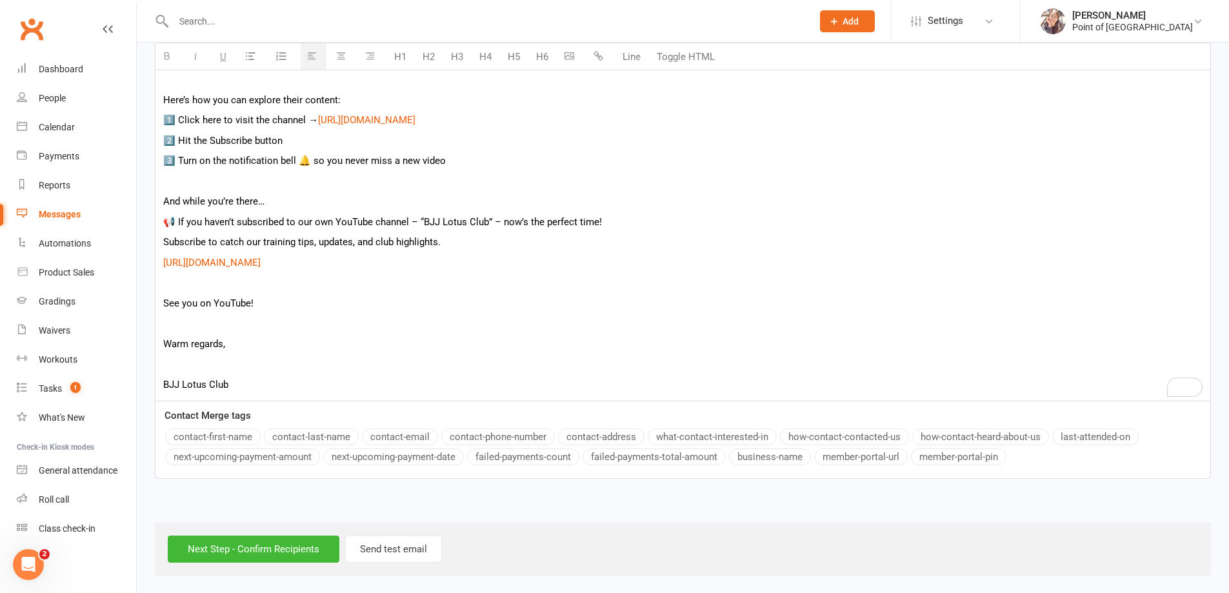
scroll to position [494, 0]
click at [235, 551] on input "Next Step - Confirm Recipients" at bounding box center [254, 547] width 172 height 27
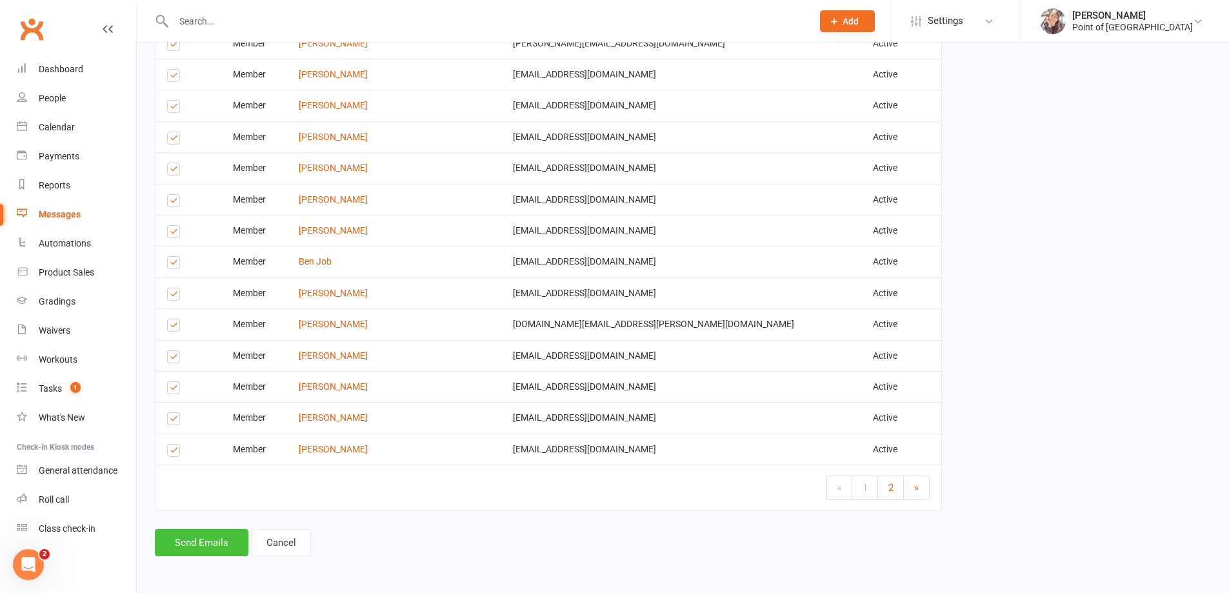
click at [200, 541] on button "Send Emails" at bounding box center [202, 542] width 94 height 27
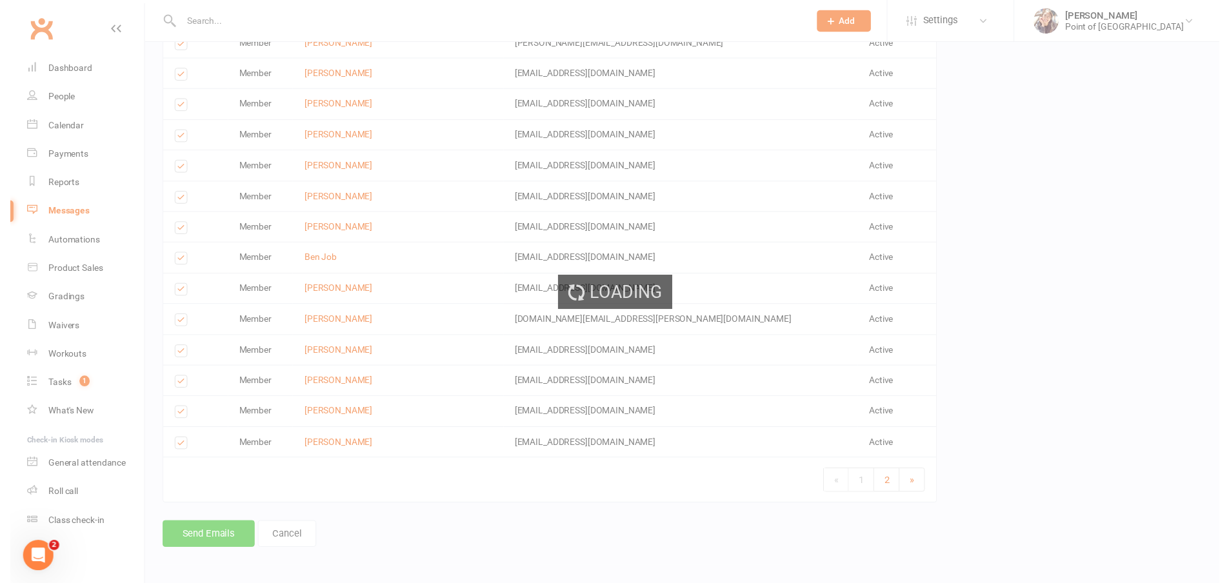
scroll to position [1899, 0]
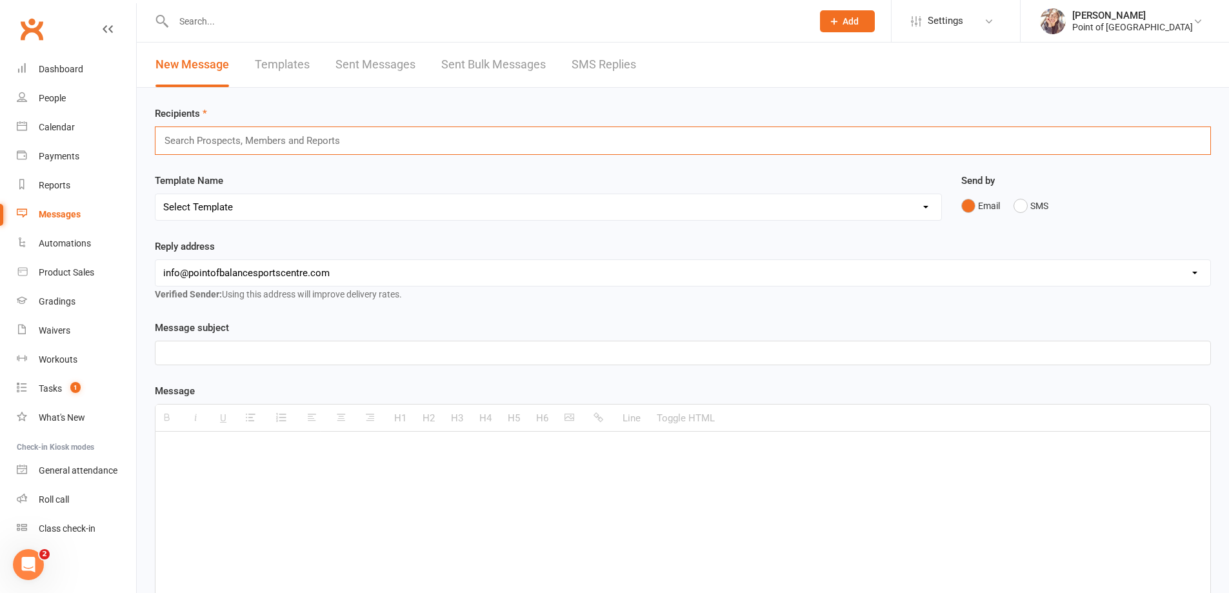
click at [308, 138] on input "text" at bounding box center [257, 140] width 189 height 17
type input "ad"
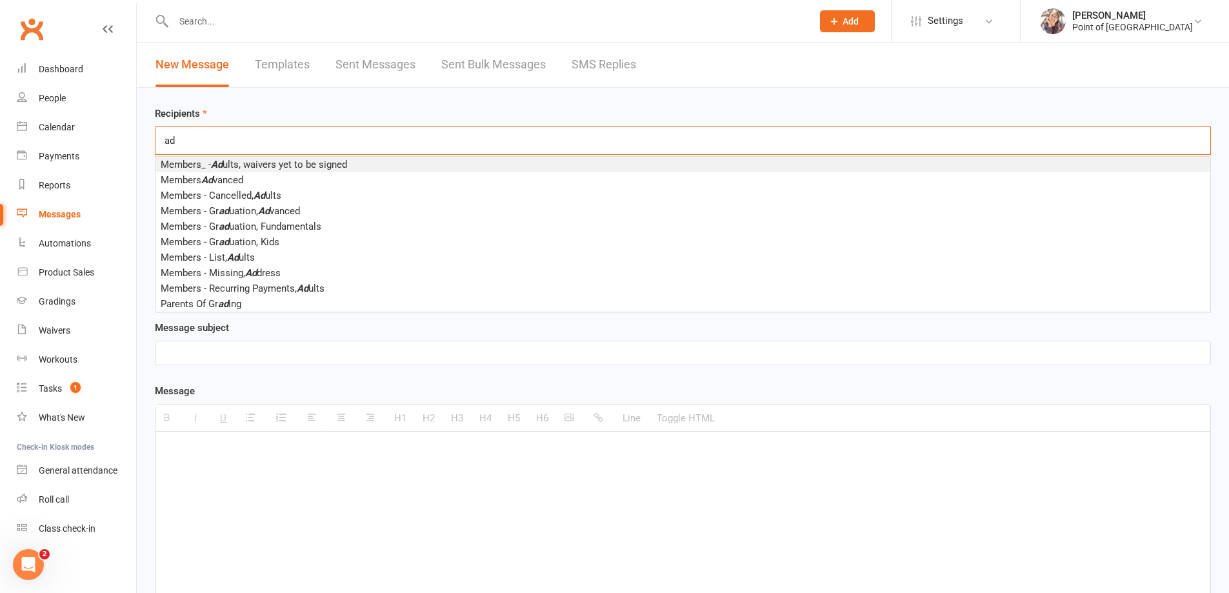
drag, startPoint x: 184, startPoint y: 138, endPoint x: 161, endPoint y: 143, distance: 23.8
click at [161, 143] on div "ad ad" at bounding box center [683, 140] width 1056 height 28
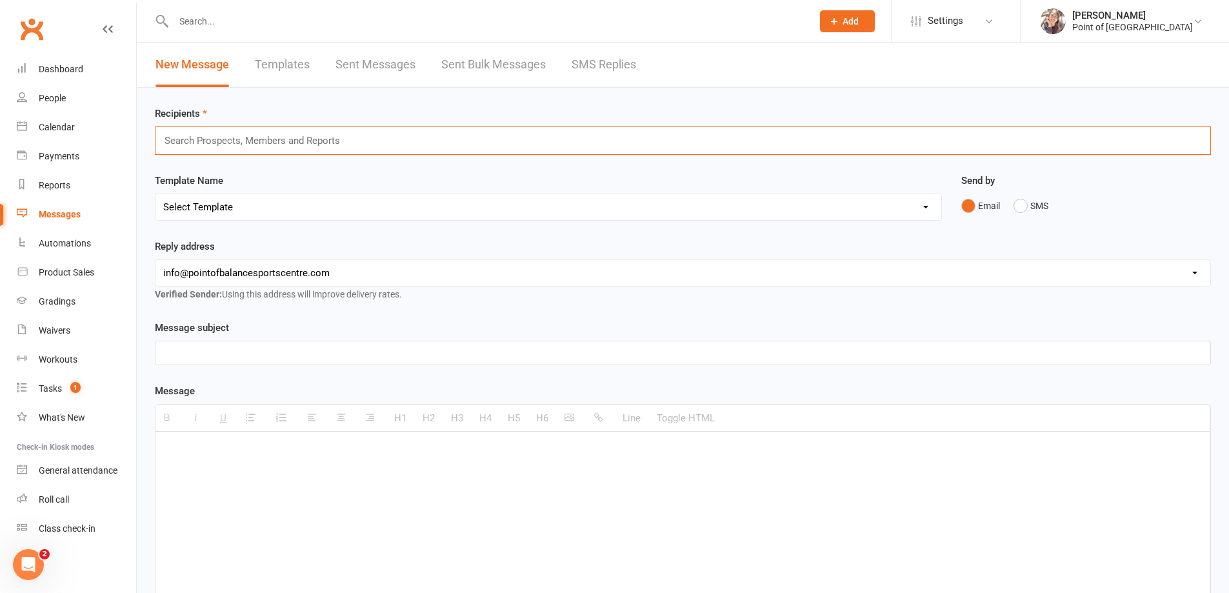
click at [151, 168] on div "Recipients Search Prospects, Members and Reports Template Name Select Template …" at bounding box center [683, 444] width 1093 height 713
click at [62, 188] on div "Reports" at bounding box center [55, 185] width 32 height 10
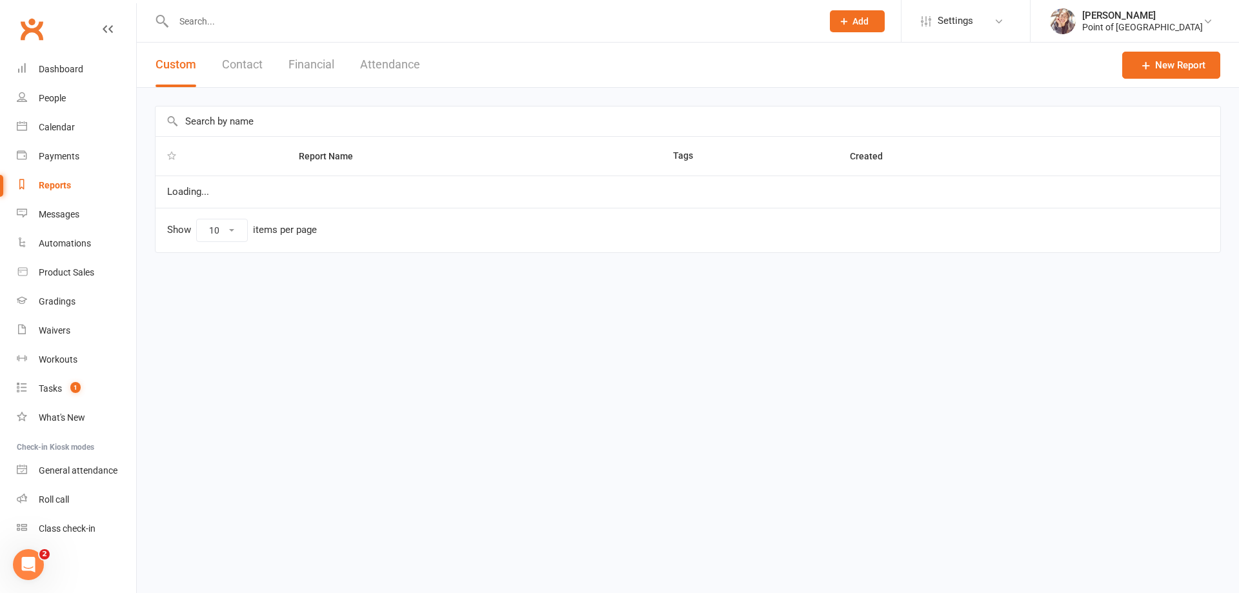
select select "100"
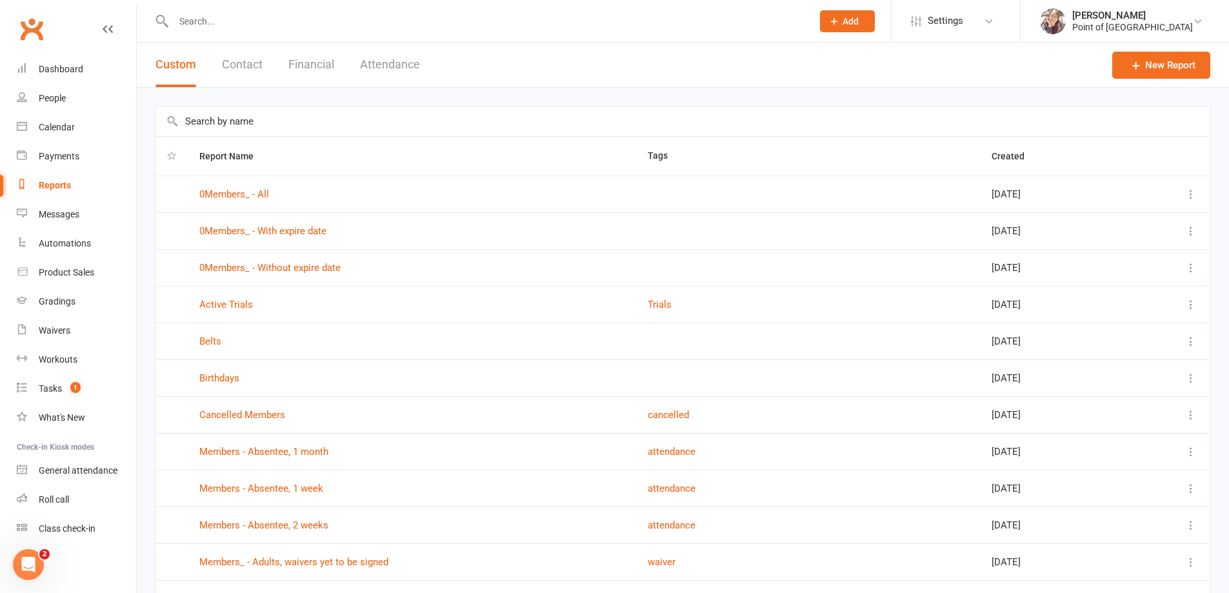
click at [258, 122] on input "text" at bounding box center [683, 121] width 1055 height 30
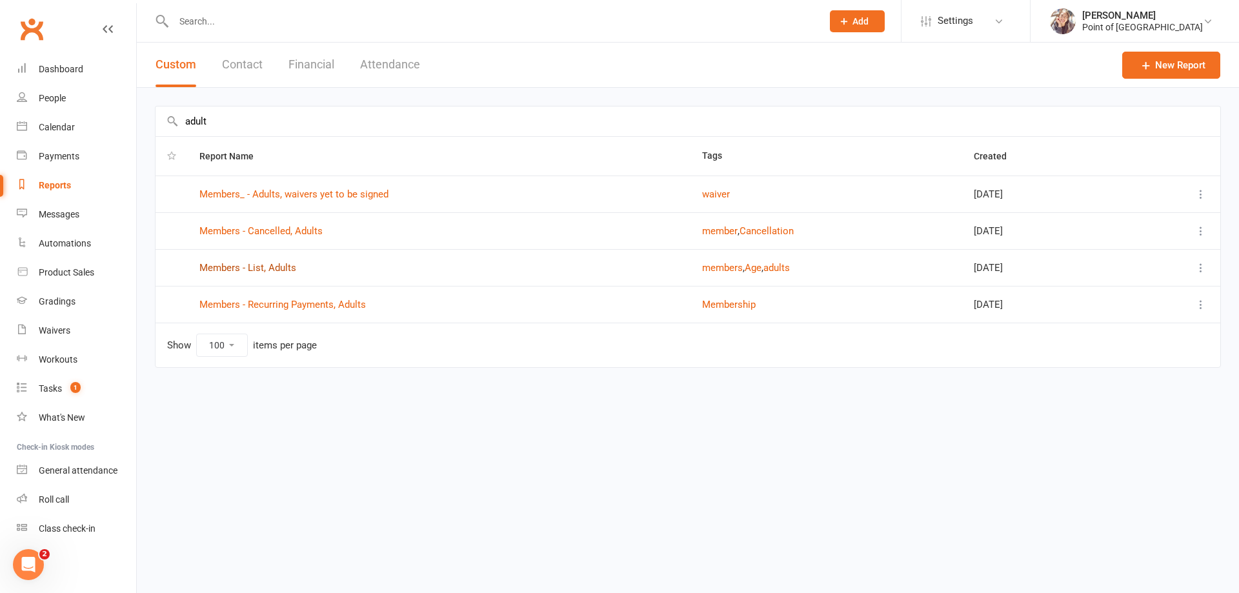
type input "adult"
click at [228, 268] on link "Members - List, Adults" at bounding box center [247, 268] width 97 height 12
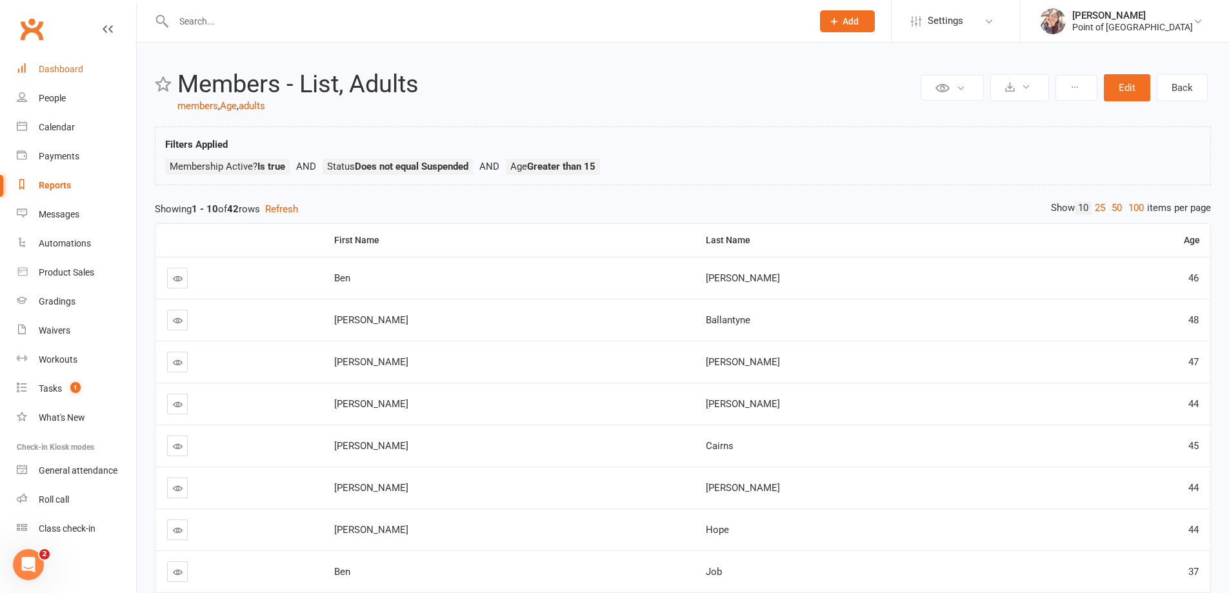
click at [54, 72] on div "Dashboard" at bounding box center [61, 69] width 45 height 10
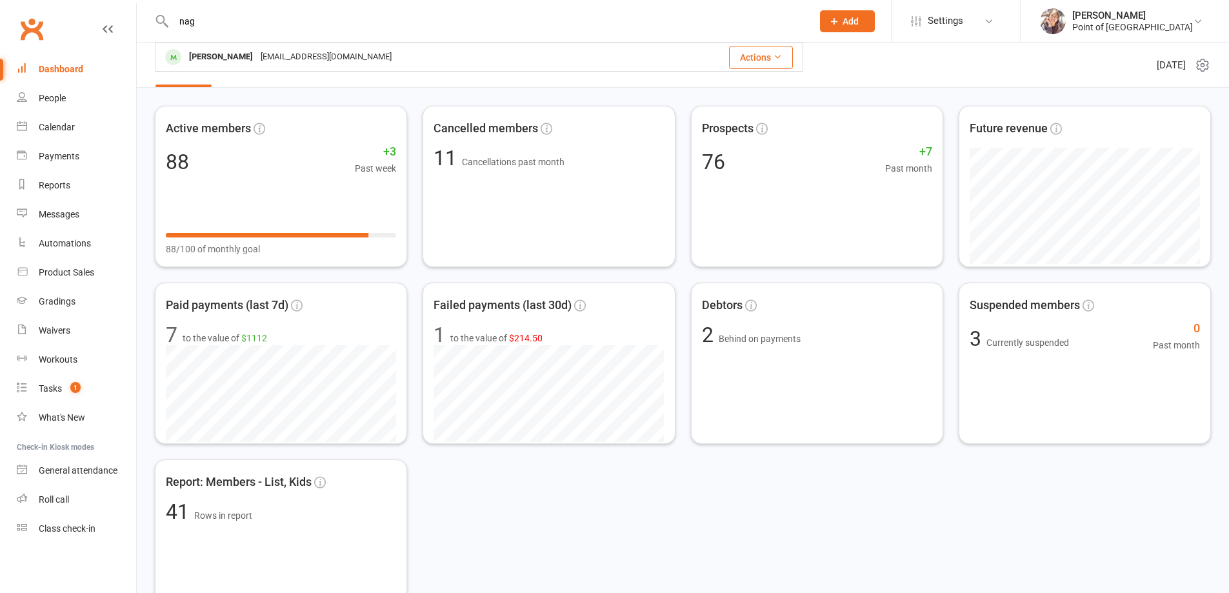
type input "nag"
click at [238, 54] on div "[PERSON_NAME]" at bounding box center [221, 57] width 72 height 19
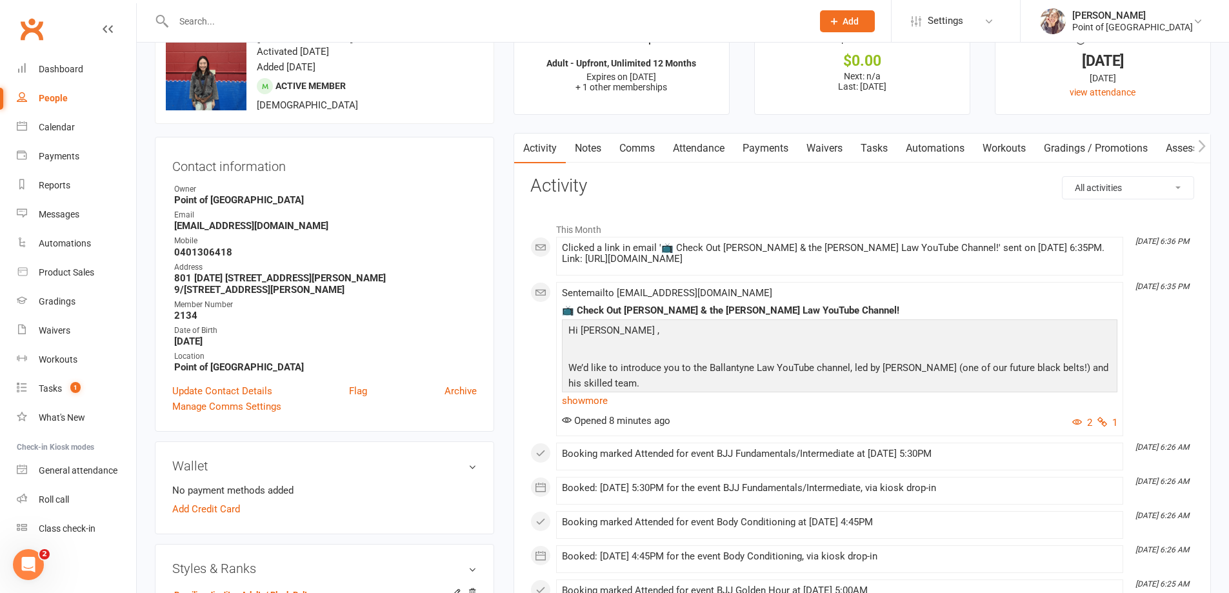
scroll to position [113, 0]
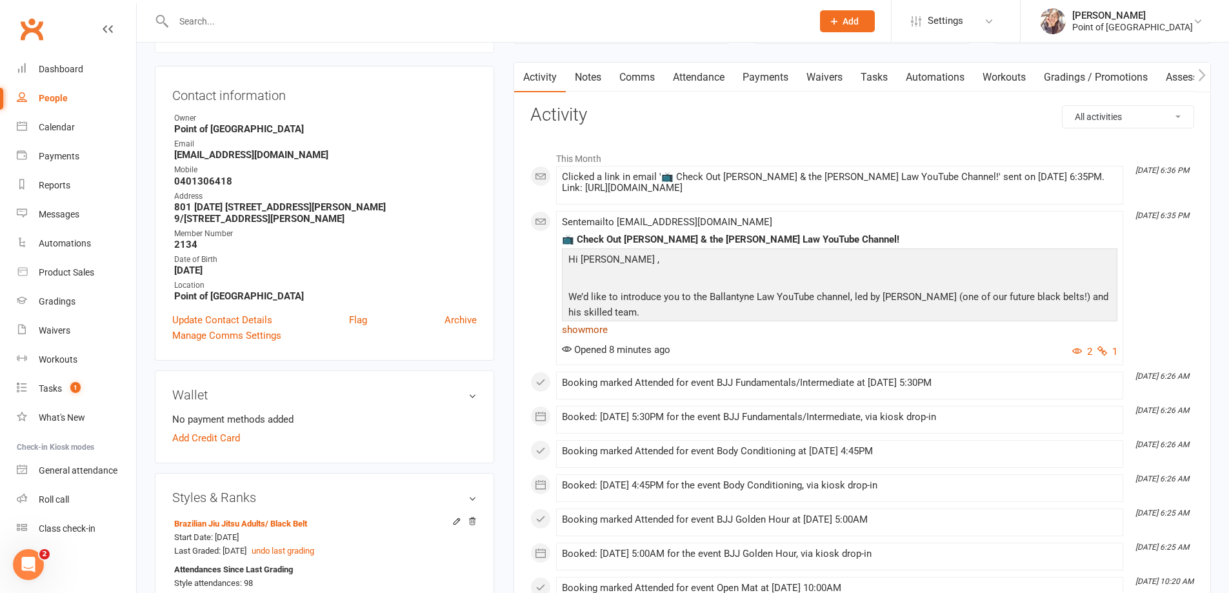
click at [595, 325] on link "show more" at bounding box center [840, 330] width 556 height 18
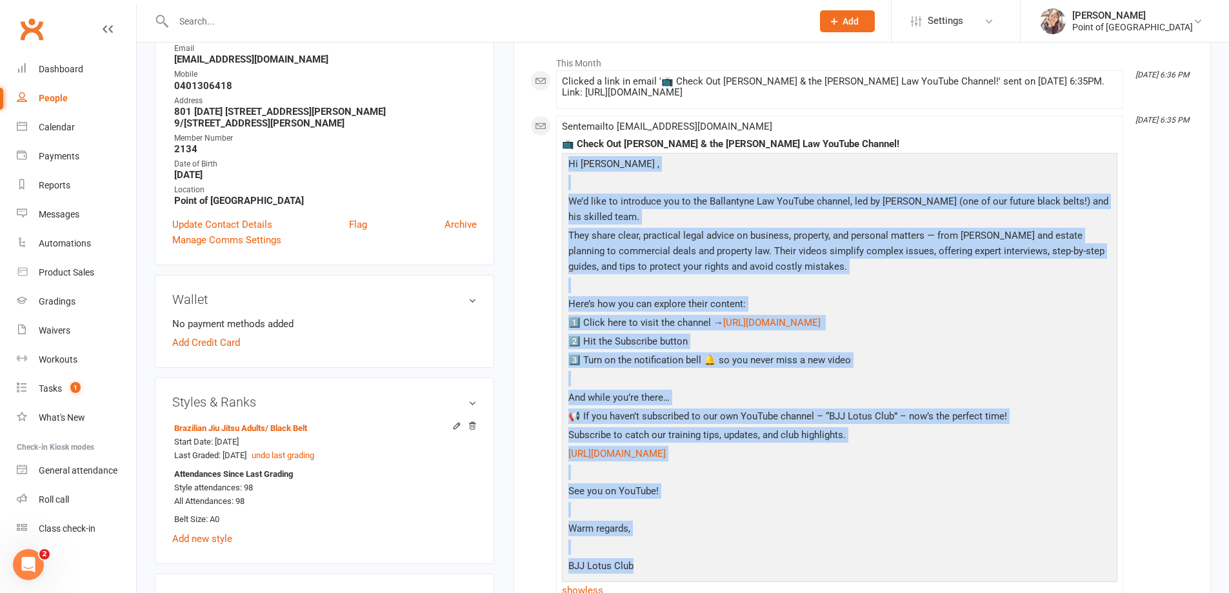
scroll to position [381, 0]
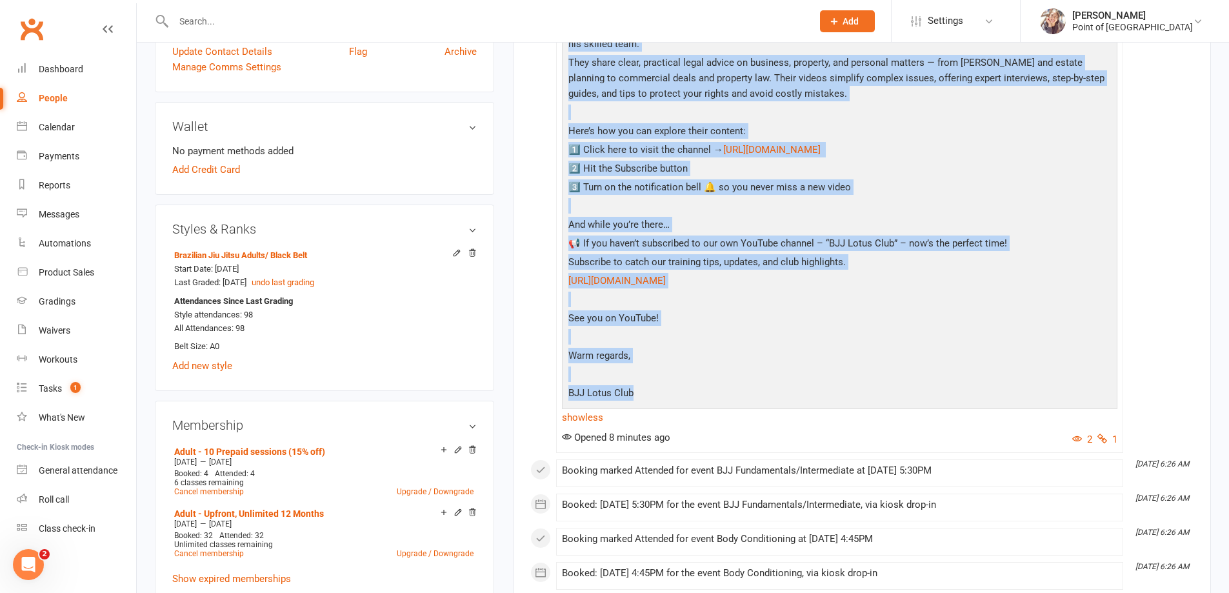
drag, startPoint x: 569, startPoint y: 323, endPoint x: 733, endPoint y: 391, distance: 177.0
click at [733, 391] on div "Hi [PERSON_NAME] , We’d like to introduce you to the Ballantyne Law YouTube cha…" at bounding box center [839, 193] width 549 height 421
copy div "Hi [PERSON_NAME] , We’d like to introduce you to the Ballantyne Law YouTube cha…"
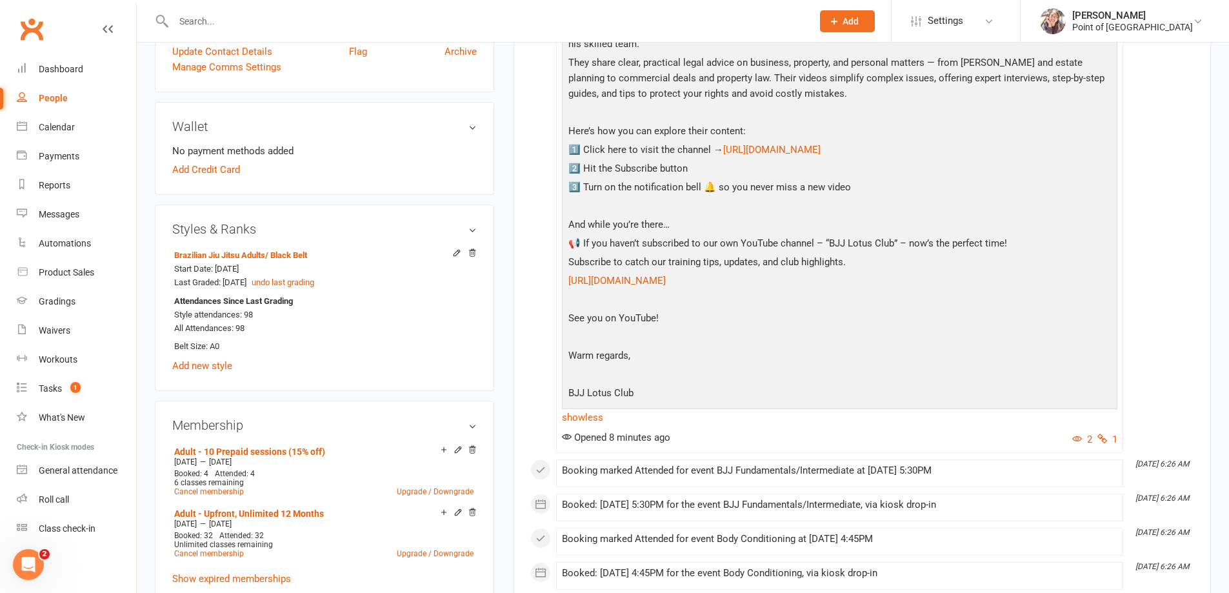
click at [65, 72] on div "Dashboard" at bounding box center [61, 69] width 45 height 10
